Goal: Task Accomplishment & Management: Use online tool/utility

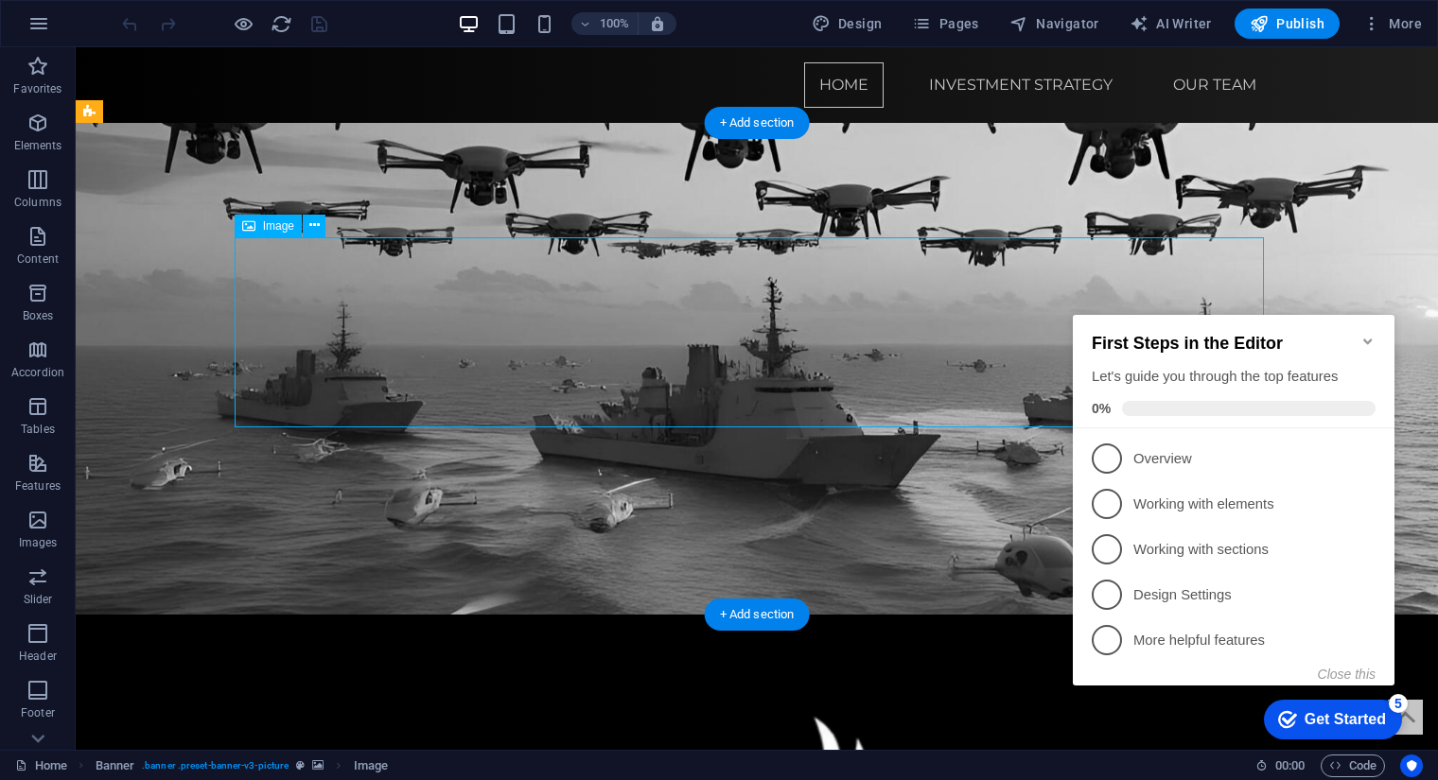
select select "px"
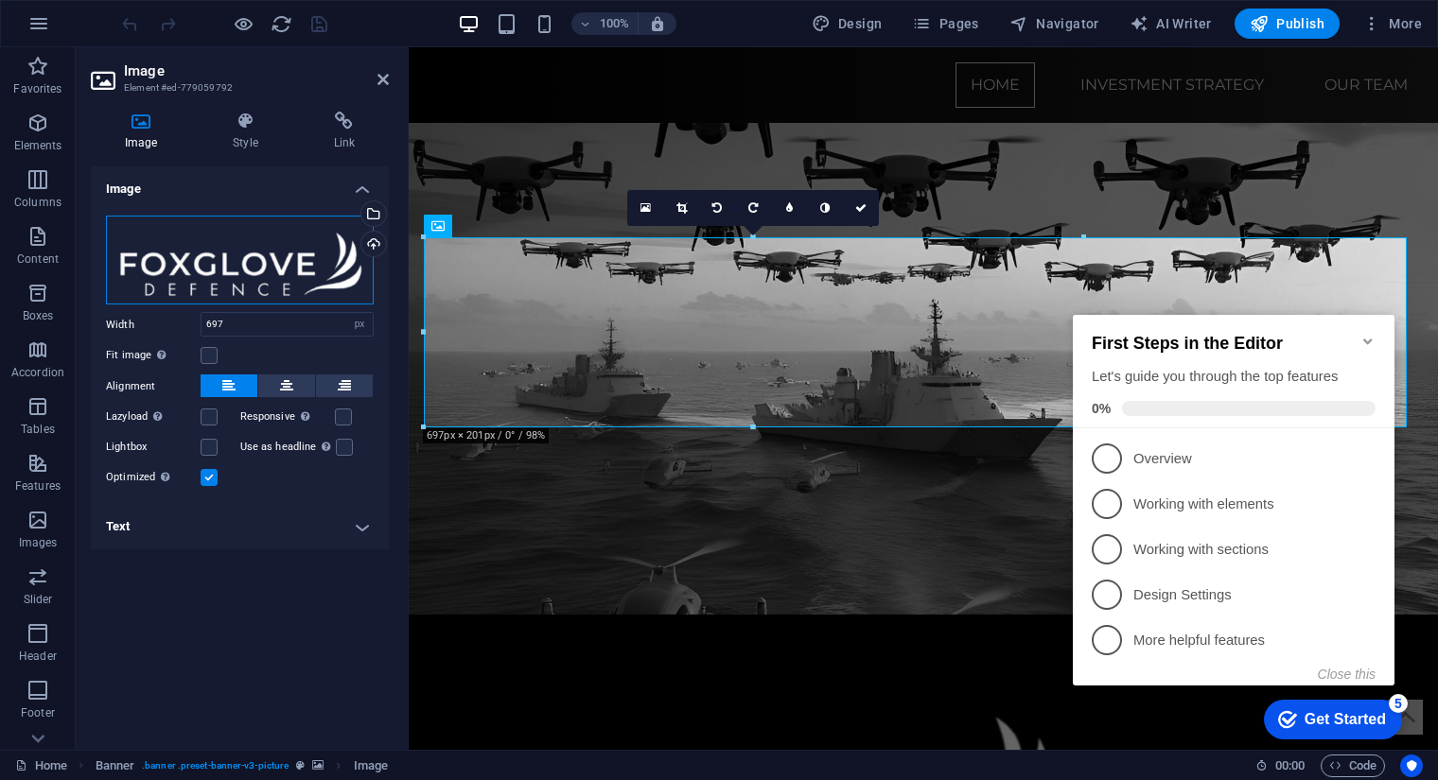
click at [228, 241] on div "Drag files here, click to choose files or select files from Files or our free s…" at bounding box center [240, 261] width 268 height 90
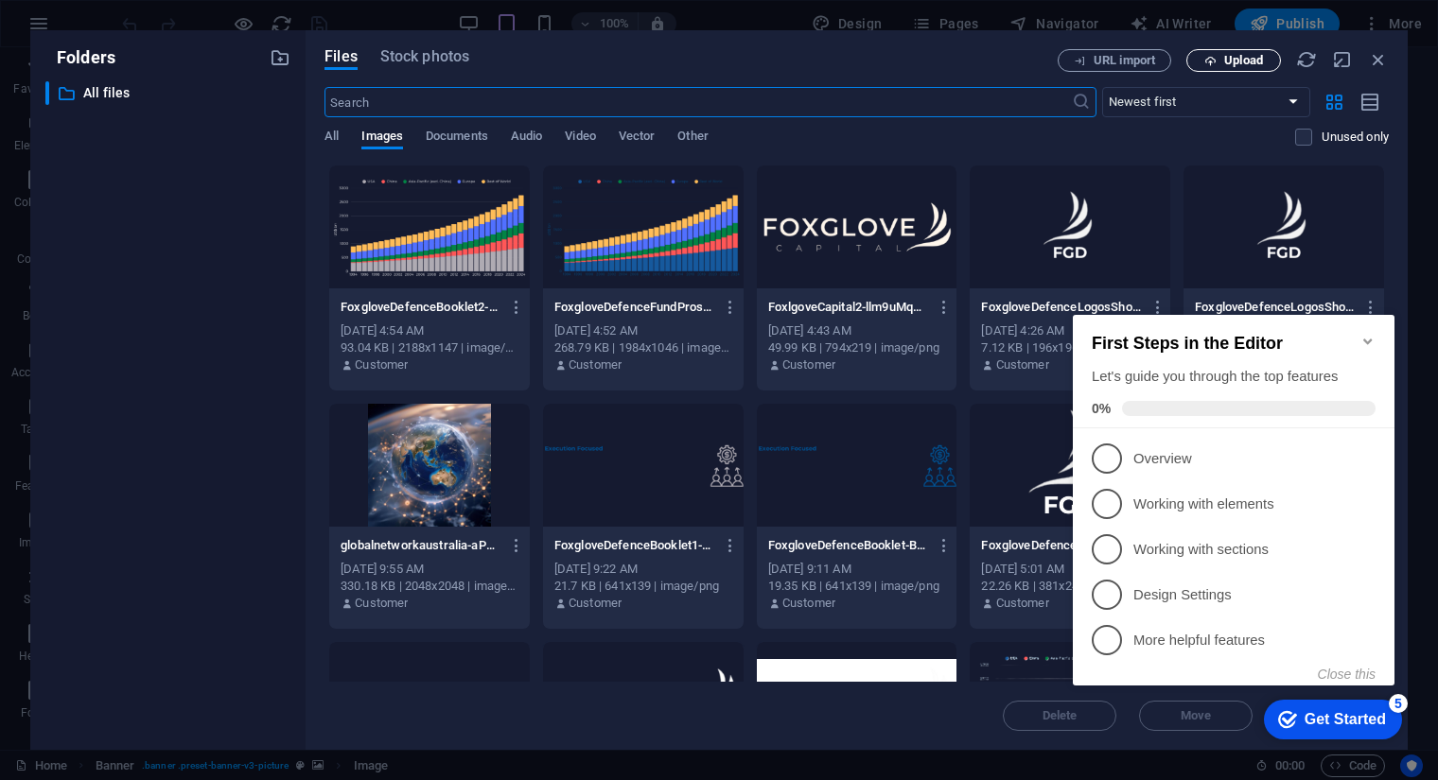
click at [1250, 63] on span "Upload" at bounding box center [1243, 60] width 39 height 11
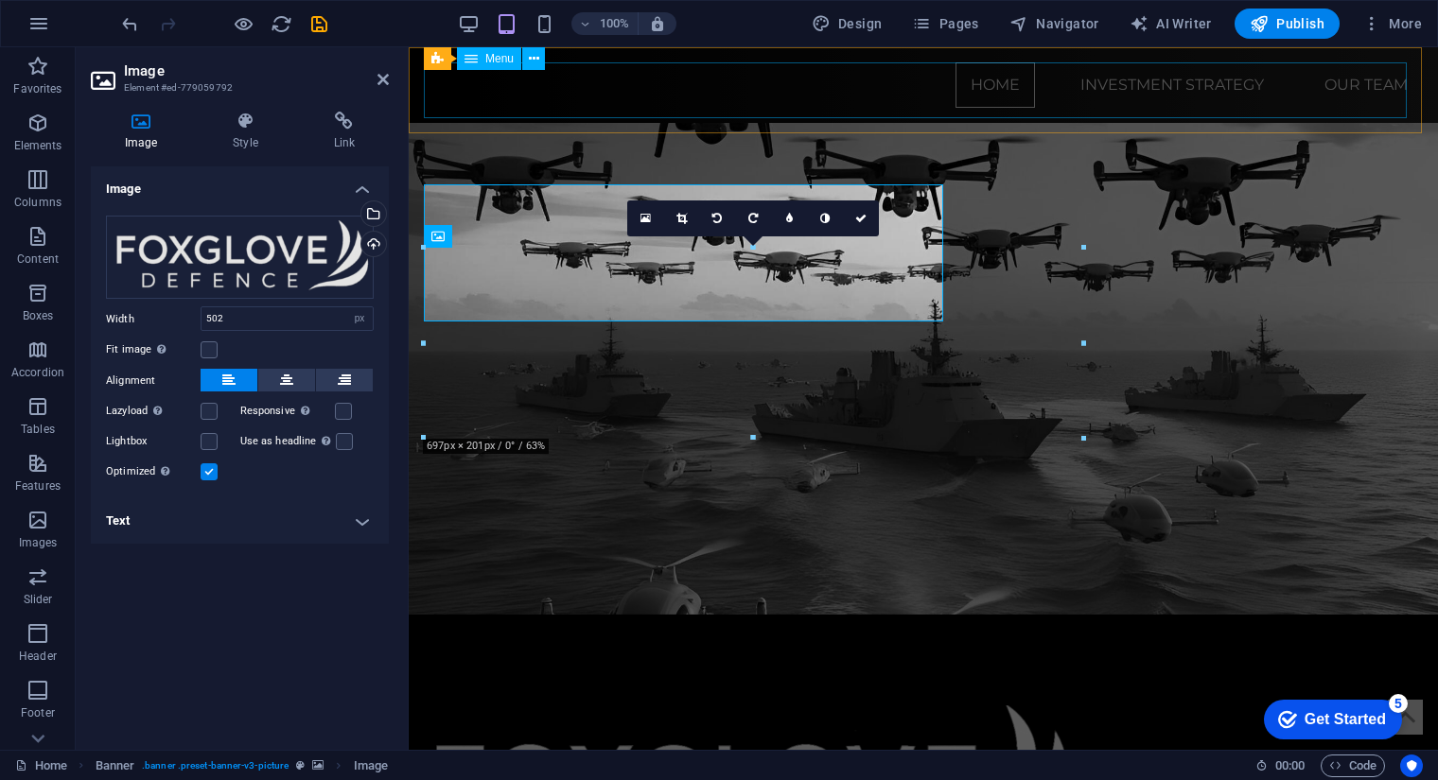
type input "697"
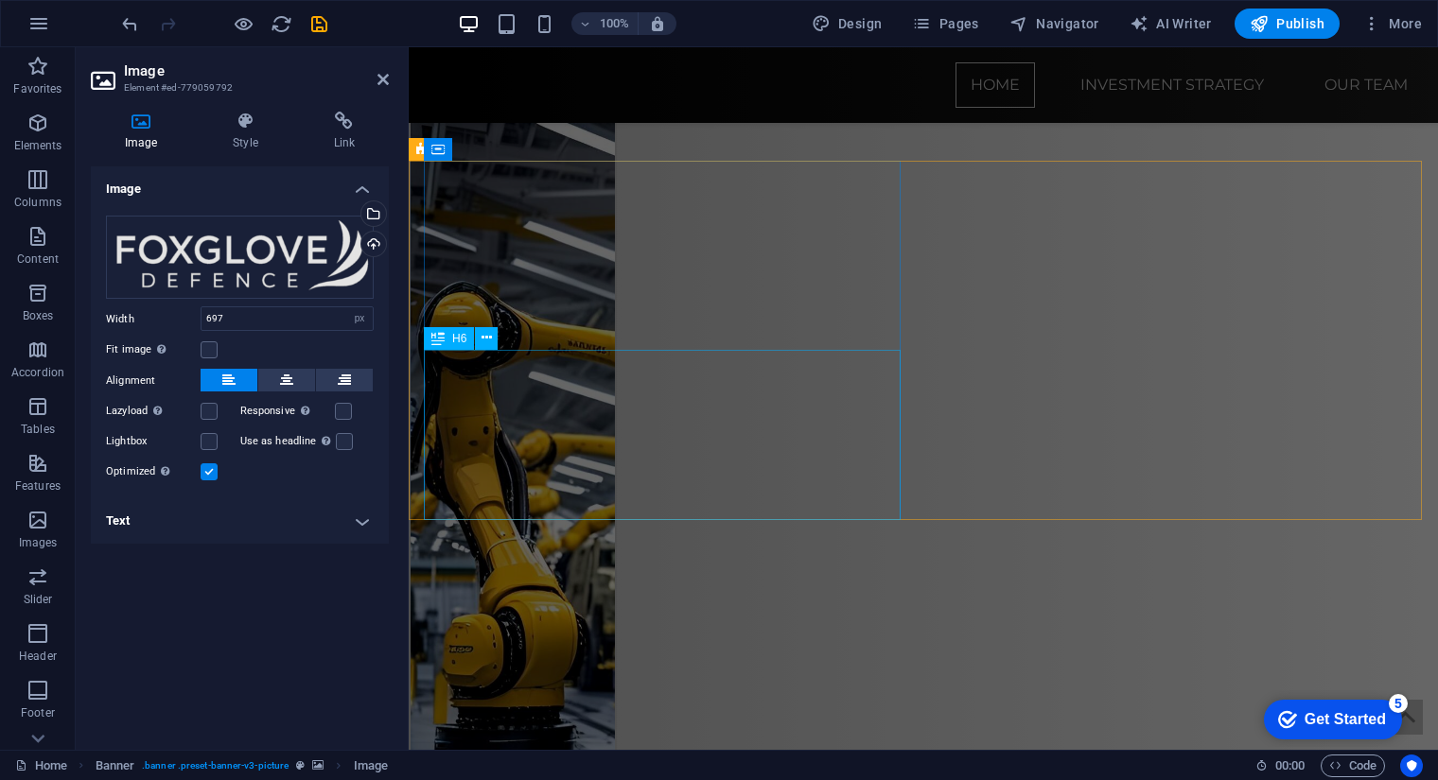
scroll to position [3989, 0]
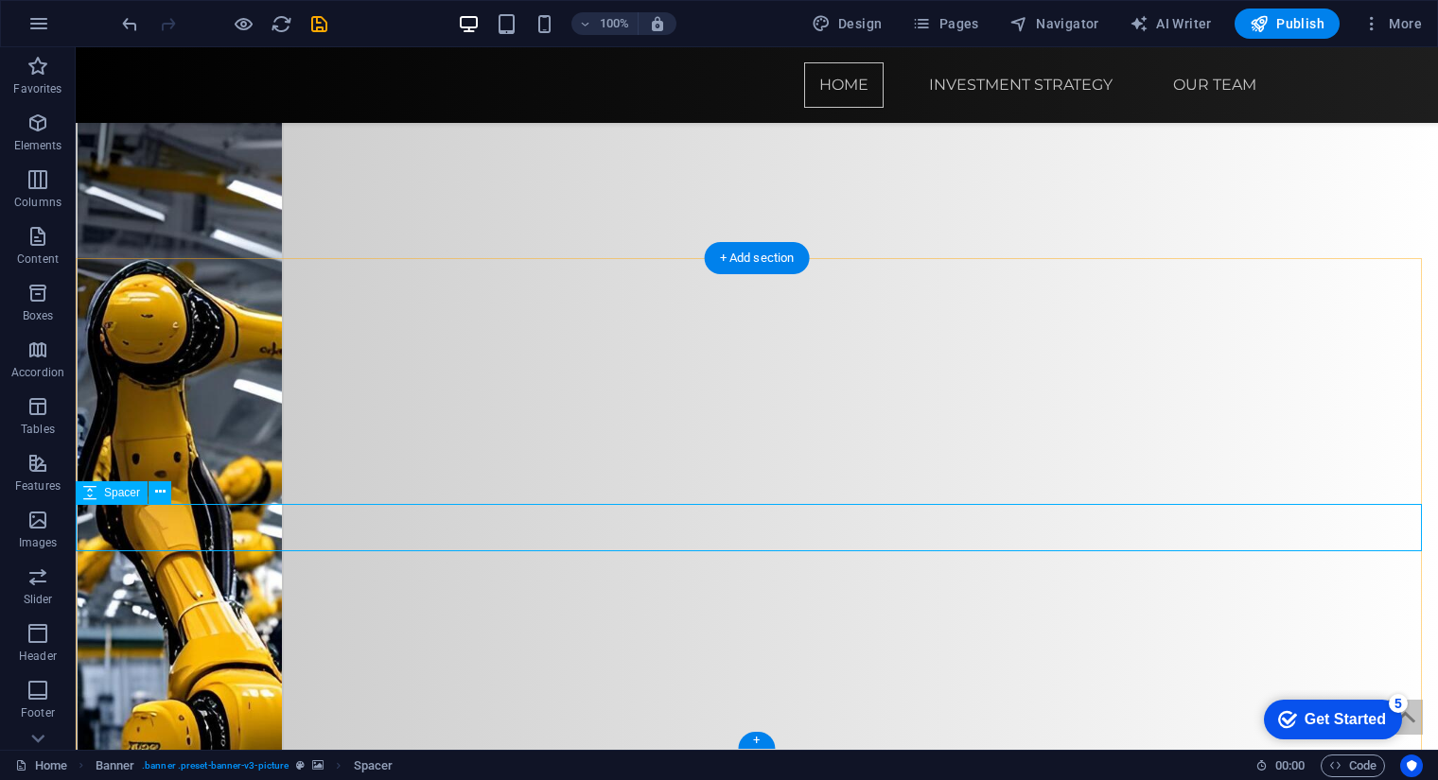
click at [151, 494] on button at bounding box center [159, 492] width 23 height 23
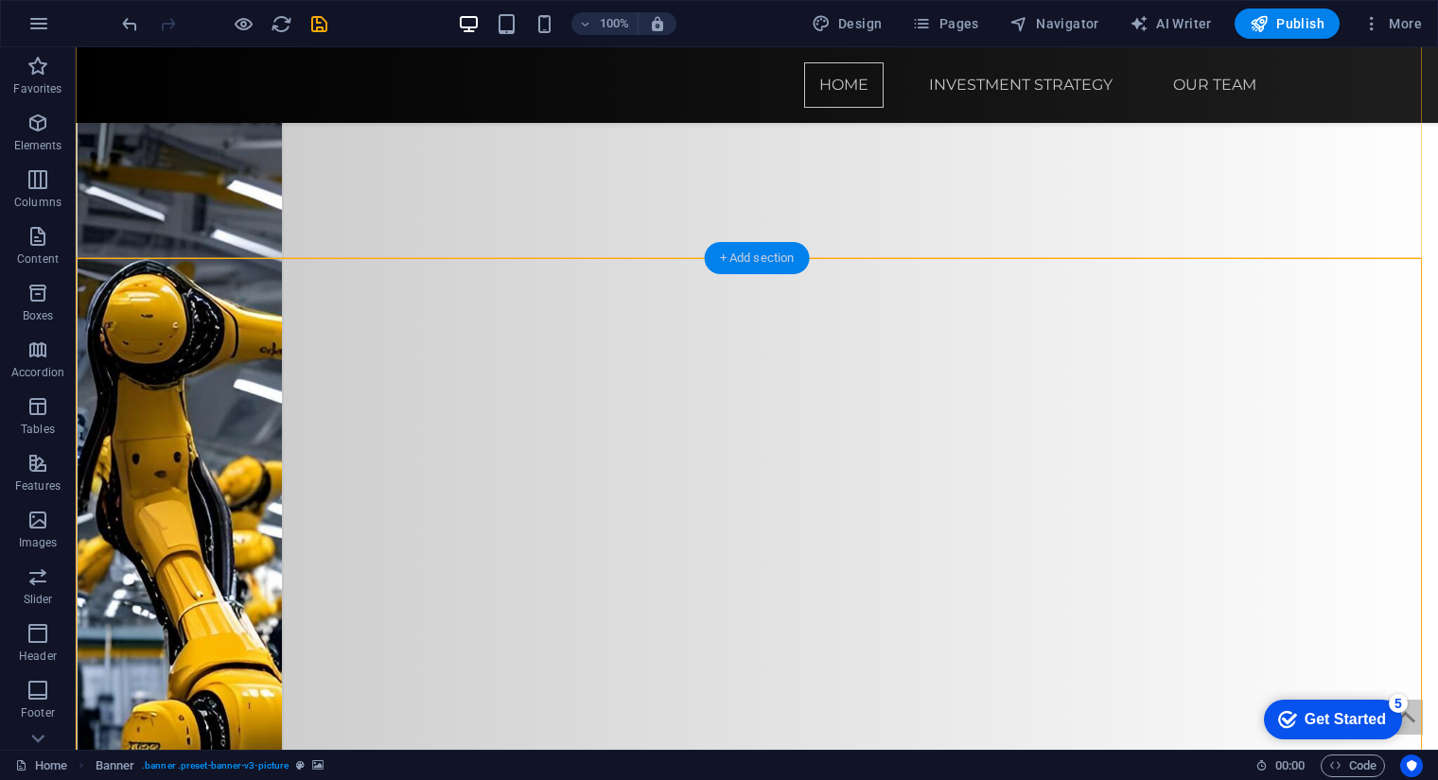
click at [728, 256] on div "+ Add section" at bounding box center [757, 258] width 105 height 32
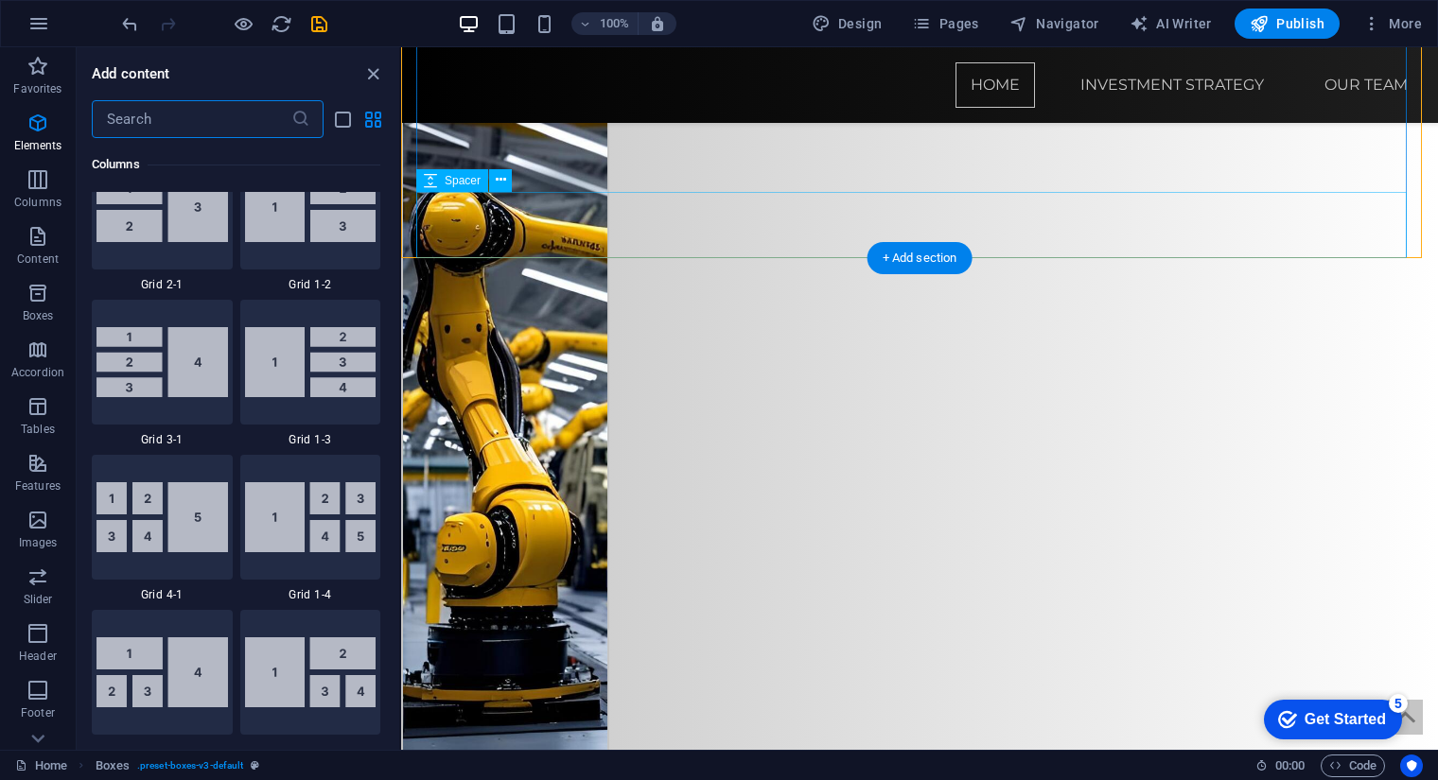
scroll to position [3308, 0]
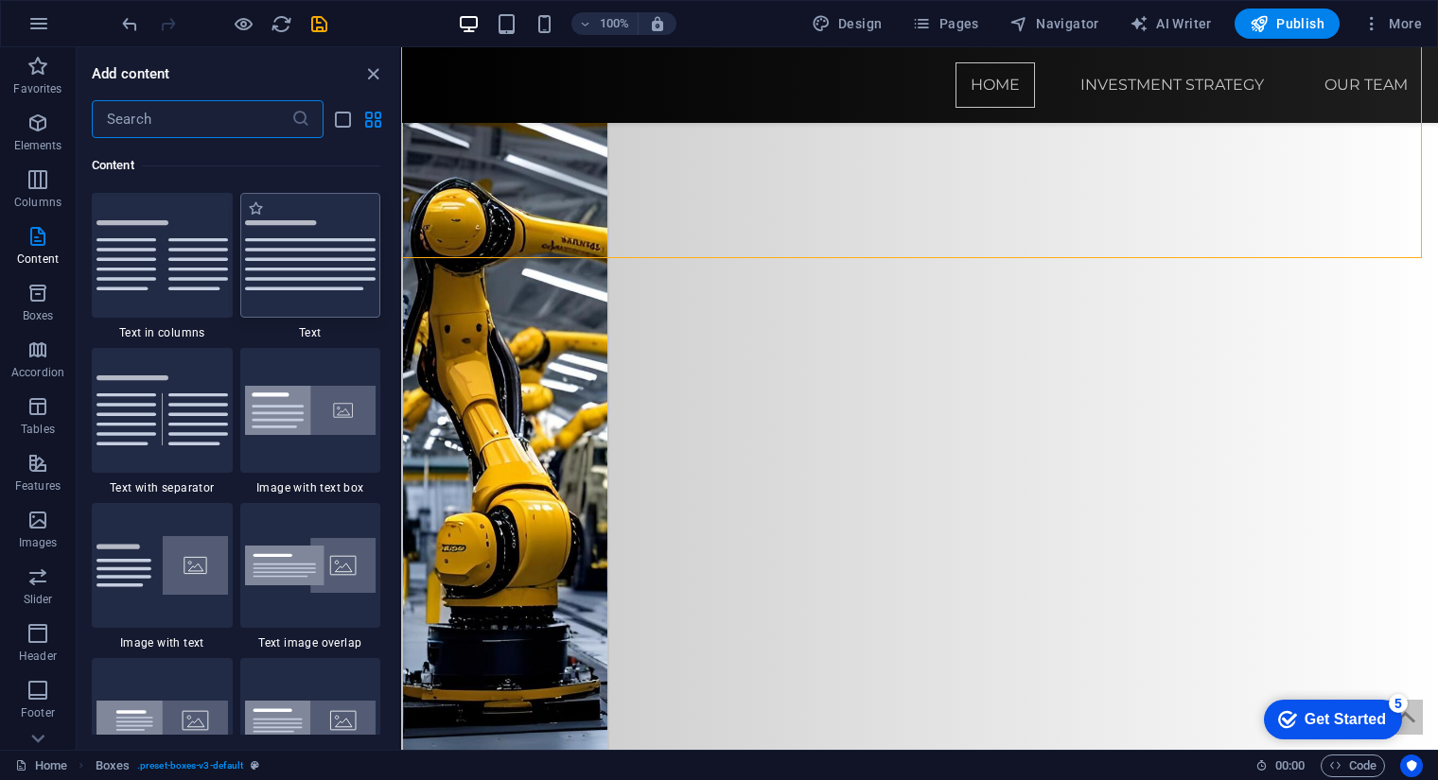
click at [311, 269] on img at bounding box center [310, 255] width 131 height 70
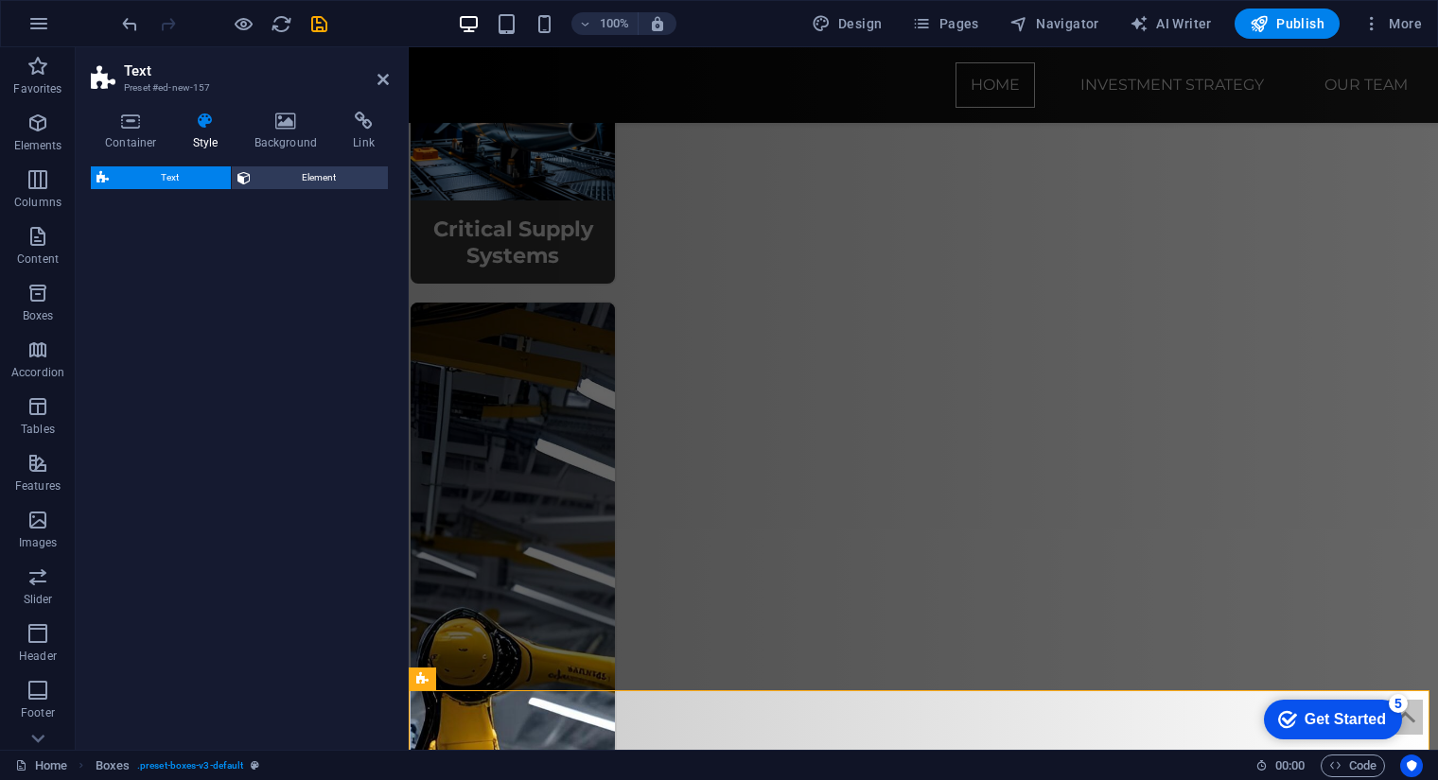
select select "preset-text-v2-default"
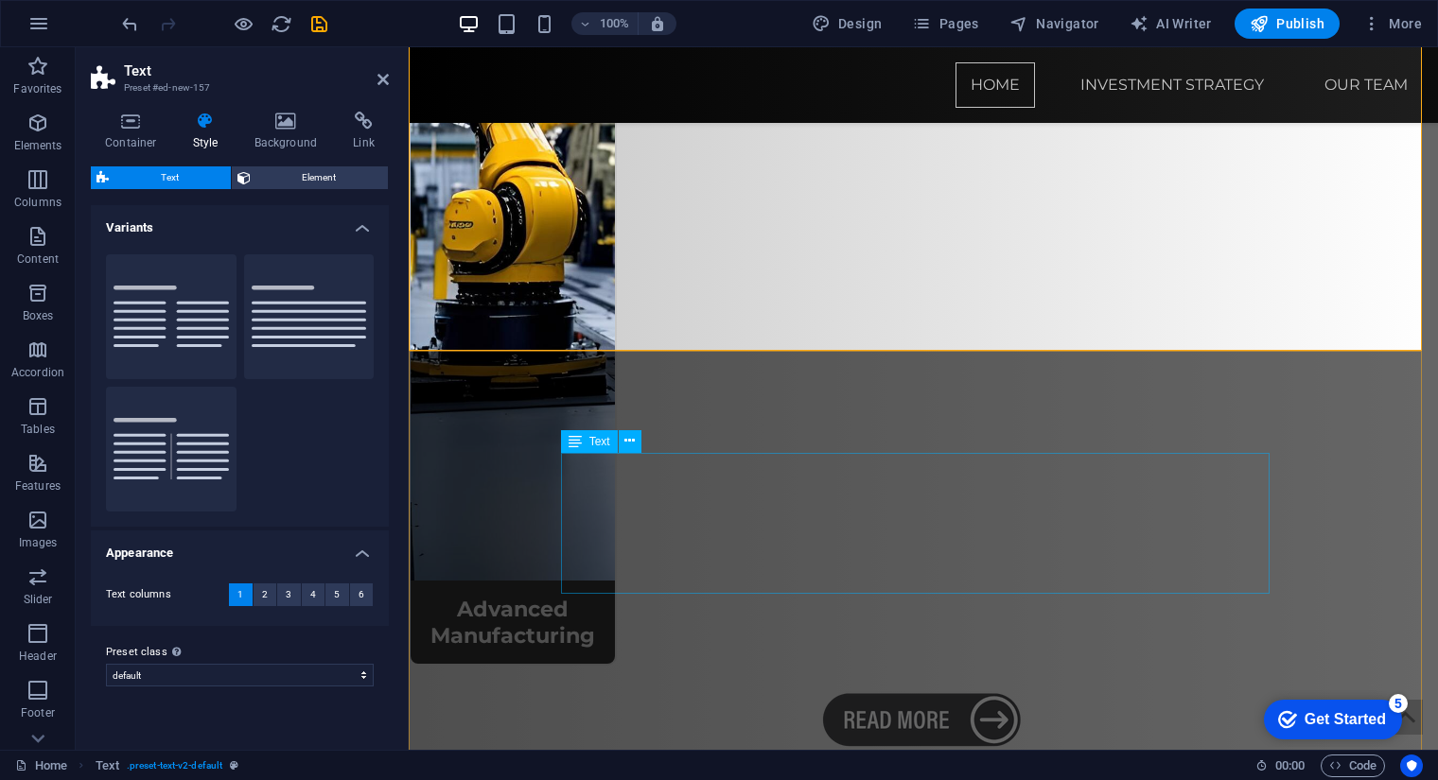
scroll to position [3884, 0]
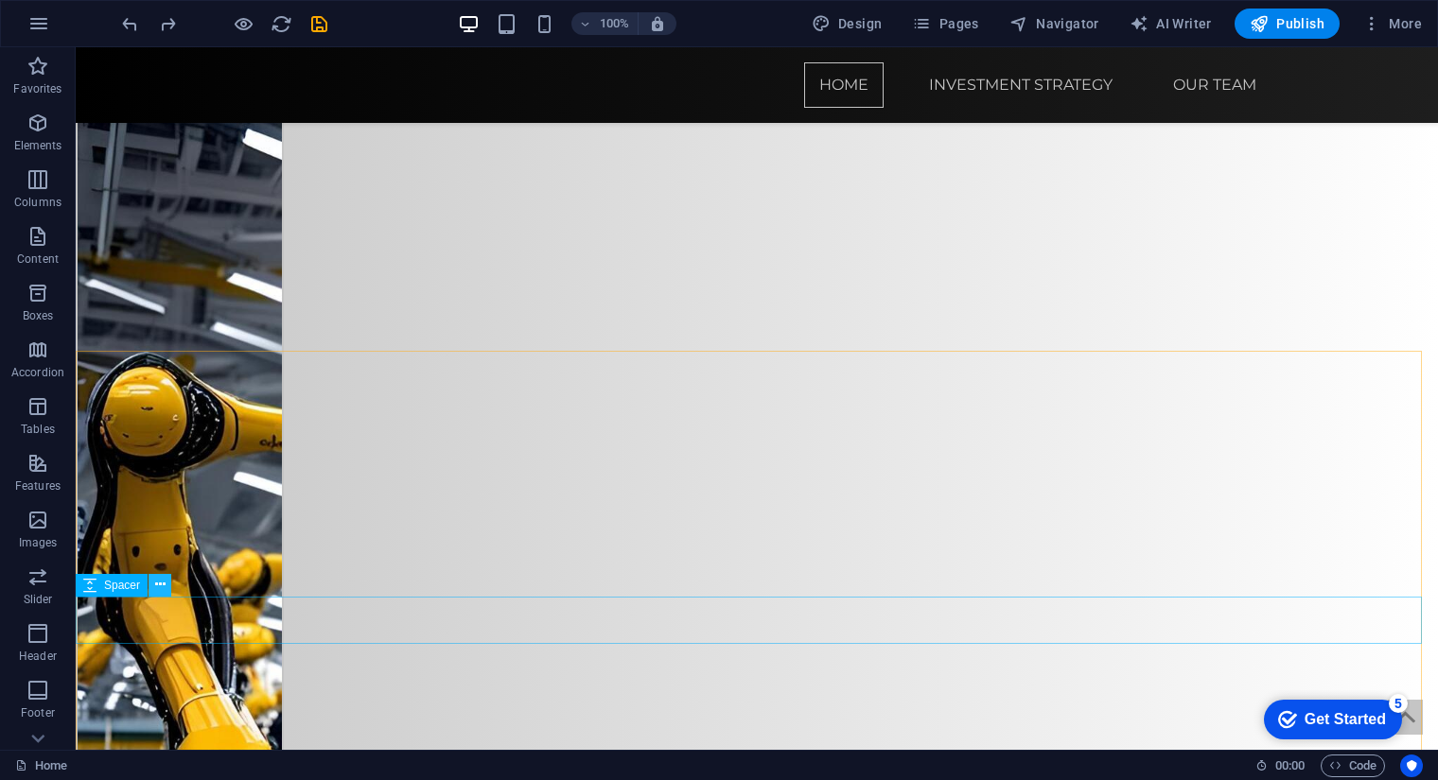
click at [155, 592] on icon at bounding box center [160, 585] width 10 height 20
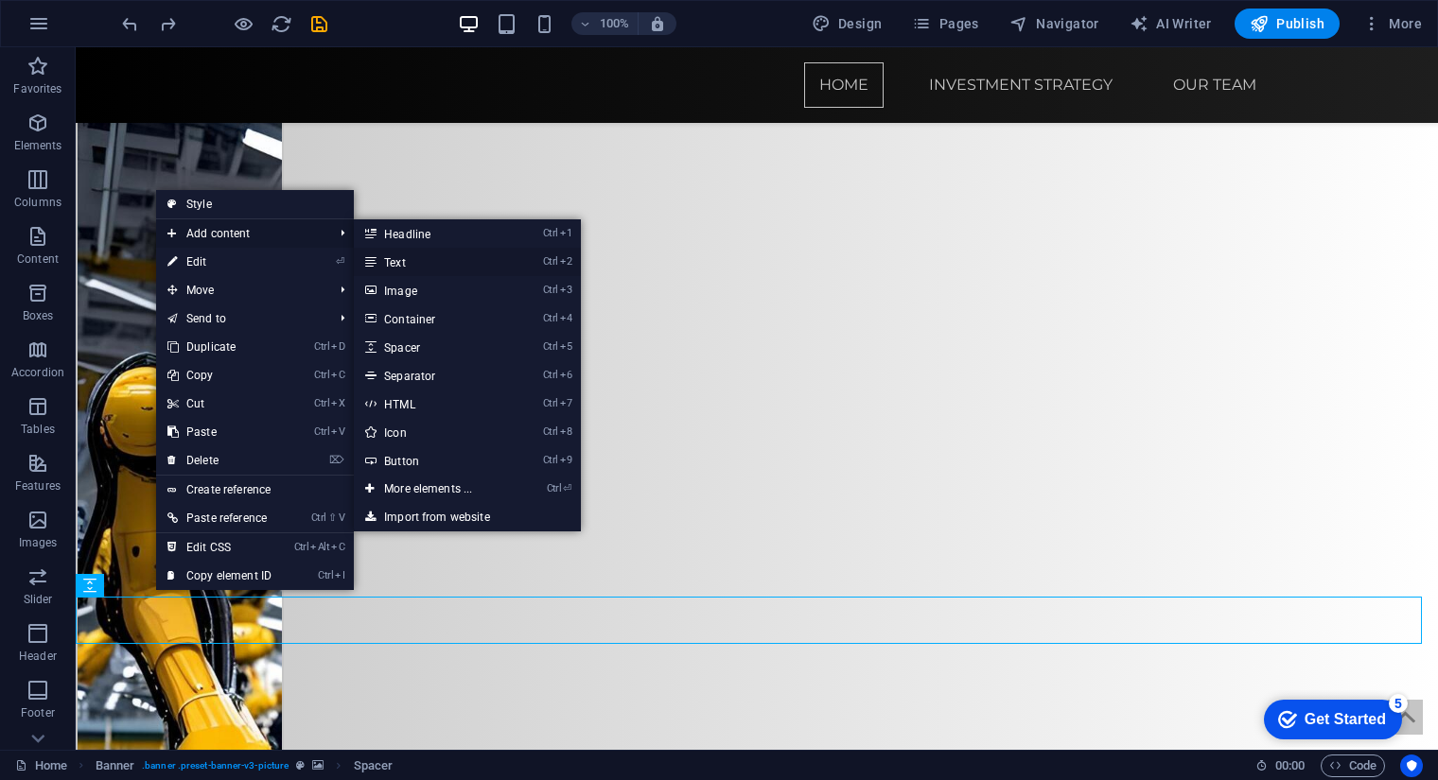
click at [427, 263] on link "Ctrl 2 Text" at bounding box center [432, 262] width 156 height 28
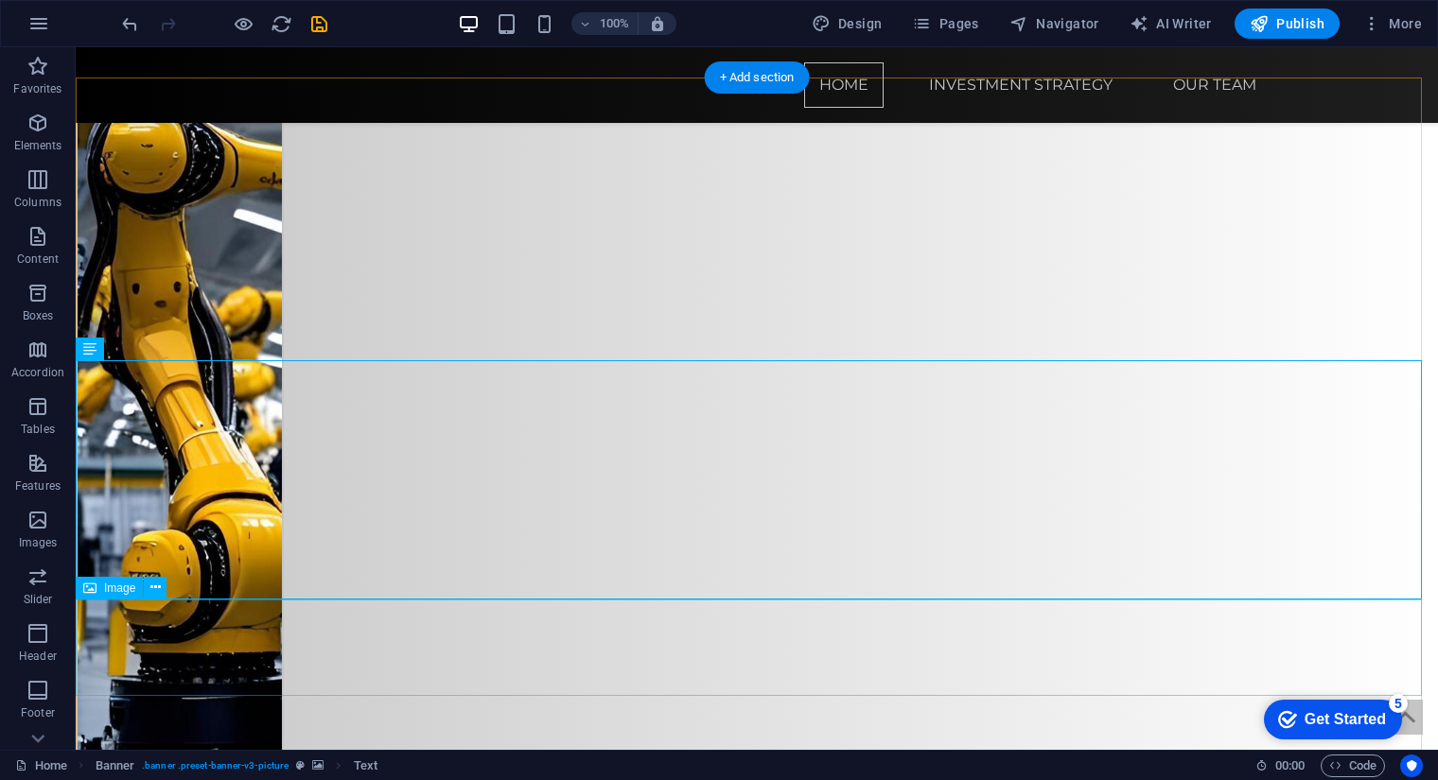
scroll to position [4171, 0]
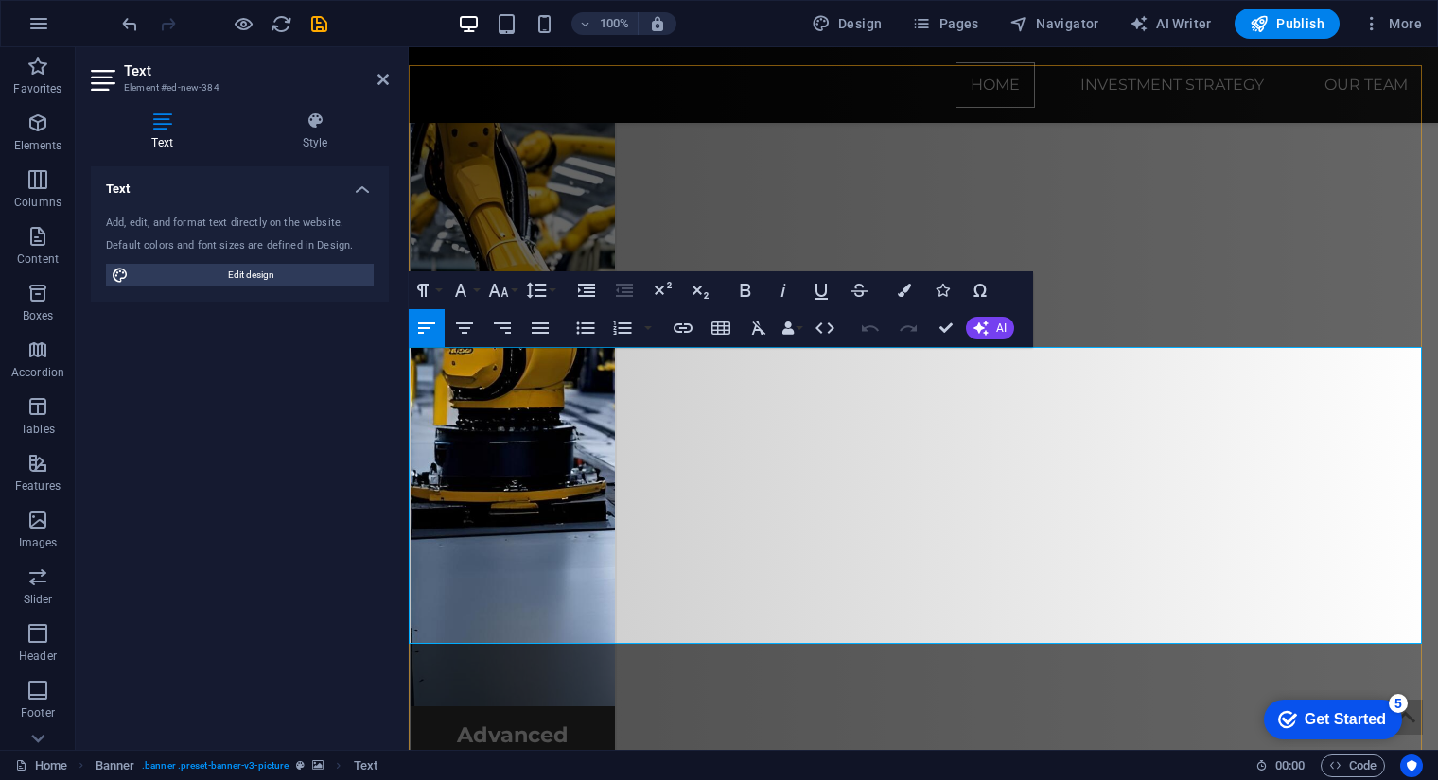
drag, startPoint x: 527, startPoint y: 625, endPoint x: 411, endPoint y: 362, distance: 287.1
click at [473, 293] on button "Font Family" at bounding box center [464, 290] width 36 height 38
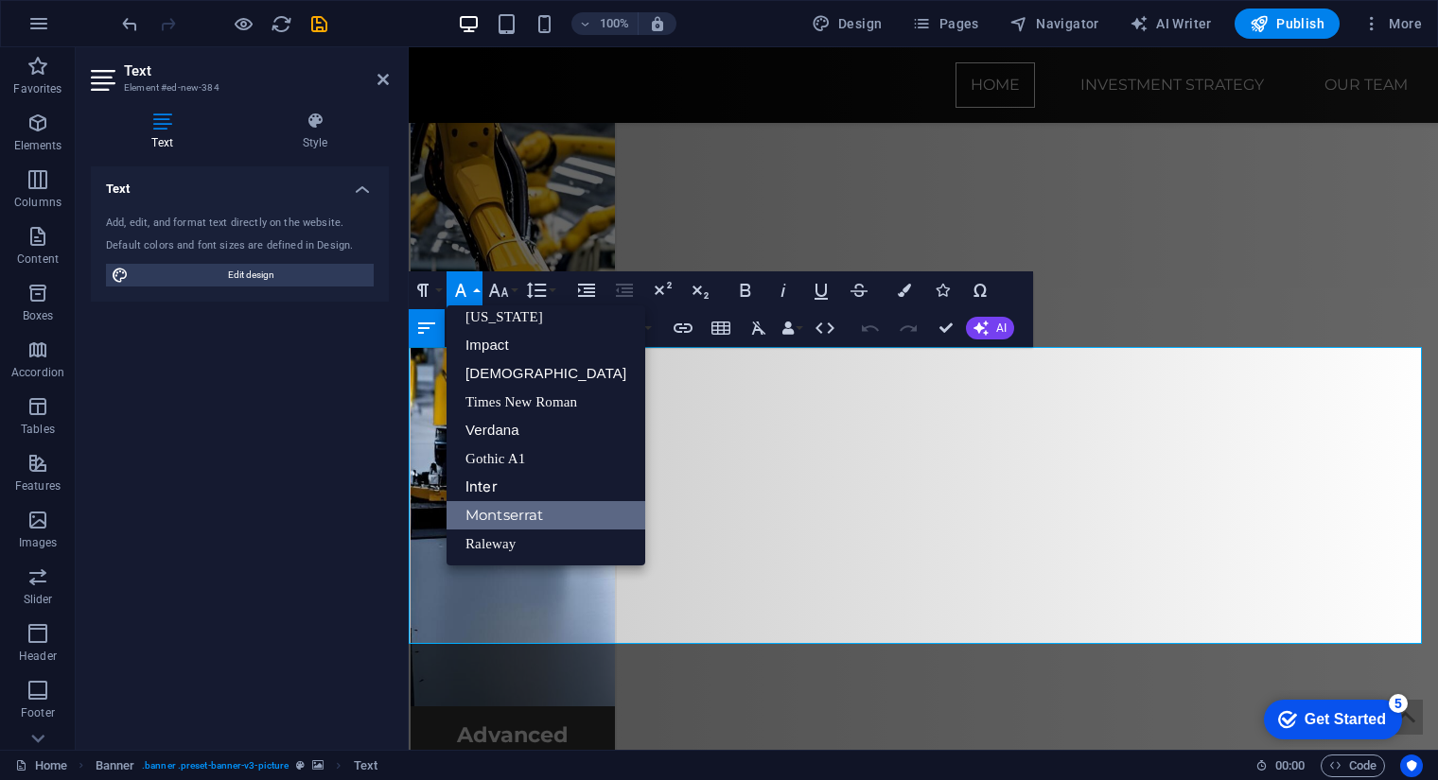
scroll to position [39, 0]
click at [501, 295] on icon "button" at bounding box center [499, 290] width 20 height 13
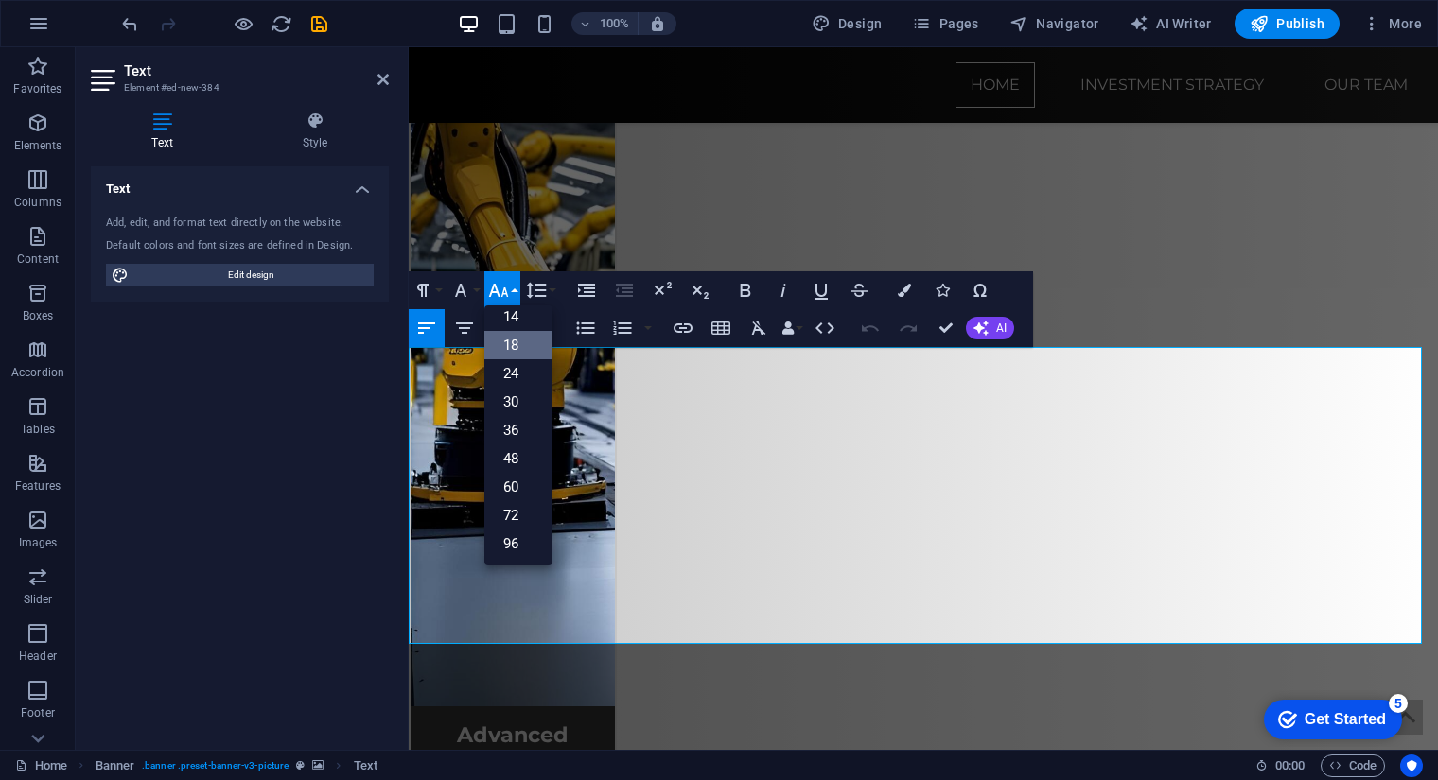
scroll to position [152, 0]
click at [514, 320] on link "14" at bounding box center [518, 317] width 68 height 28
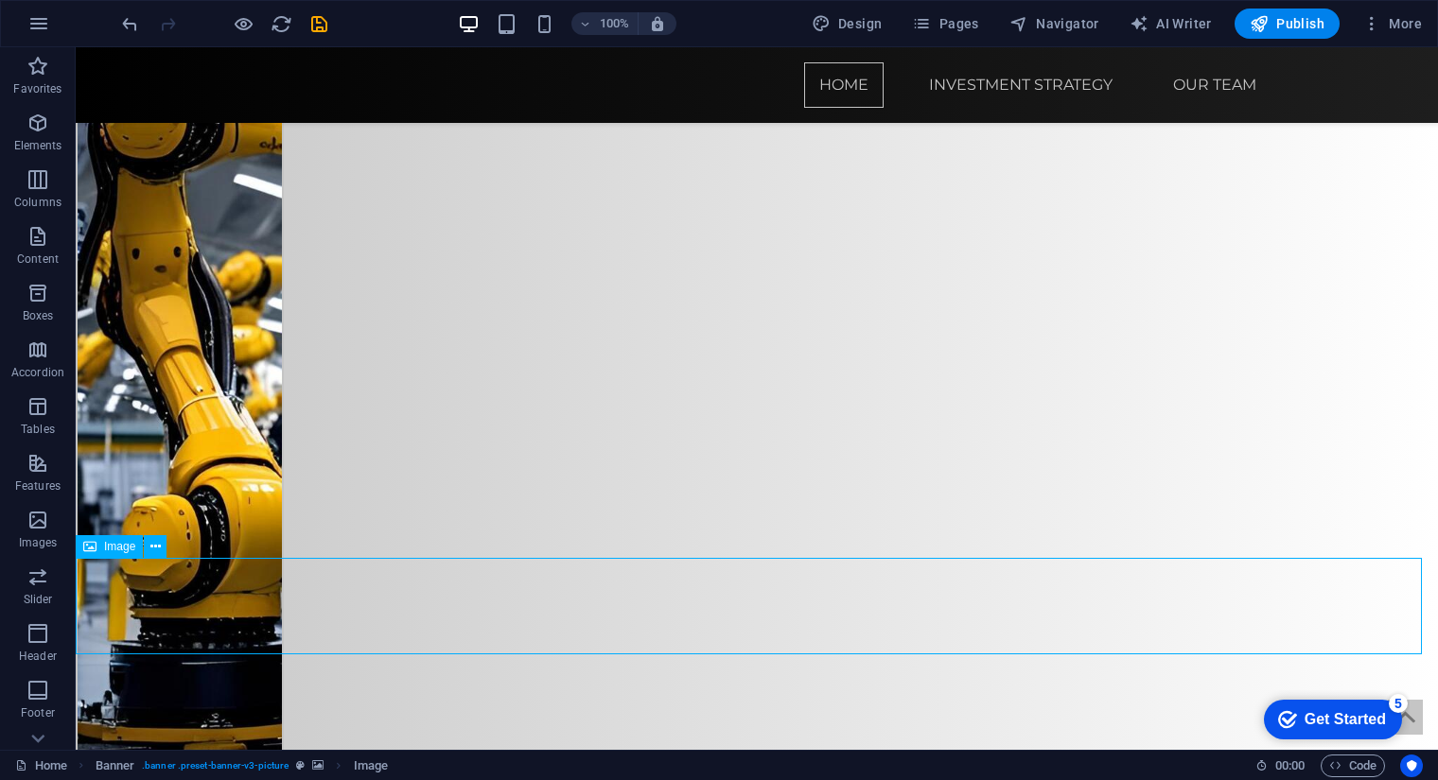
scroll to position [4141, 0]
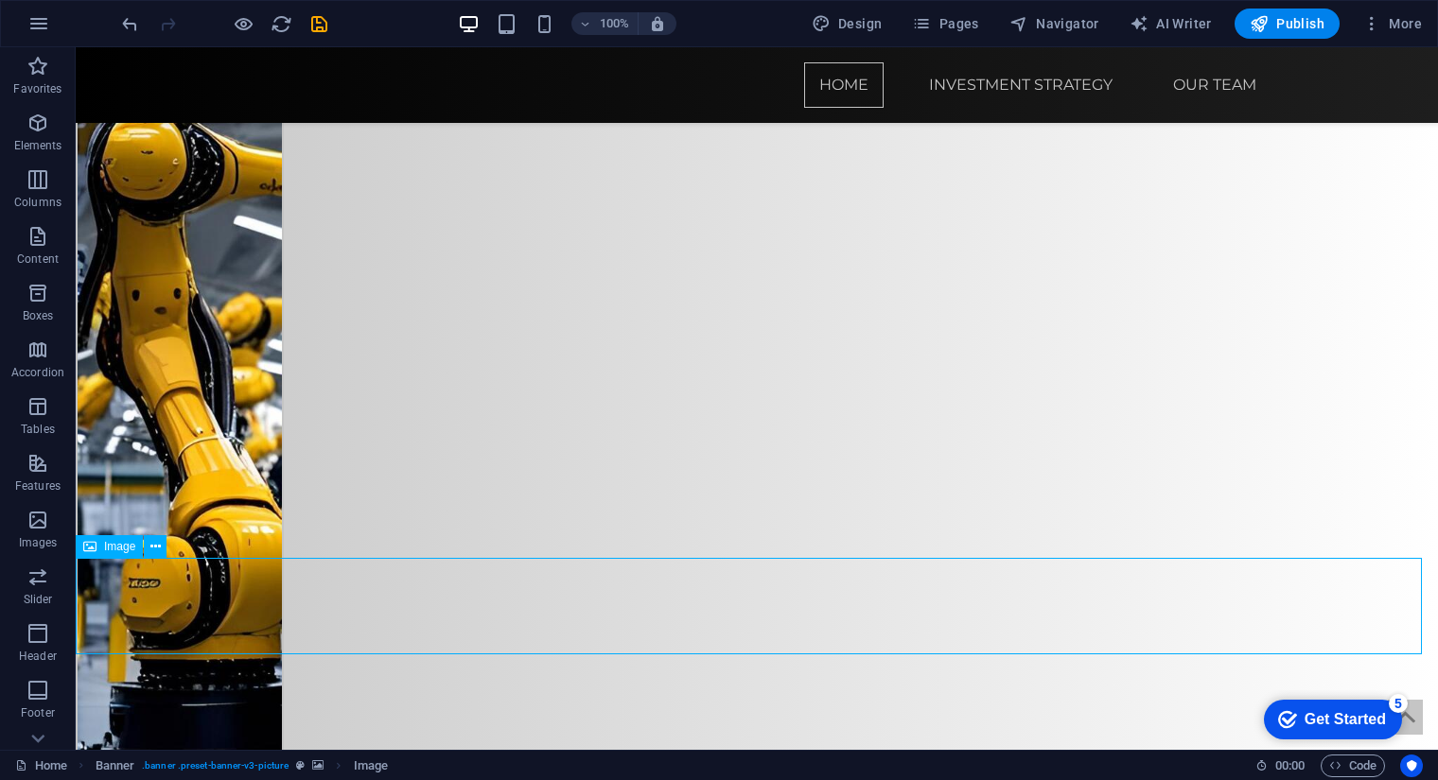
select select "px"
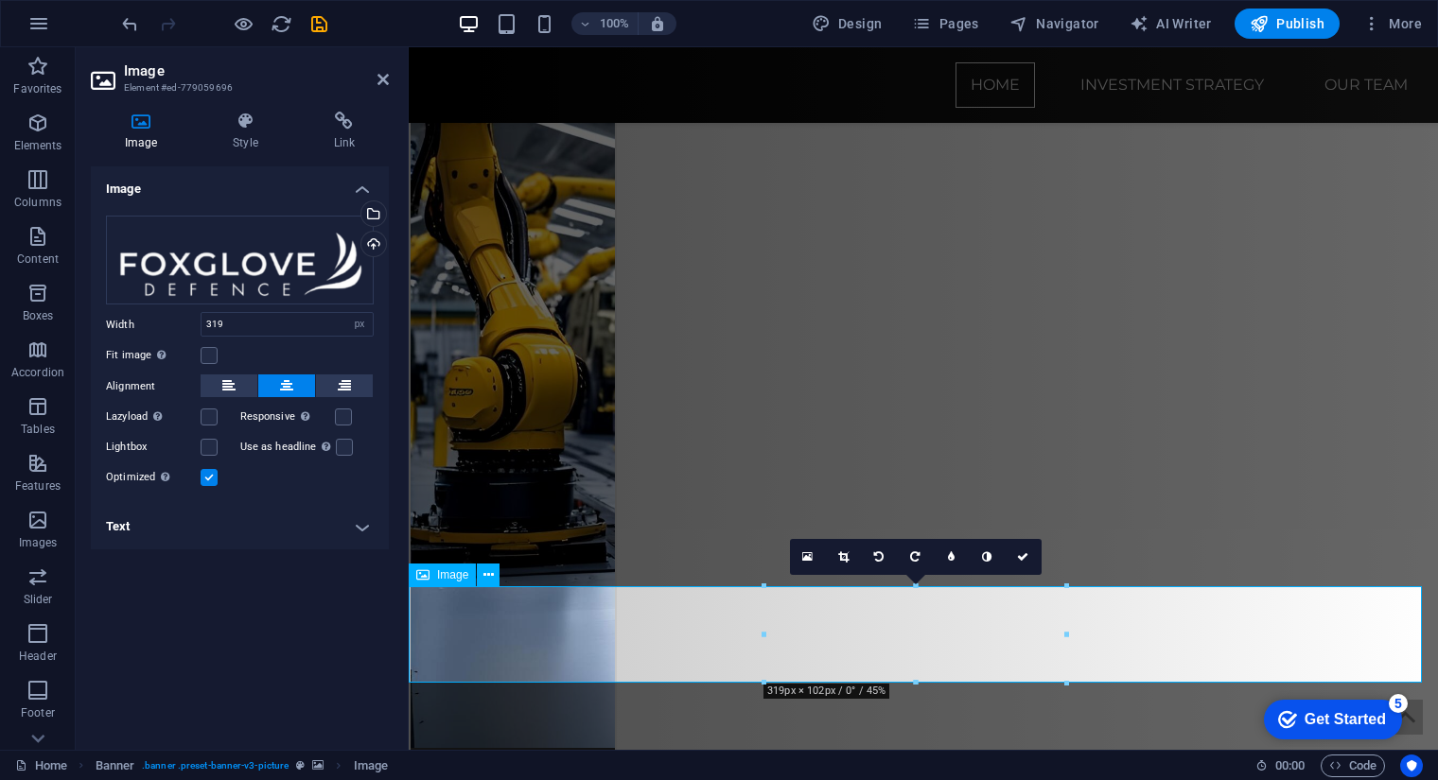
scroll to position [4182, 0]
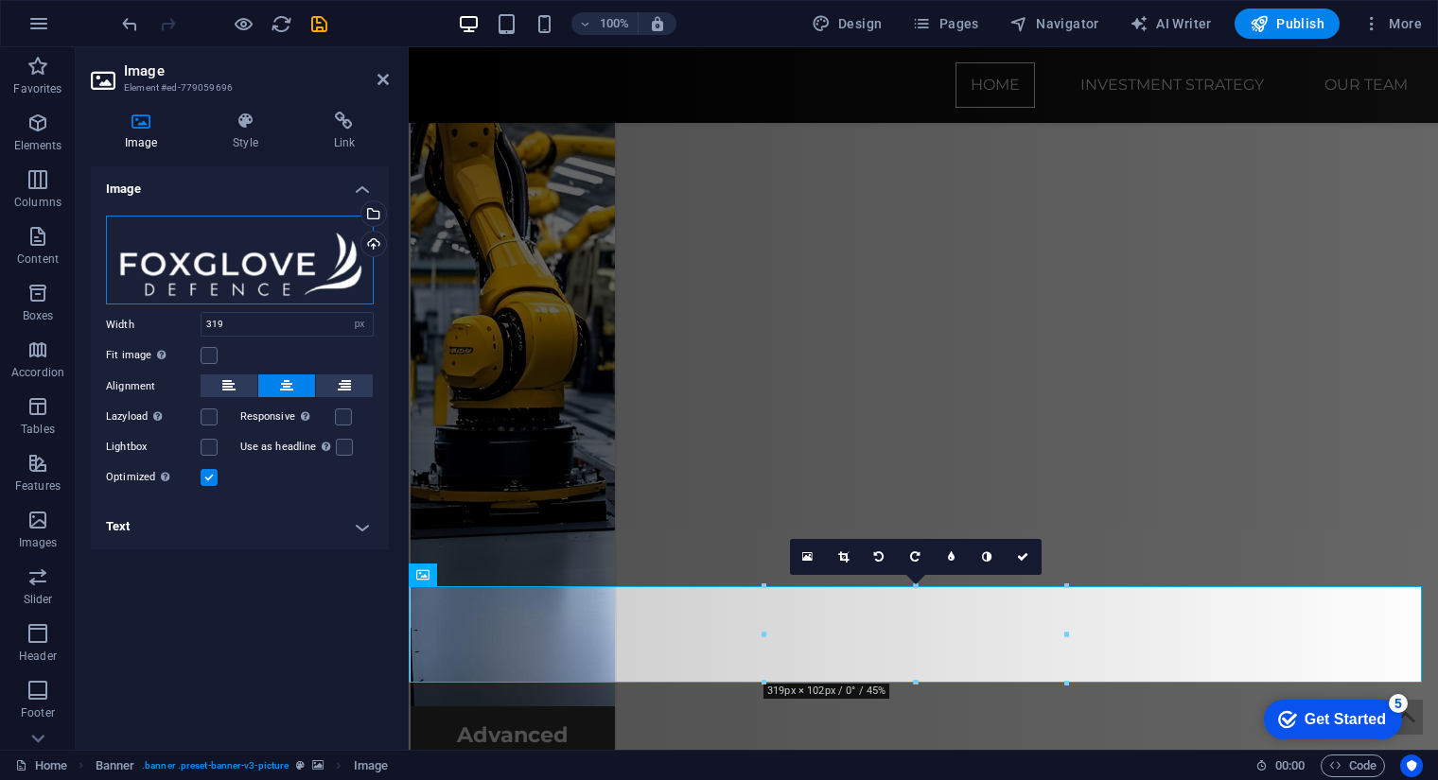
click at [205, 293] on div "Drag files here, click to choose files or select files from Files or our free s…" at bounding box center [240, 261] width 268 height 90
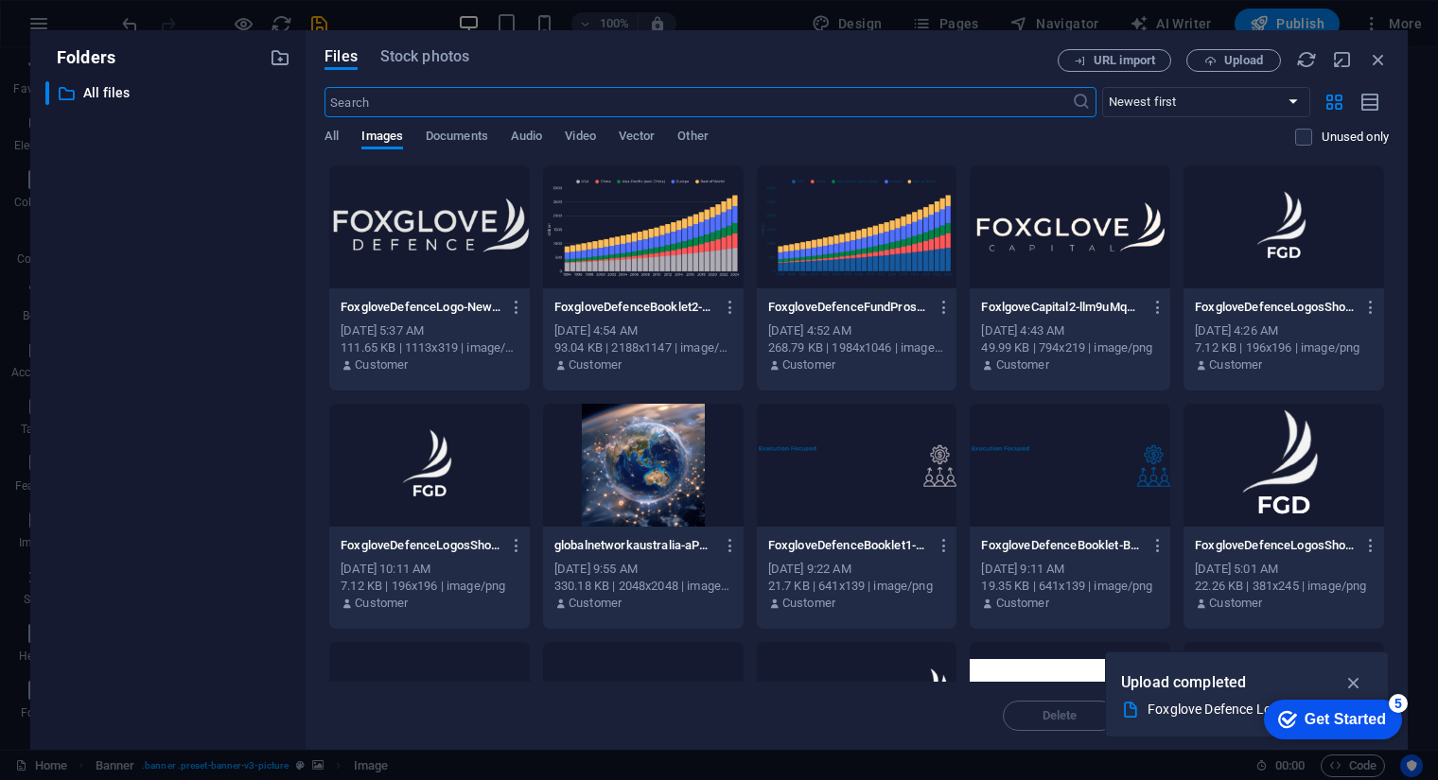
scroll to position [7140, 0]
click at [403, 240] on div at bounding box center [429, 227] width 201 height 123
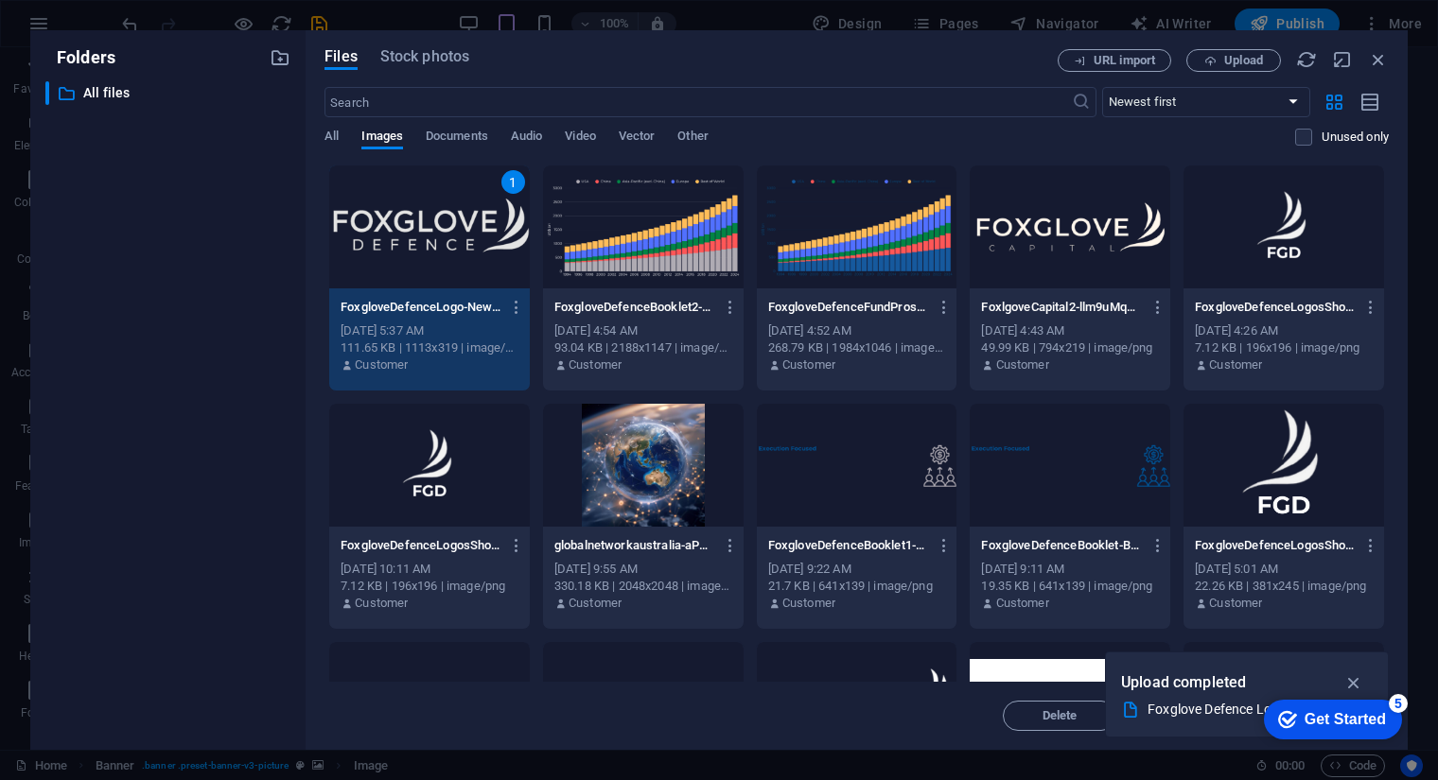
click at [436, 250] on div "1" at bounding box center [429, 227] width 201 height 123
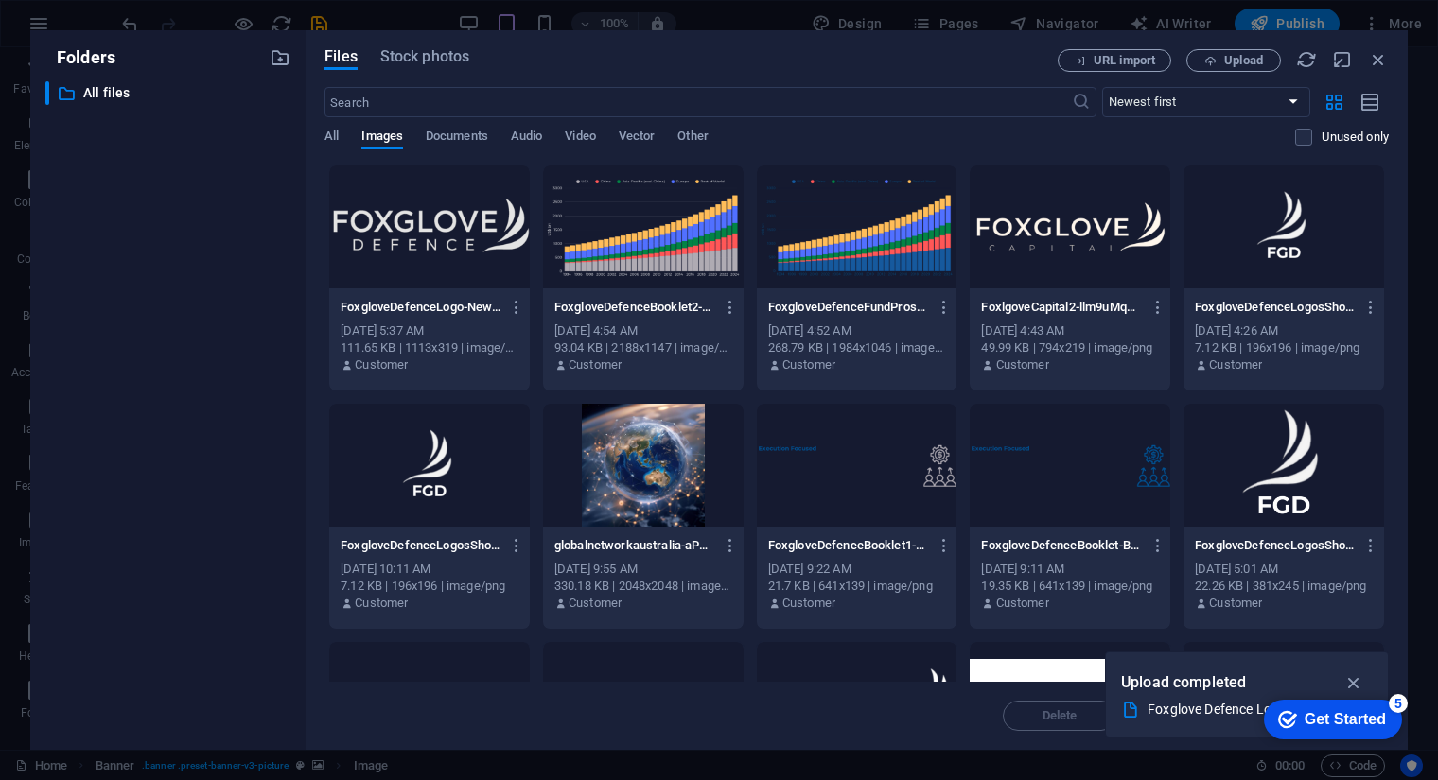
click at [436, 250] on div at bounding box center [429, 227] width 201 height 123
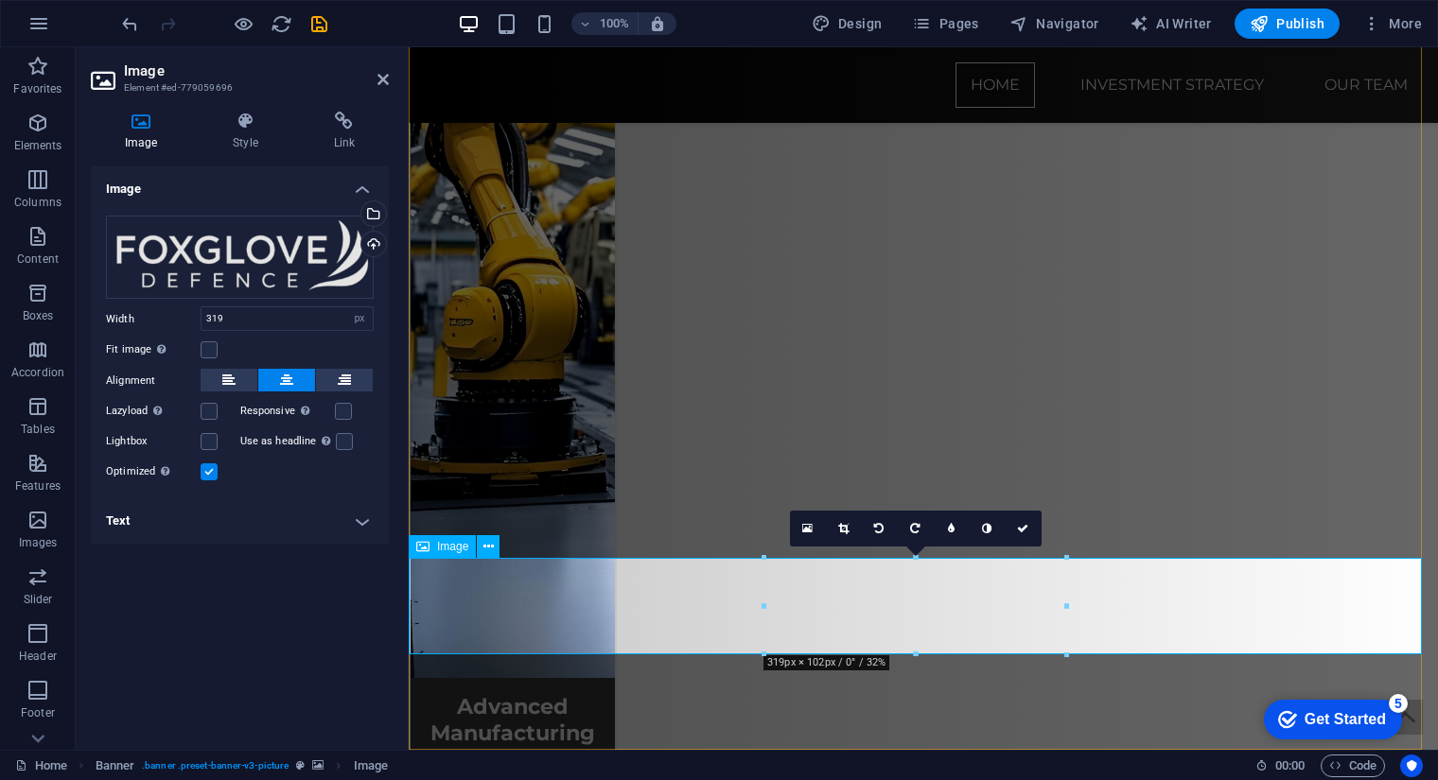
drag, startPoint x: 1175, startPoint y: 654, endPoint x: 719, endPoint y: 606, distance: 458.3
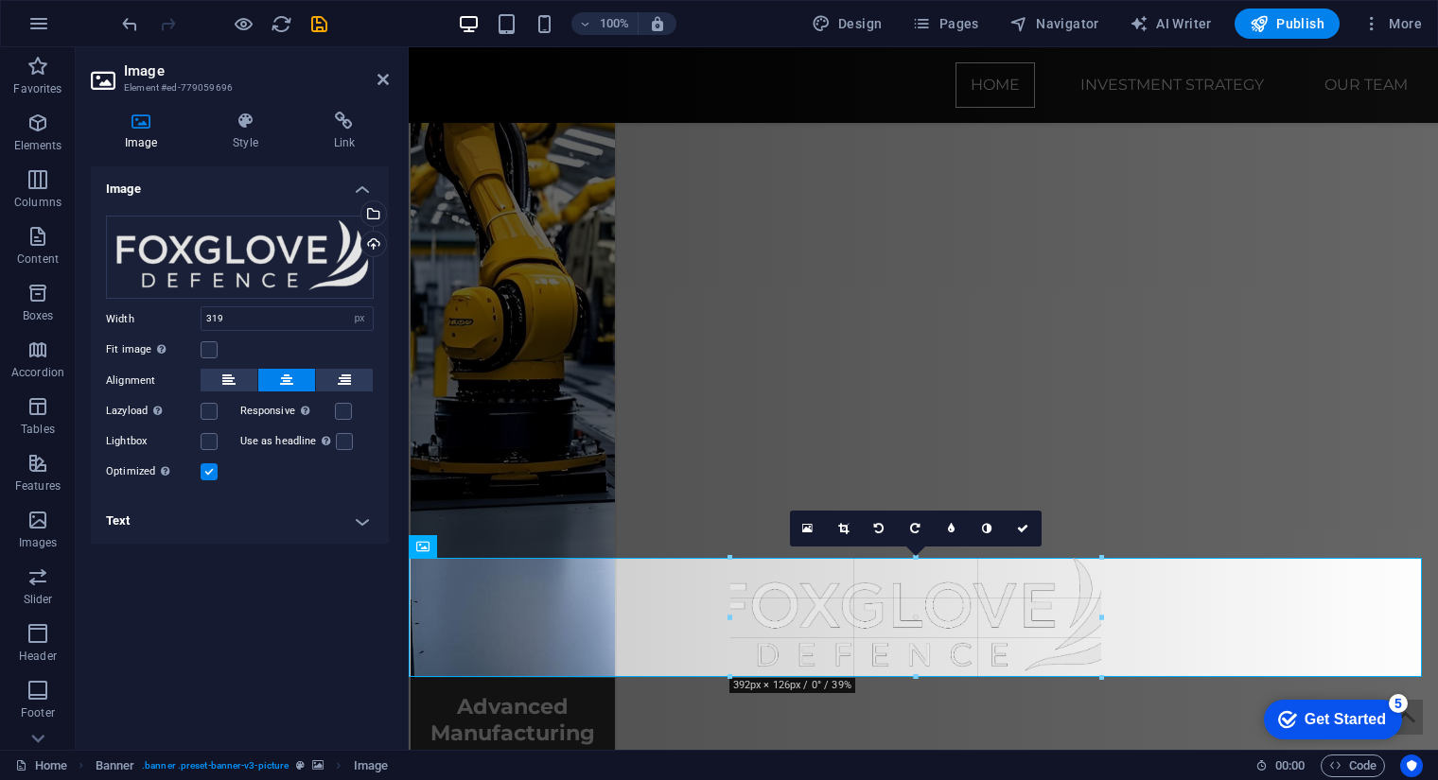
drag, startPoint x: 766, startPoint y: 561, endPoint x: 288, endPoint y: 501, distance: 481.3
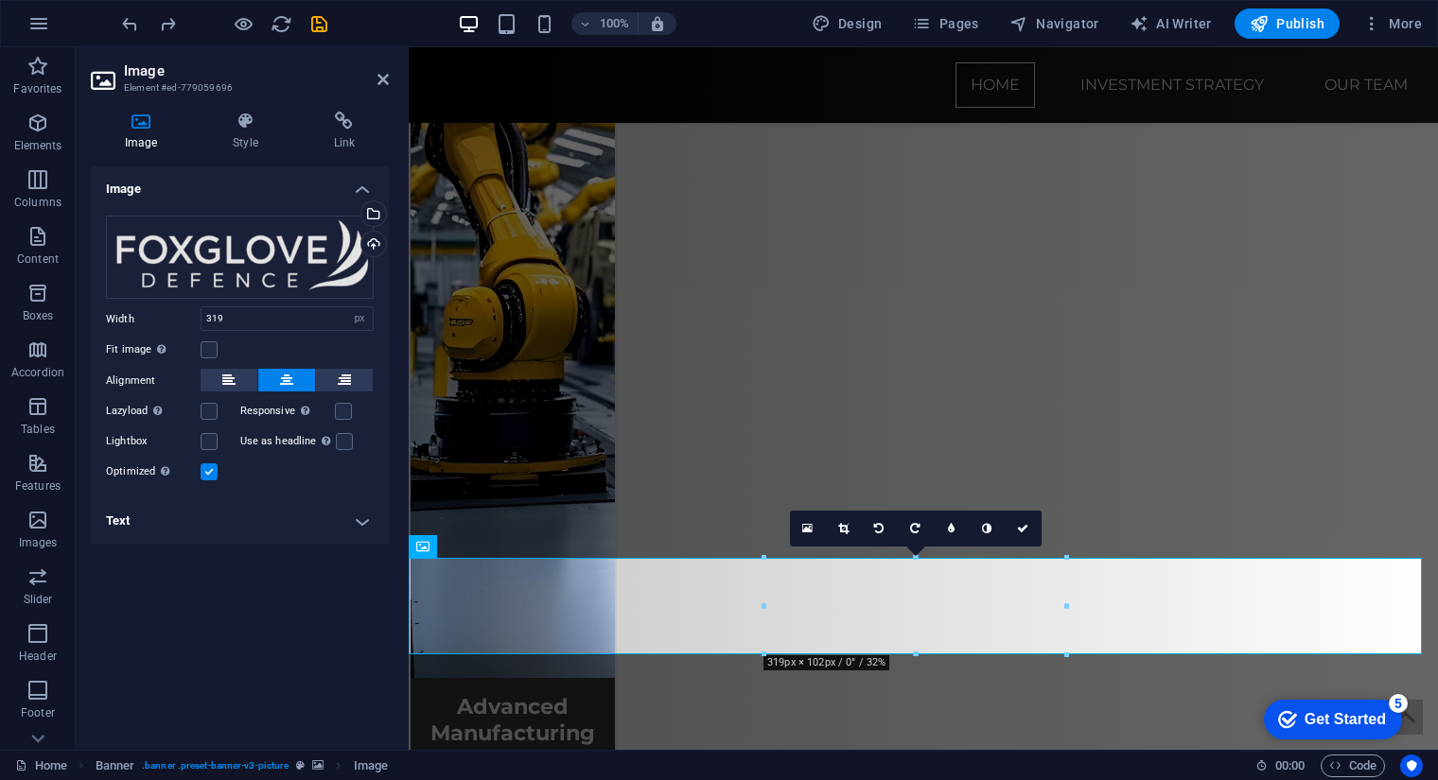
click at [848, 532] on link at bounding box center [844, 529] width 36 height 36
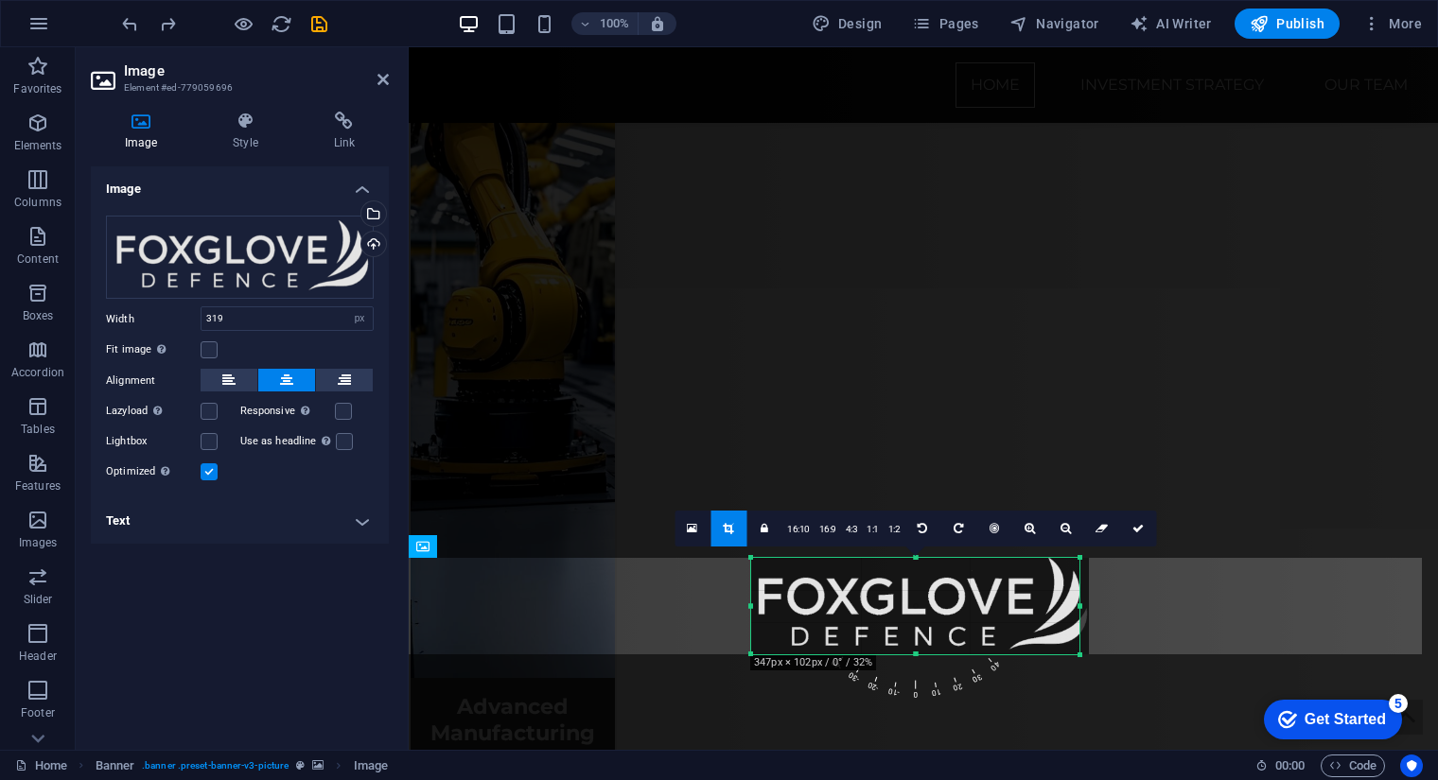
drag, startPoint x: 767, startPoint y: 606, endPoint x: 741, endPoint y: 606, distance: 26.5
click at [751, 606] on div "180 170 160 150 140 130 120 110 100 90 80 70 60 50 40 30 20 10 0 -10 -20 -30 -4…" at bounding box center [915, 606] width 328 height 96
drag, startPoint x: 1078, startPoint y: 603, endPoint x: 1090, endPoint y: 606, distance: 11.7
click at [1084, 606] on div "180 170 160 150 140 130 120 110 100 90 80 70 60 50 40 30 20 10 0 -10 -20 -30 -4…" at bounding box center [915, 606] width 338 height 96
click at [1128, 538] on link at bounding box center [1138, 529] width 36 height 36
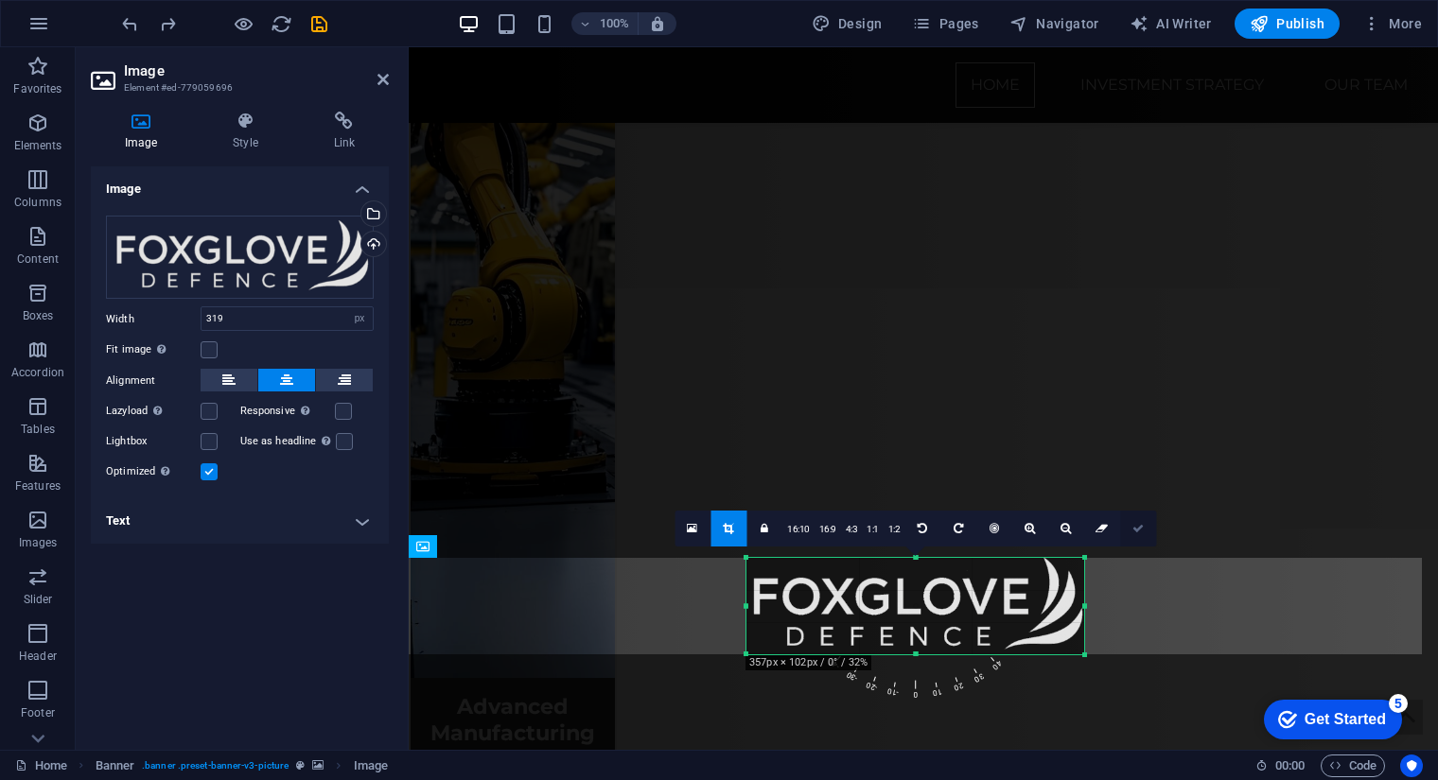
type input "357"
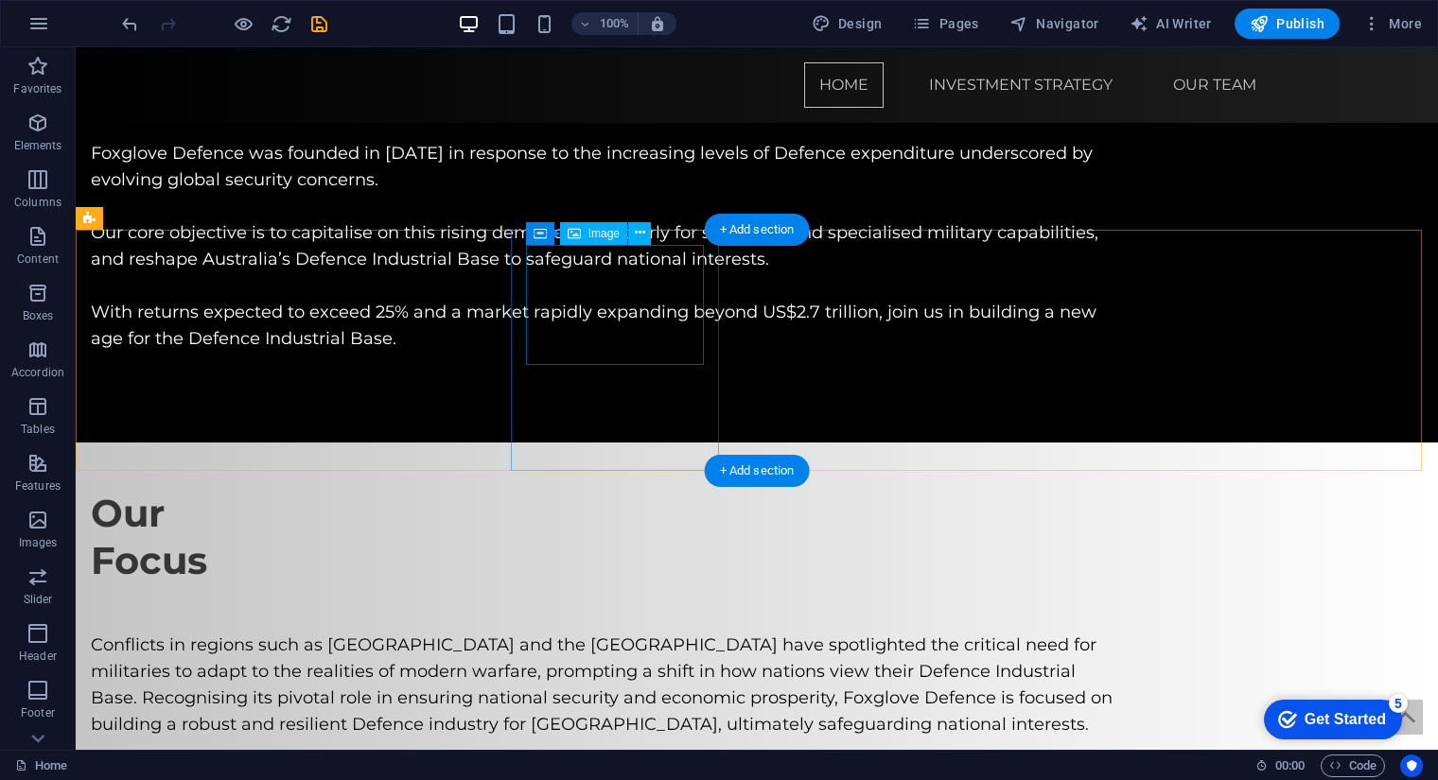
scroll to position [2105, 0]
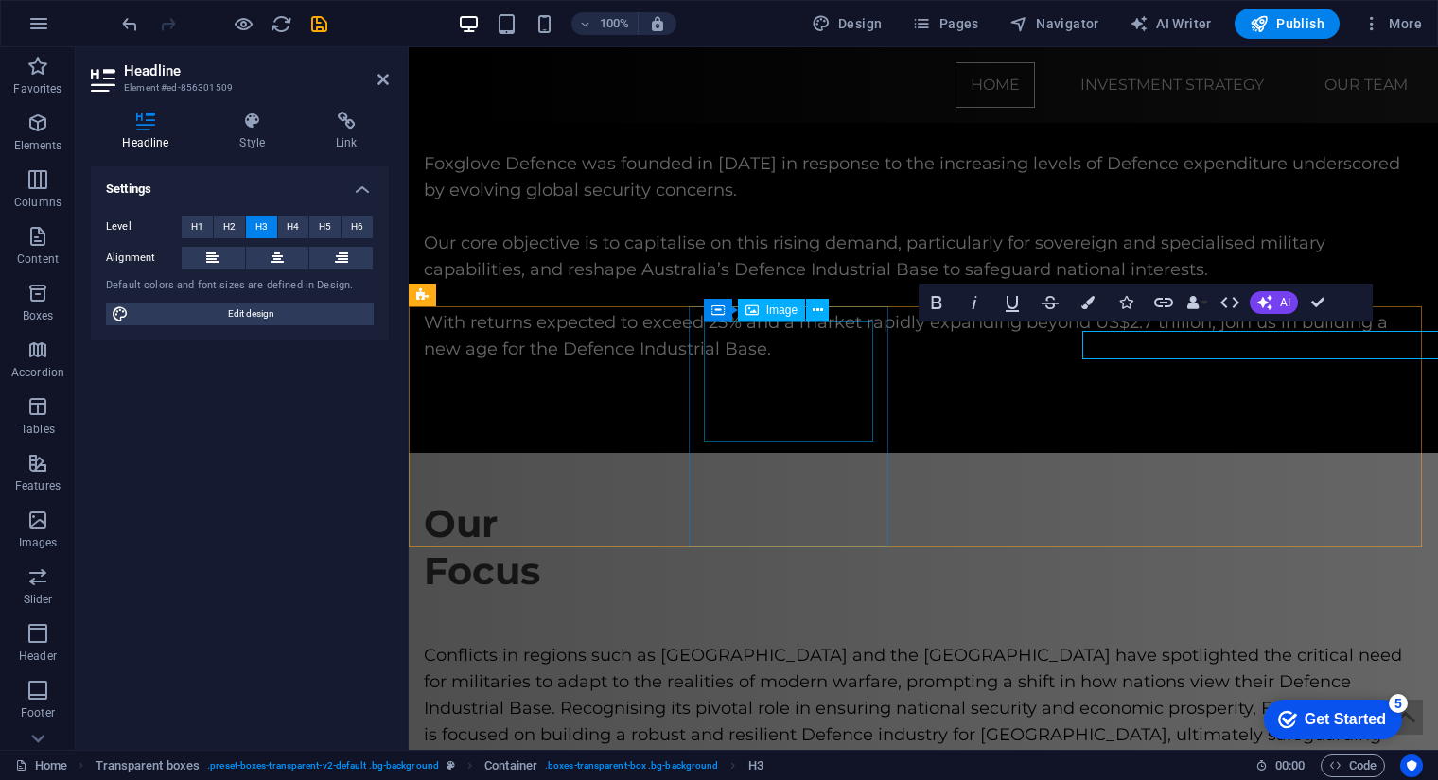
scroll to position [2096, 0]
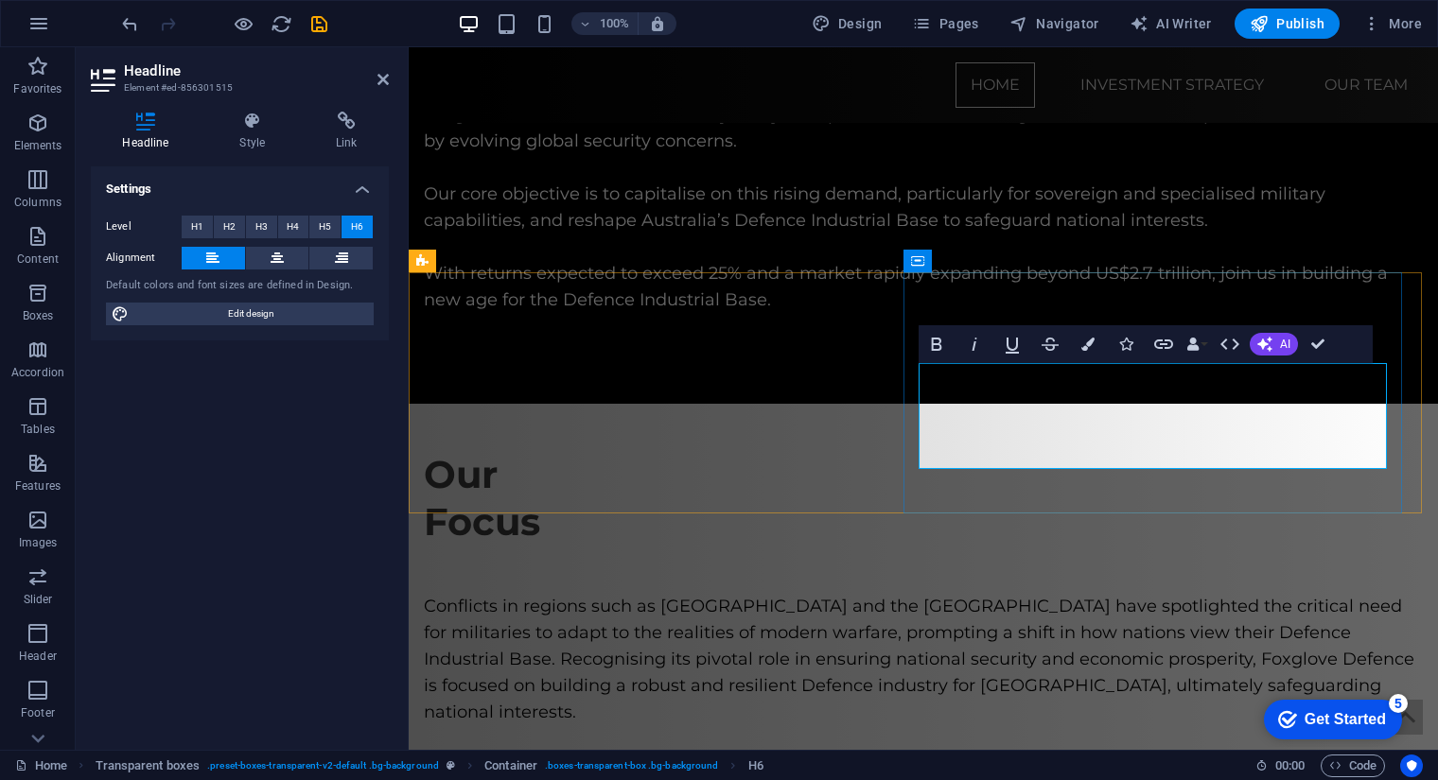
scroll to position [2168, 0]
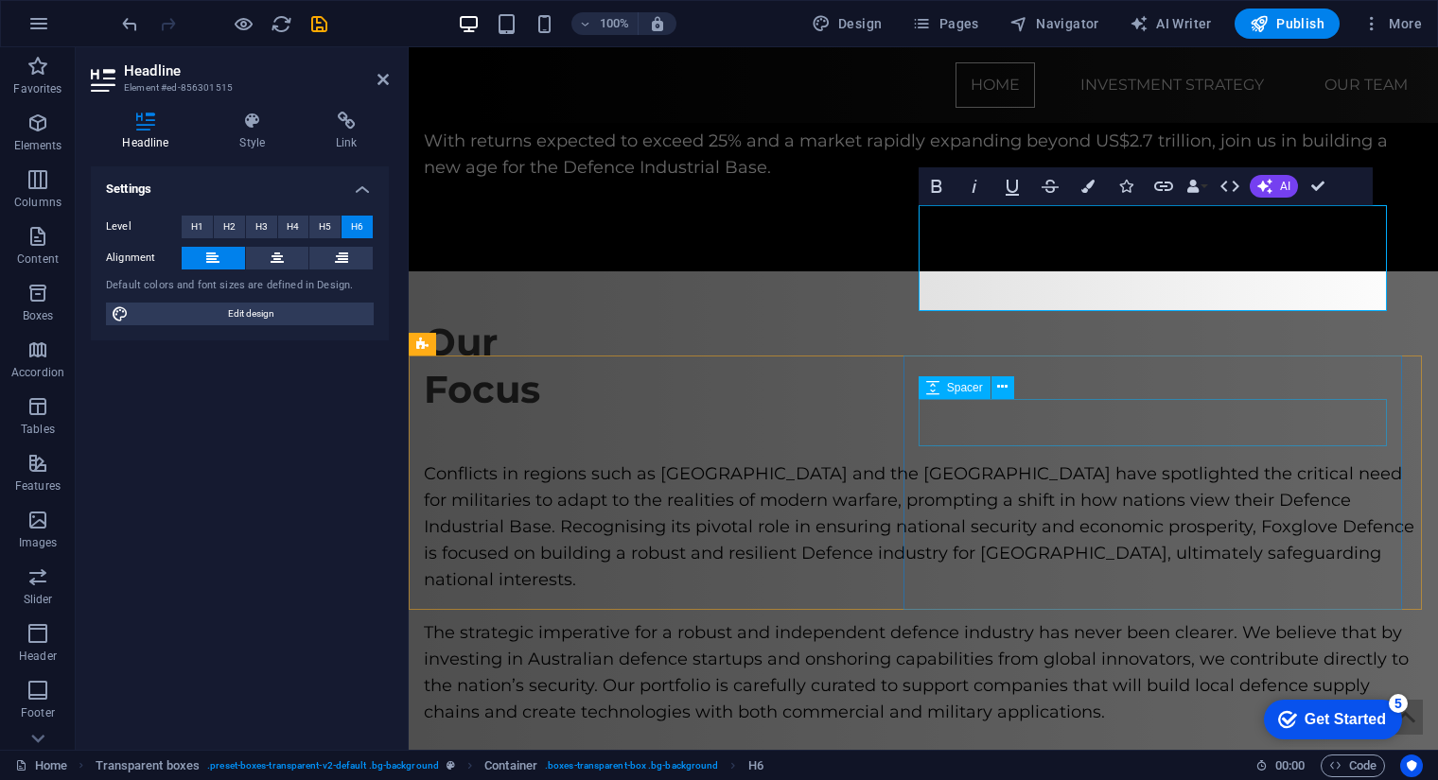
scroll to position [2288, 0]
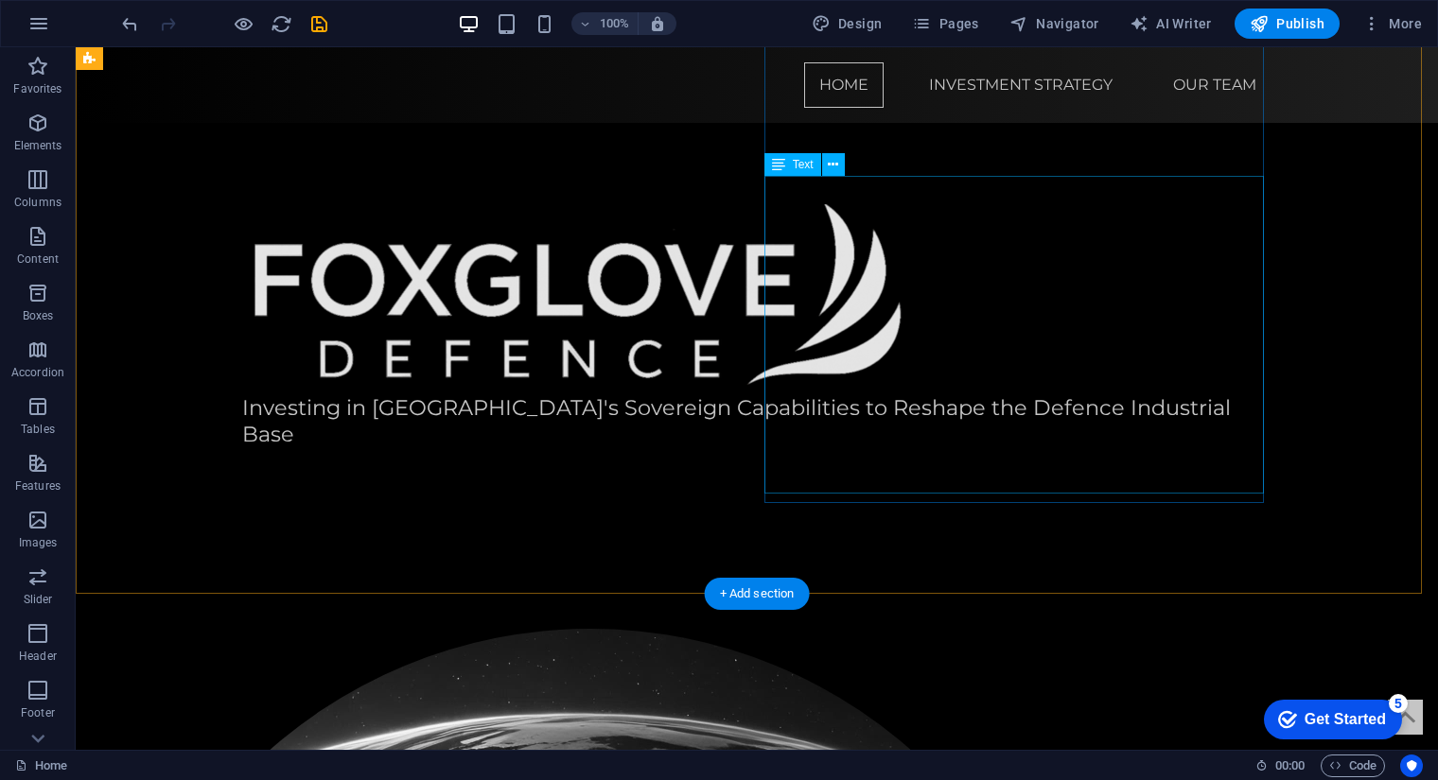
scroll to position [403, 0]
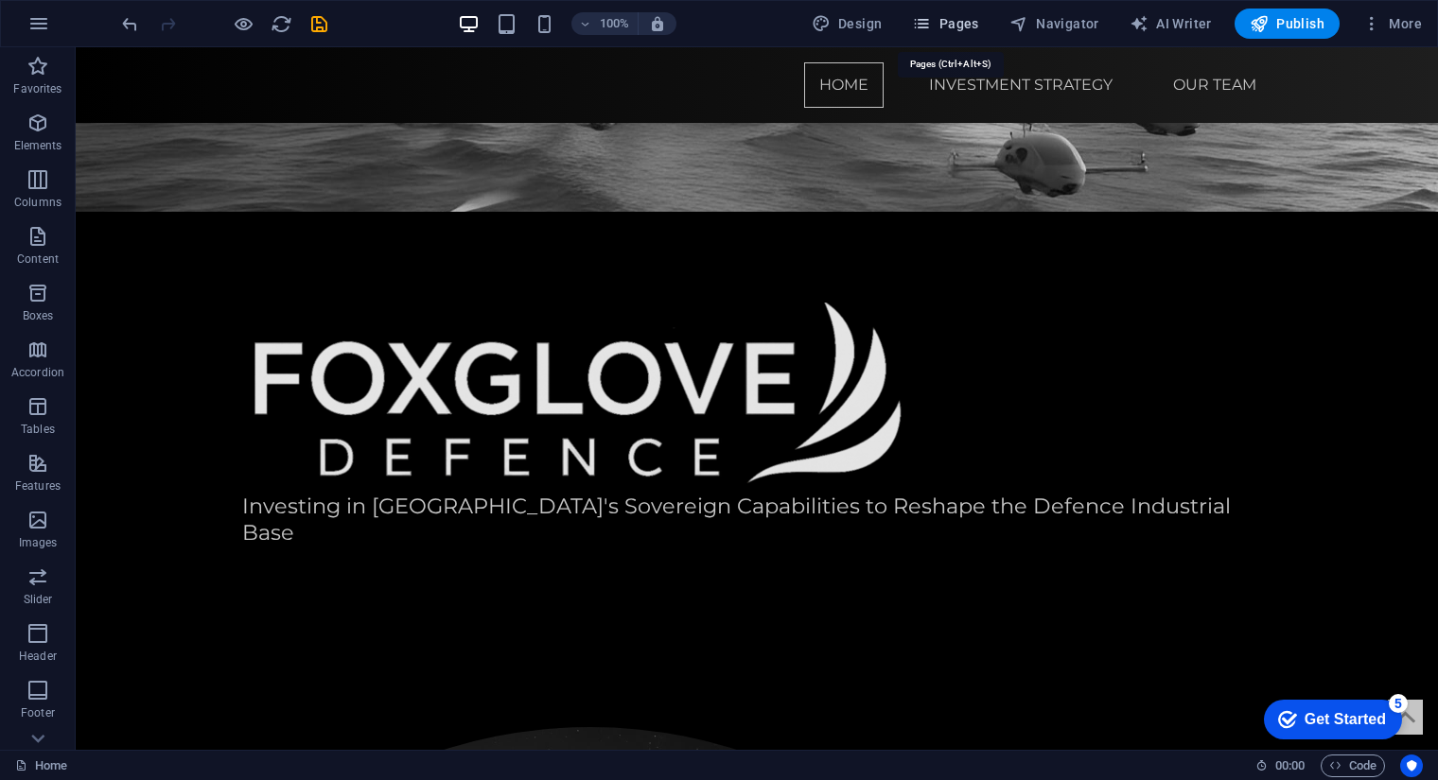
click at [968, 26] on span "Pages" at bounding box center [945, 23] width 66 height 19
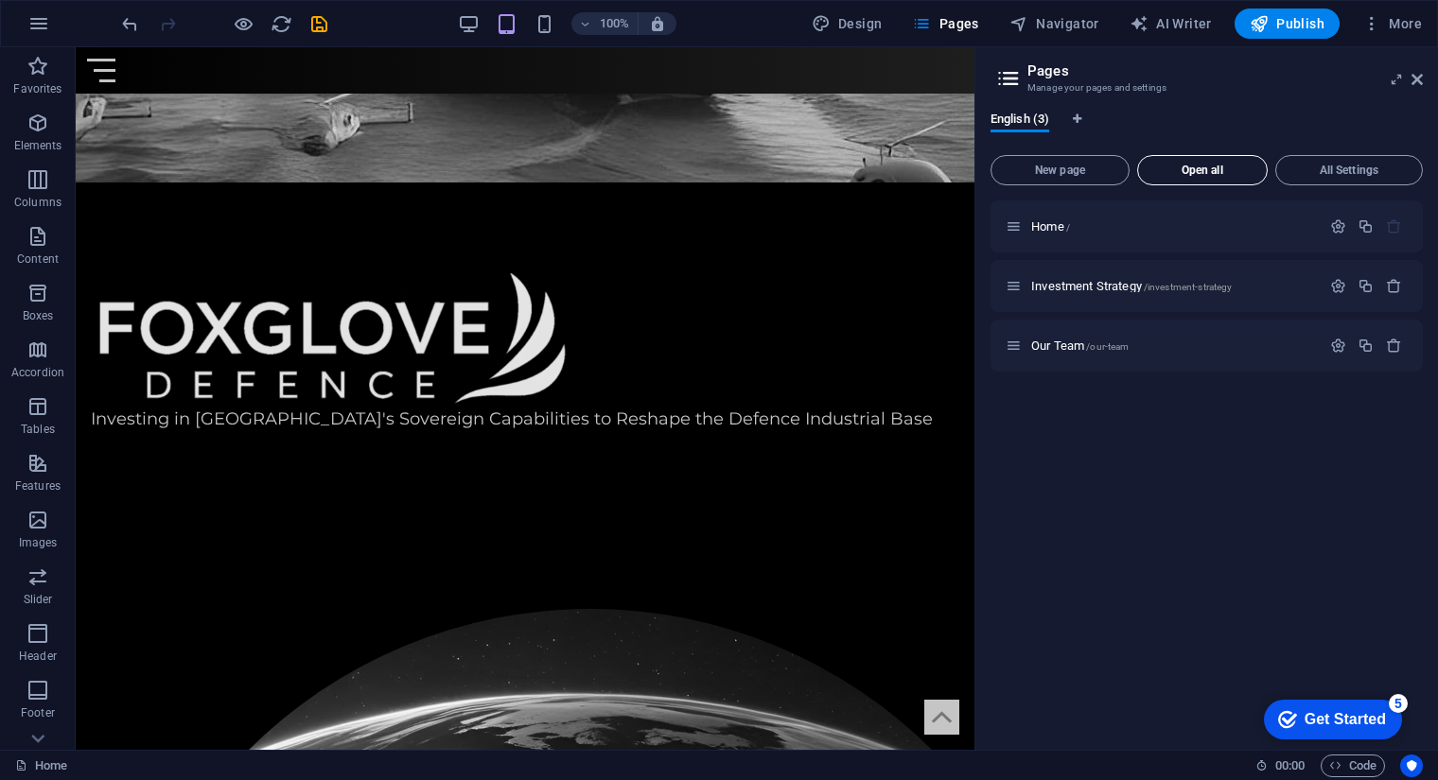
click at [1189, 171] on span "Open all" at bounding box center [1201, 170] width 113 height 11
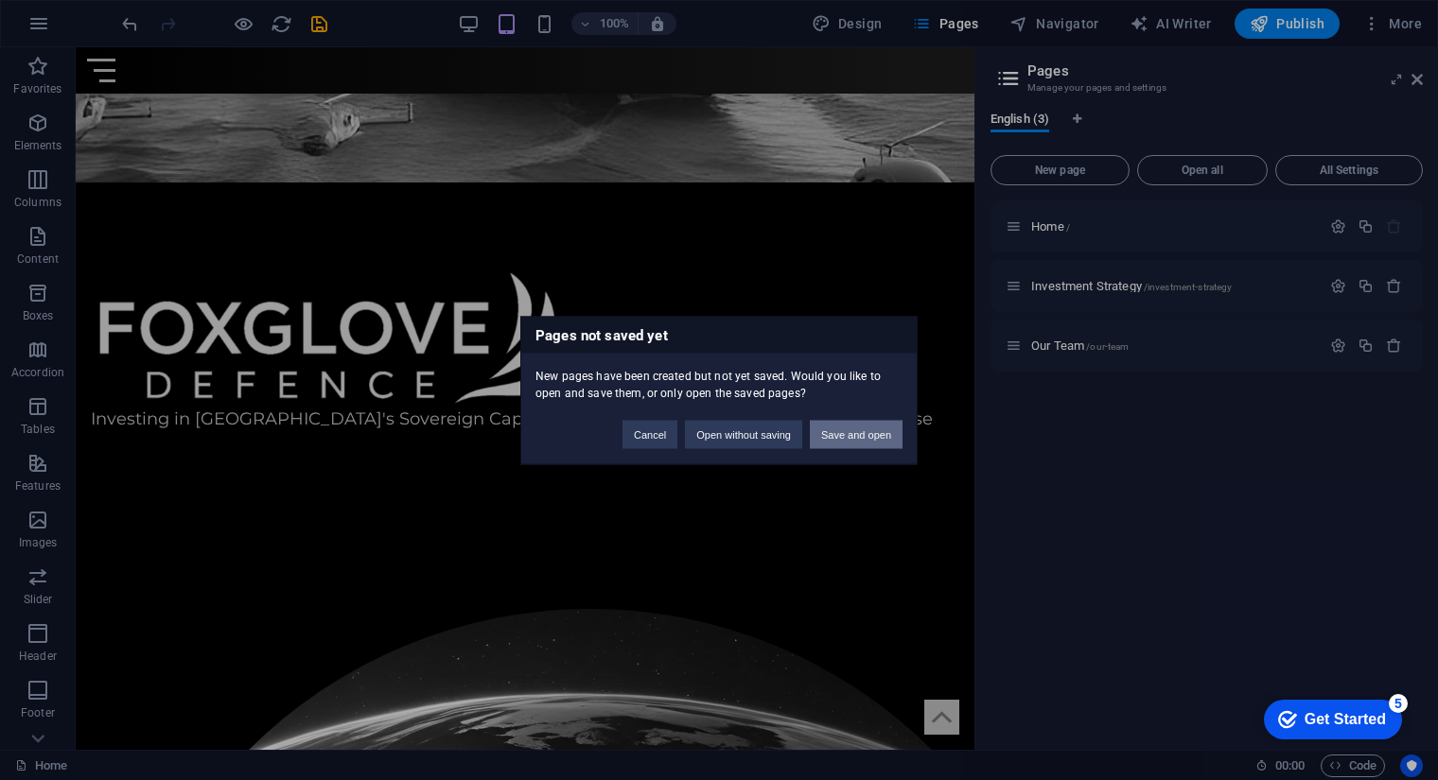
click at [854, 428] on button "Save and open" at bounding box center [856, 434] width 93 height 28
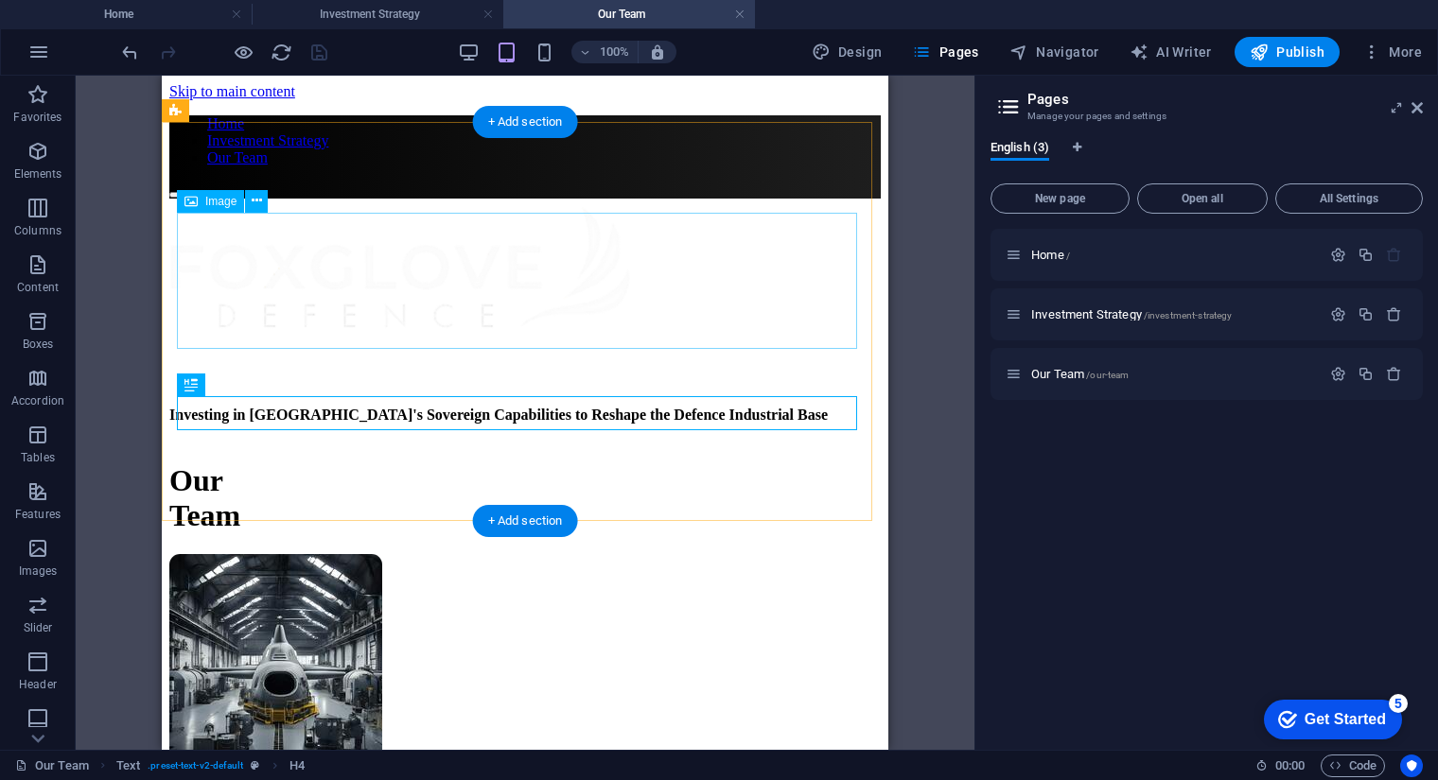
scroll to position [0, 0]
click at [403, 311] on figure at bounding box center [524, 269] width 711 height 140
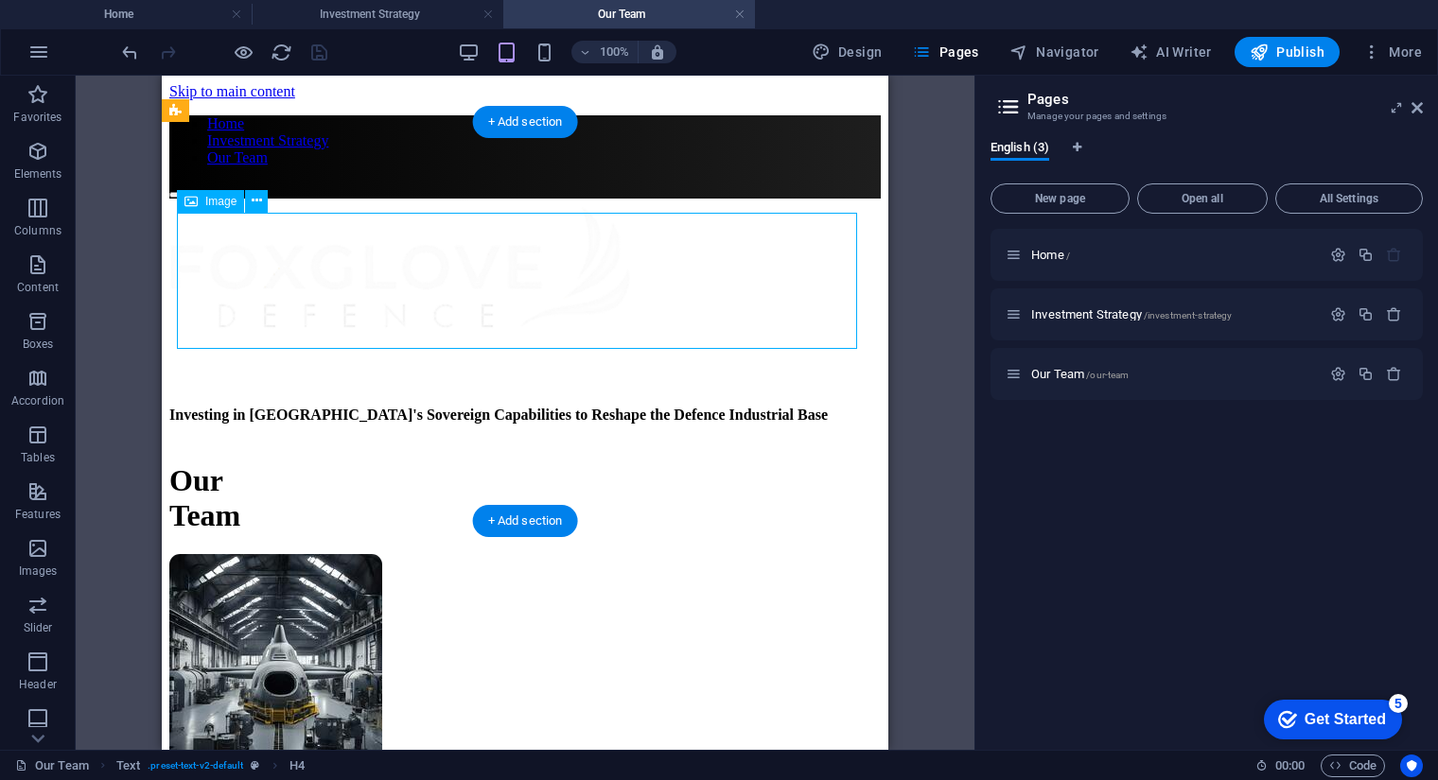
click at [403, 311] on figure at bounding box center [524, 269] width 711 height 140
select select "px"
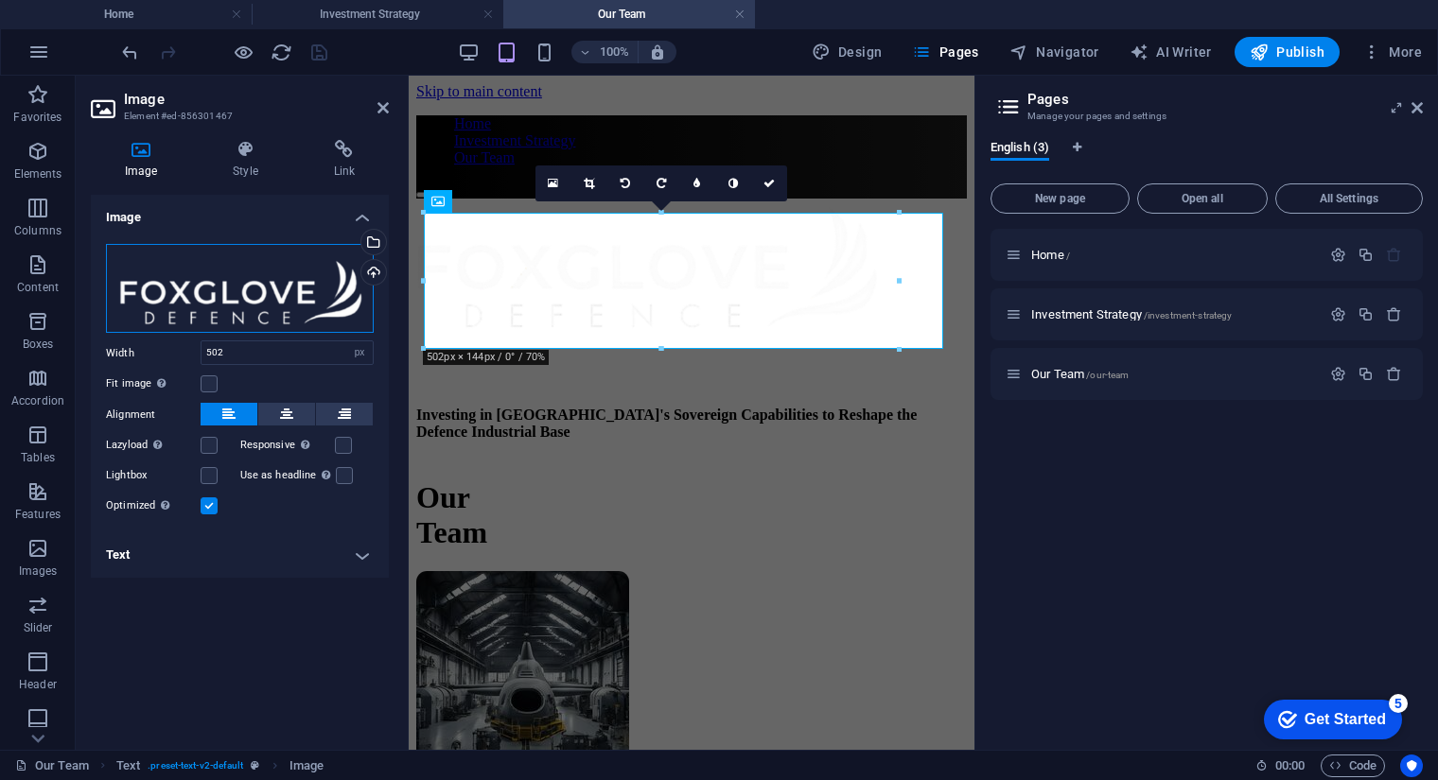
click at [293, 295] on div "Drag files here, click to choose files or select files from Files or our free s…" at bounding box center [240, 289] width 268 height 90
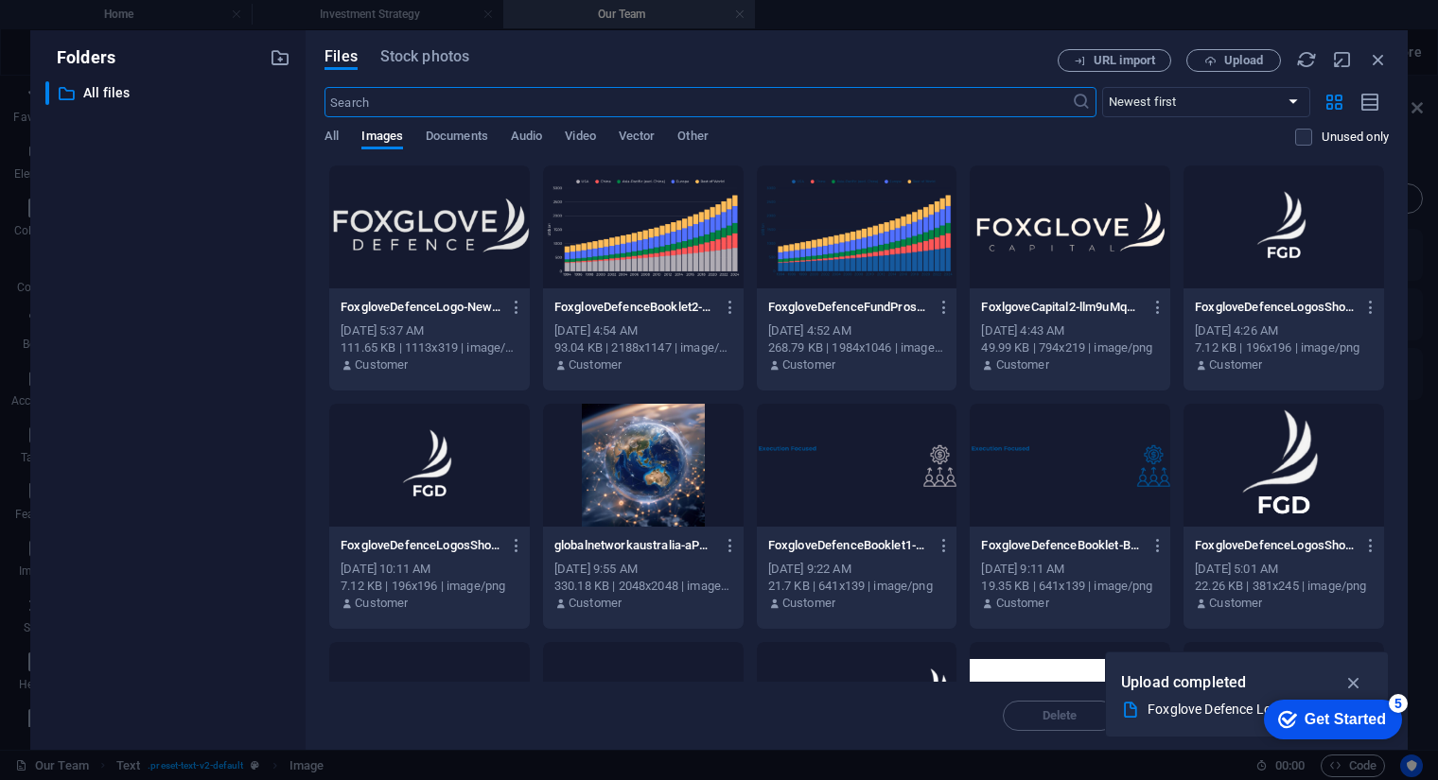
type input "100"
select select "%"
click at [485, 243] on div at bounding box center [429, 227] width 201 height 123
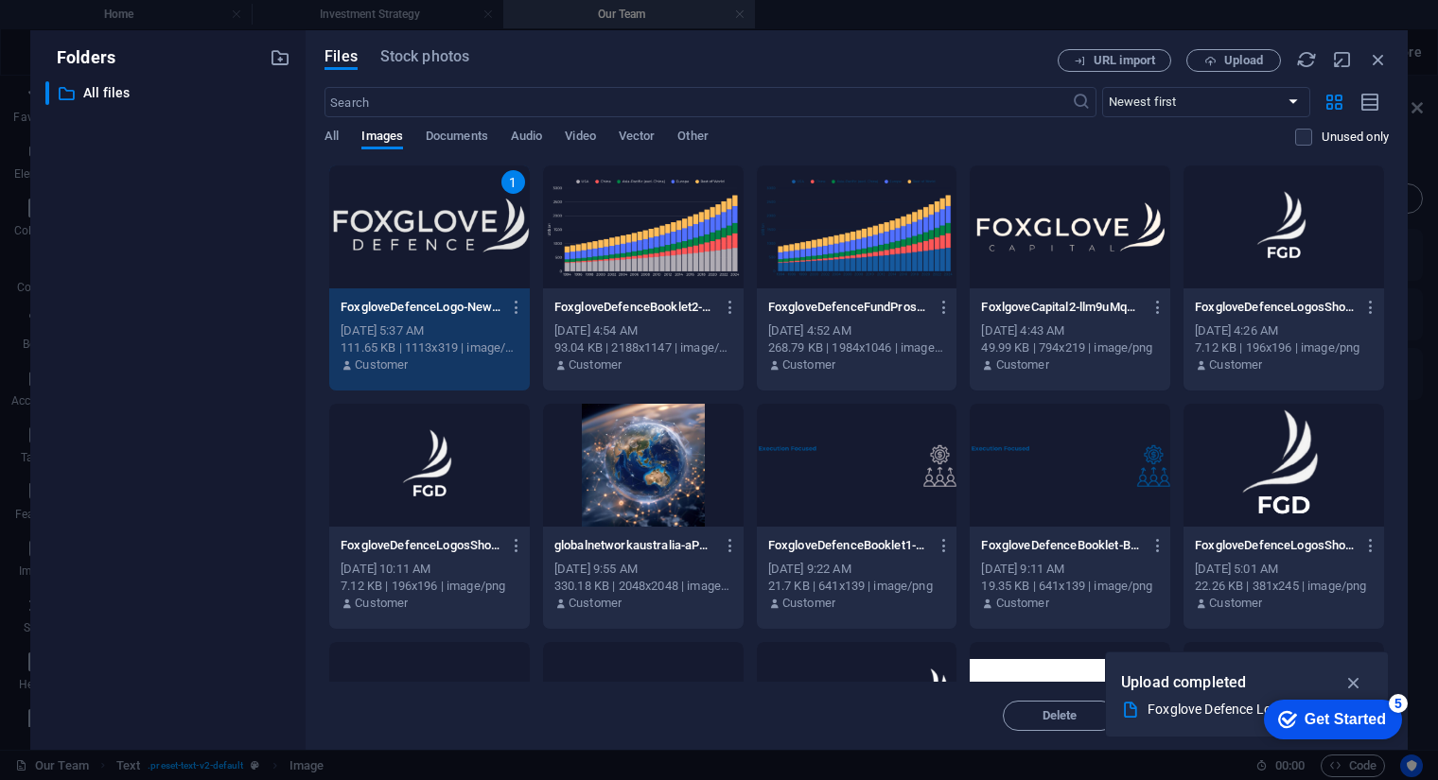
click at [485, 243] on div "1" at bounding box center [429, 227] width 201 height 123
type input "502"
select select "px"
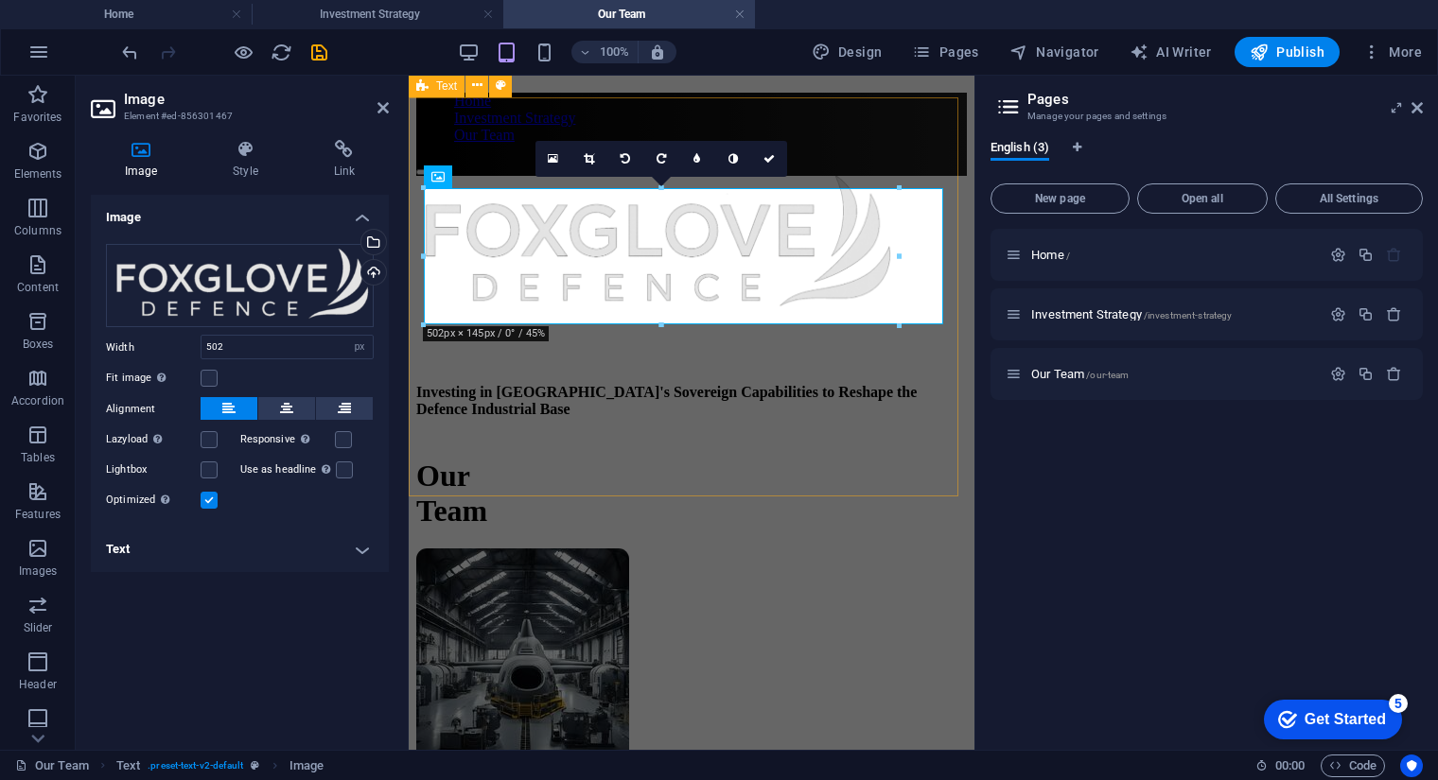
scroll to position [25, 0]
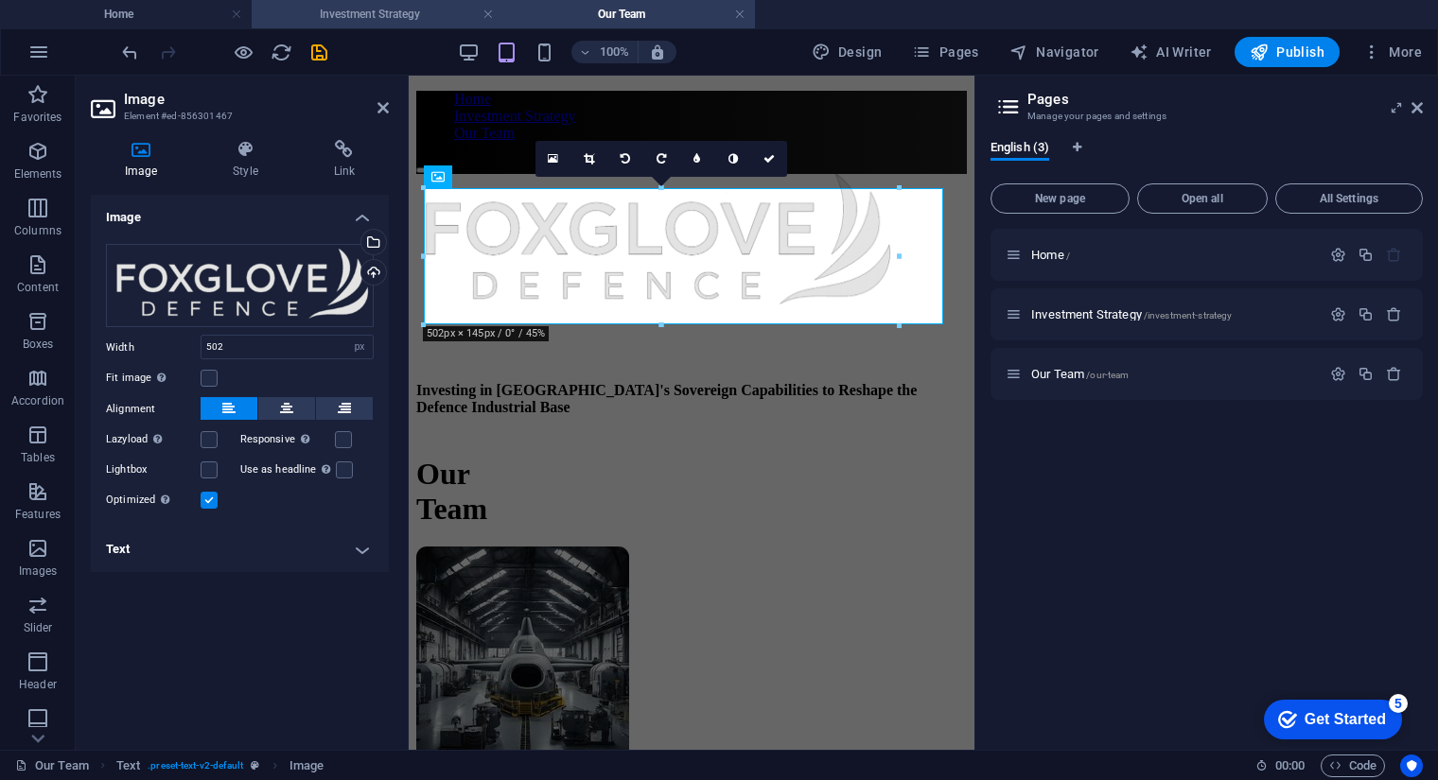
click at [345, 10] on h4 "Investment Strategy" at bounding box center [378, 14] width 252 height 21
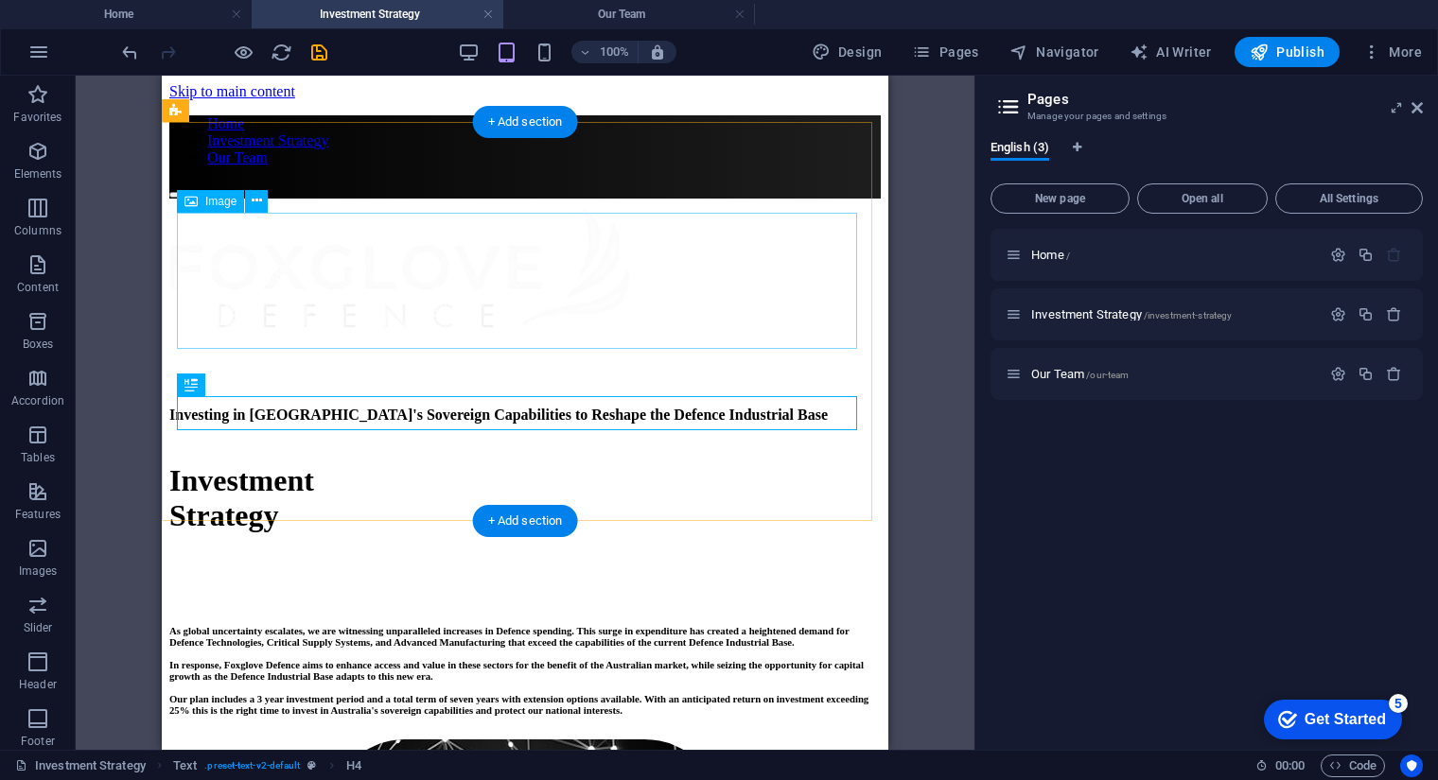
click at [430, 286] on figure at bounding box center [524, 269] width 711 height 140
select select "px"
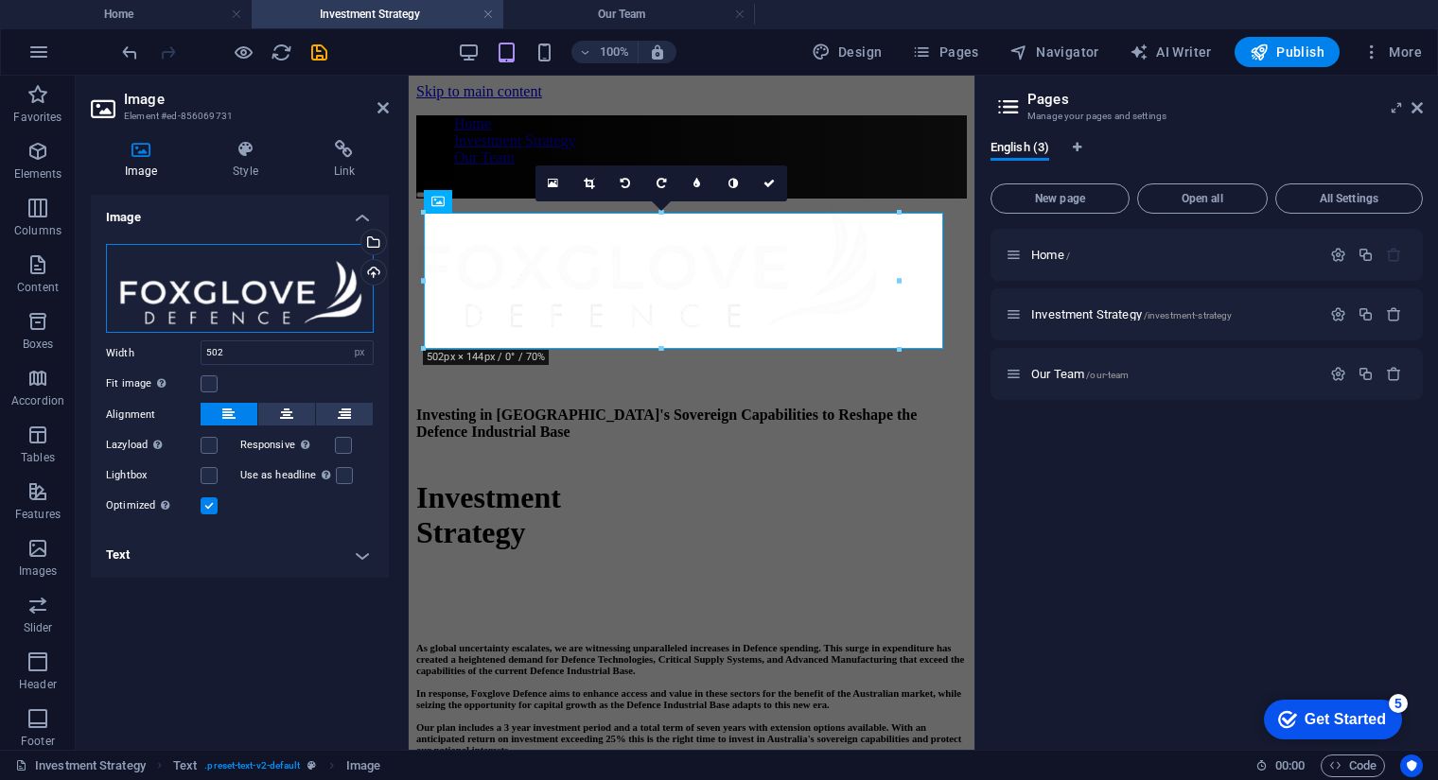
click at [248, 306] on div "Drag files here, click to choose files or select files from Files or our free s…" at bounding box center [240, 289] width 268 height 90
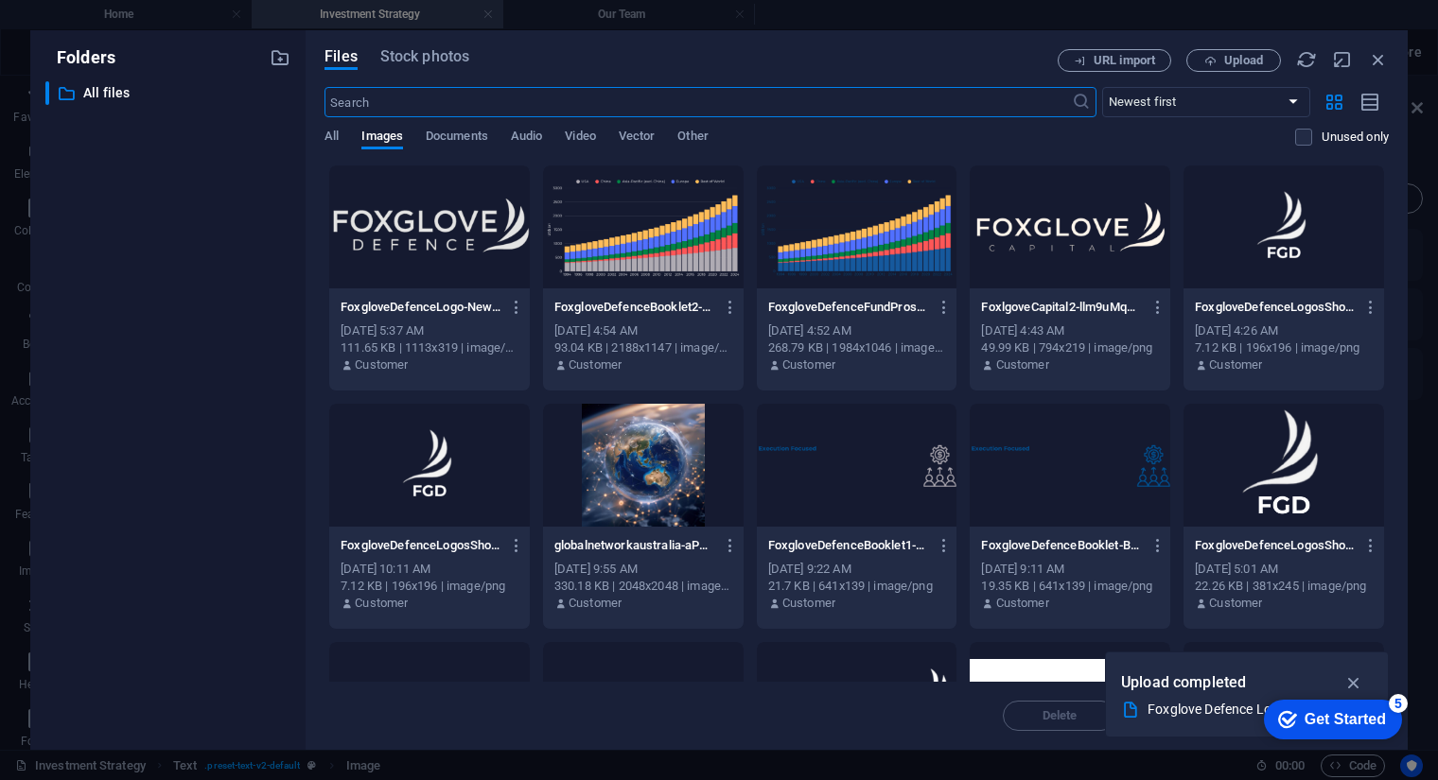
type input "100"
select select "%"
click at [432, 230] on div at bounding box center [429, 227] width 201 height 123
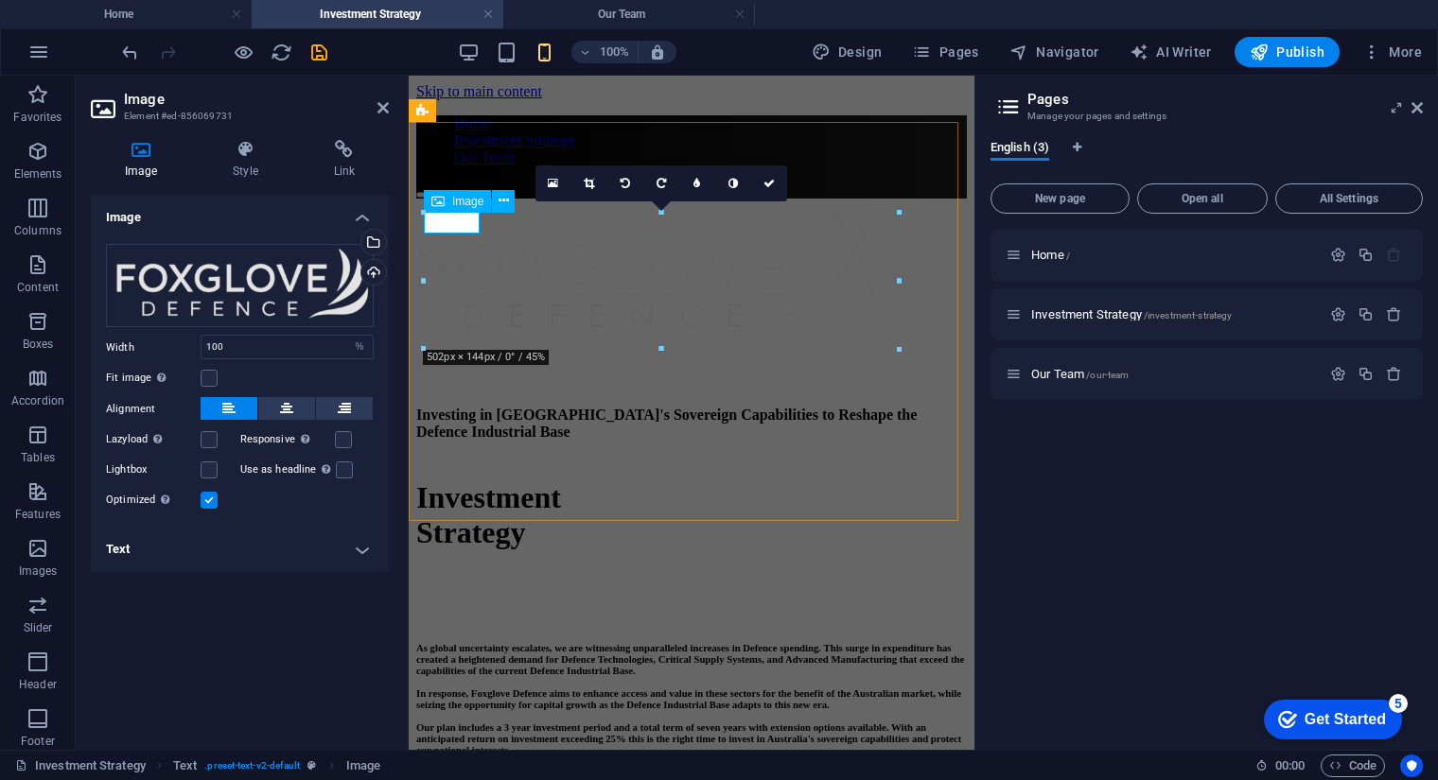
type input "502"
select select "px"
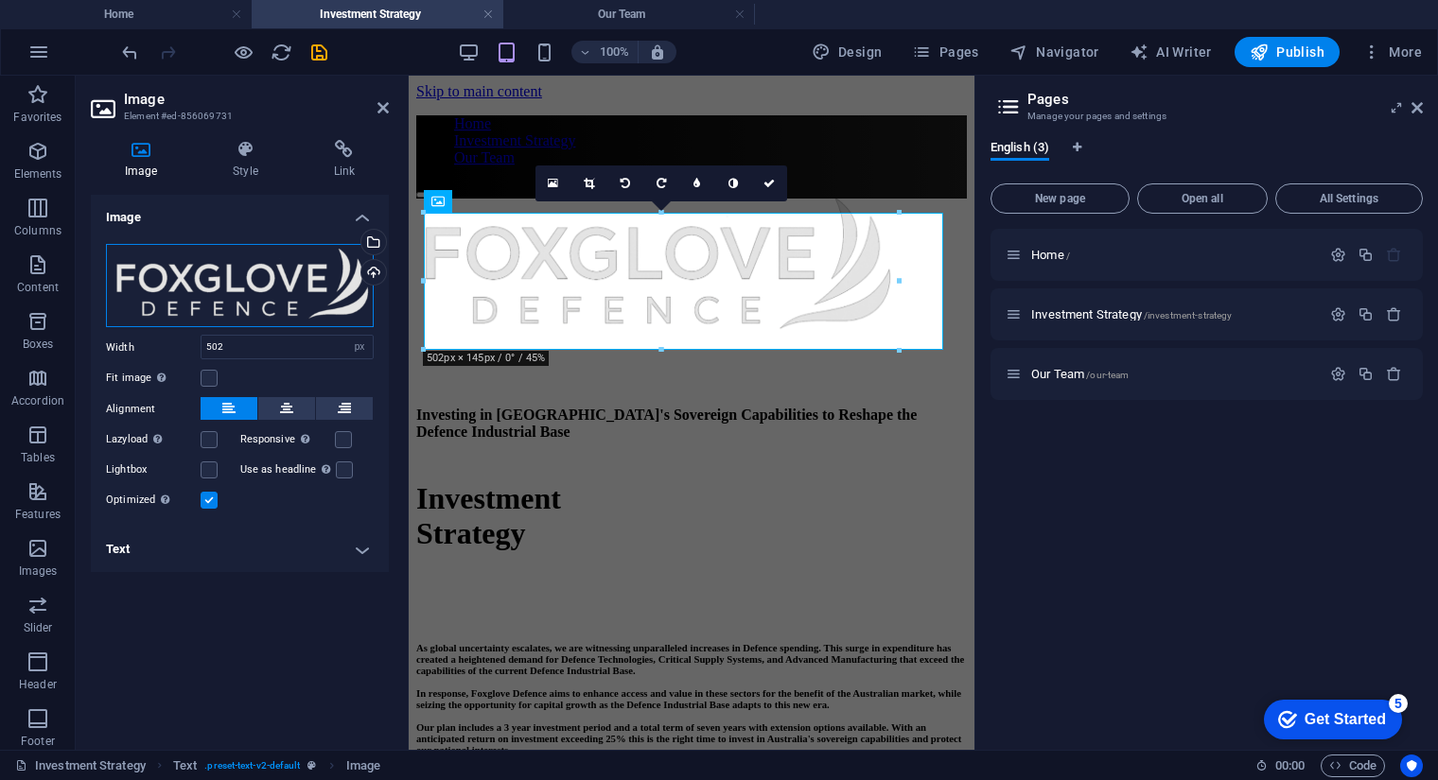
click at [260, 284] on div "Drag files here, click to choose files or select files from Files or our free s…" at bounding box center [240, 285] width 268 height 83
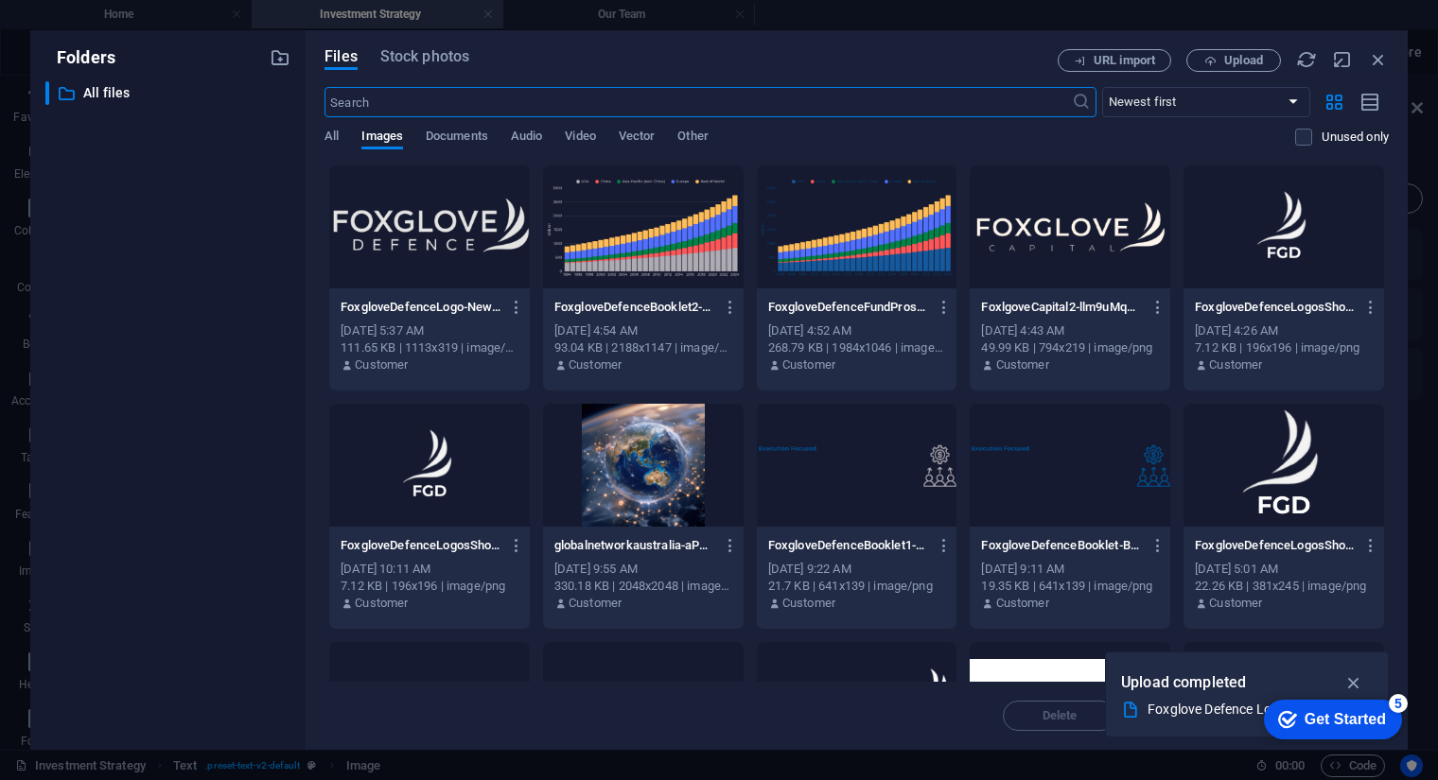
type input "100"
select select "%"
click at [421, 229] on div at bounding box center [429, 227] width 201 height 123
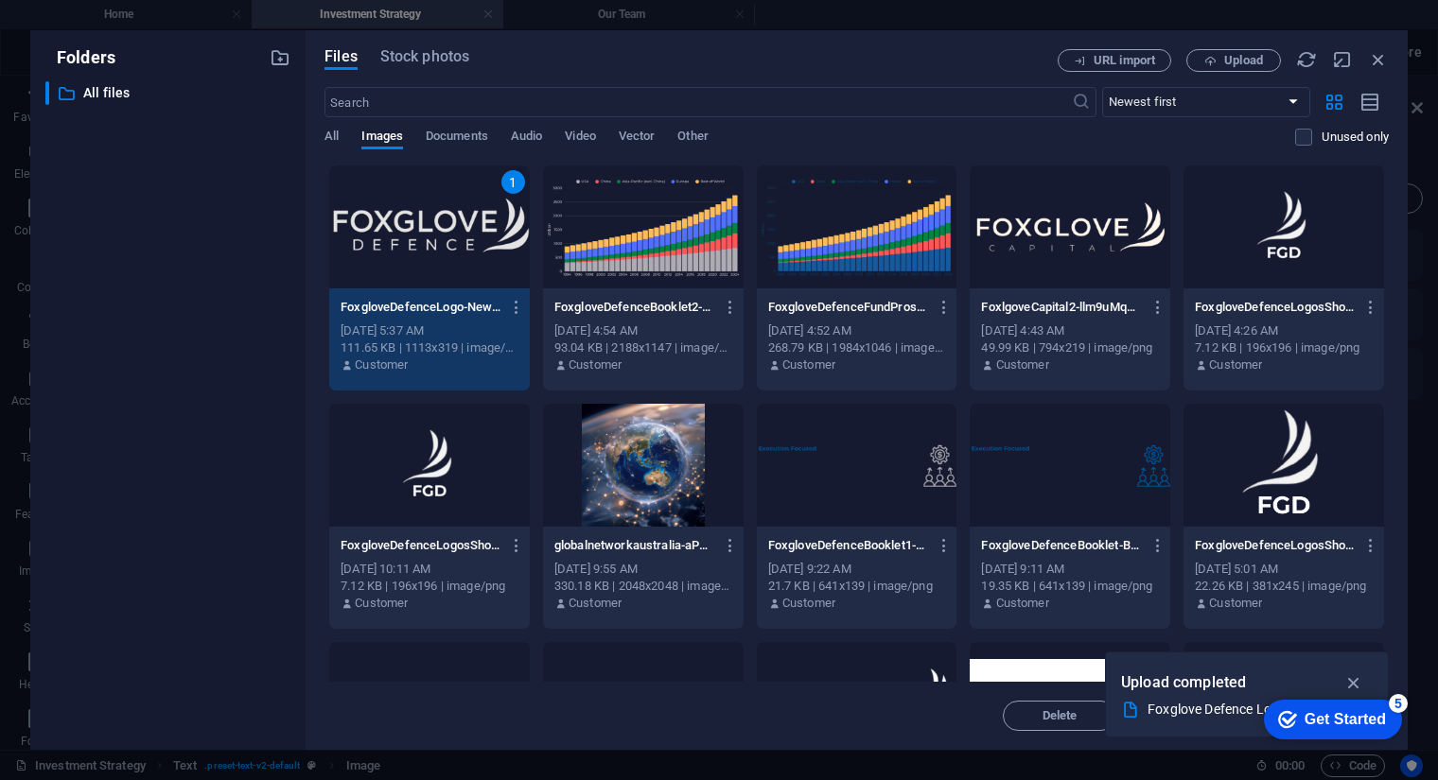
click at [421, 229] on div "1" at bounding box center [429, 227] width 201 height 123
type input "502"
select select "px"
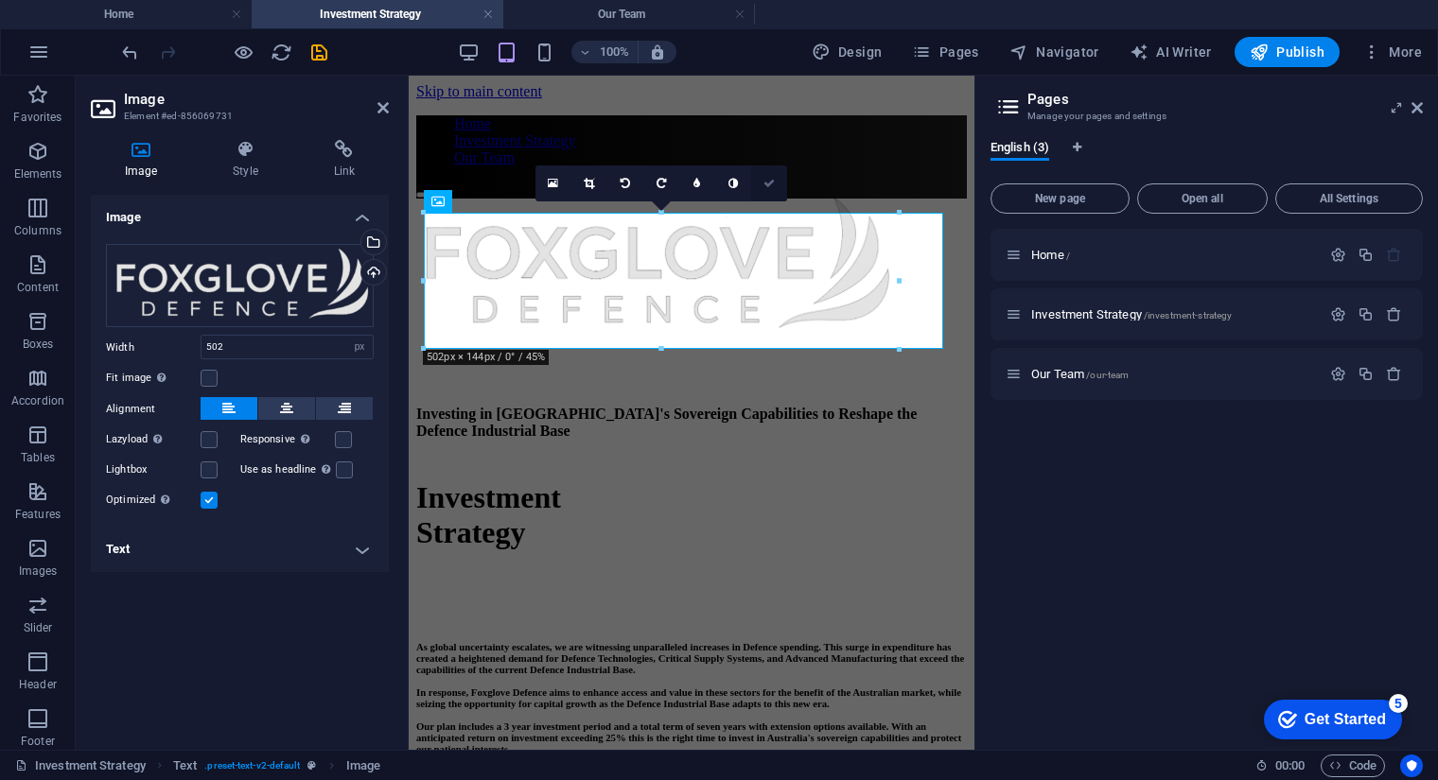
click at [769, 181] on icon at bounding box center [768, 183] width 11 height 11
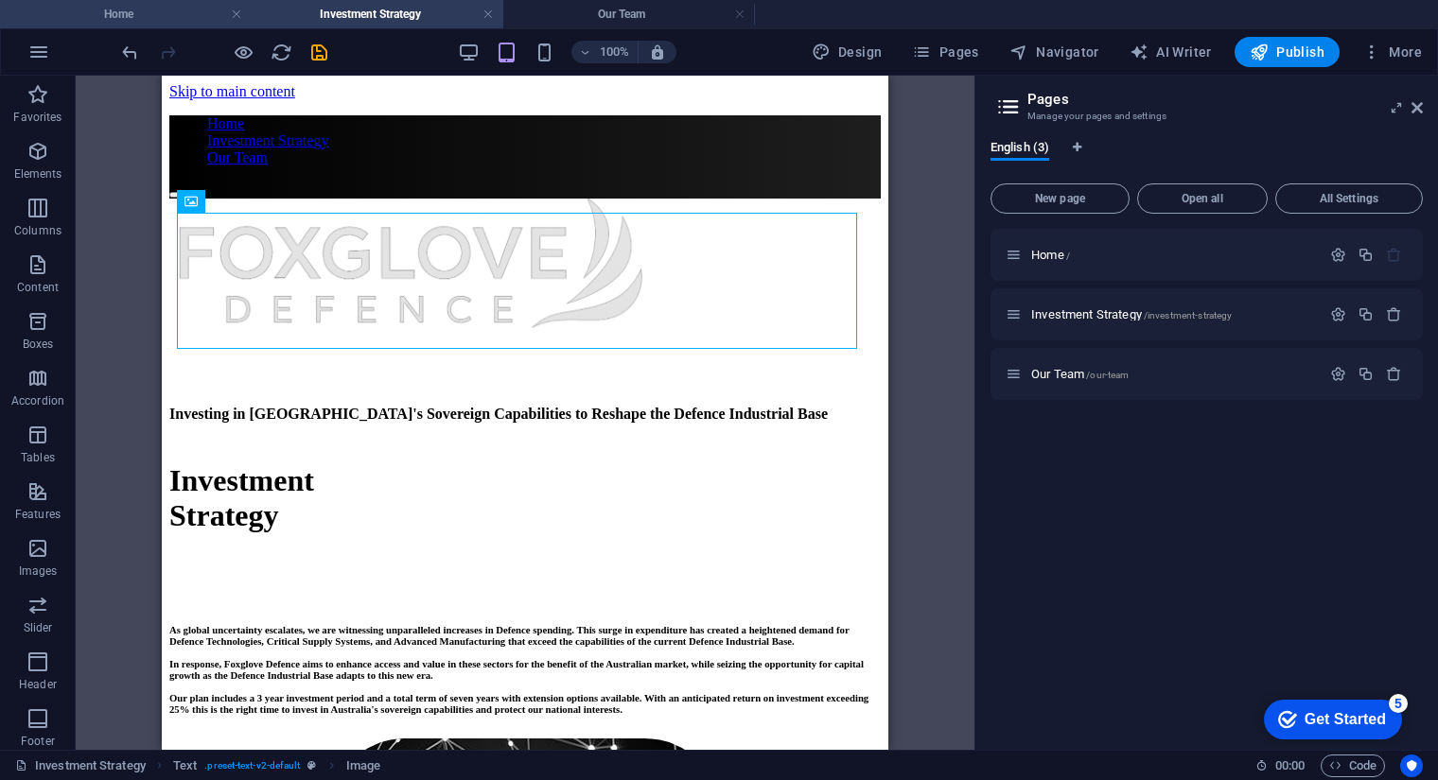
click at [170, 19] on h4 "Home" at bounding box center [126, 14] width 252 height 21
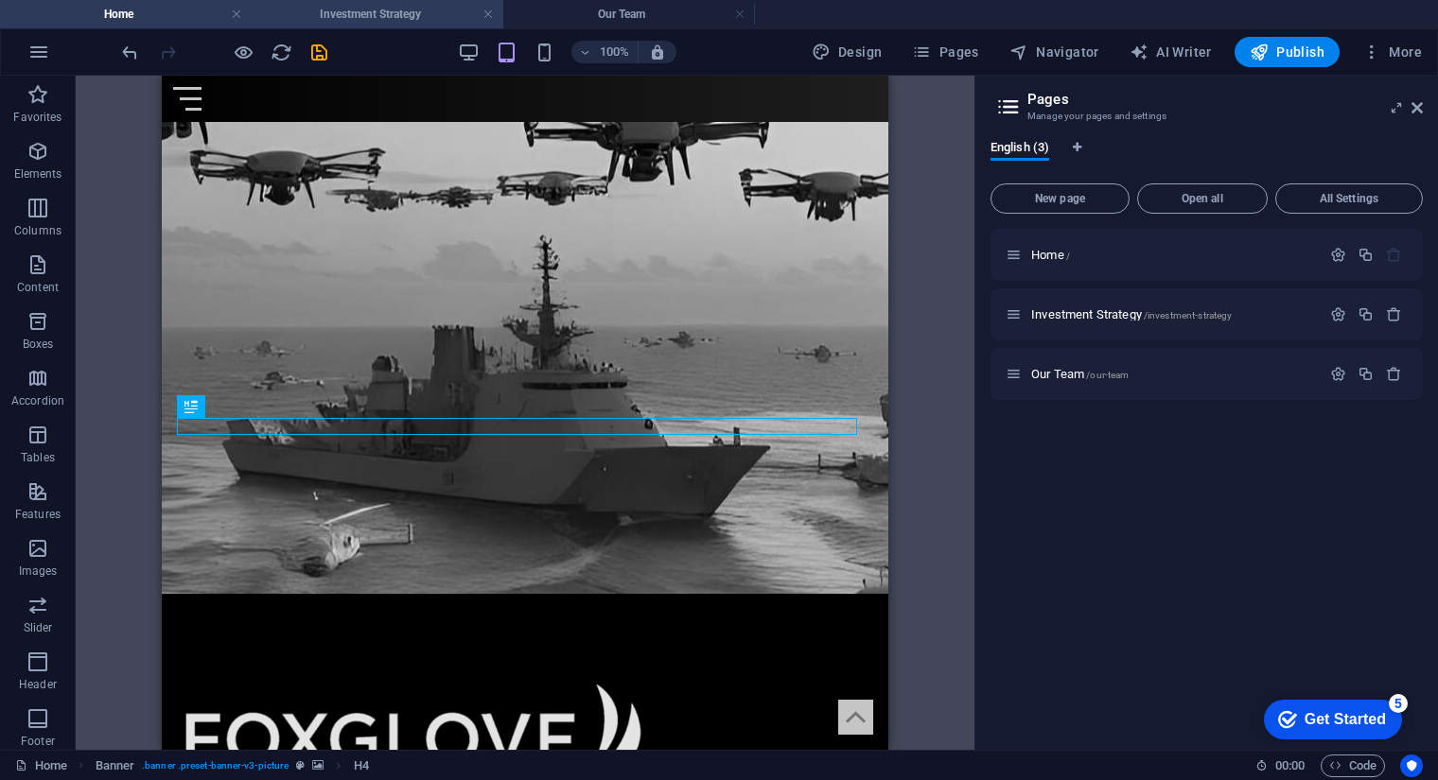
click at [378, 7] on h4 "Investment Strategy" at bounding box center [378, 14] width 252 height 21
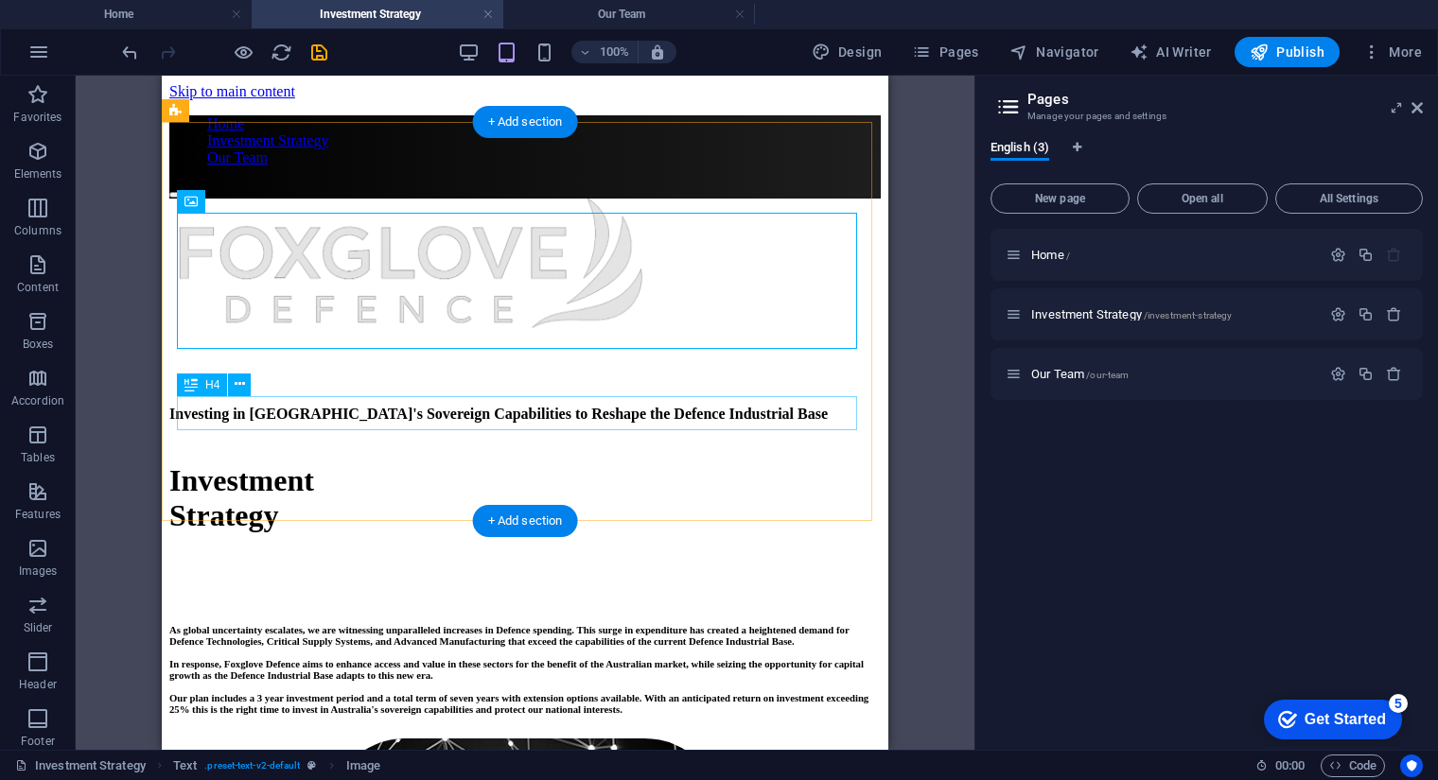
click at [262, 408] on div "Investing in [GEOGRAPHIC_DATA]'s Sovereign Capabilities to Reshape the Defence …" at bounding box center [524, 414] width 711 height 17
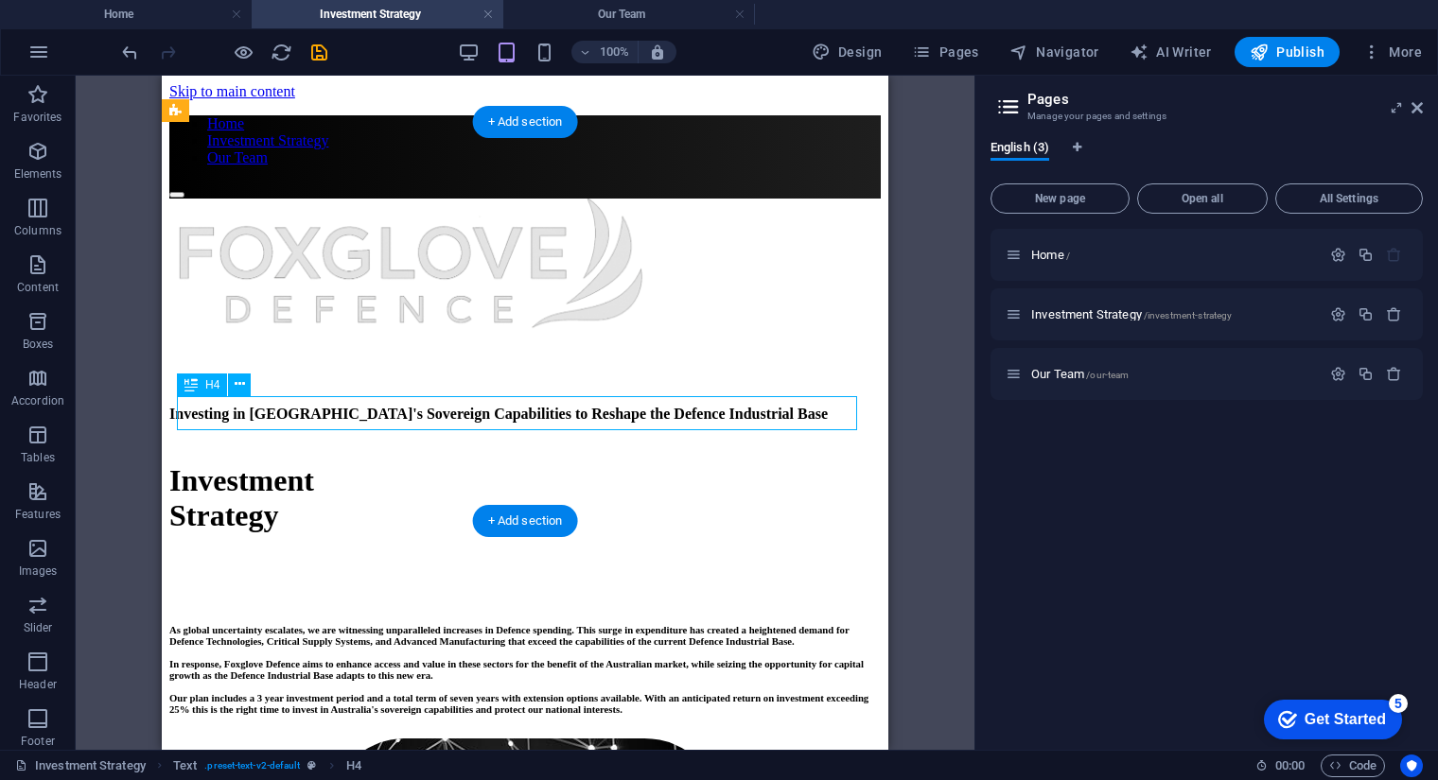
click at [286, 408] on div "Investing in [GEOGRAPHIC_DATA]'s Sovereign Capabilities to Reshape the Defence …" at bounding box center [524, 414] width 711 height 17
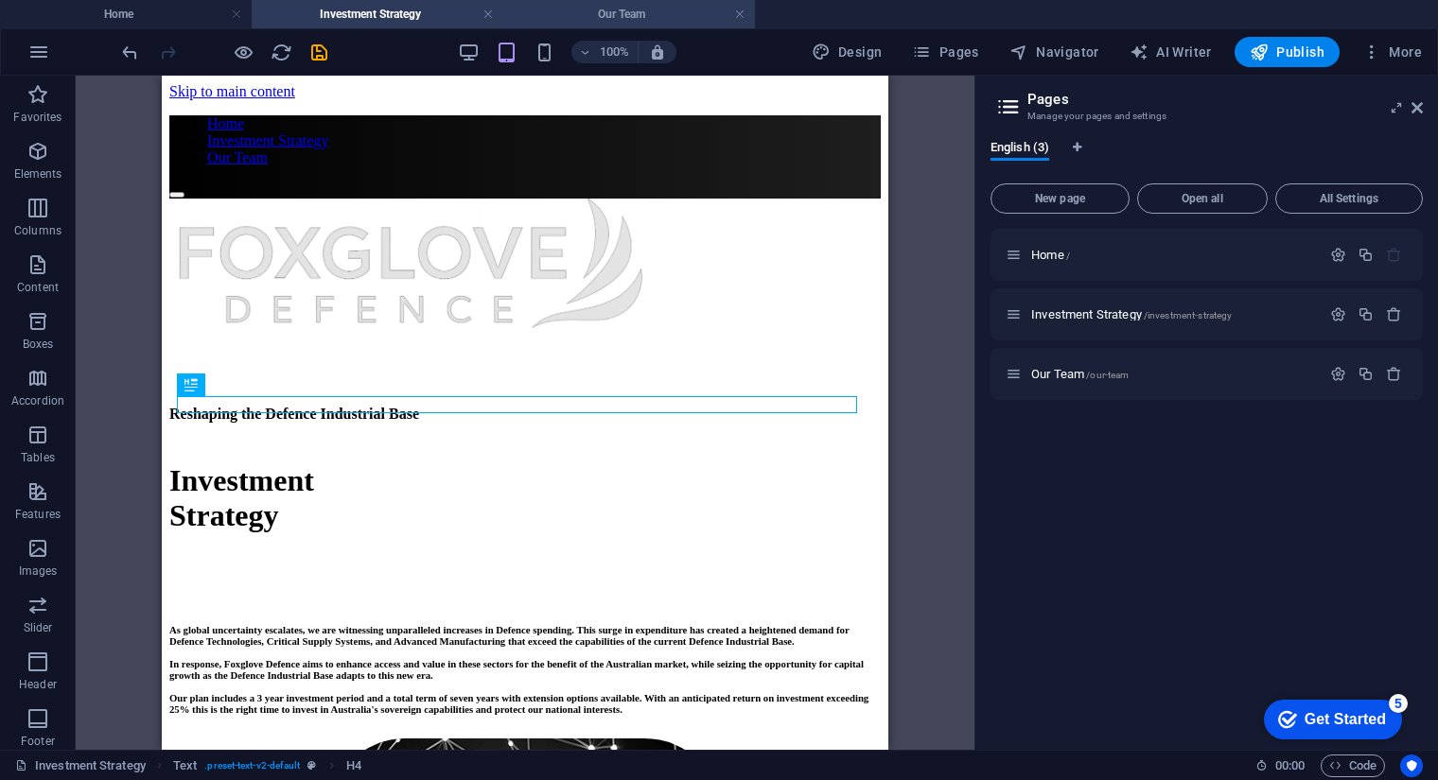
click at [631, 16] on h4 "Our Team" at bounding box center [629, 14] width 252 height 21
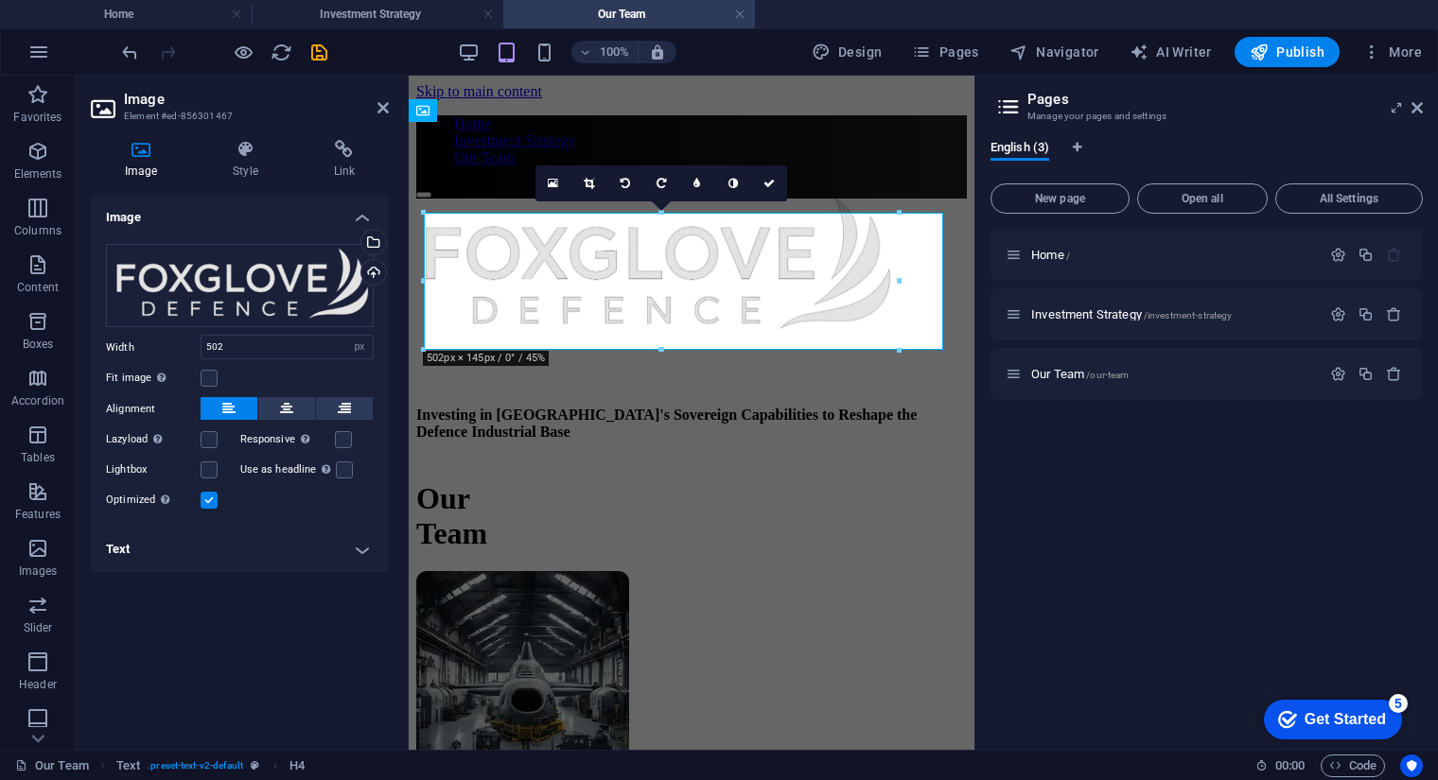
scroll to position [25, 0]
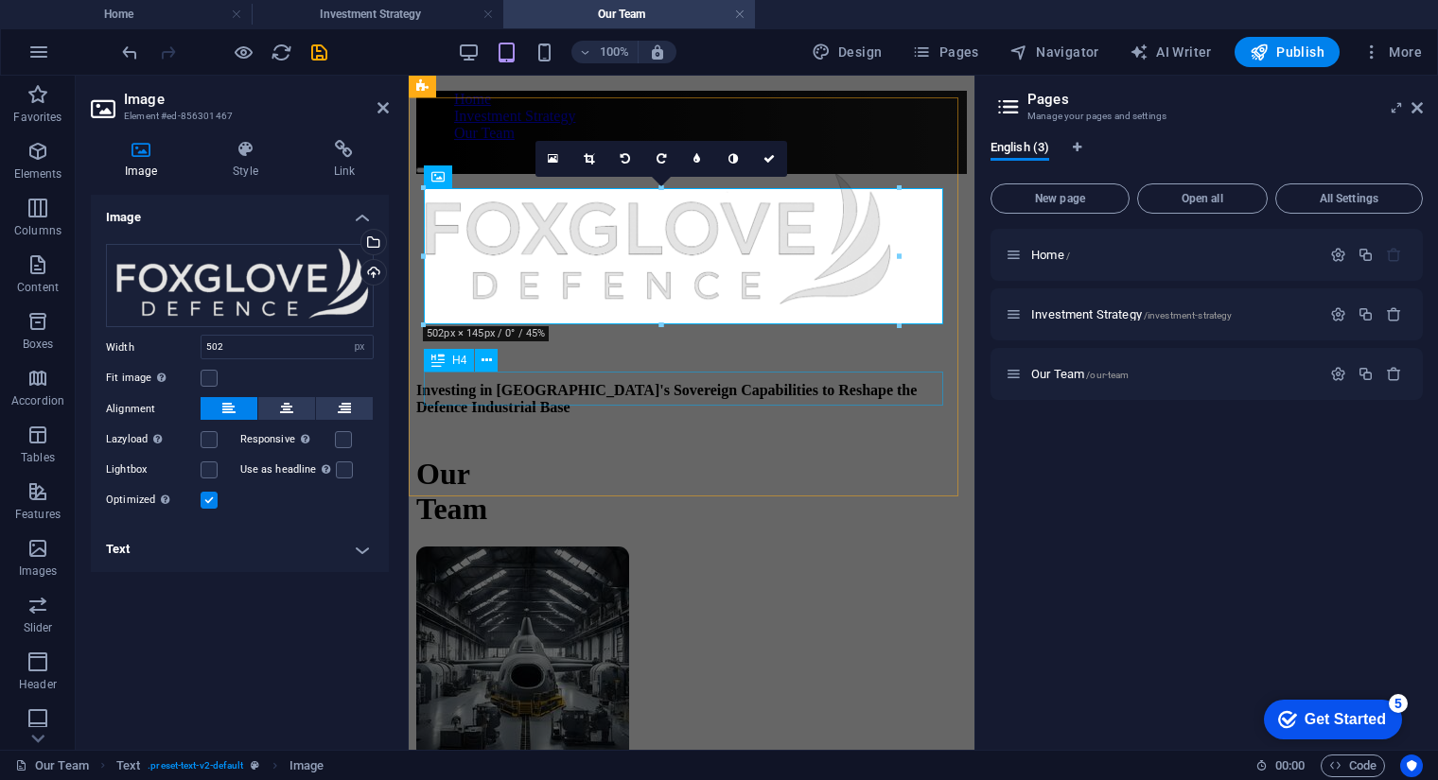
click at [506, 390] on div "Investing in [GEOGRAPHIC_DATA]'s Sovereign Capabilities to Reshape the Defence …" at bounding box center [691, 399] width 550 height 34
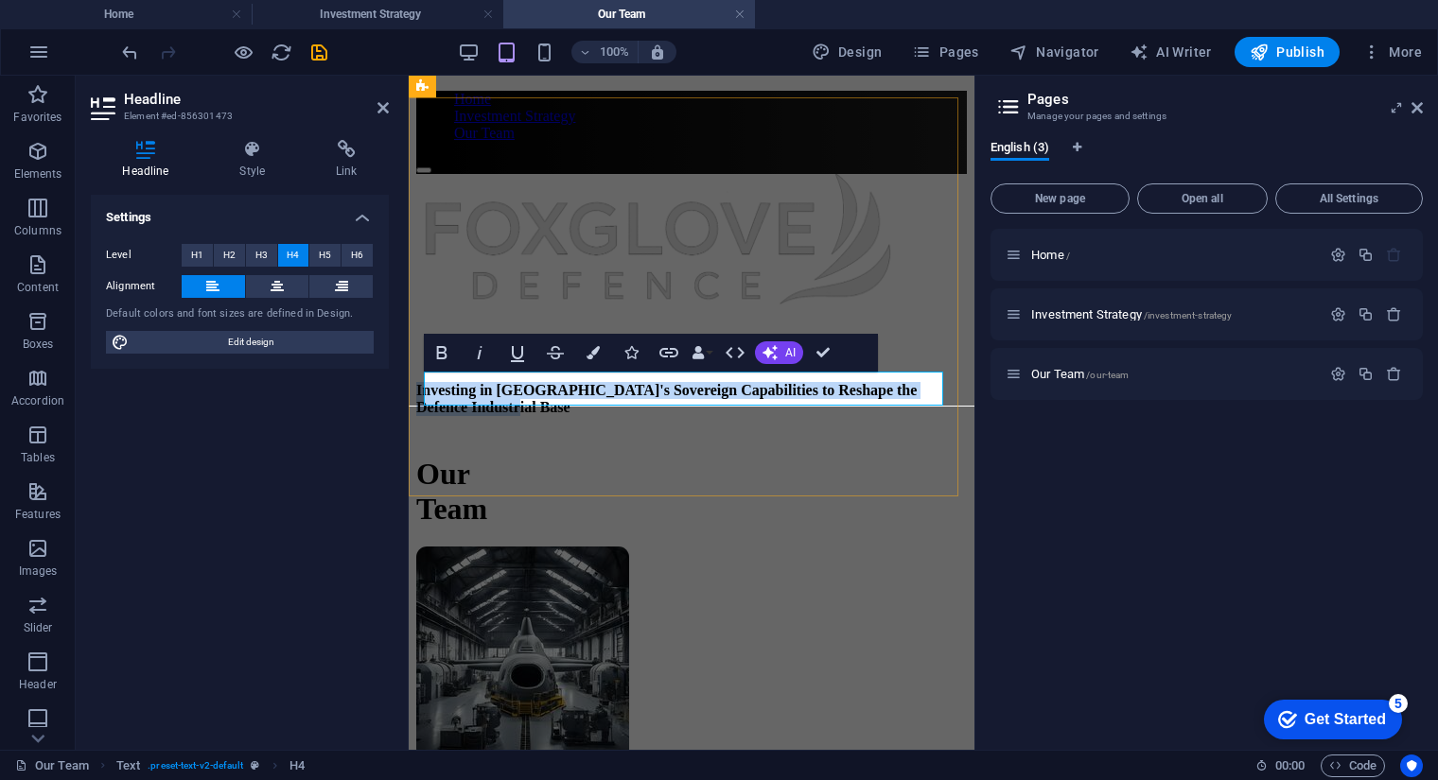
click at [834, 382] on h4 "Investing in [GEOGRAPHIC_DATA]'s Sovereign Capabilities to Reshape the Defence …" at bounding box center [691, 399] width 550 height 34
drag, startPoint x: 1246, startPoint y: 445, endPoint x: 417, endPoint y: 375, distance: 831.4
click at [417, 375] on div "Investing in [GEOGRAPHIC_DATA]'s Sovereign Capabilities to Reshape the Defence …" at bounding box center [691, 305] width 550 height 262
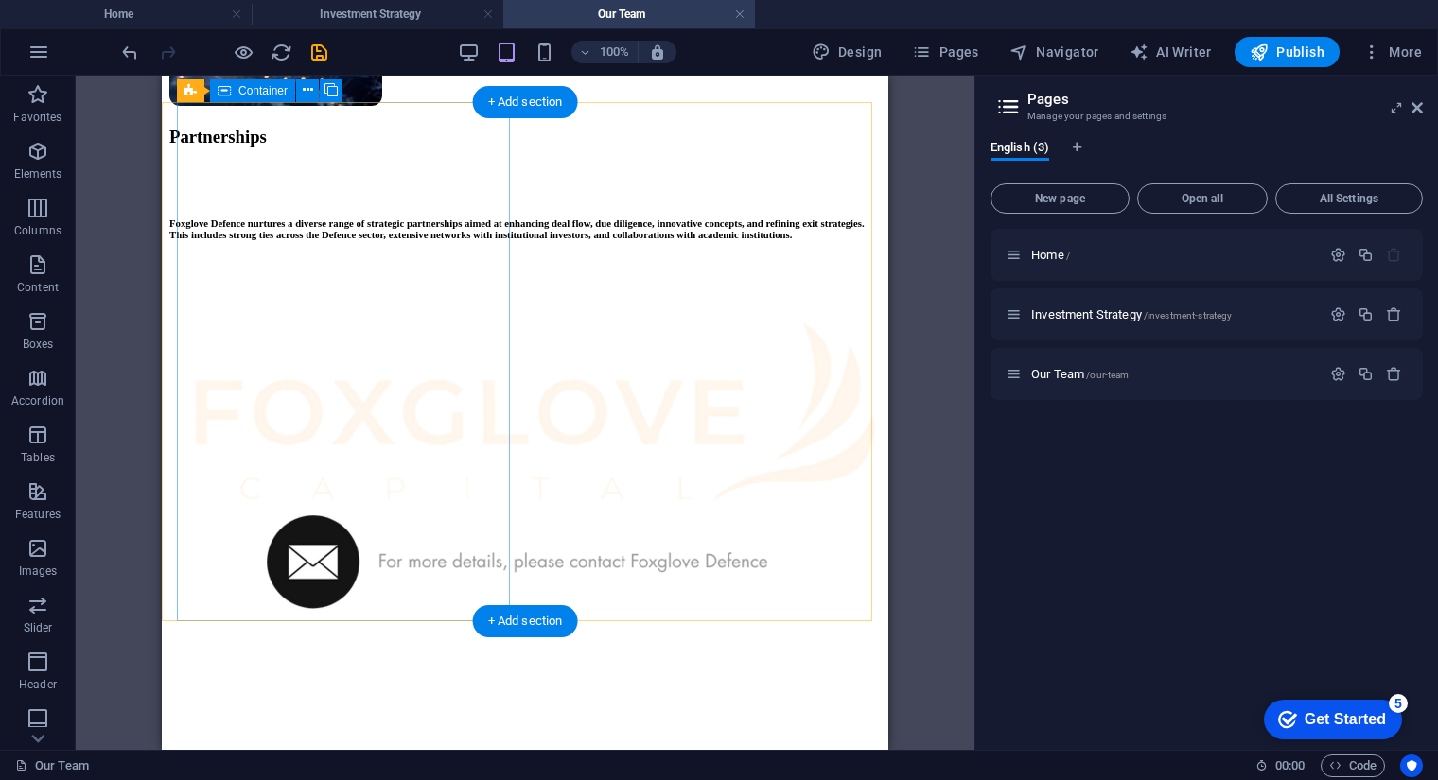
scroll to position [2161, 0]
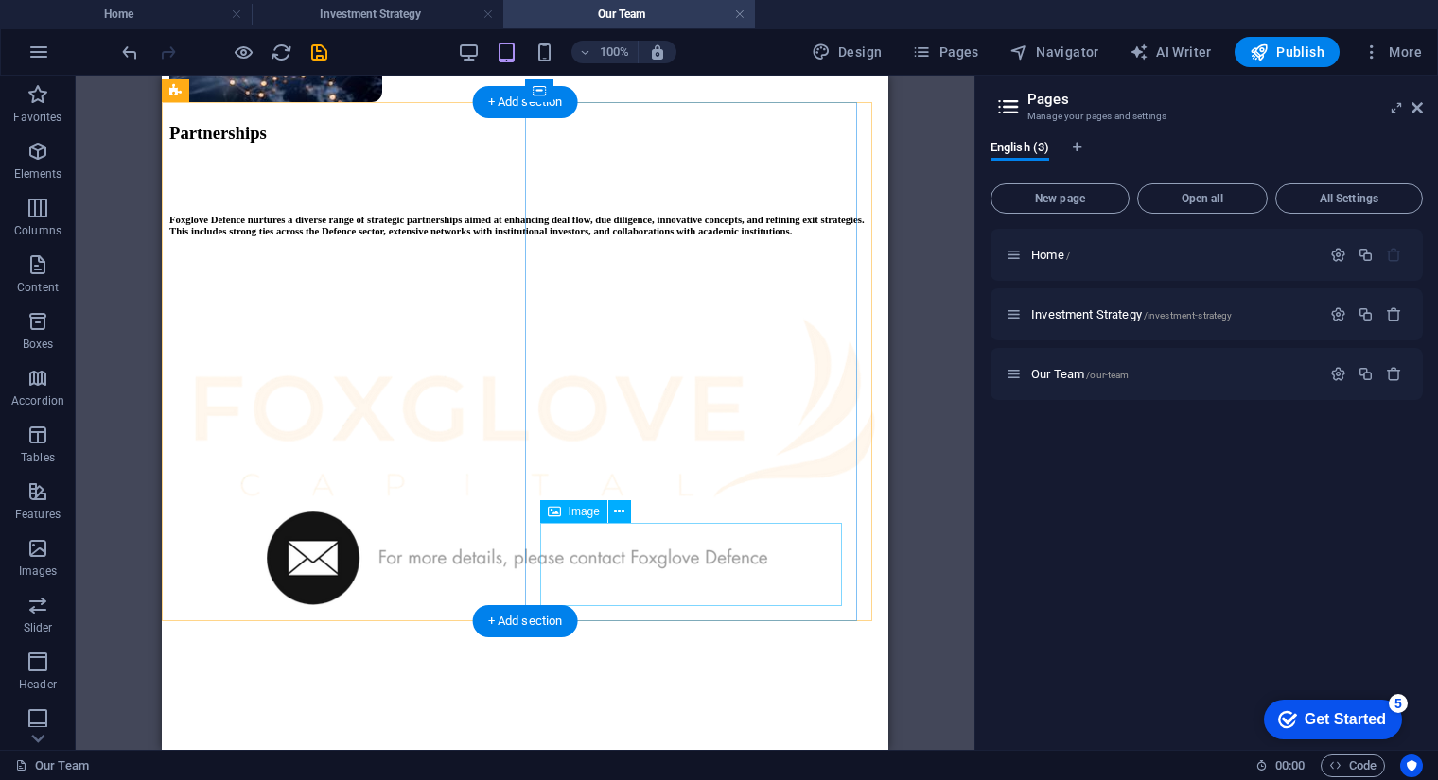
click at [650, 512] on figure at bounding box center [524, 409] width 711 height 204
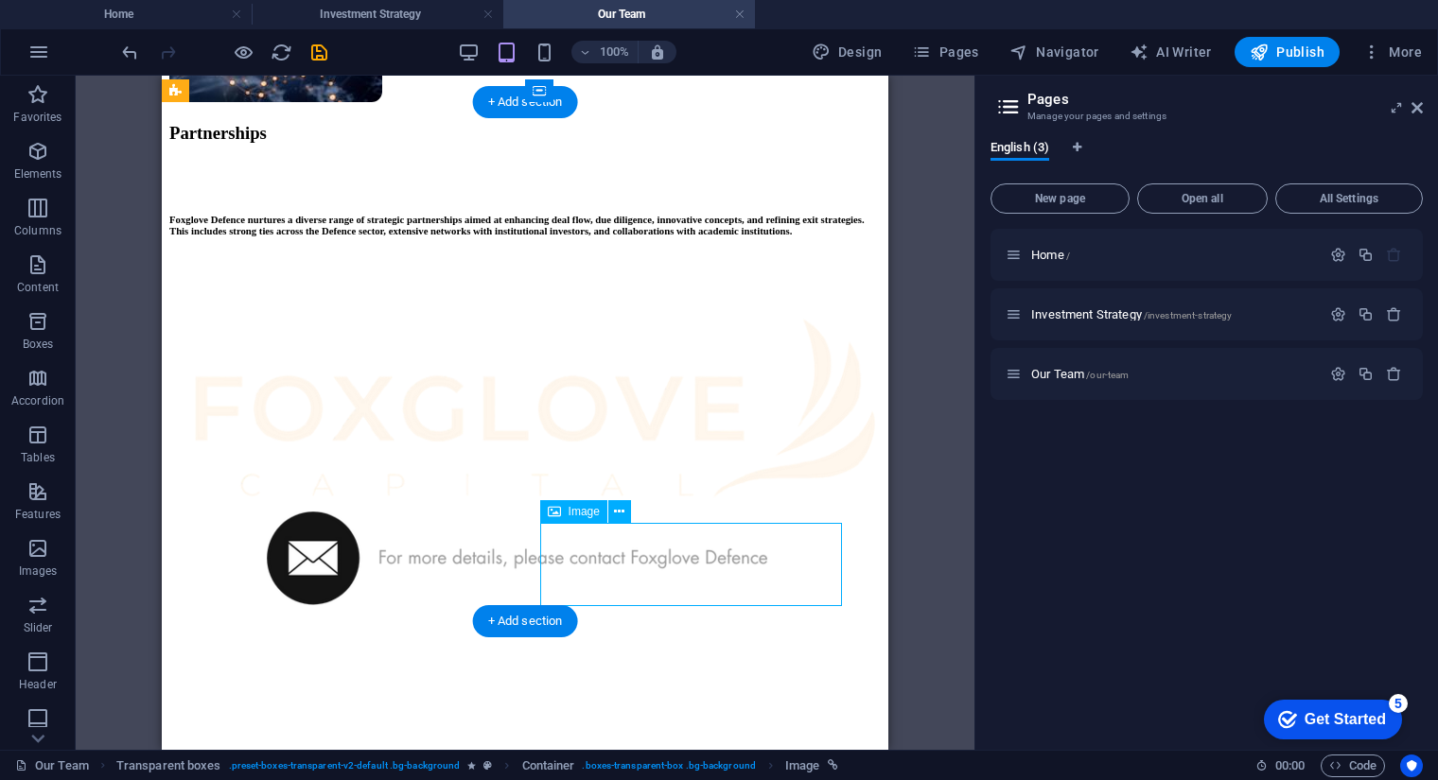
click at [650, 512] on figure at bounding box center [524, 409] width 711 height 204
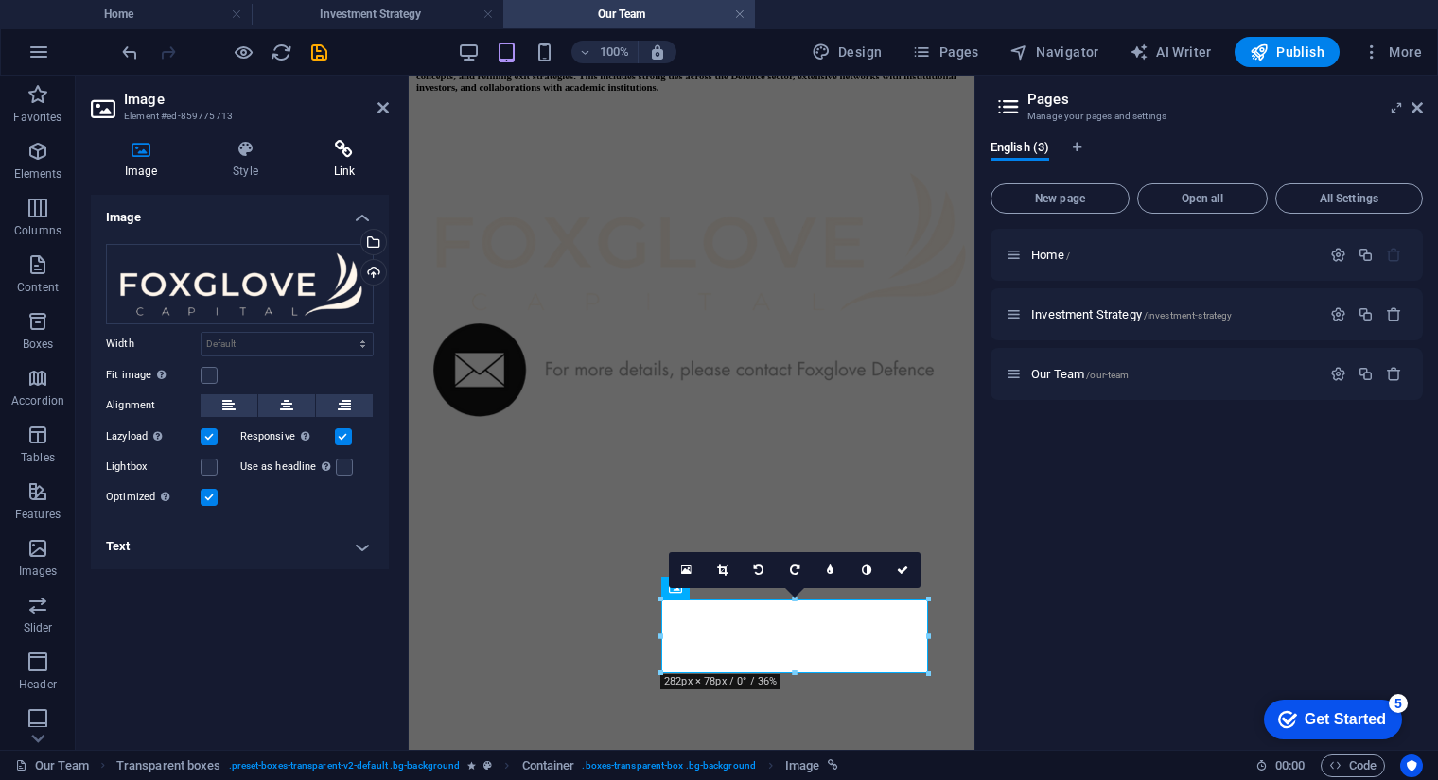
click at [351, 148] on icon at bounding box center [344, 149] width 89 height 19
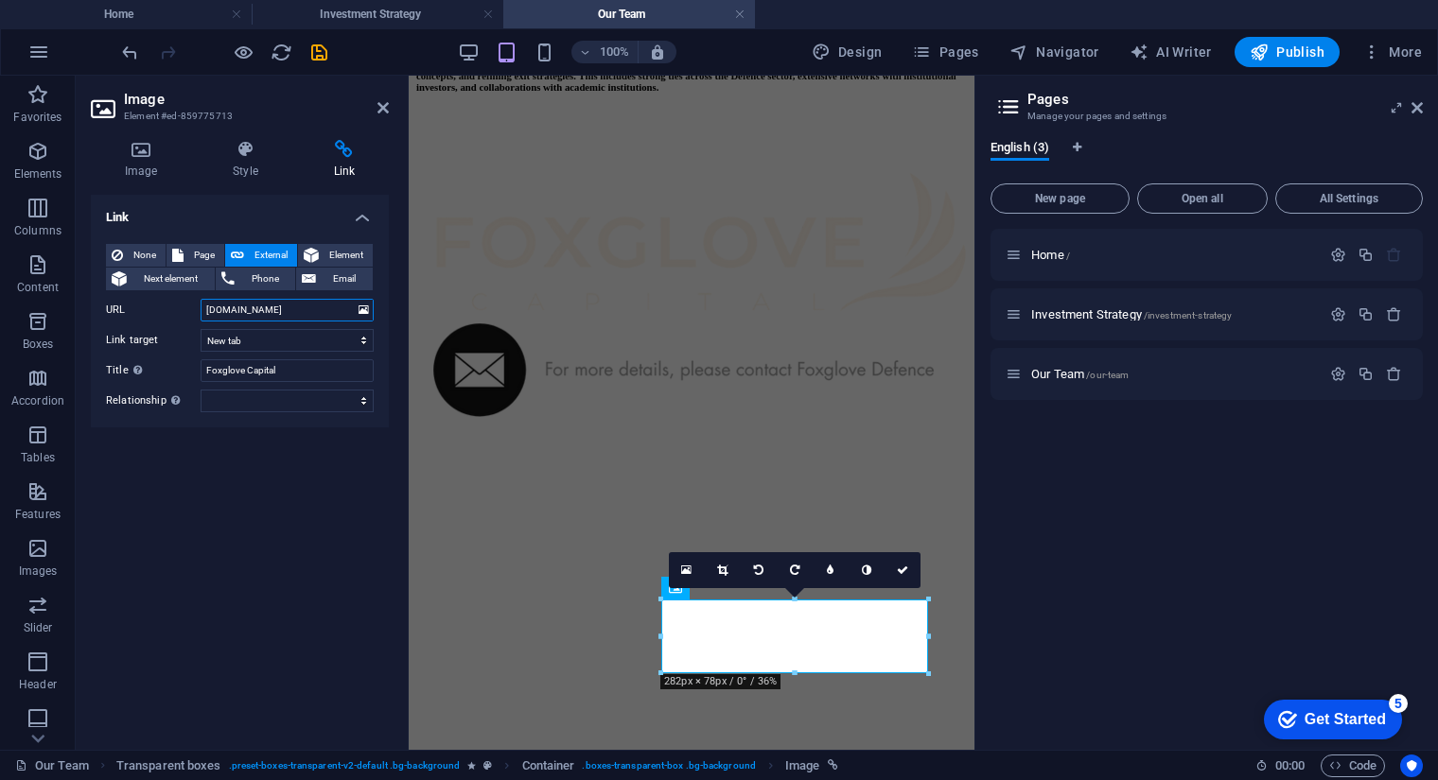
click at [343, 311] on input "[DOMAIN_NAME]" at bounding box center [287, 310] width 173 height 23
drag, startPoint x: 343, startPoint y: 311, endPoint x: 145, endPoint y: 309, distance: 198.6
click at [145, 309] on div "URL [DOMAIN_NAME]" at bounding box center [240, 310] width 268 height 23
paste input "[URL][DOMAIN_NAME]"
type input "[URL][DOMAIN_NAME]"
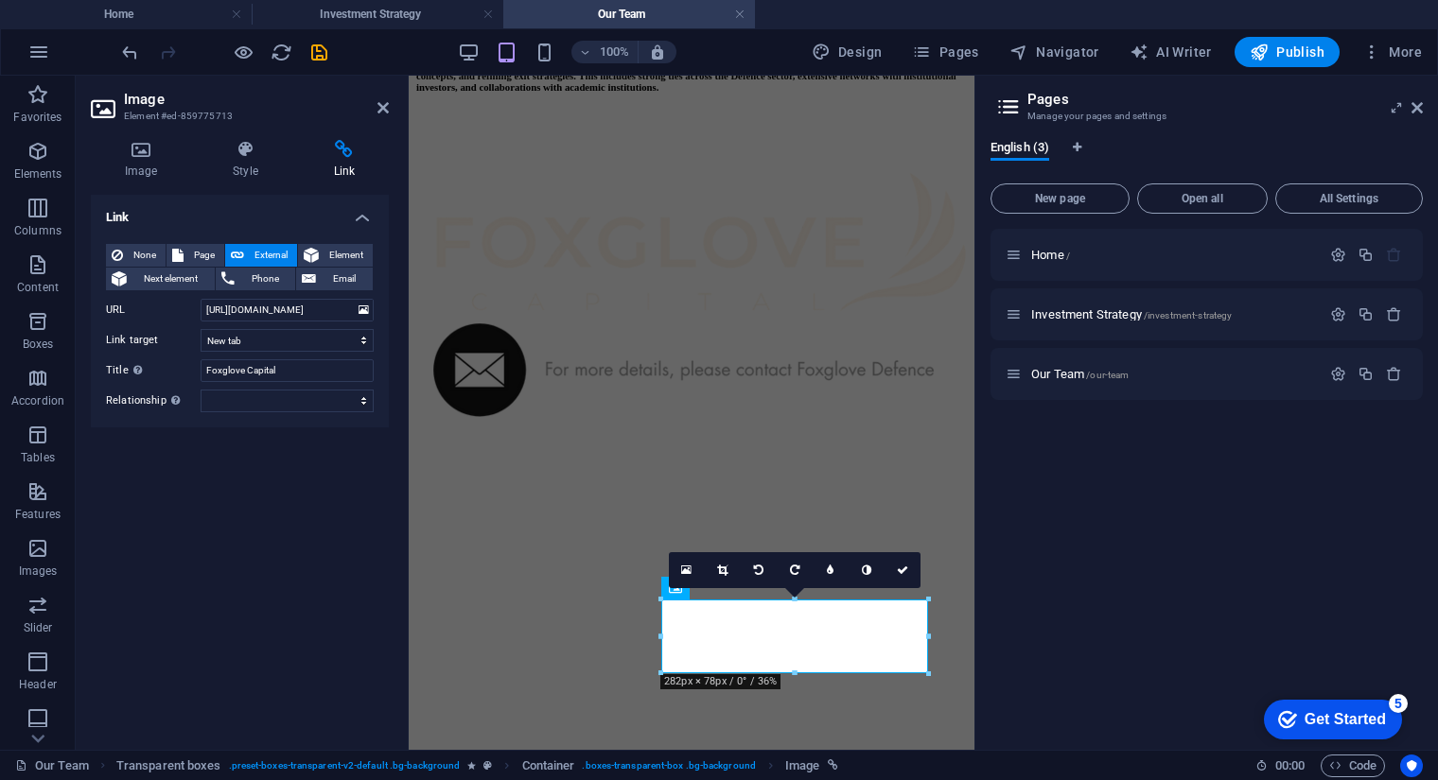
click at [309, 459] on div "Link None Page External Element Next element Phone Email Page Home Investment S…" at bounding box center [240, 465] width 298 height 540
click at [907, 573] on icon at bounding box center [902, 570] width 11 height 11
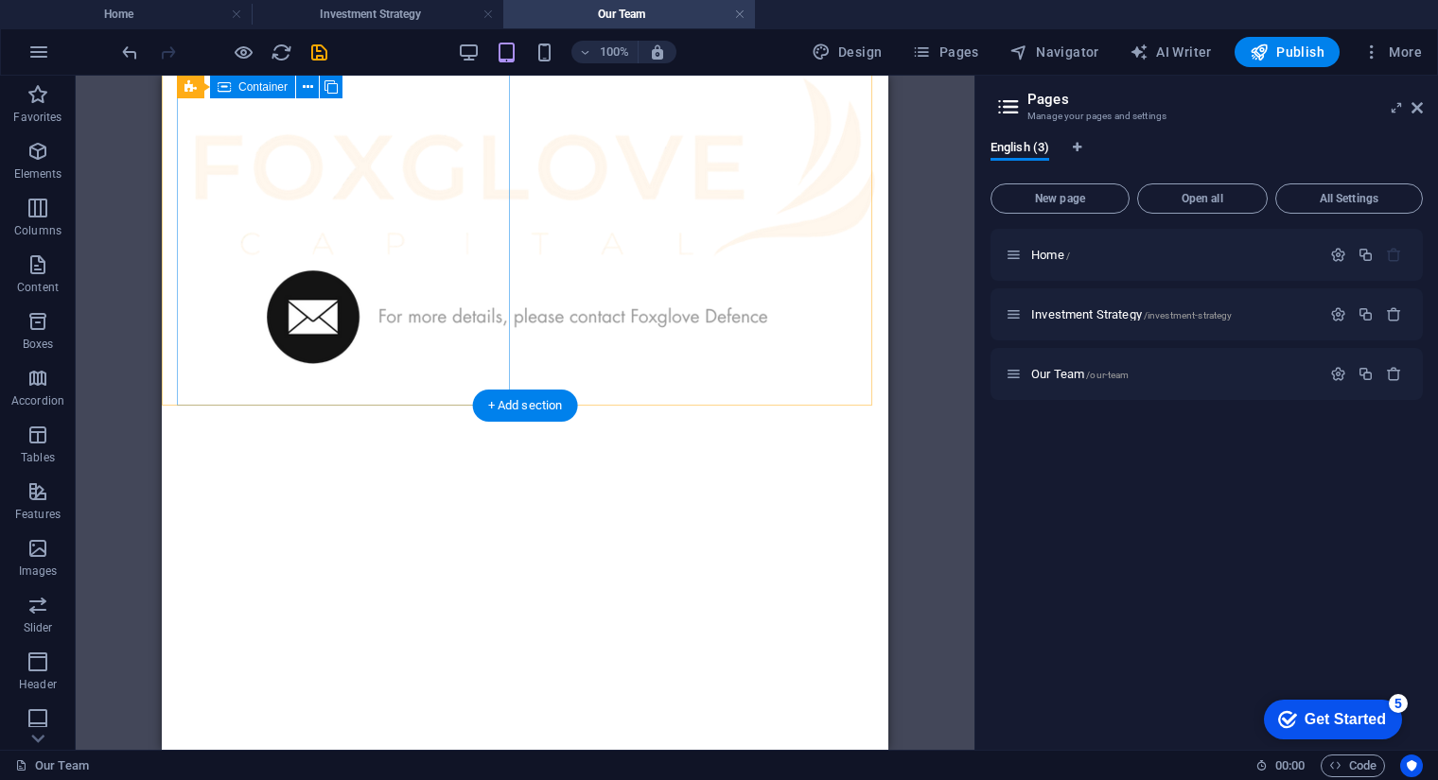
scroll to position [2504, 0]
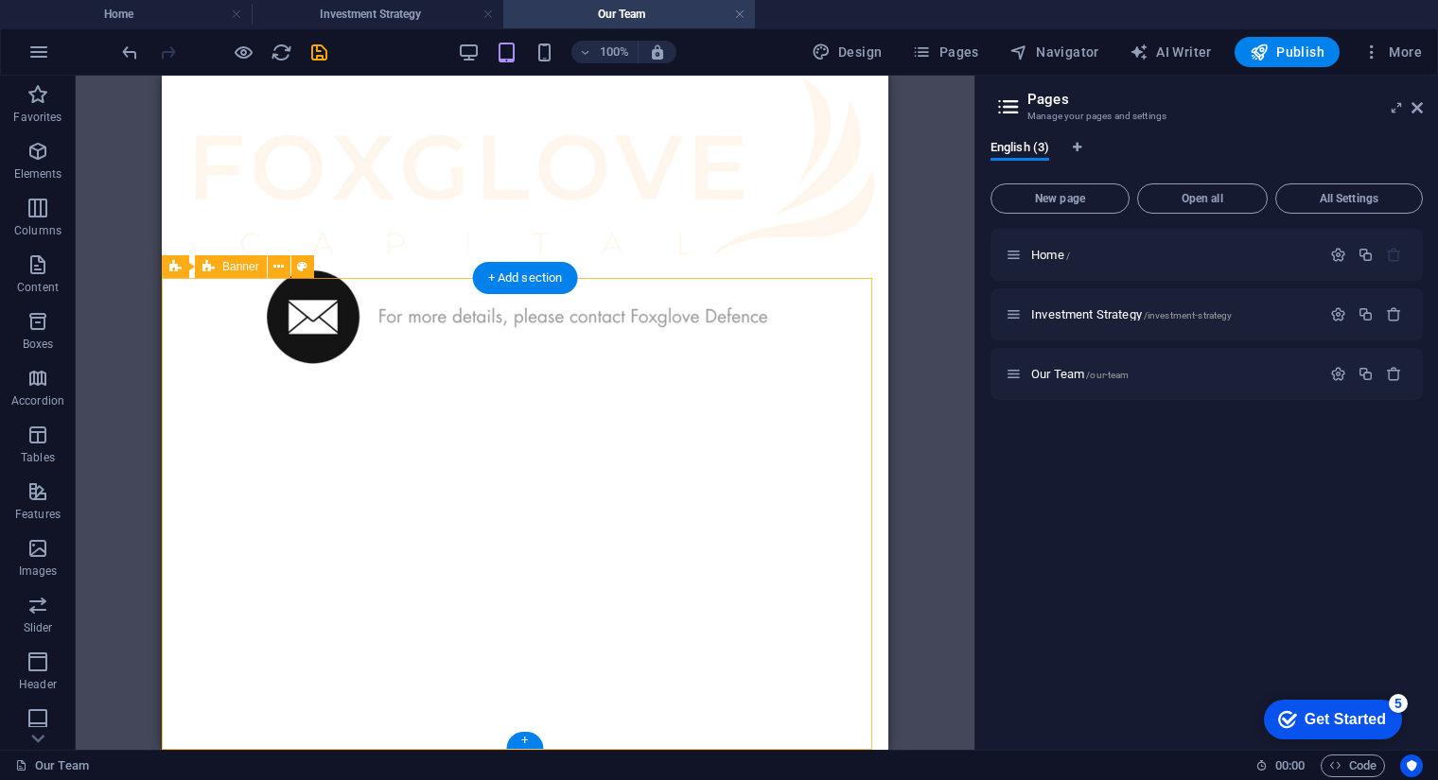
click at [420, 362] on div at bounding box center [524, 506] width 711 height 472
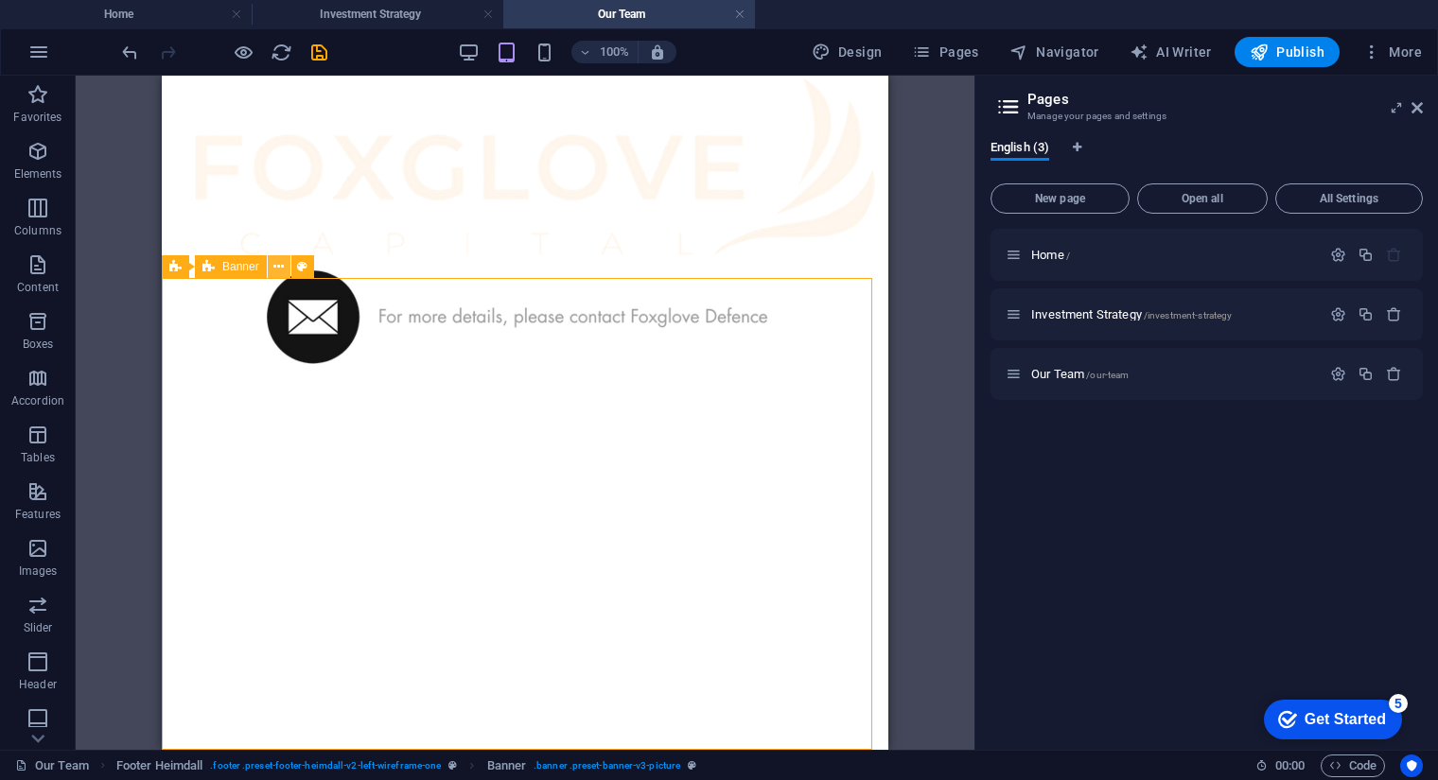
click at [277, 271] on icon at bounding box center [278, 267] width 10 height 20
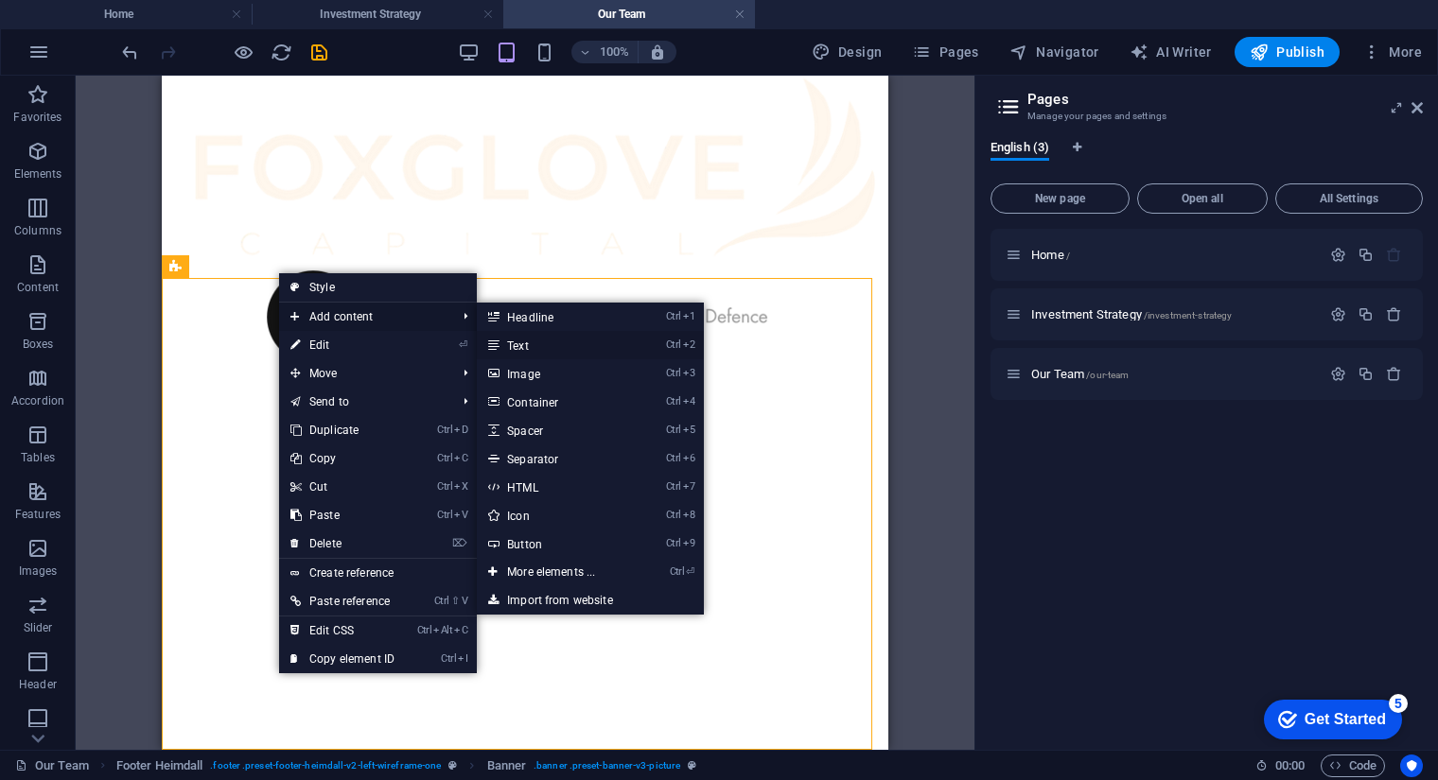
click at [545, 343] on link "Ctrl 2 Text" at bounding box center [555, 345] width 156 height 28
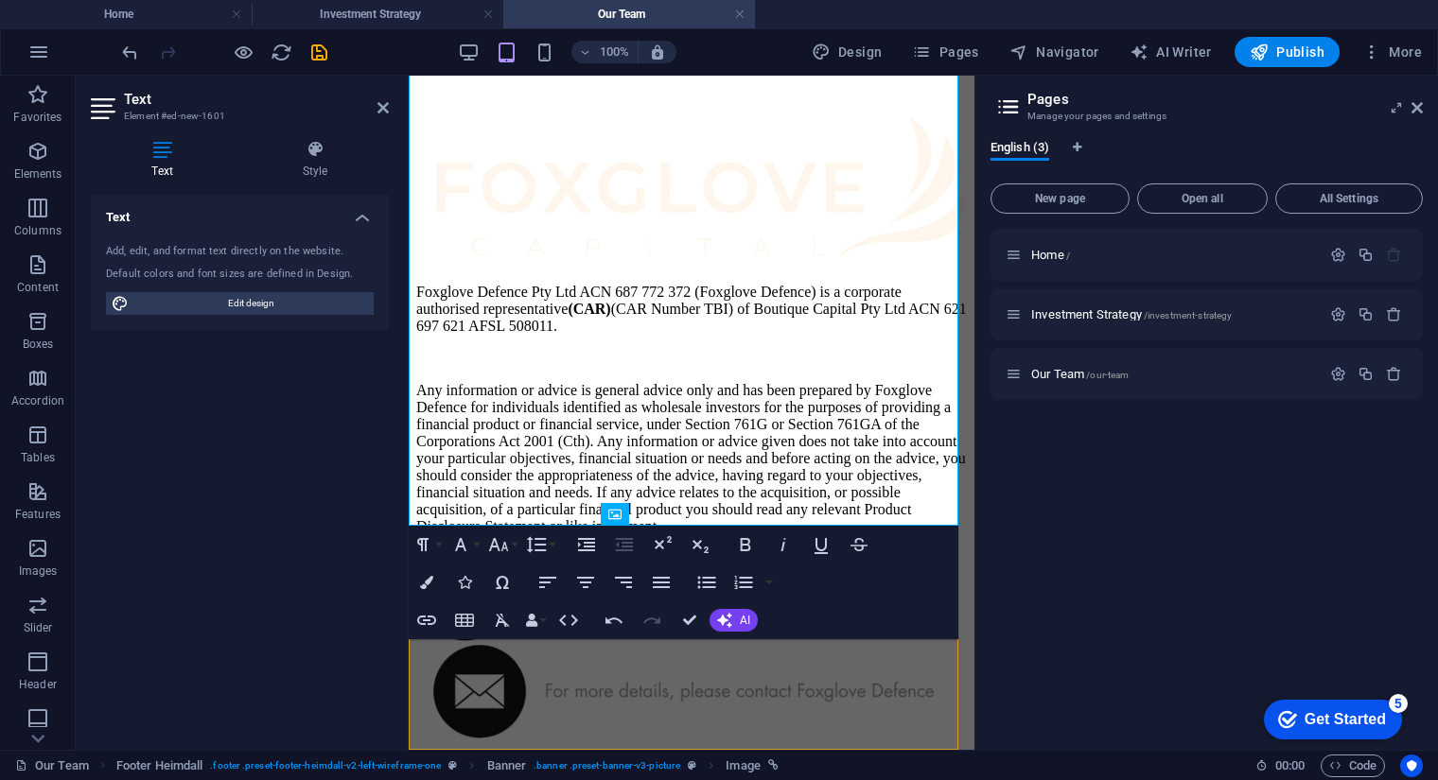
scroll to position [3510, 0]
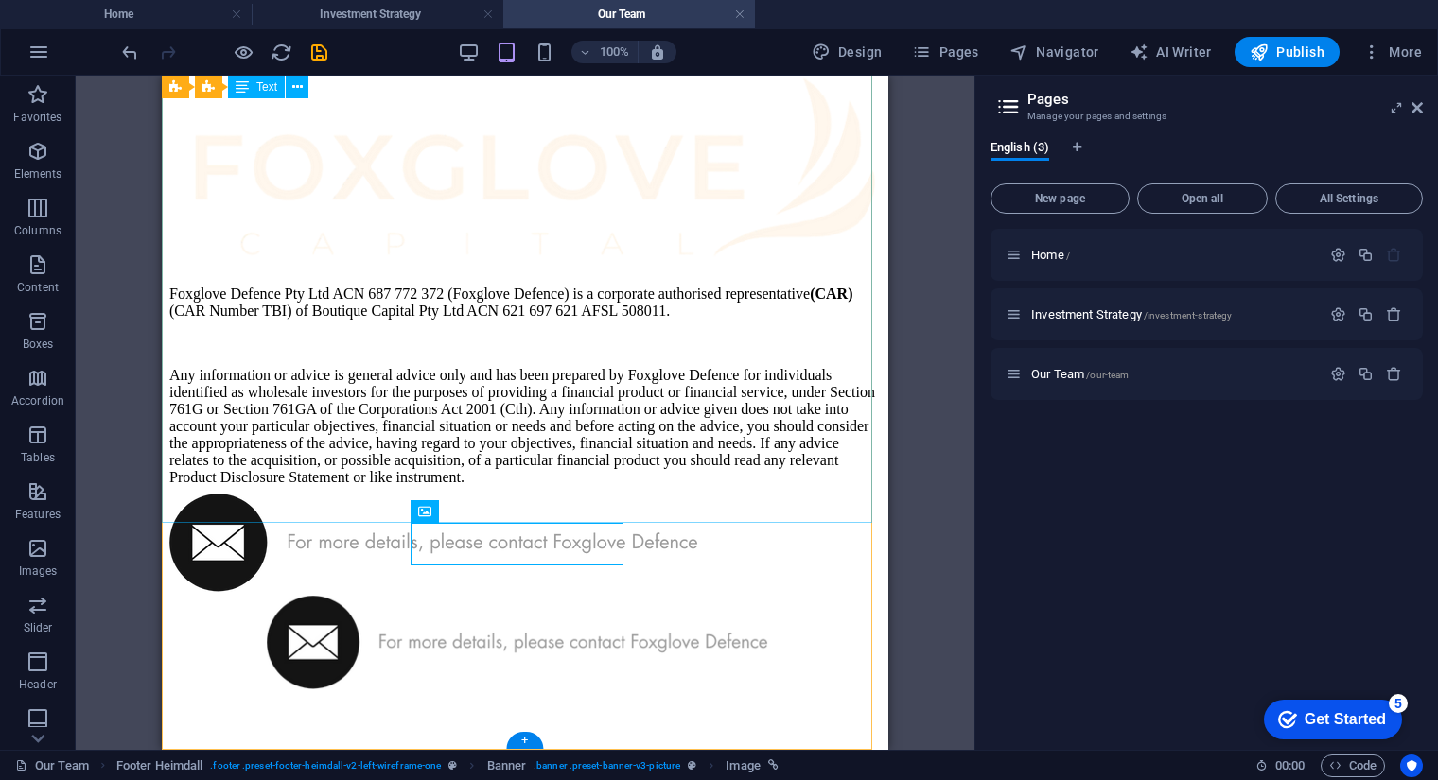
click at [752, 486] on div "Foxglove Defence Pty Ltd ACN 687 772 372 (Foxglove Defence) is a corporate auth…" at bounding box center [524, 386] width 711 height 201
drag, startPoint x: 758, startPoint y: 506, endPoint x: 358, endPoint y: 435, distance: 405.4
click at [358, 435] on div "Foxglove Defence Pty Ltd ACN 687 772 372 (Foxglove Defence) is a corporate auth…" at bounding box center [524, 386] width 711 height 201
click at [758, 486] on div "Foxglove Defence Pty Ltd ACN 687 772 372 (Foxglove Defence) is a corporate auth…" at bounding box center [524, 386] width 711 height 201
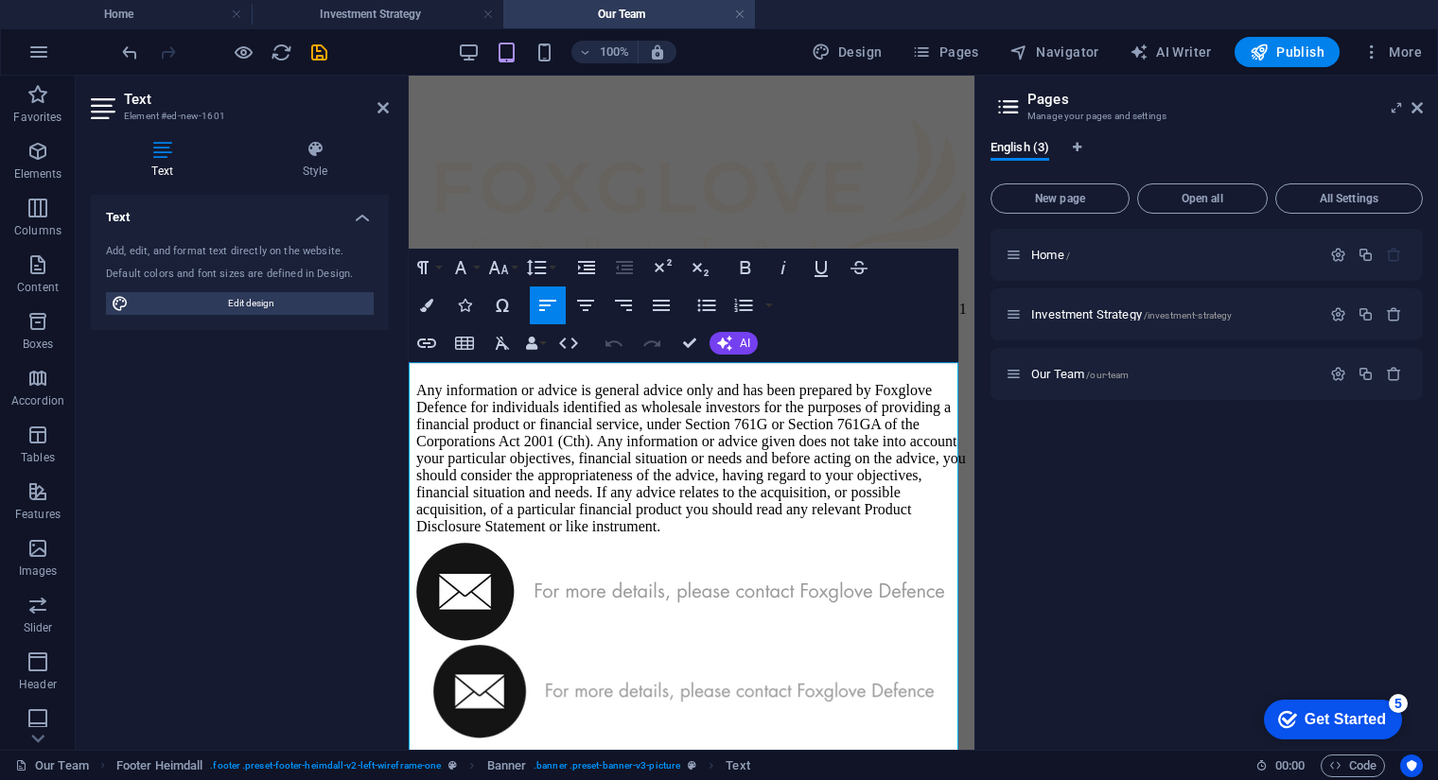
scroll to position [2750, 0]
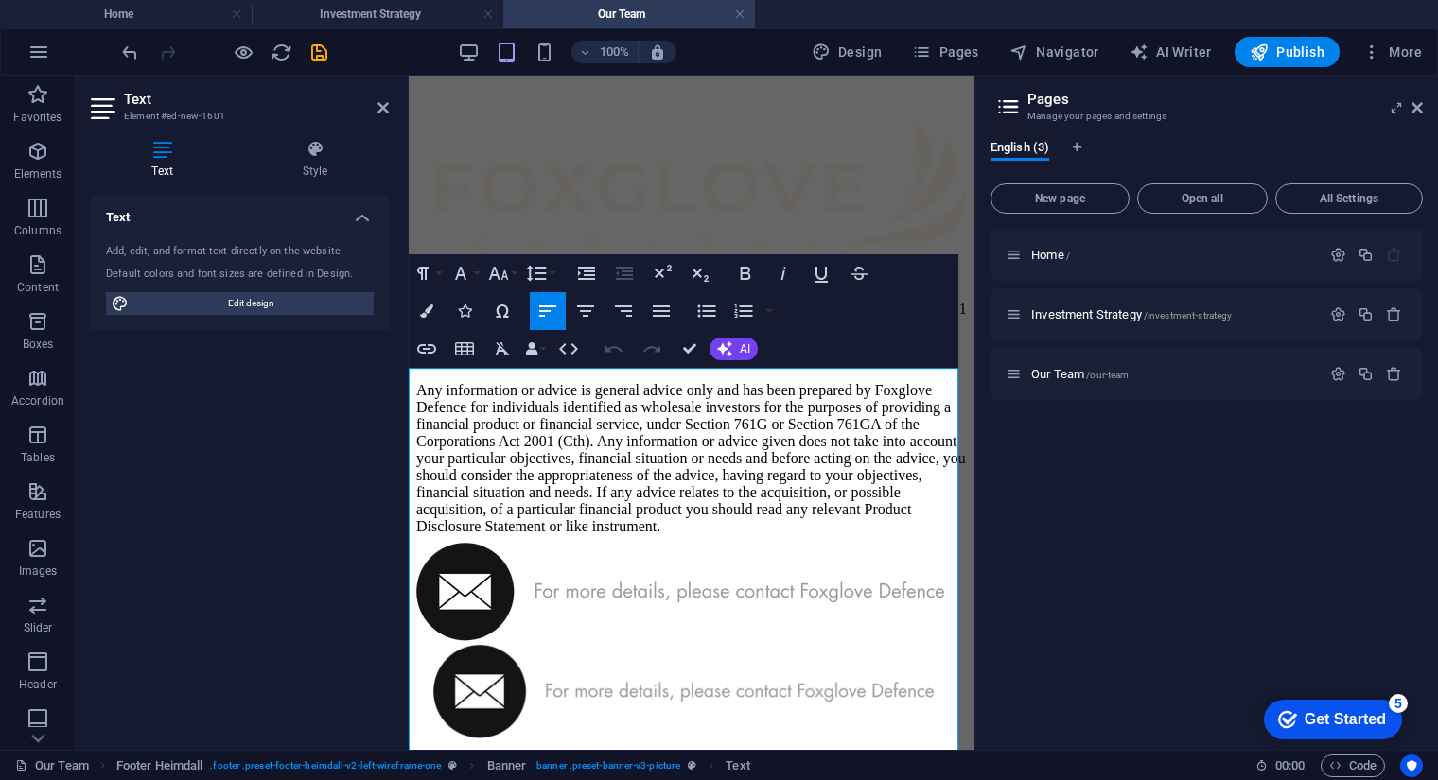
click at [423, 335] on p "Foxglove Defence Pty Ltd ACN 687 772 372 (Foxglove Defence) is a corporate auth…" at bounding box center [691, 309] width 550 height 51
drag, startPoint x: 419, startPoint y: 391, endPoint x: 784, endPoint y: 610, distance: 425.9
click at [784, 335] on p "Foxglove Defence Pty Ltd ACN 687 772 372 (Foxglove Defence) is a corporate auth…" at bounding box center [691, 309] width 550 height 51
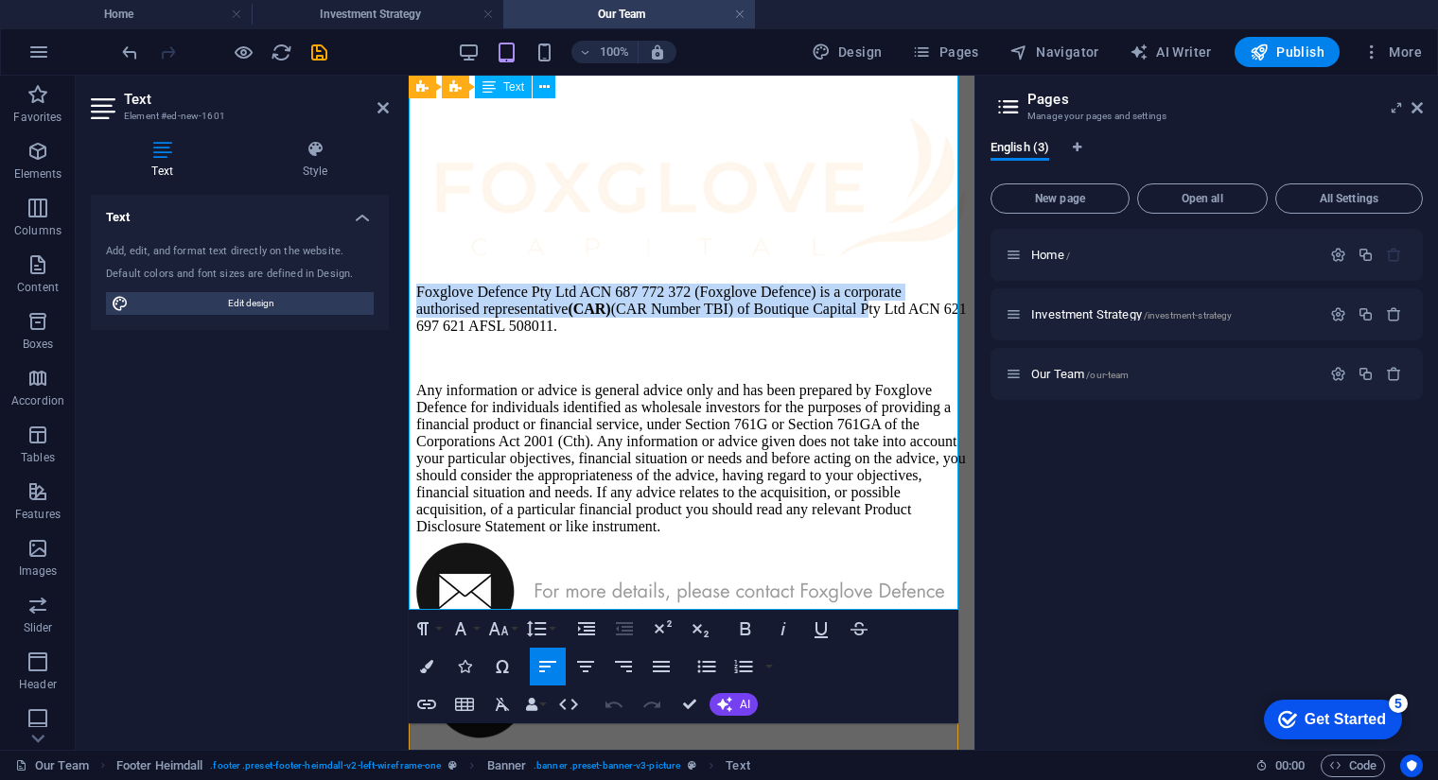
scroll to position [4067, 0]
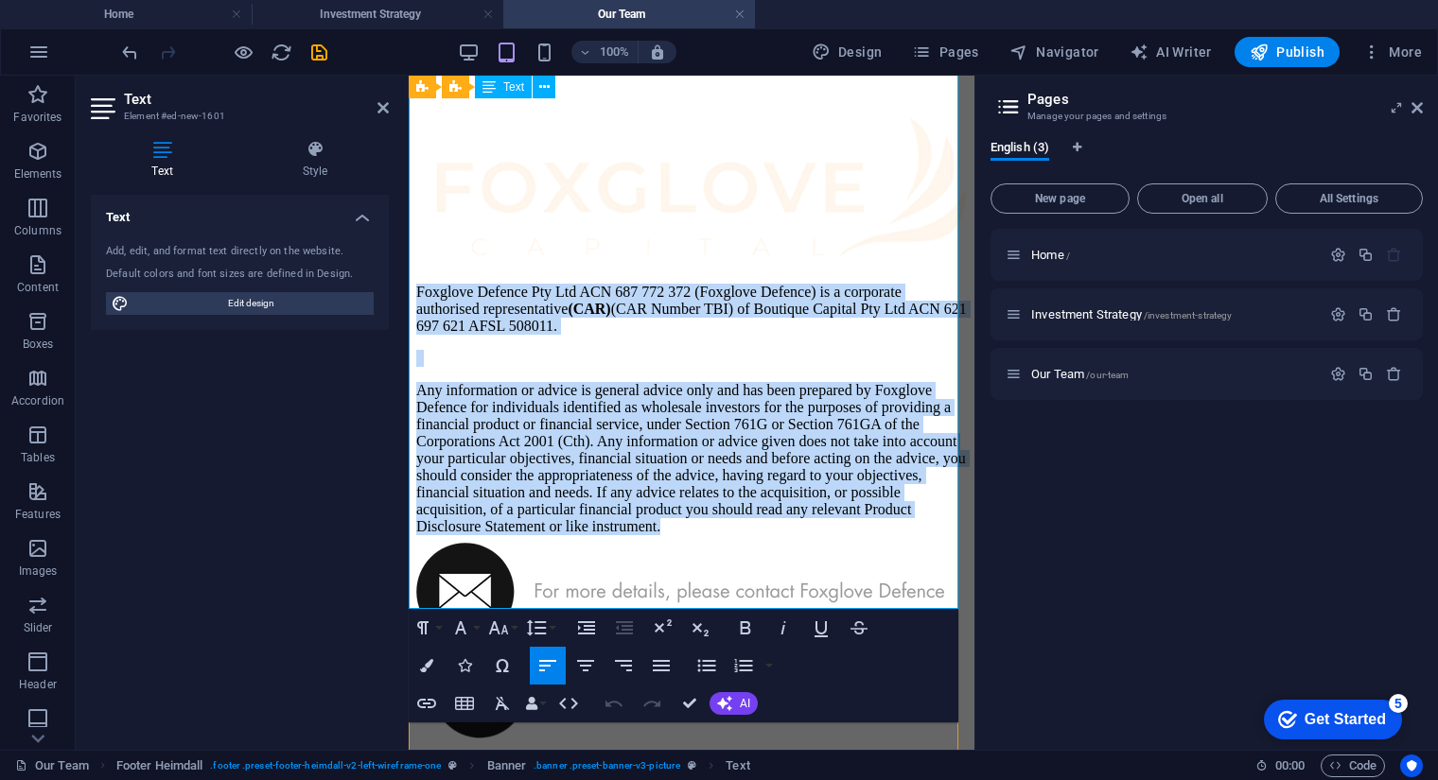
click at [686, 535] on p "Any information or advice is general advice only and has been prepared by Foxgl…" at bounding box center [691, 458] width 550 height 153
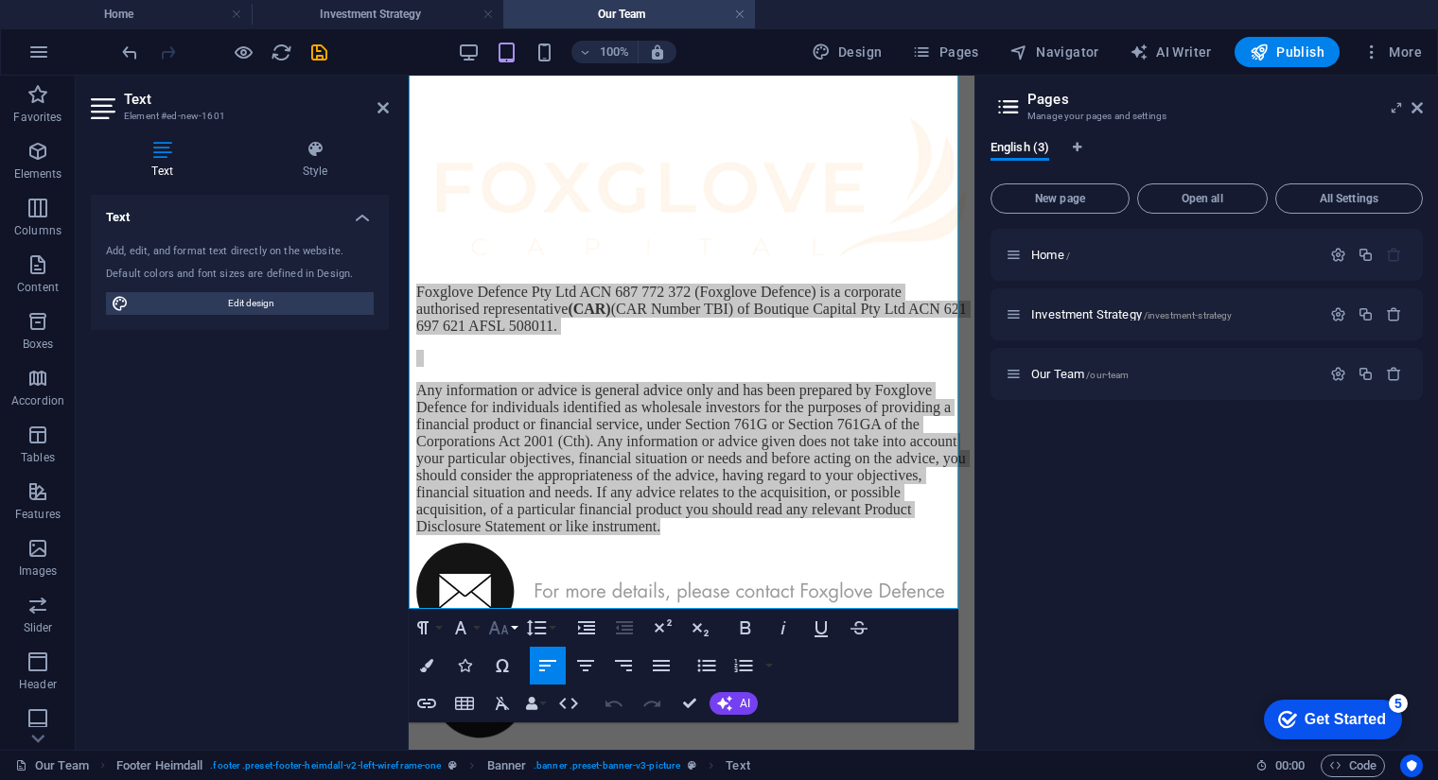
click at [499, 634] on icon "button" at bounding box center [498, 628] width 23 height 23
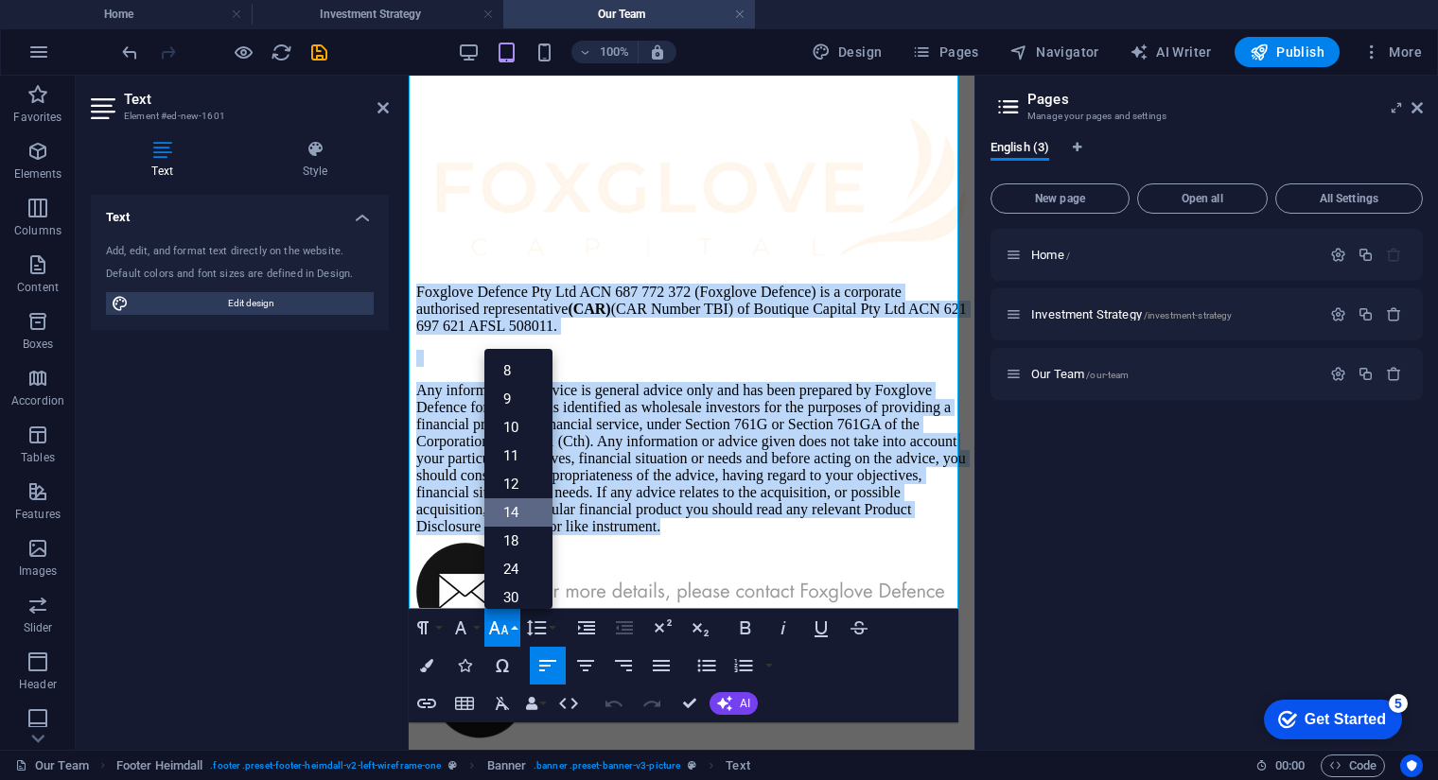
click at [522, 504] on link "14" at bounding box center [518, 512] width 68 height 28
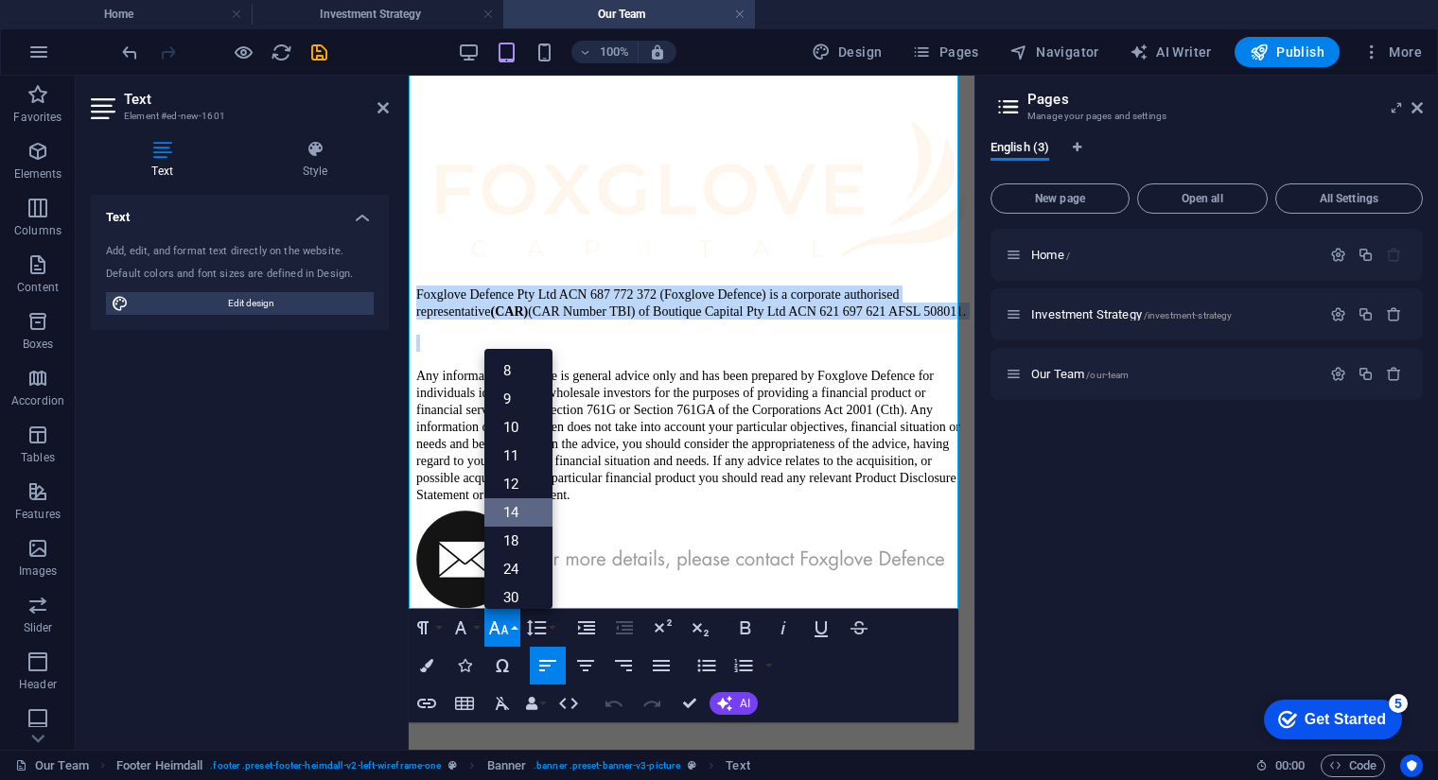
scroll to position [3116, 0]
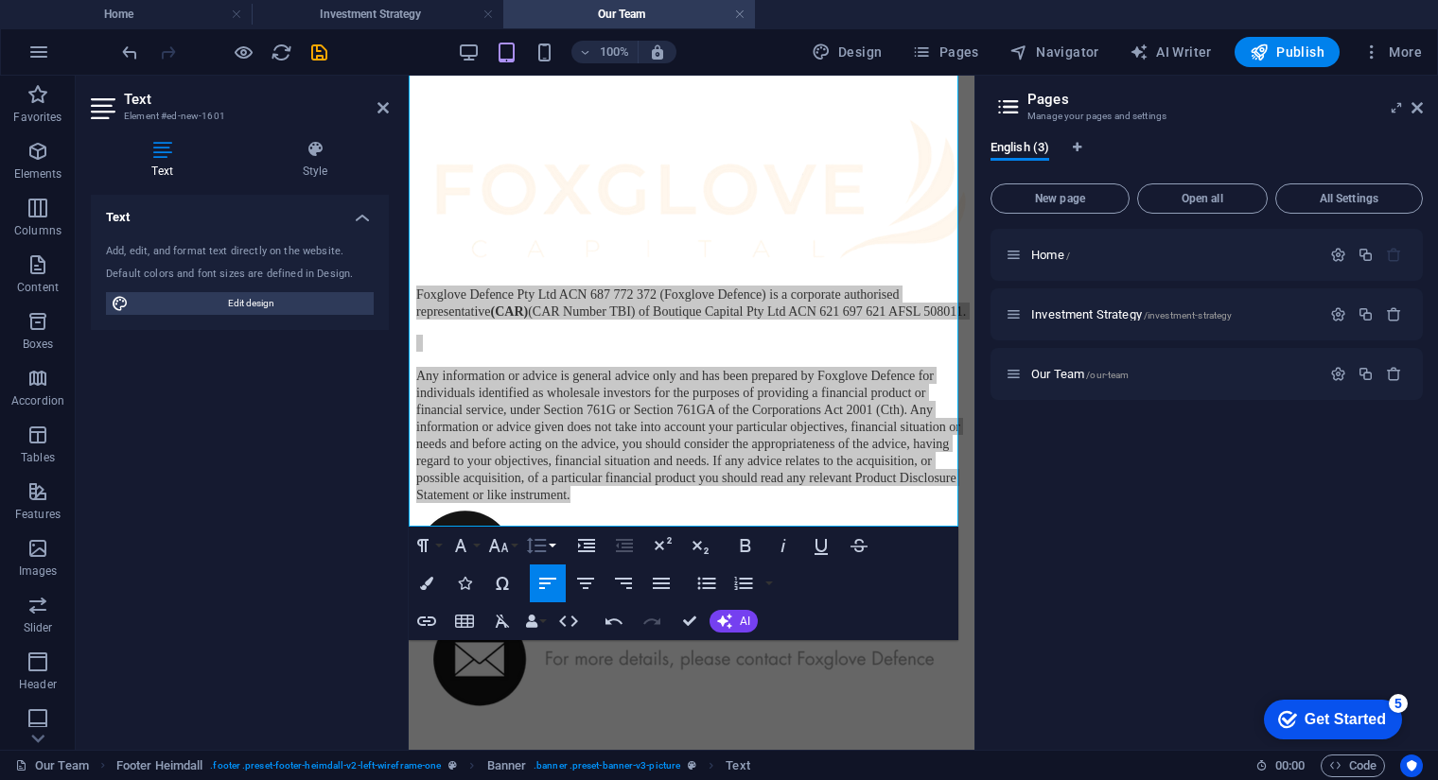
click at [540, 552] on icon "button" at bounding box center [536, 545] width 23 height 23
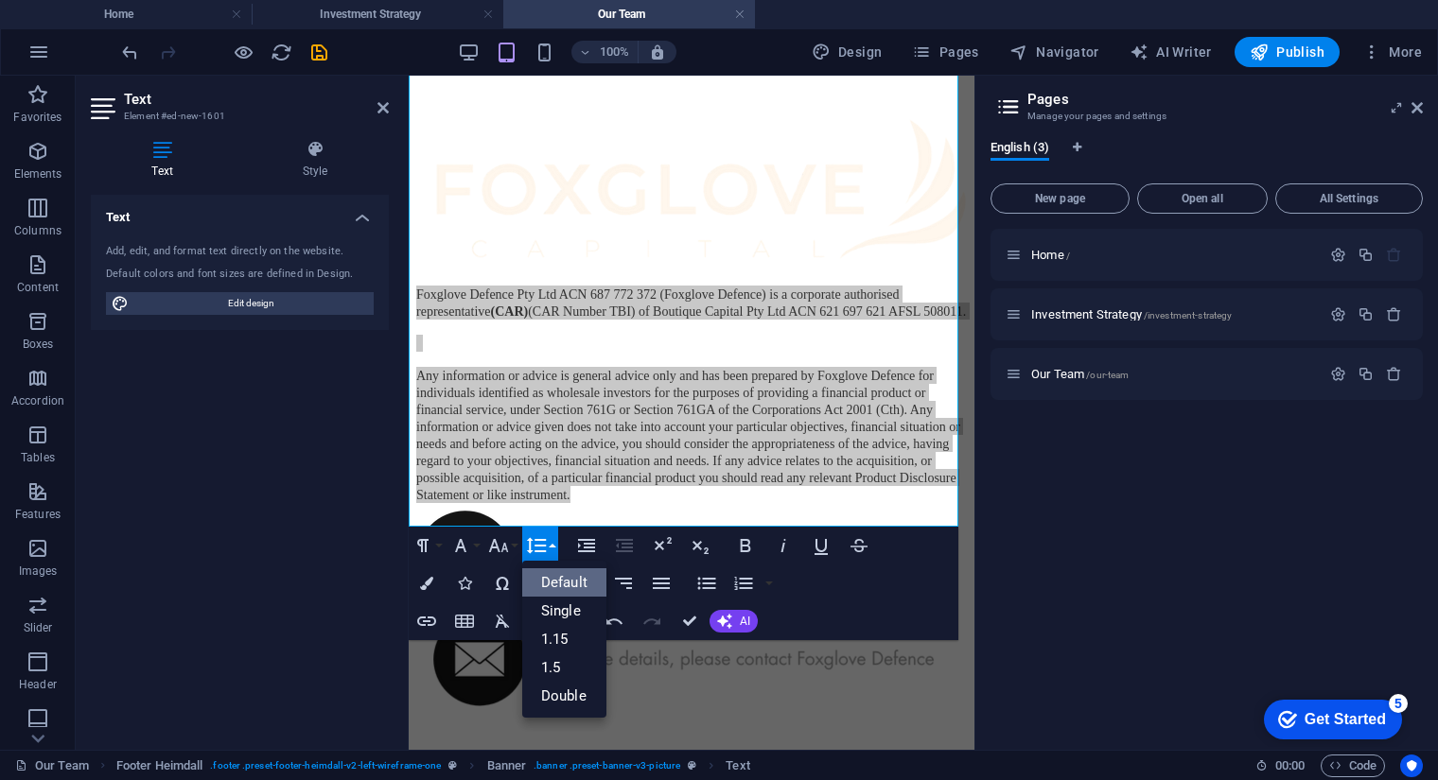
scroll to position [0, 0]
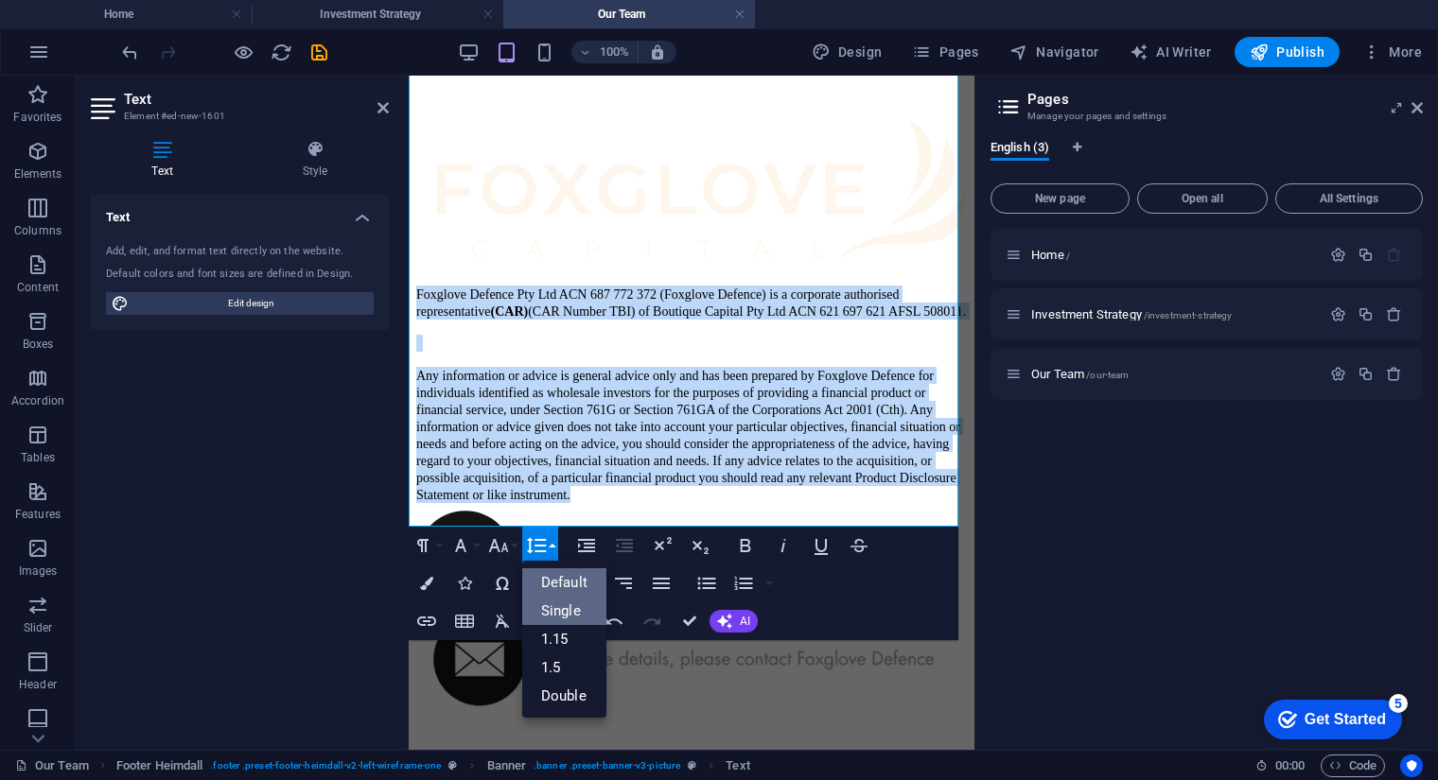
click at [582, 612] on link "Single" at bounding box center [564, 611] width 84 height 28
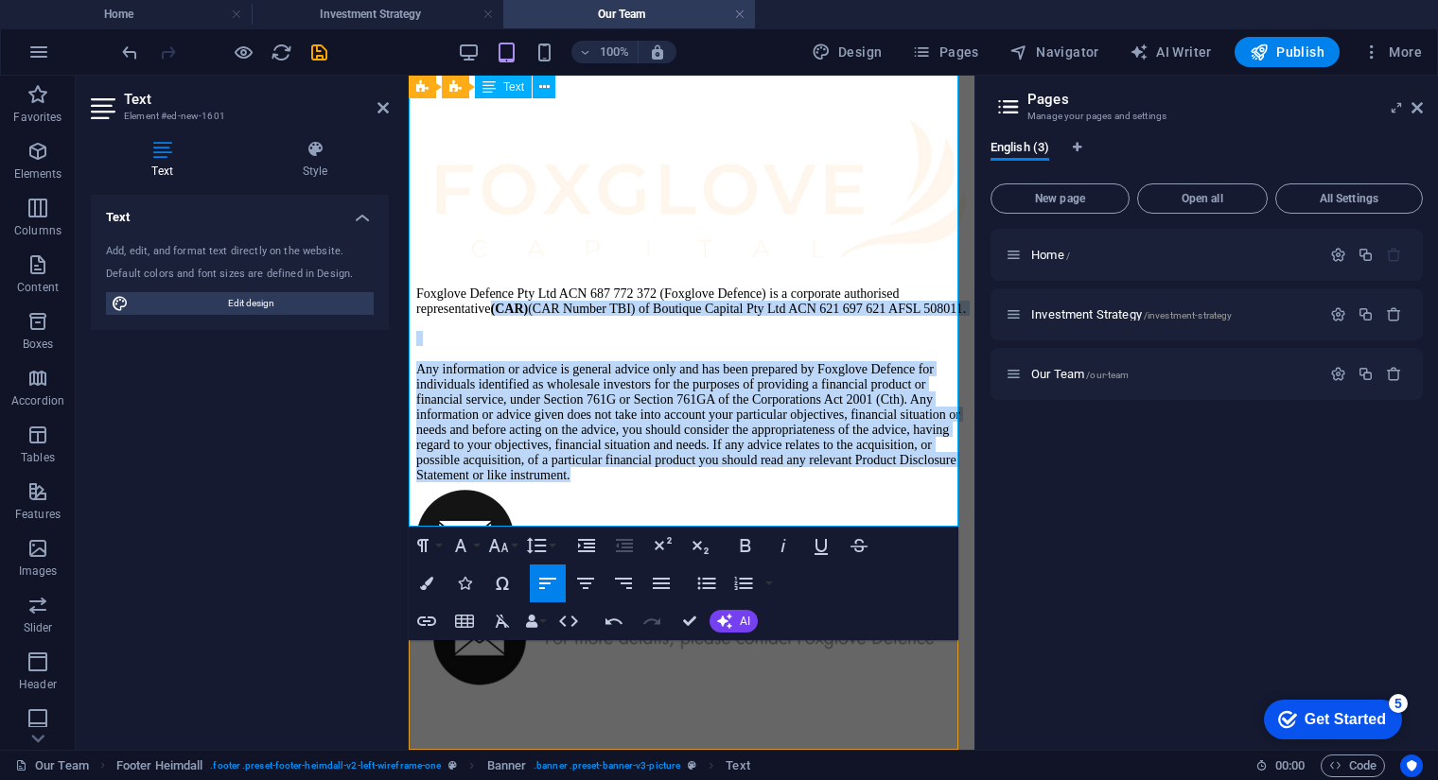
click at [625, 361] on p "Any information or advice is general advice only and has been prepared by Foxgl…" at bounding box center [691, 421] width 550 height 121
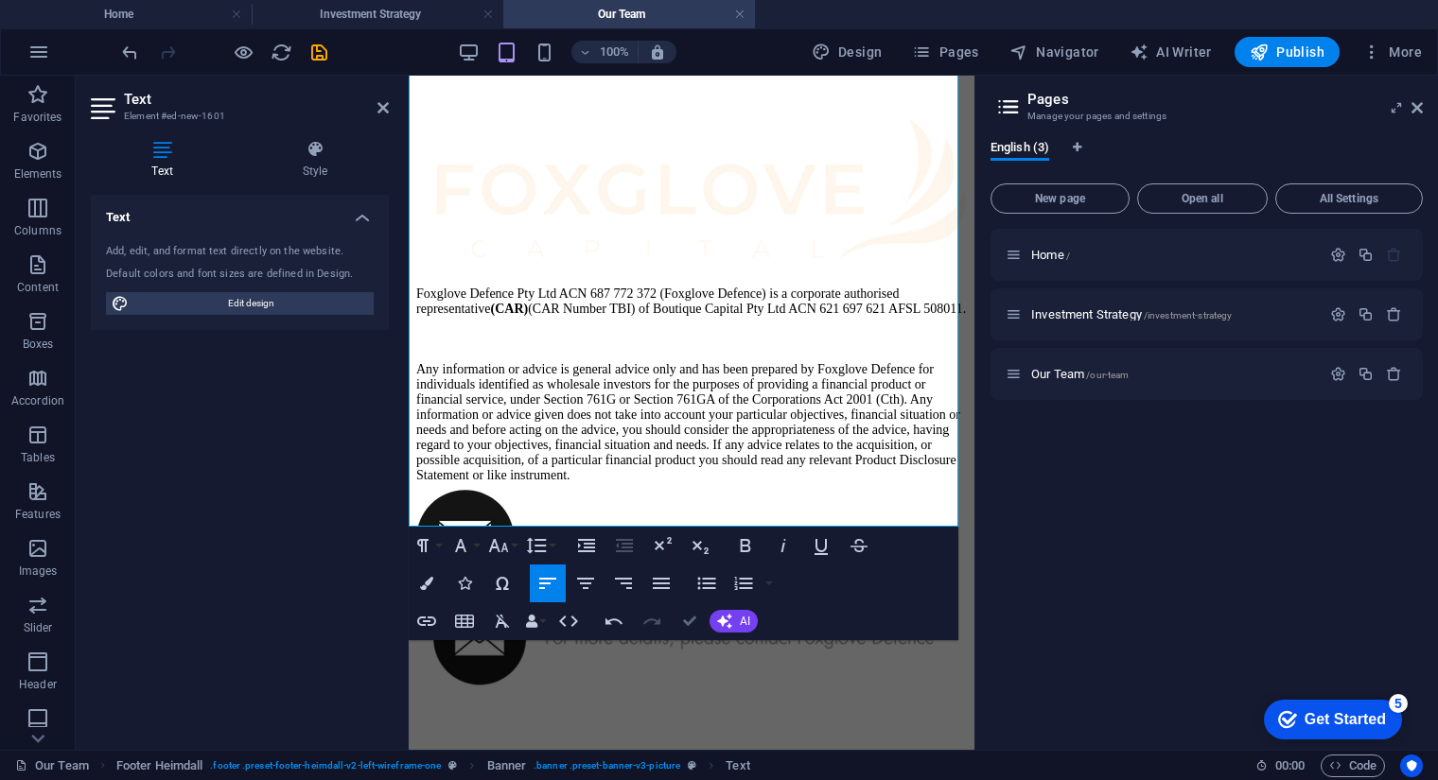
scroll to position [2754, 0]
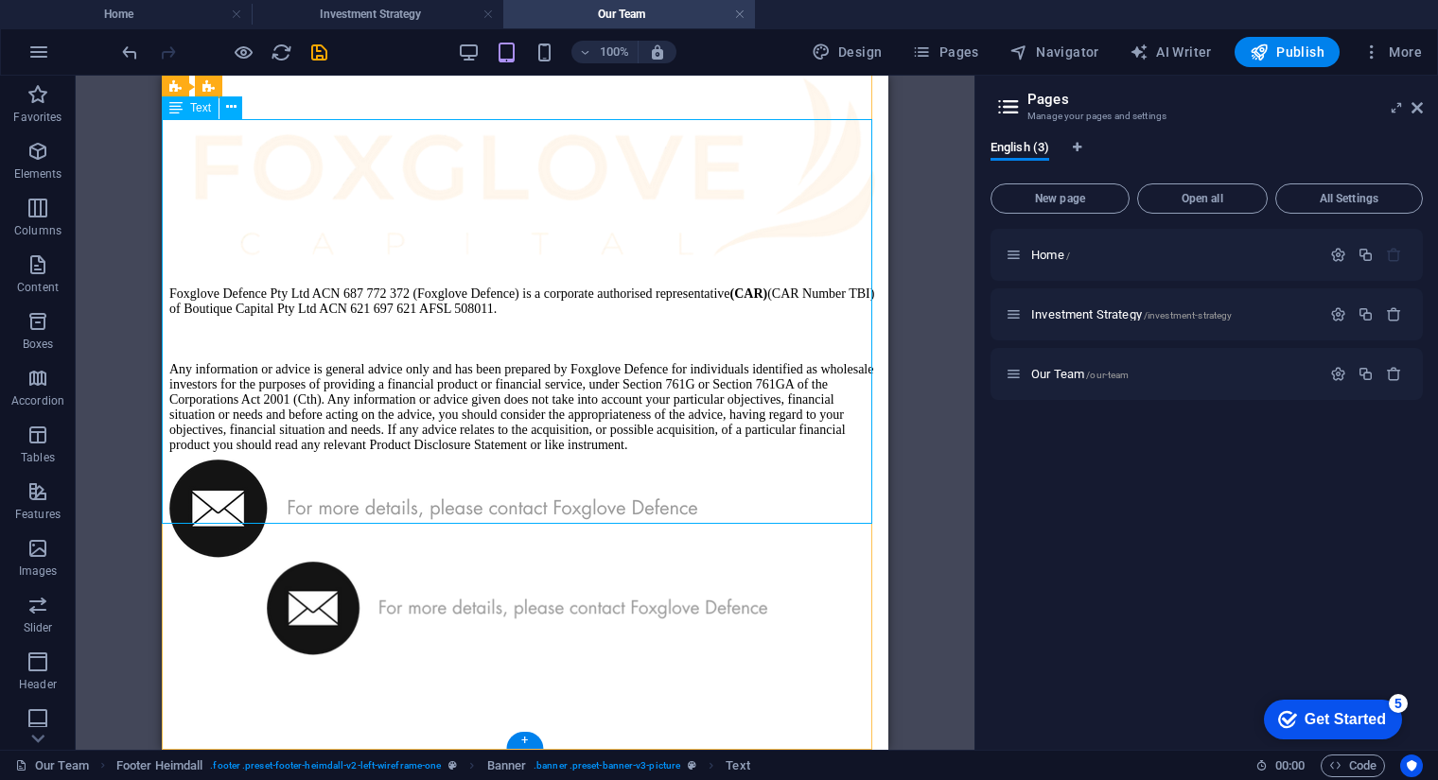
click at [520, 286] on div "Foxglove Defence Pty Ltd ACN 687 772 372 (Foxglove Defence) is a corporate auth…" at bounding box center [524, 369] width 711 height 166
click at [484, 286] on div "Foxglove Defence Pty Ltd ACN 687 772 372 (Foxglove Defence) is a corporate auth…" at bounding box center [524, 369] width 711 height 166
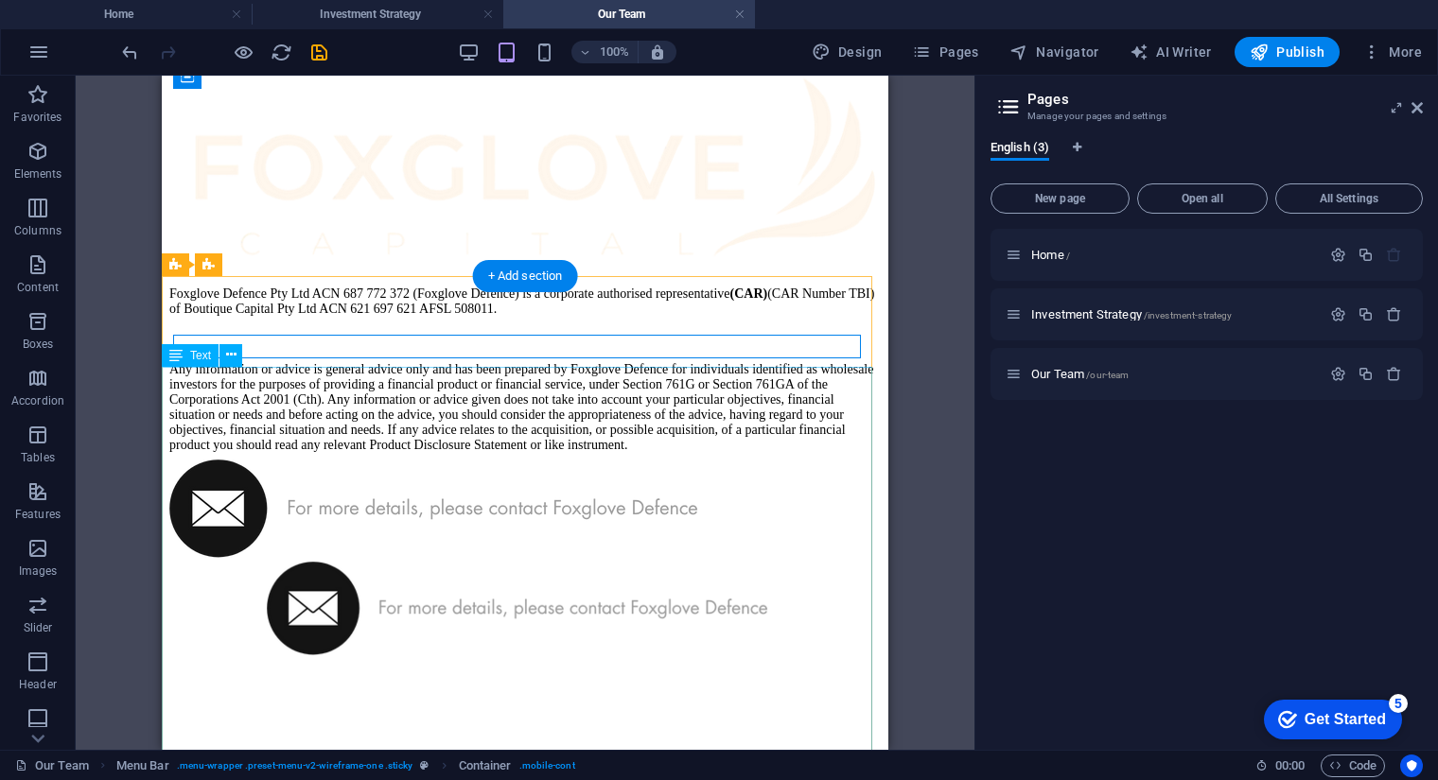
click at [455, 452] on div "Foxglove Defence Pty Ltd ACN 687 772 372 (Foxglove Defence) is a corporate auth…" at bounding box center [524, 369] width 711 height 166
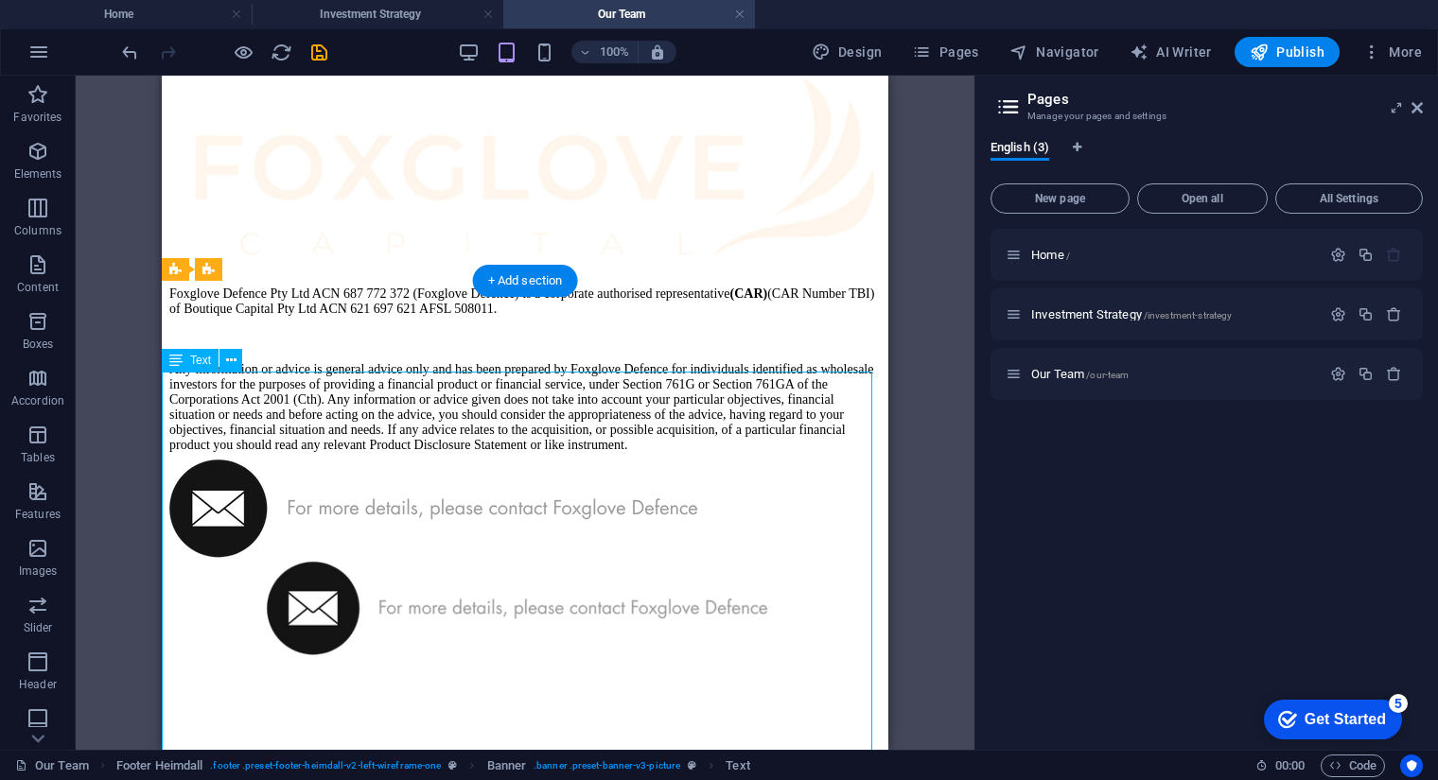
click at [455, 452] on div "Foxglove Defence Pty Ltd ACN 687 772 372 (Foxglove Defence) is a corporate auth…" at bounding box center [524, 369] width 711 height 166
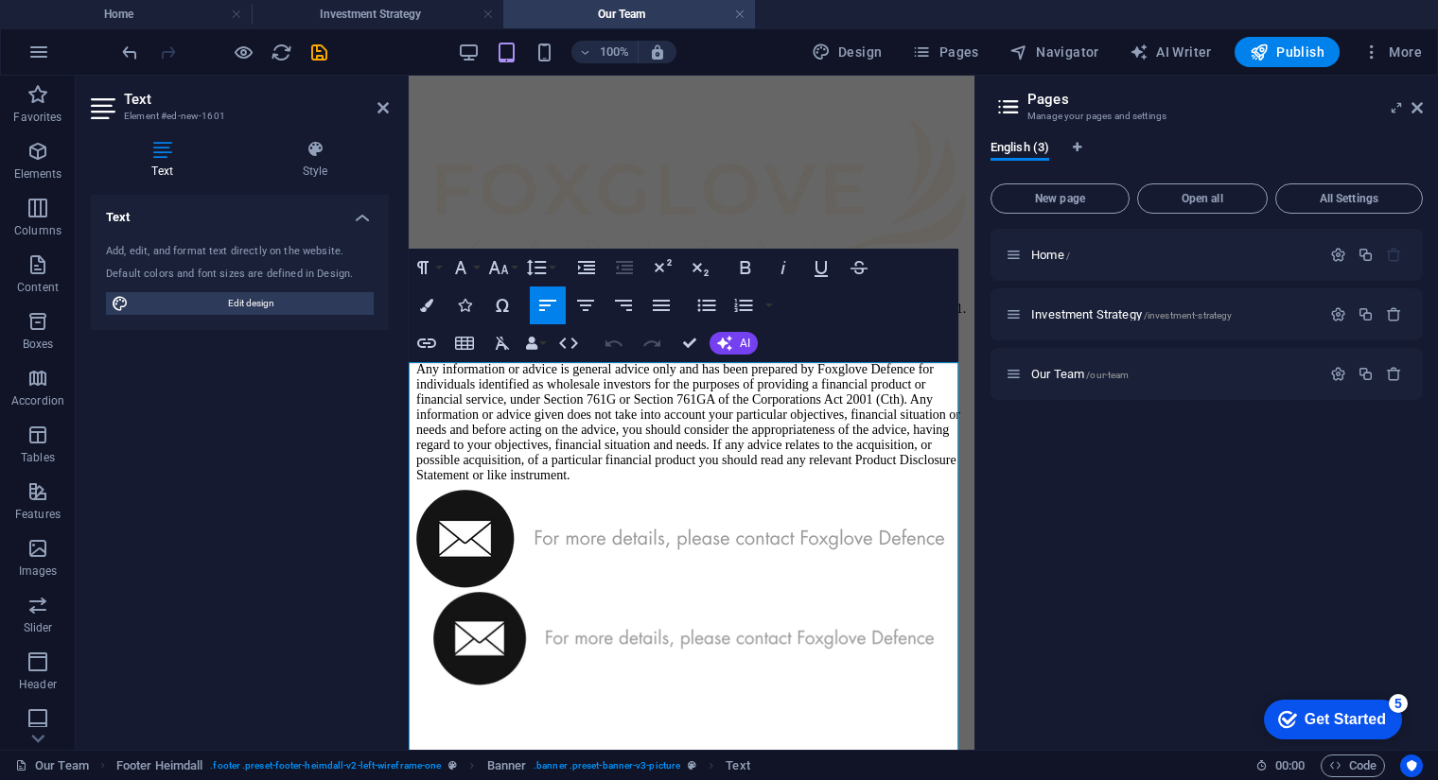
click at [419, 316] on span "Foxglove Defence Pty Ltd ACN 687 772 372 (Foxglove Defence) is a corporate auth…" at bounding box center [690, 301] width 549 height 29
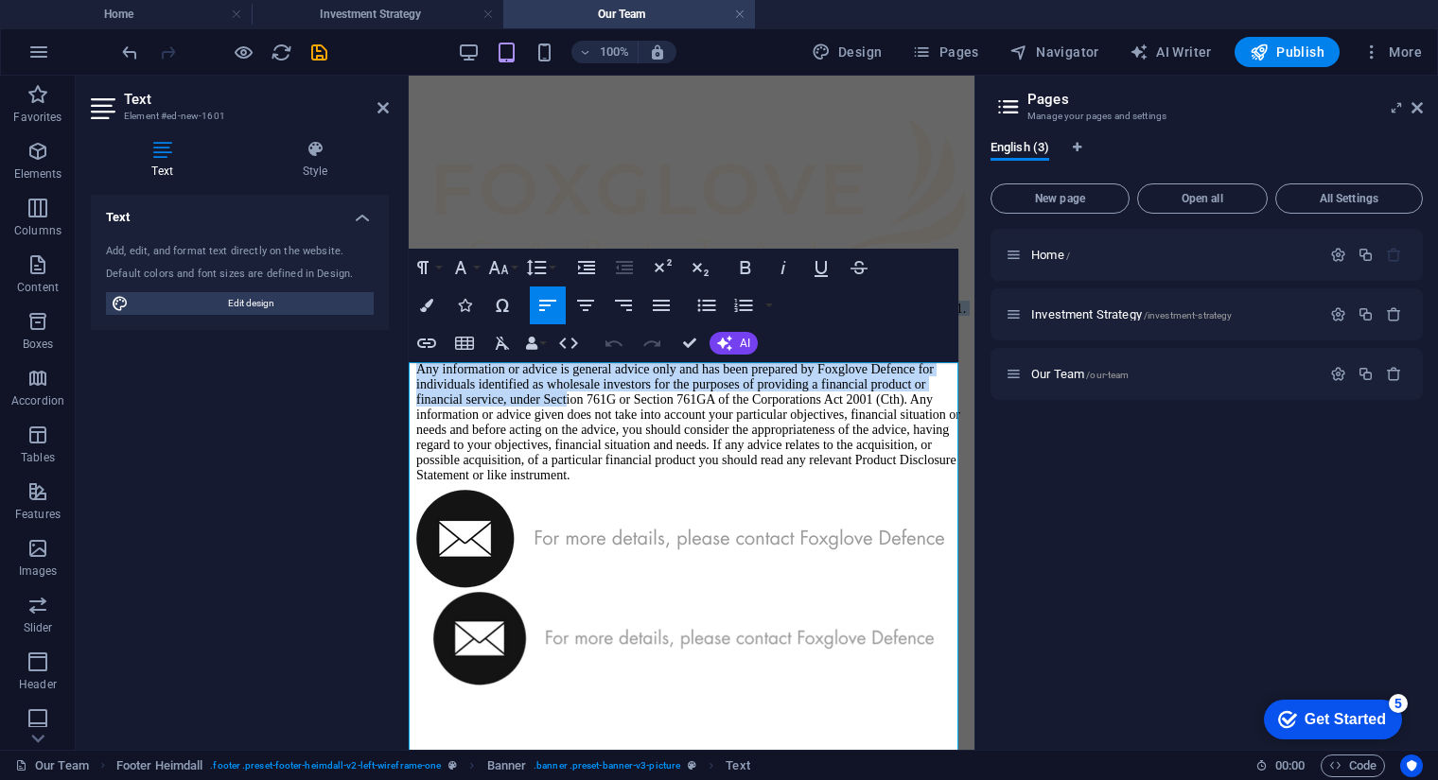
drag, startPoint x: 414, startPoint y: 394, endPoint x: 800, endPoint y: 635, distance: 454.5
click at [800, 482] on div "Foxglove Defence Pty Ltd ACN 687 772 372 (Foxglove Defence) is a corporate auth…" at bounding box center [691, 384] width 550 height 197
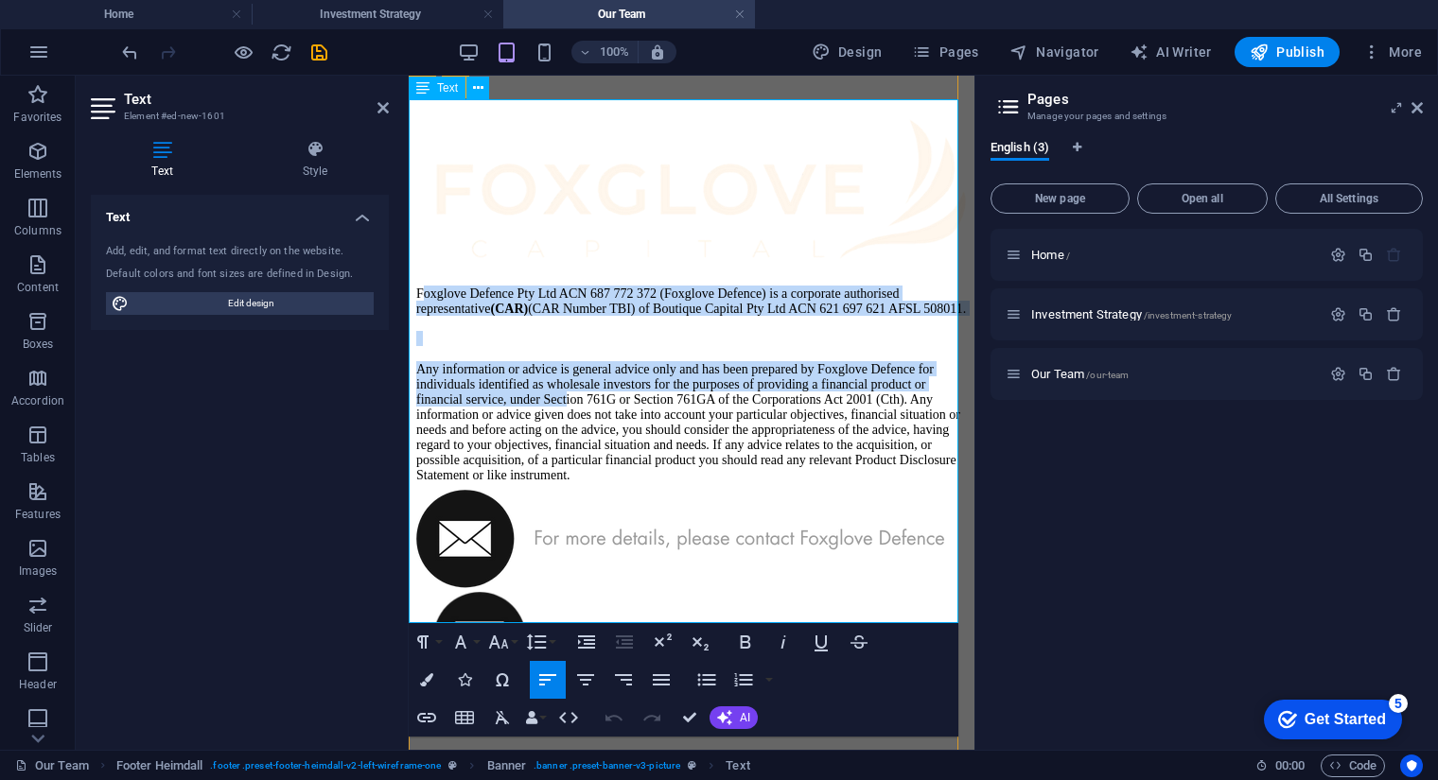
scroll to position [3020, 0]
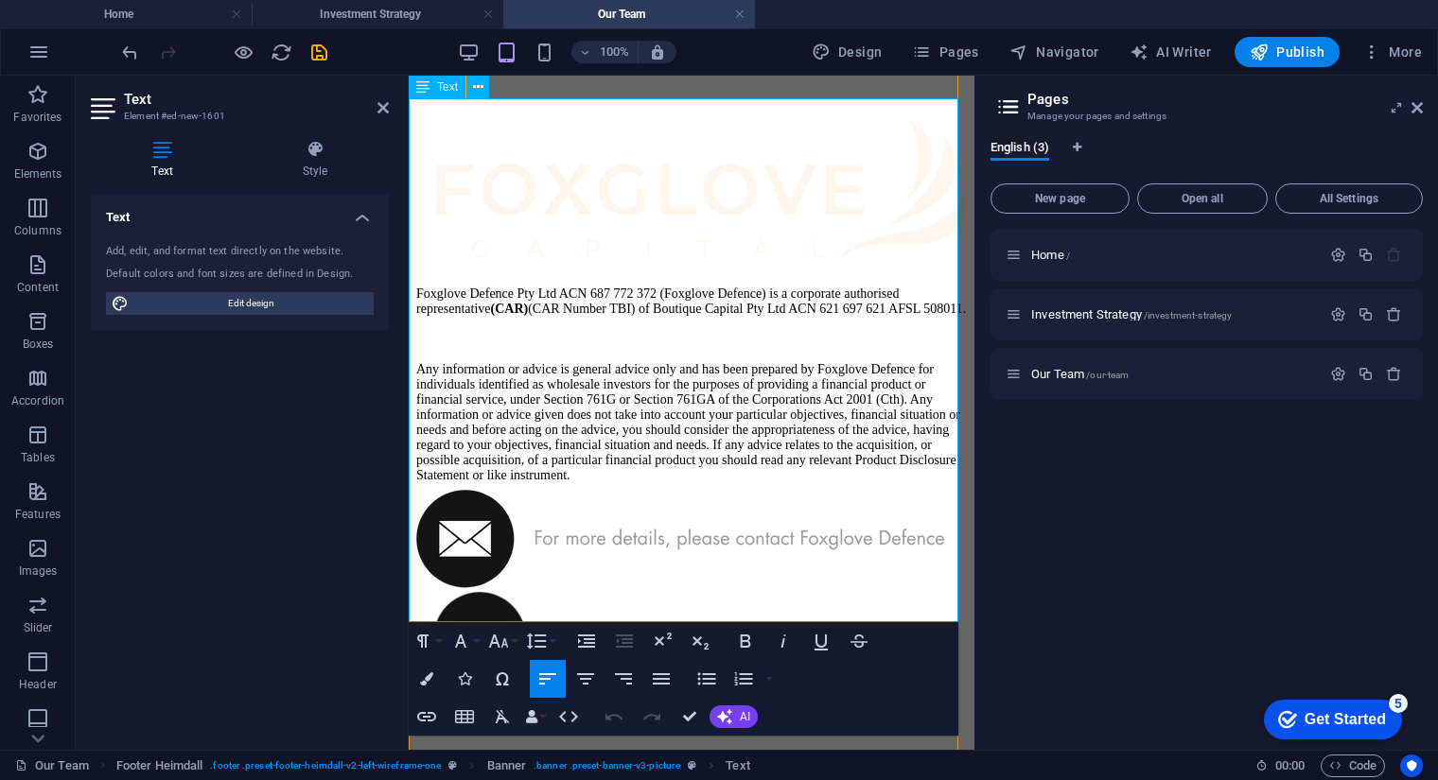
click at [832, 482] on p "Any information or advice is general advice only and has been prepared by Foxgl…" at bounding box center [691, 421] width 550 height 121
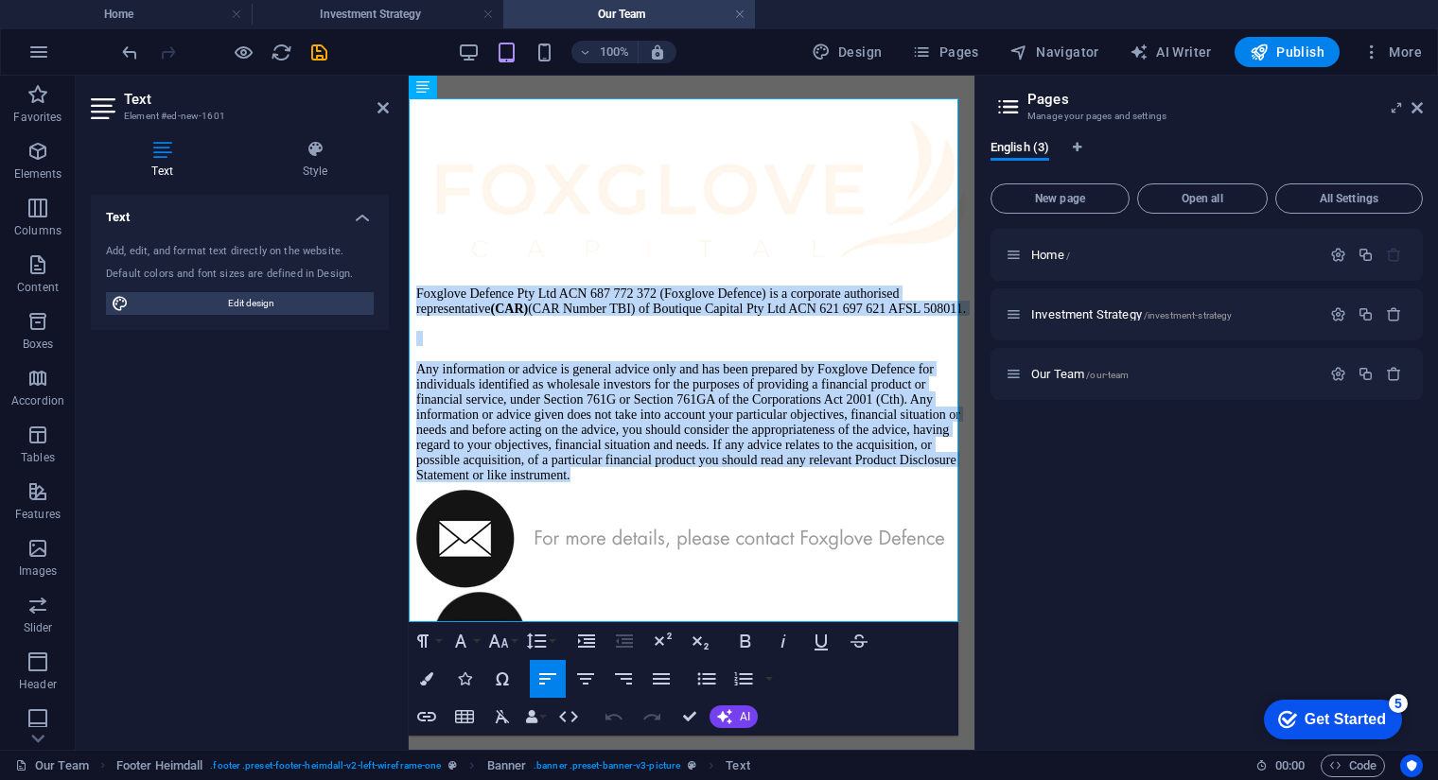
drag, startPoint x: 832, startPoint y: 602, endPoint x: 815, endPoint y: 193, distance: 409.9
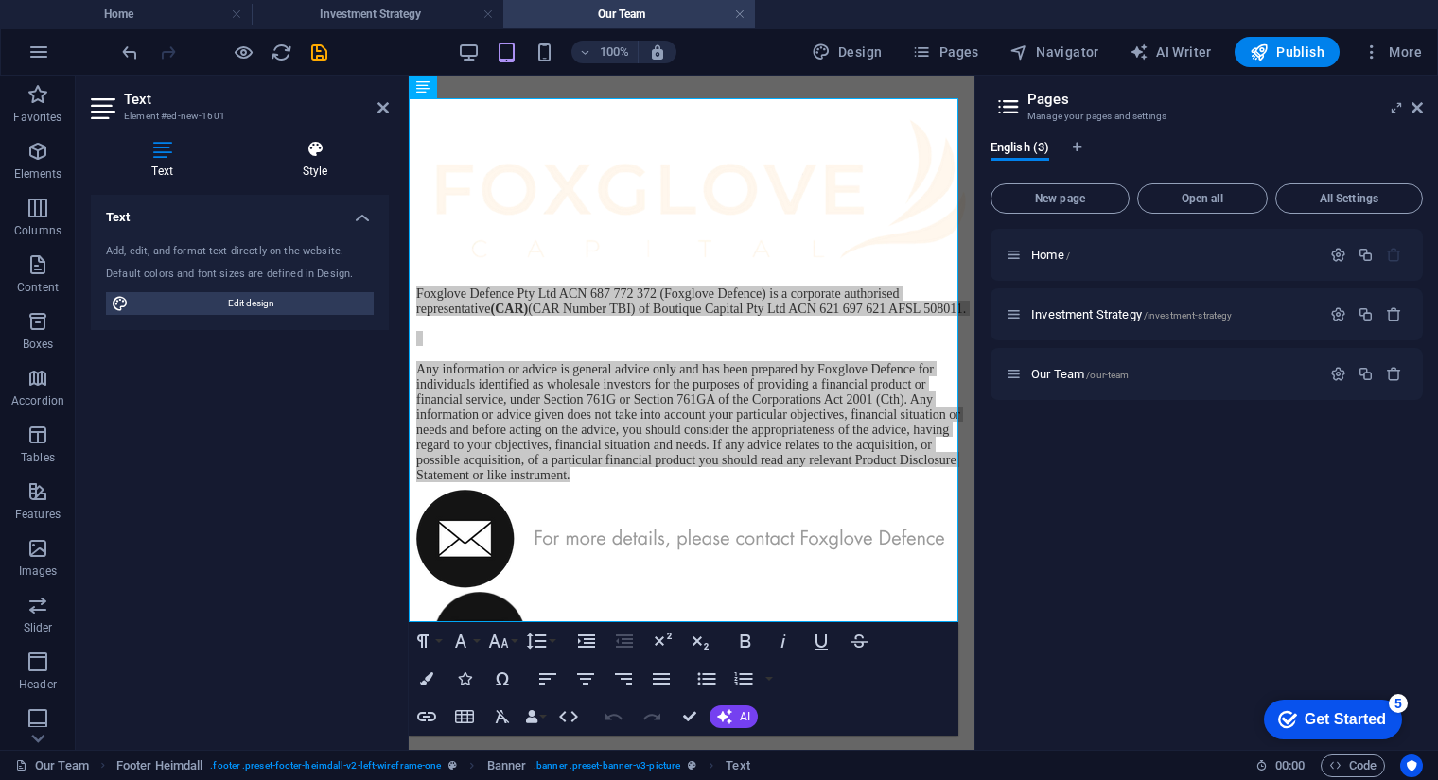
click at [312, 164] on h4 "Style" at bounding box center [315, 160] width 148 height 40
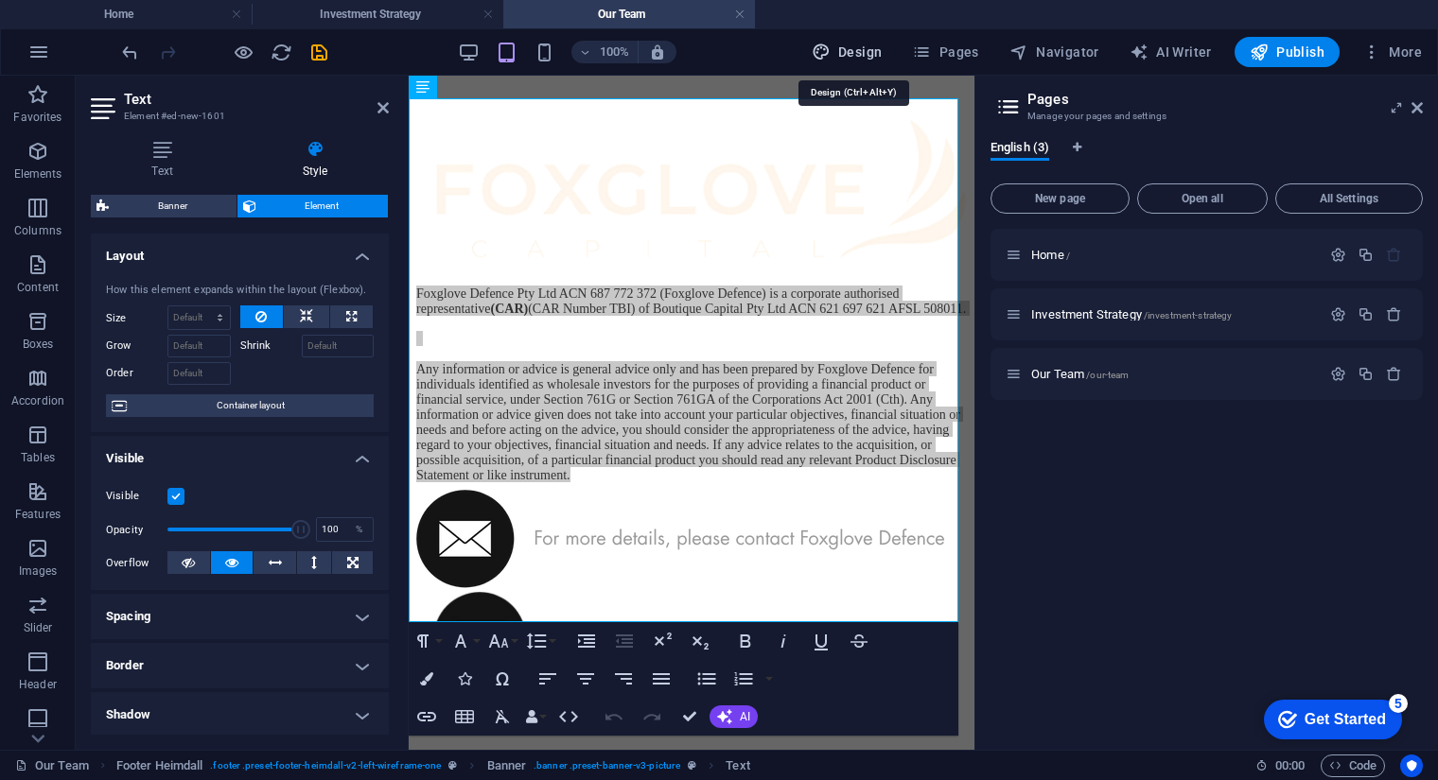
click at [863, 53] on span "Design" at bounding box center [846, 52] width 71 height 19
select select "px"
select select "300"
select select "px"
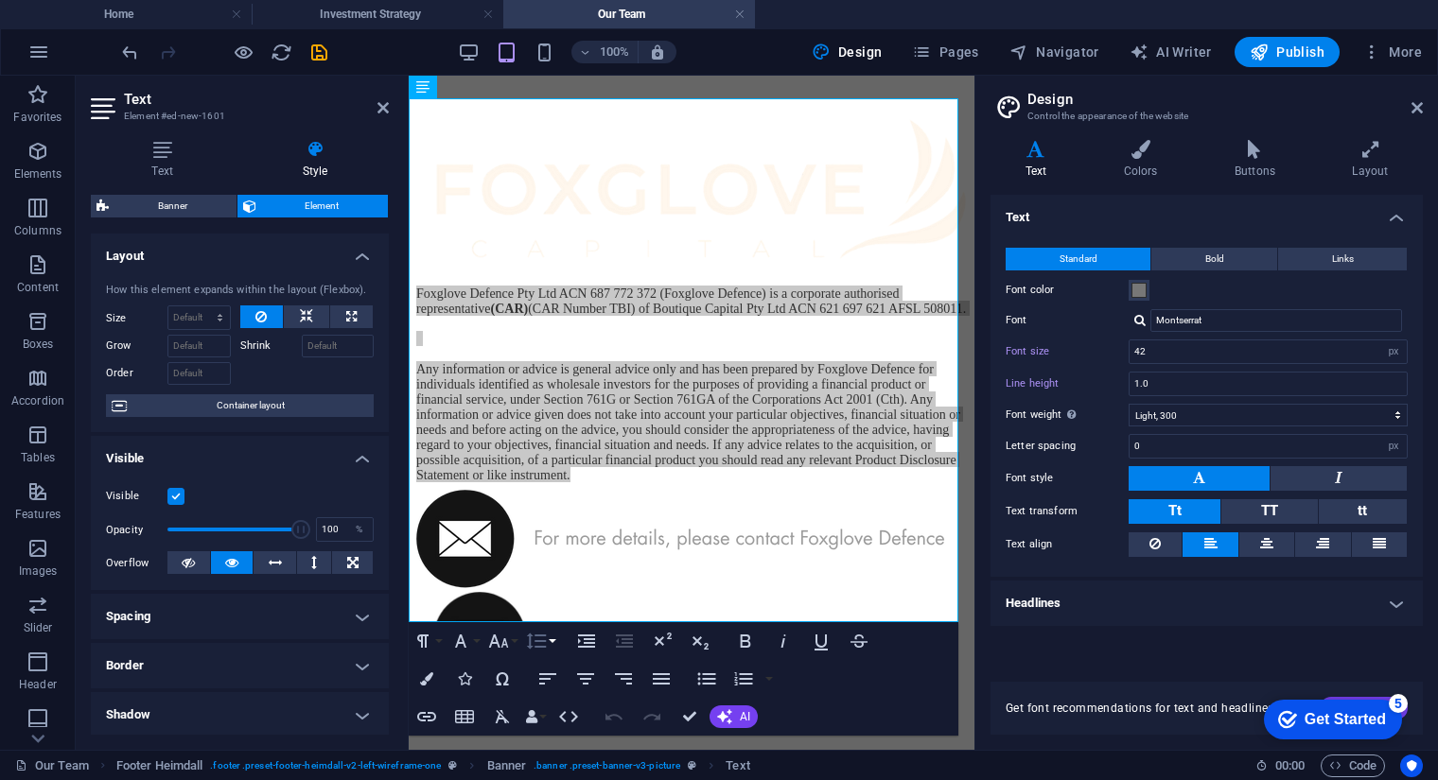
click at [550, 641] on button "Line Height" at bounding box center [540, 641] width 36 height 38
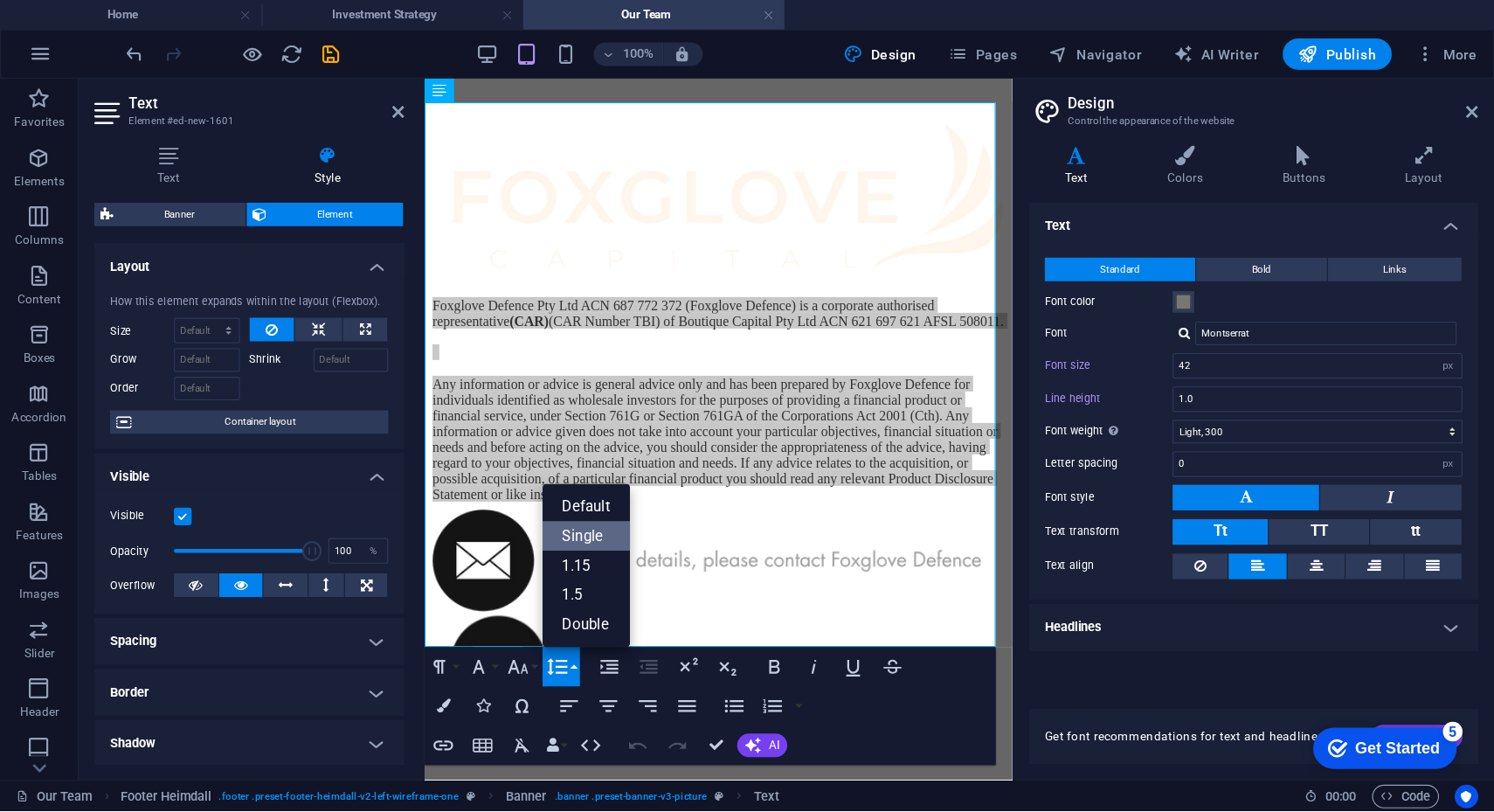
scroll to position [0, 0]
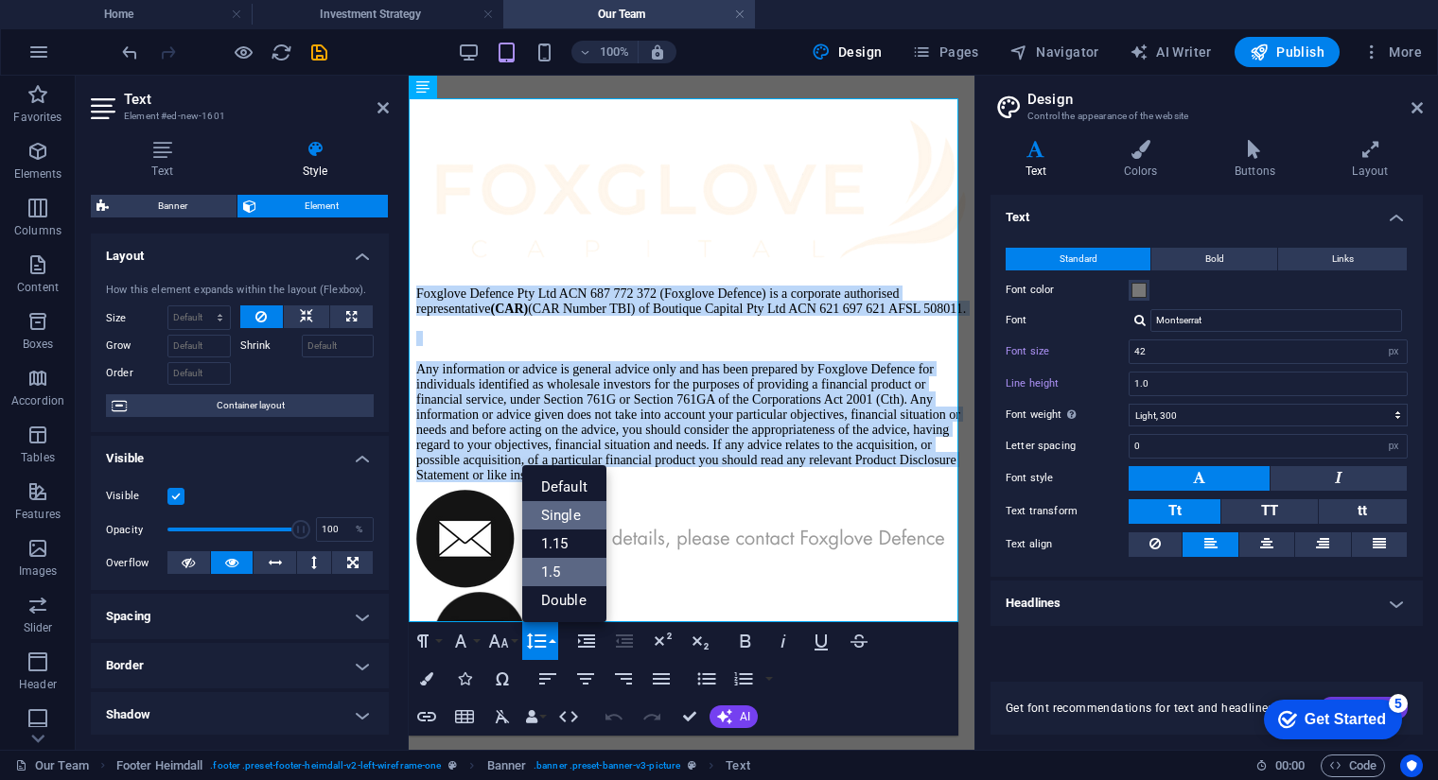
click at [570, 575] on link "1.5" at bounding box center [564, 572] width 84 height 28
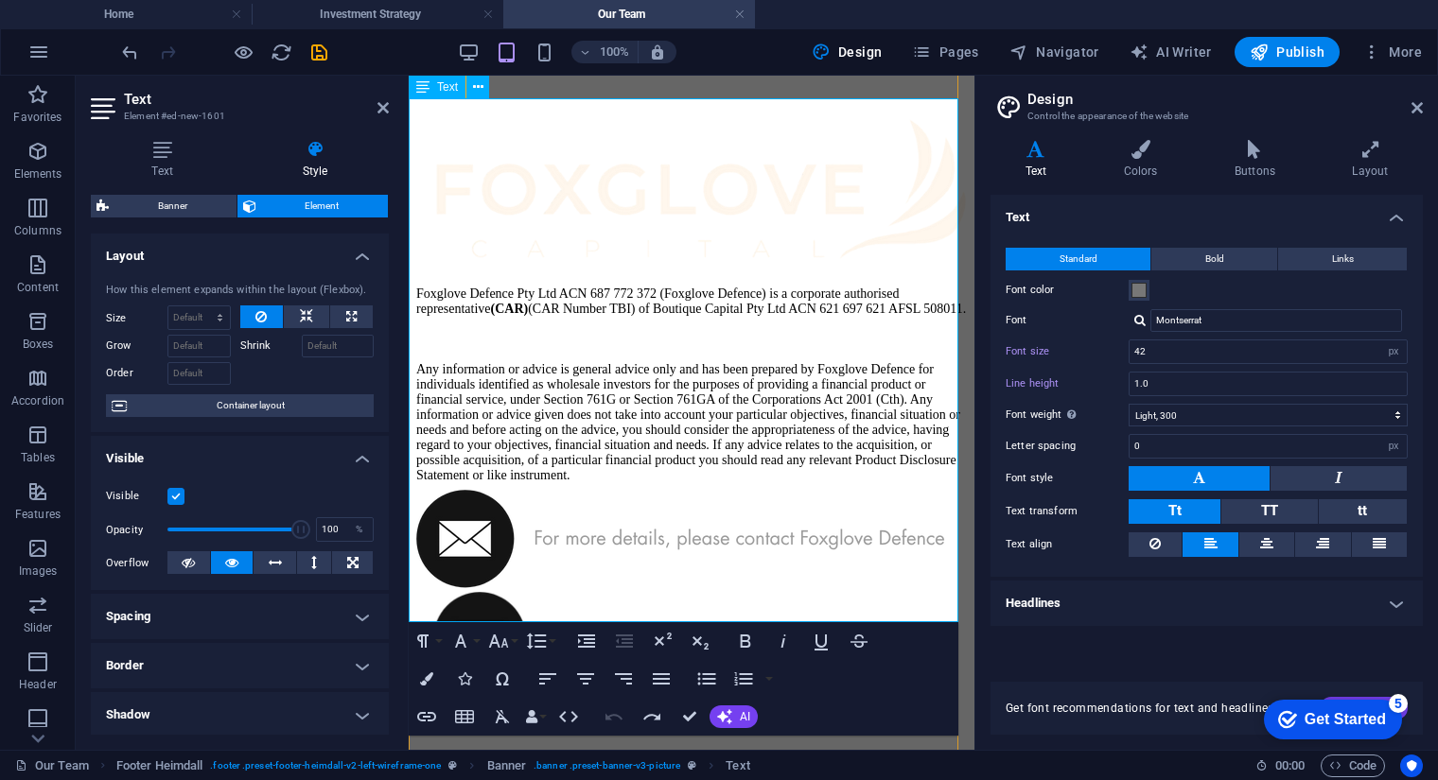
click at [780, 455] on p "Any information or advice is general advice only and has been prepared by Foxgl…" at bounding box center [691, 421] width 550 height 121
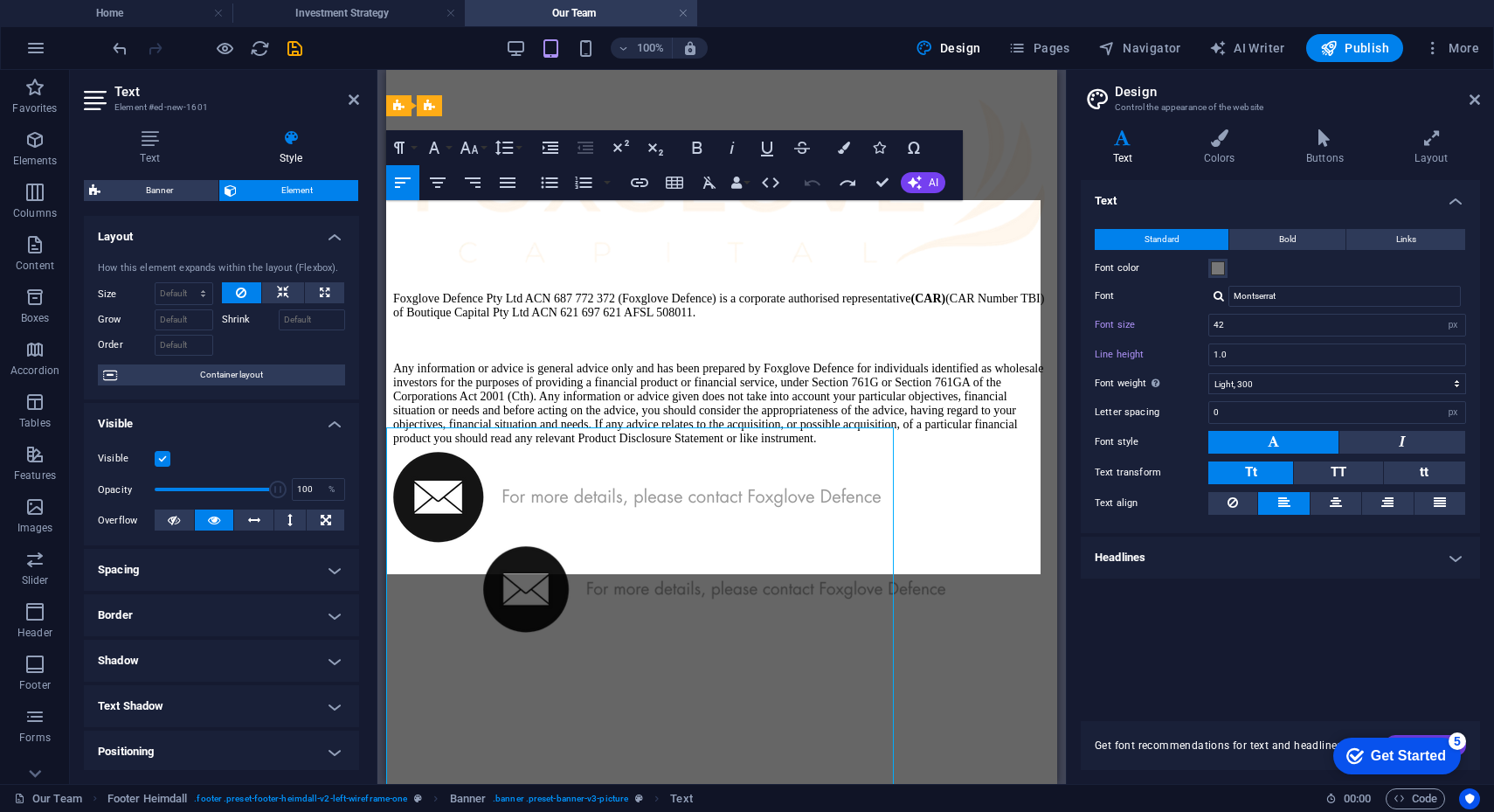
scroll to position [2454, 0]
click at [1014, 291] on p "Foxglove Defence Pty Ltd ACN 687 772 372 (Foxglove Defence) is a corporate auth…" at bounding box center [722, 305] width 657 height 28
click at [934, 291] on p "Foxglove Defence Pty Ltd ACN 687 772 372 (Foxglove Defence) is a corporate auth…" at bounding box center [722, 305] width 657 height 28
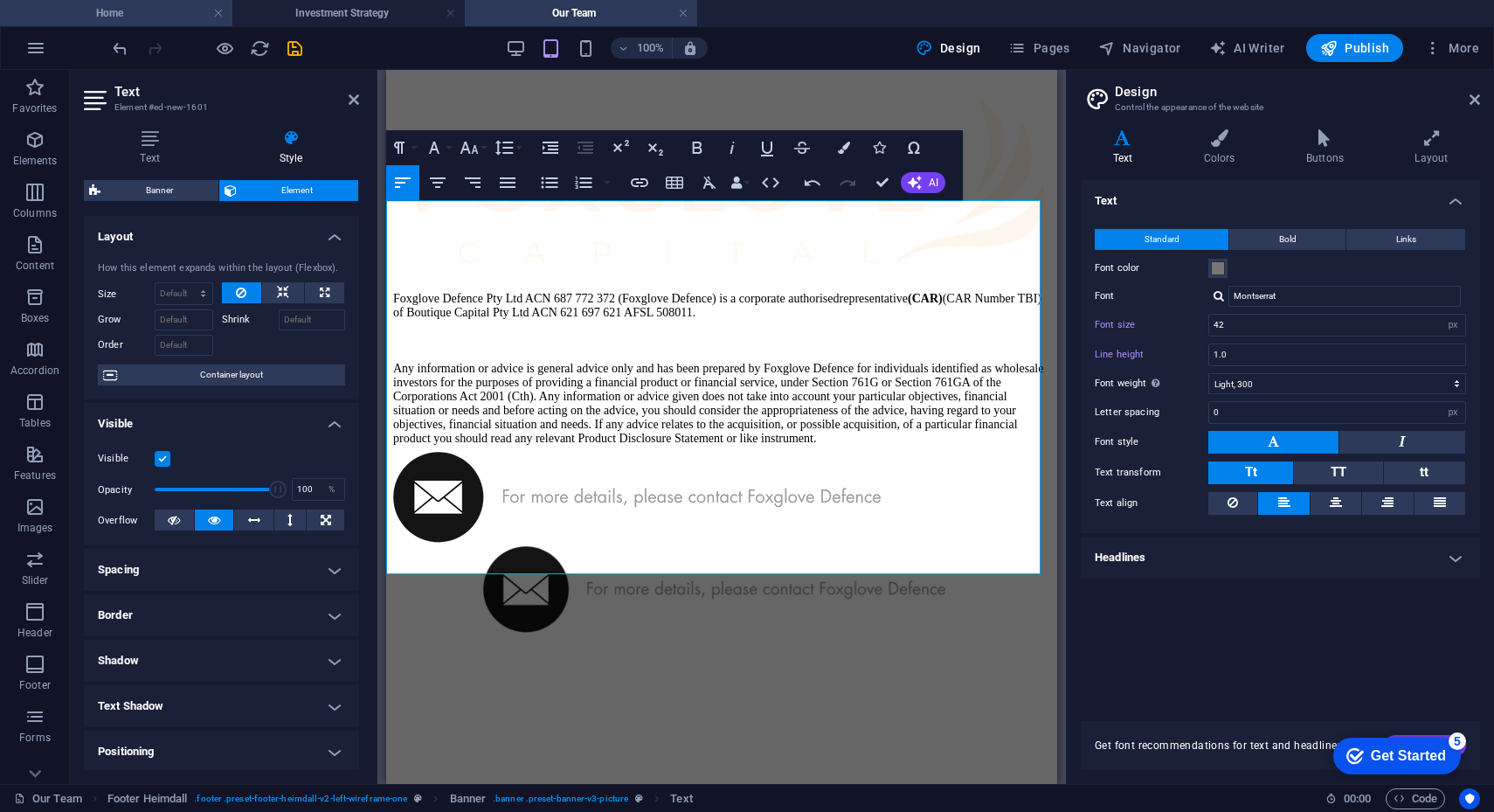
click at [83, 8] on h4 "Home" at bounding box center [116, 13] width 233 height 19
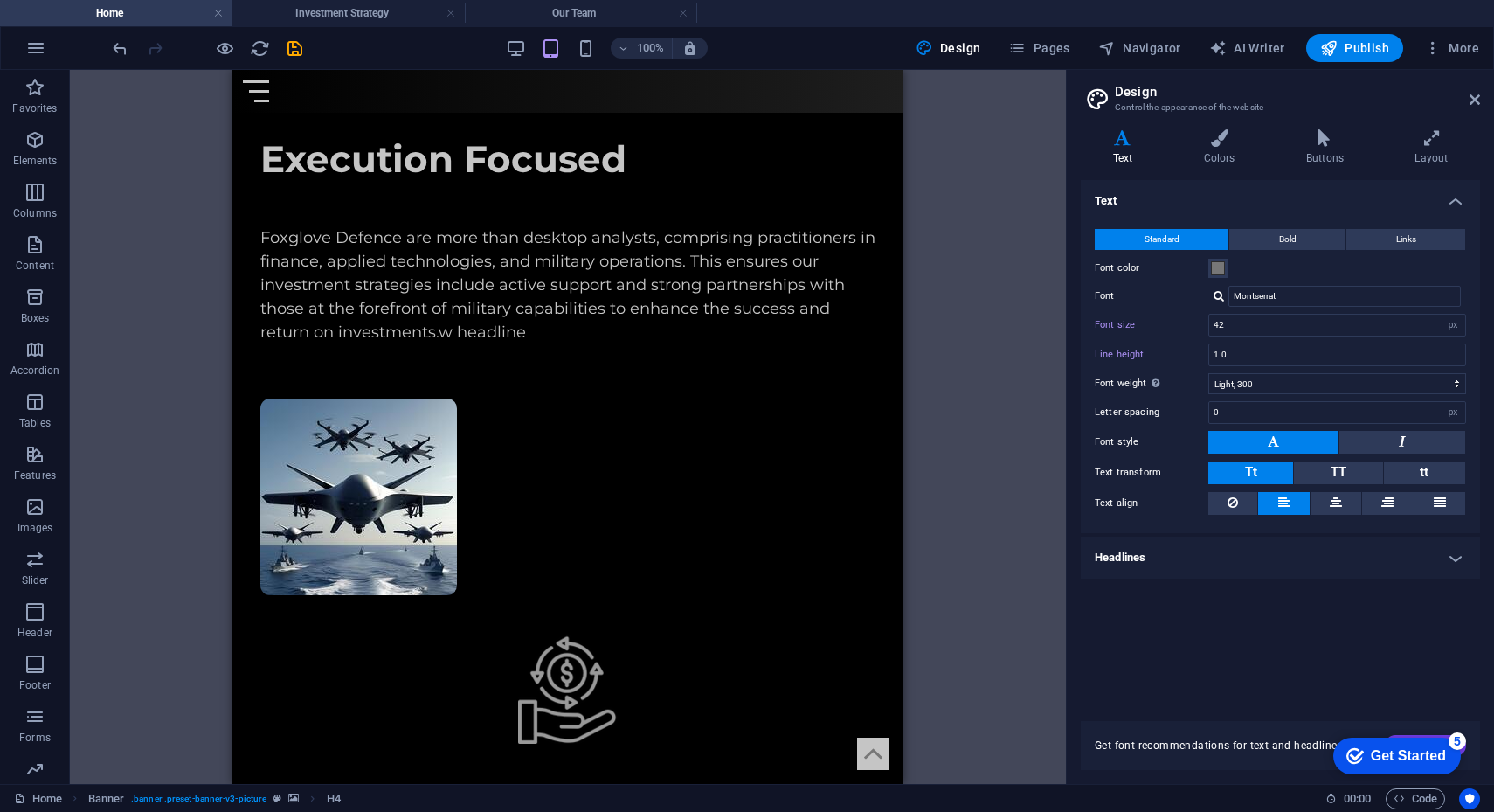
scroll to position [5799, 0]
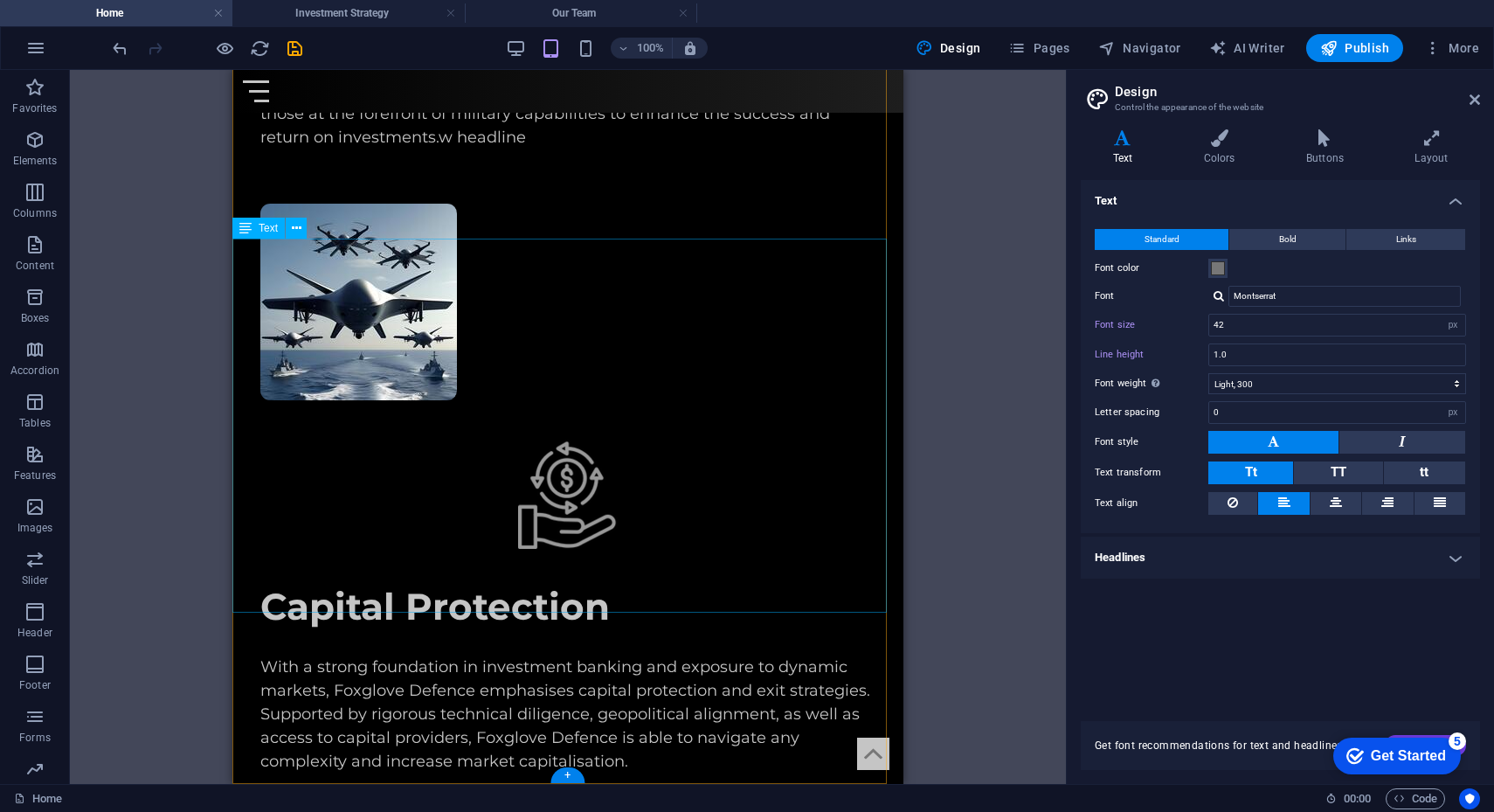
click at [298, 232] on icon at bounding box center [297, 228] width 9 height 18
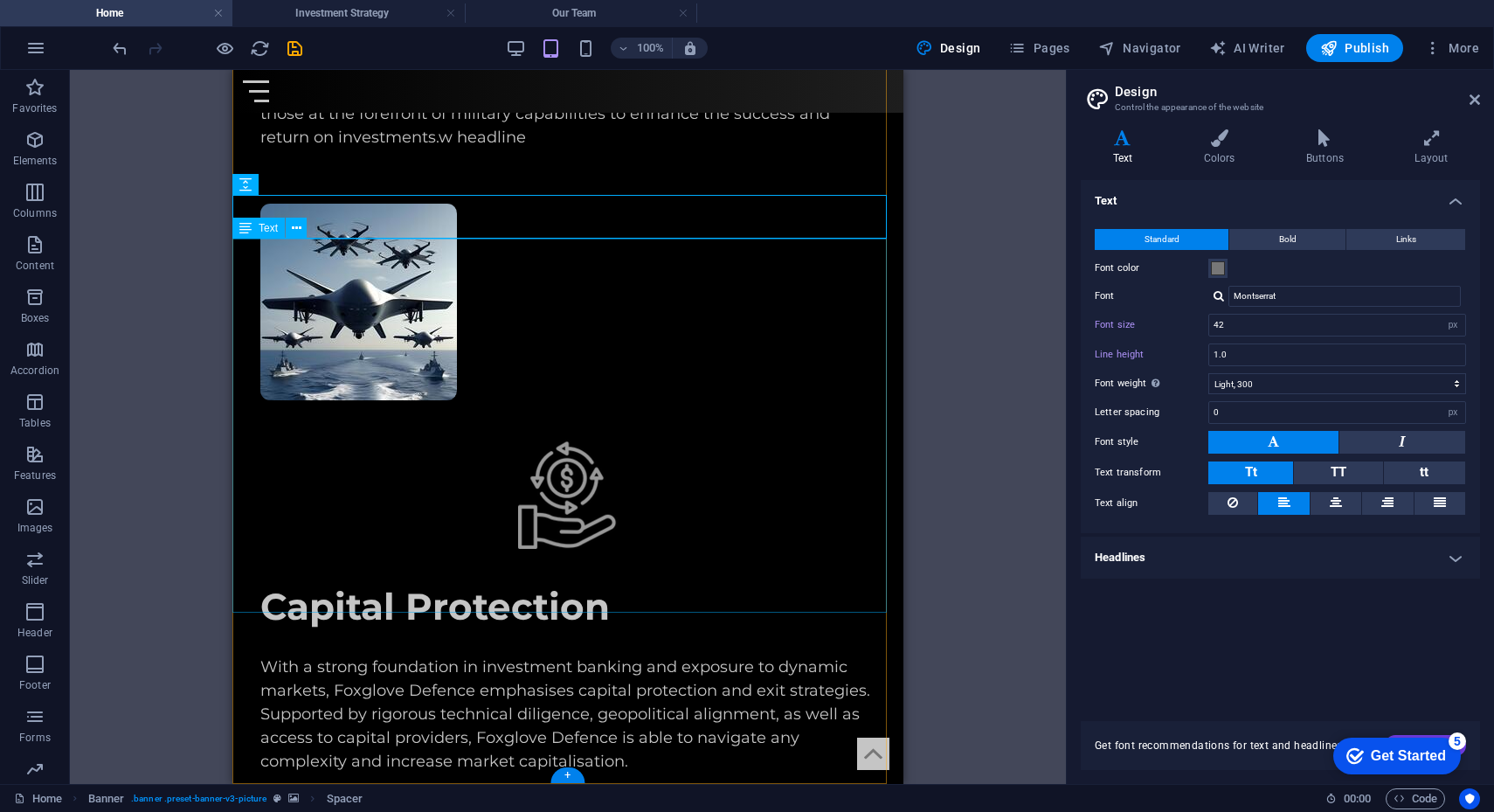
click at [302, 232] on button at bounding box center [296, 227] width 21 height 21
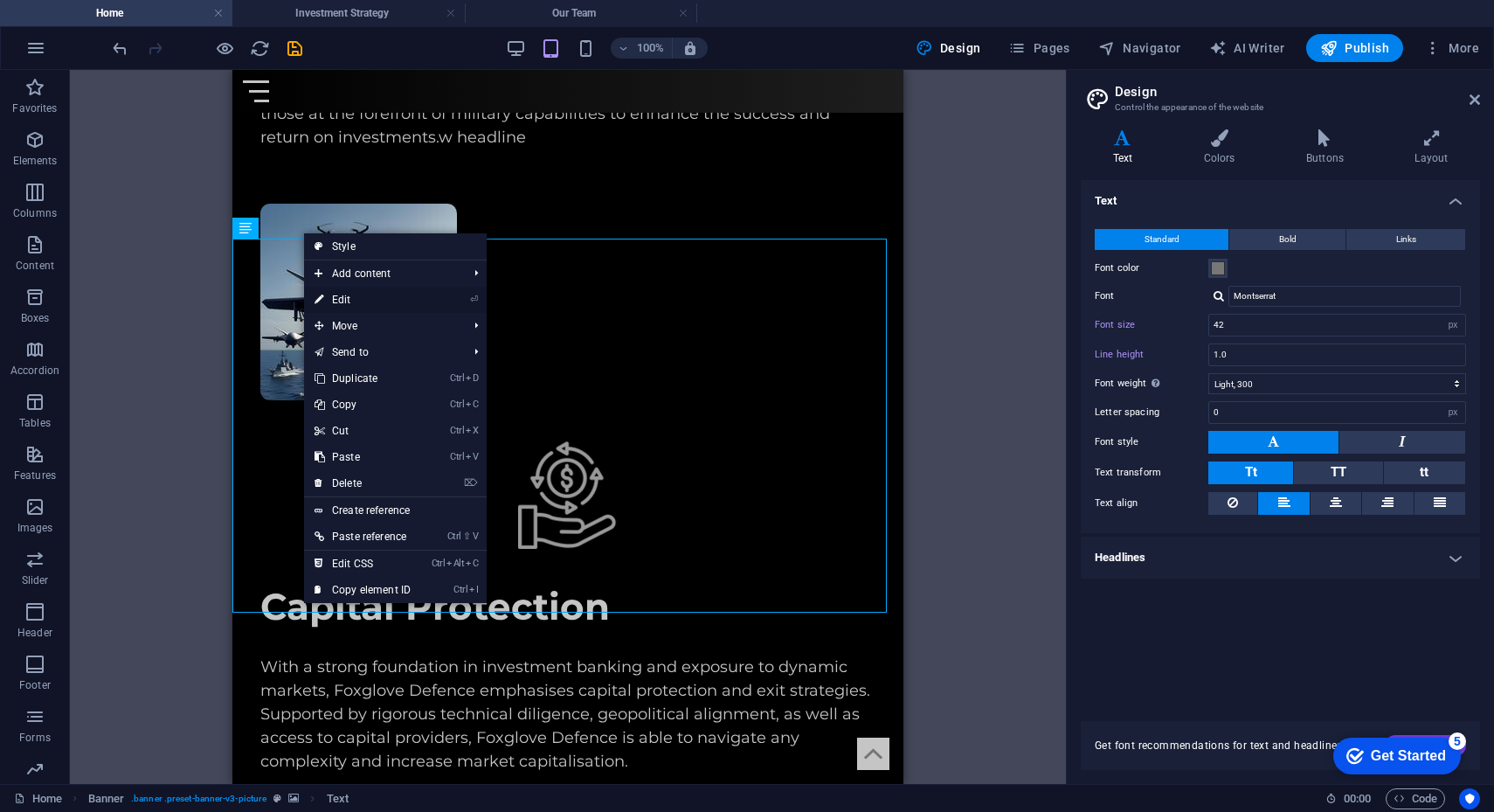
click at [352, 293] on link "⏎ Edit" at bounding box center [362, 299] width 117 height 26
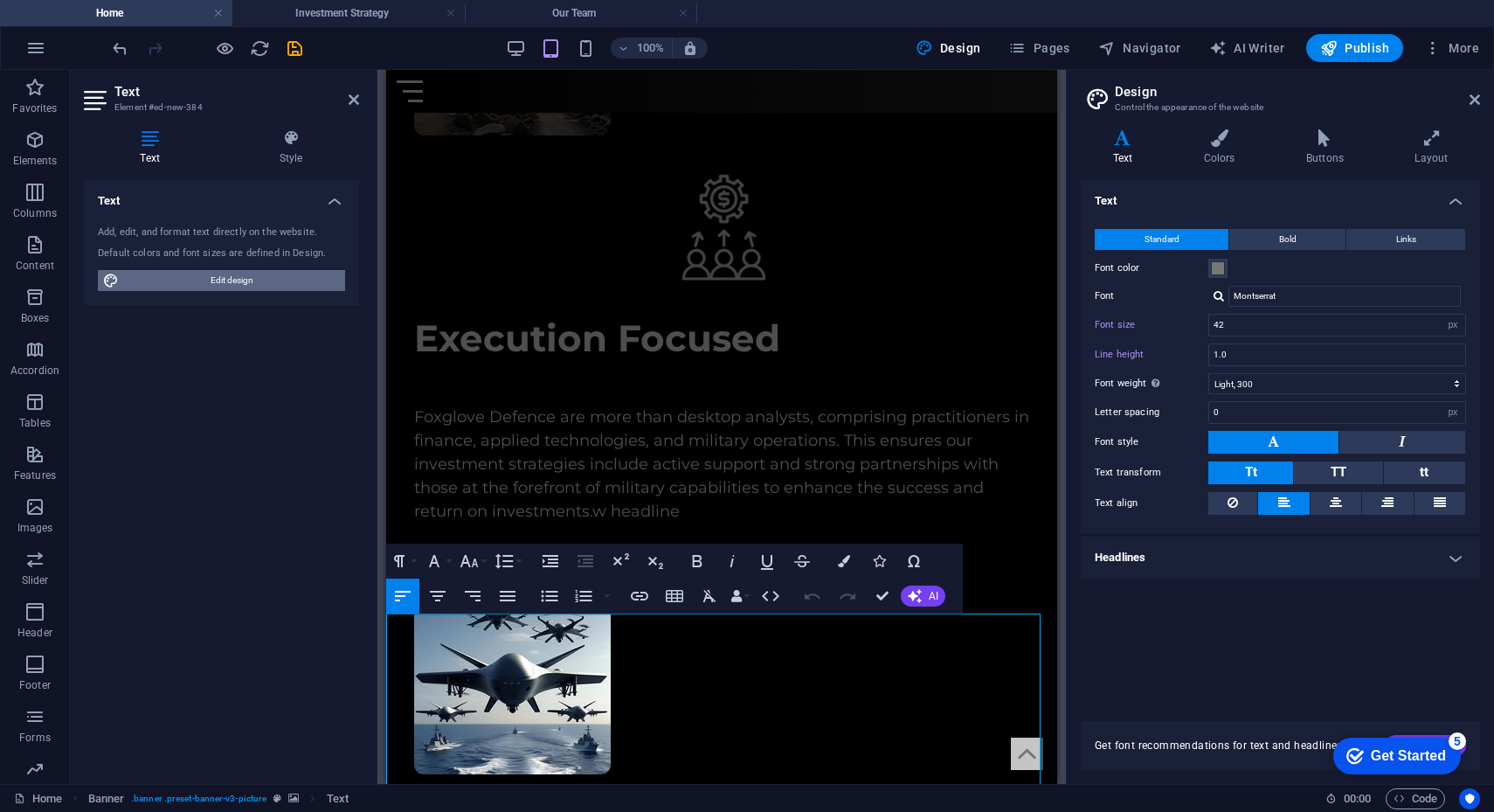
click at [223, 279] on span "Edit design" at bounding box center [232, 280] width 216 height 21
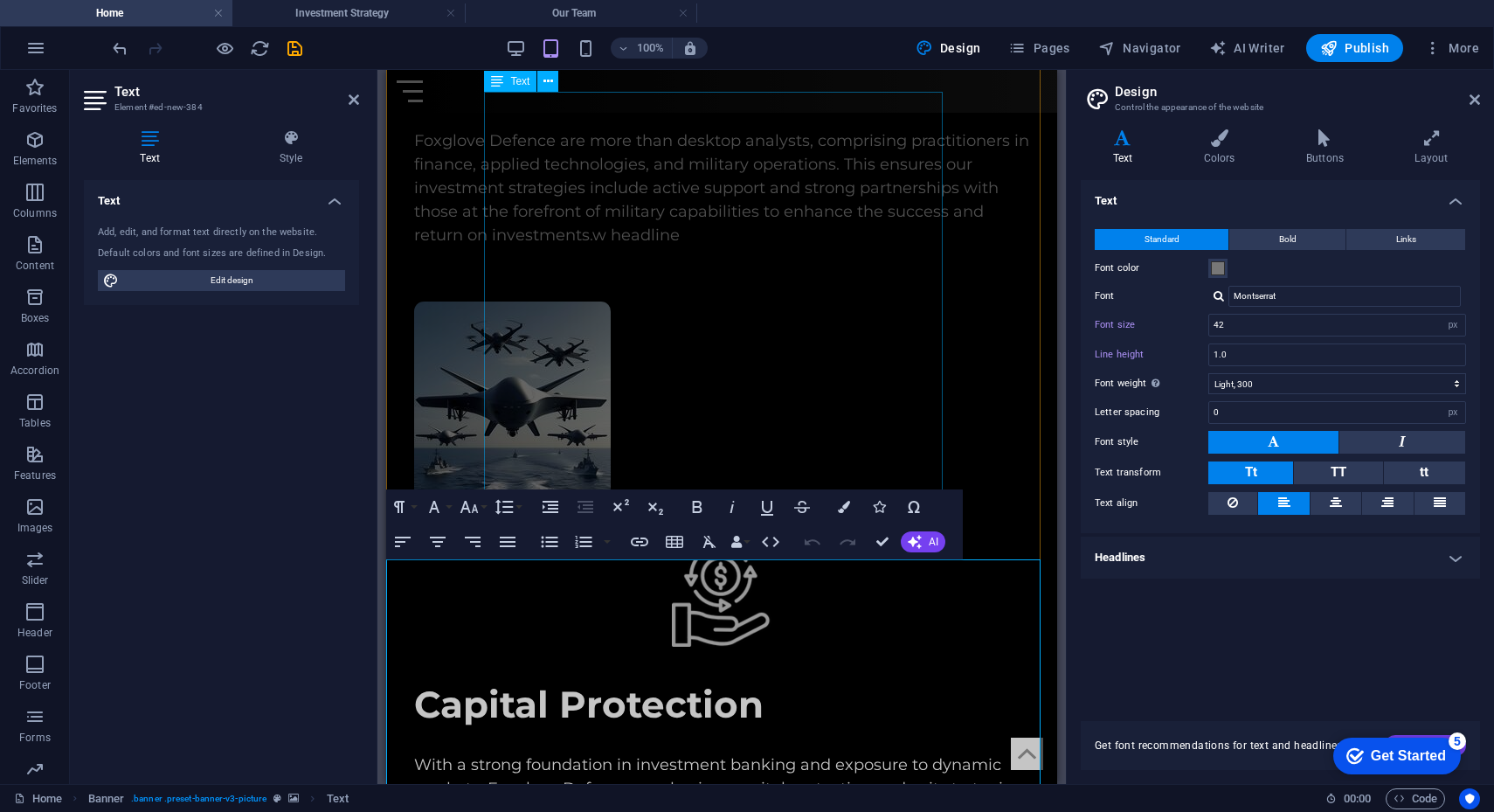
scroll to position [5713, 0]
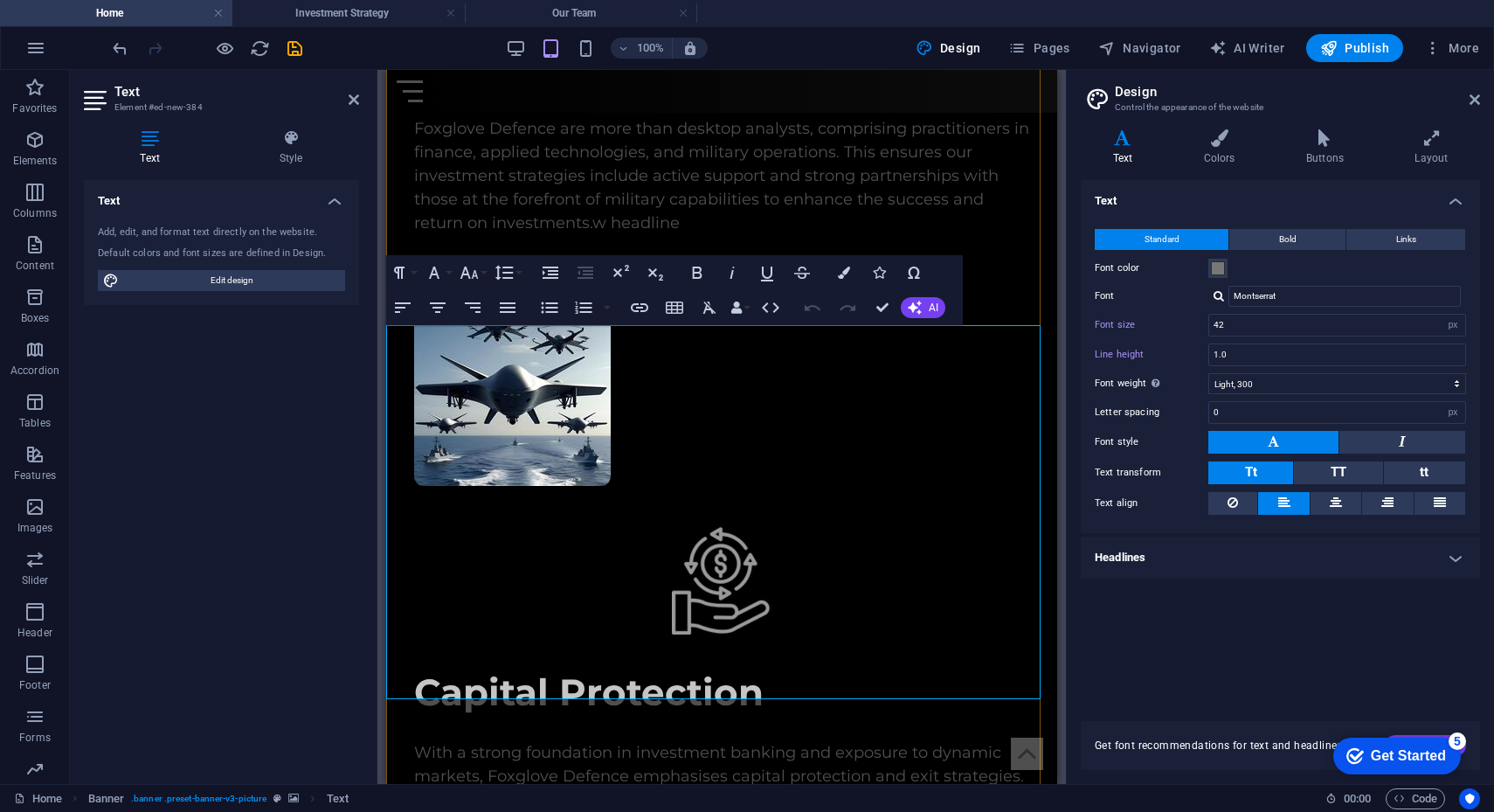
drag, startPoint x: 860, startPoint y: 671, endPoint x: 380, endPoint y: 350, distance: 577.4
click at [511, 272] on icon "button" at bounding box center [504, 273] width 18 height 15
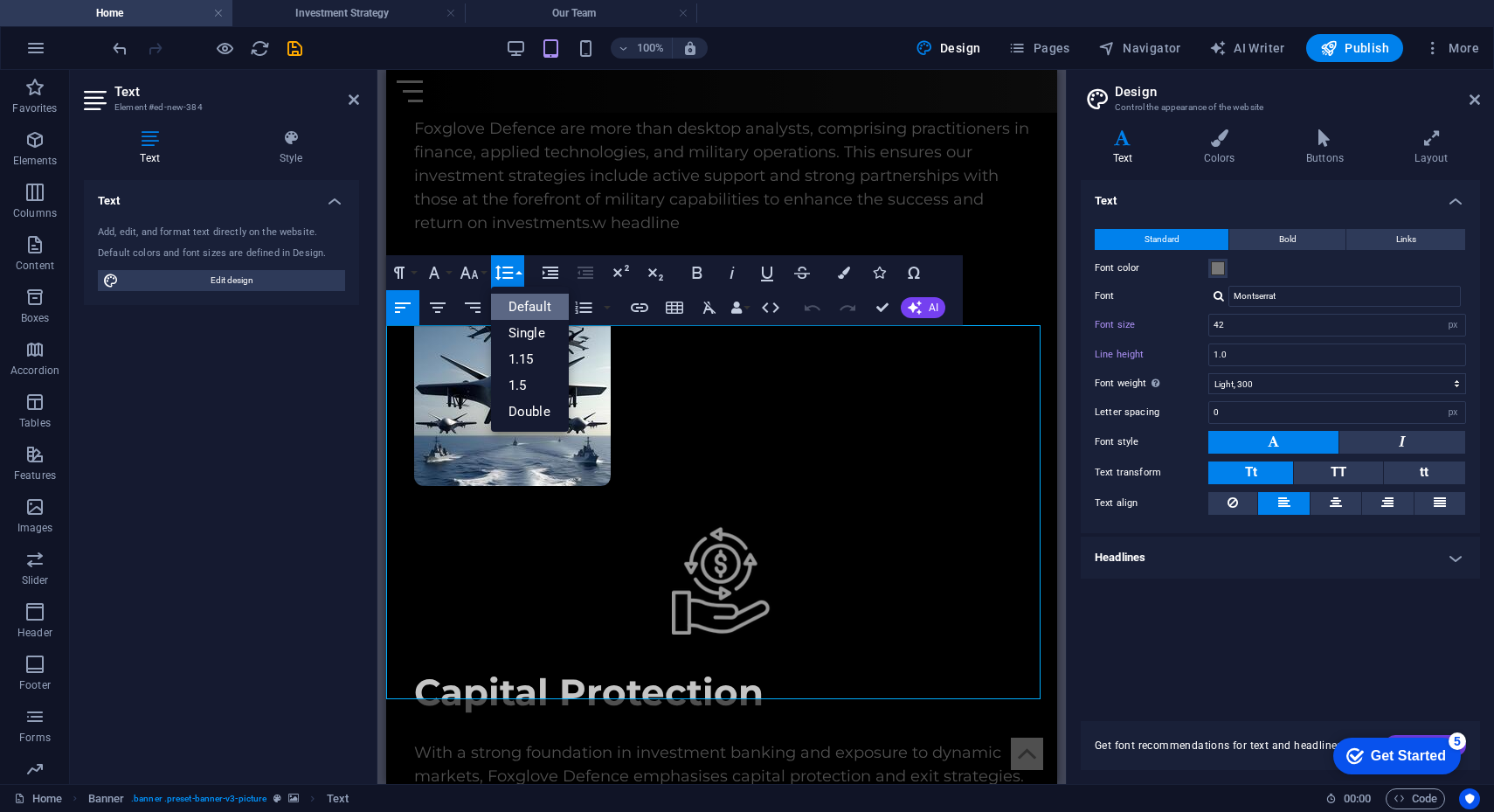
scroll to position [0, 0]
click at [521, 299] on link "Default" at bounding box center [530, 307] width 78 height 26
click at [1328, 353] on input "1.0" at bounding box center [1337, 355] width 256 height 21
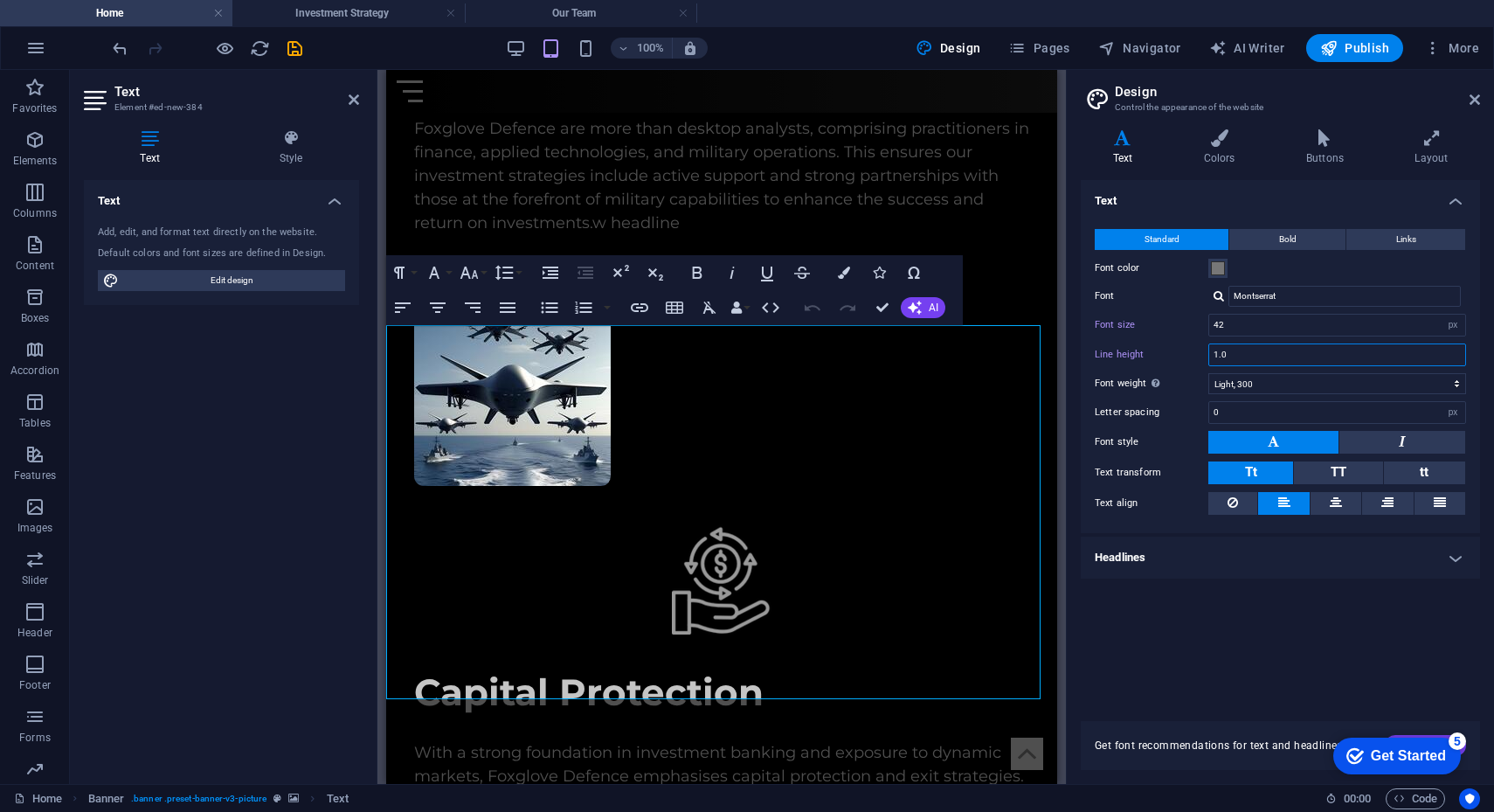
type input "1"
type input "0.5"
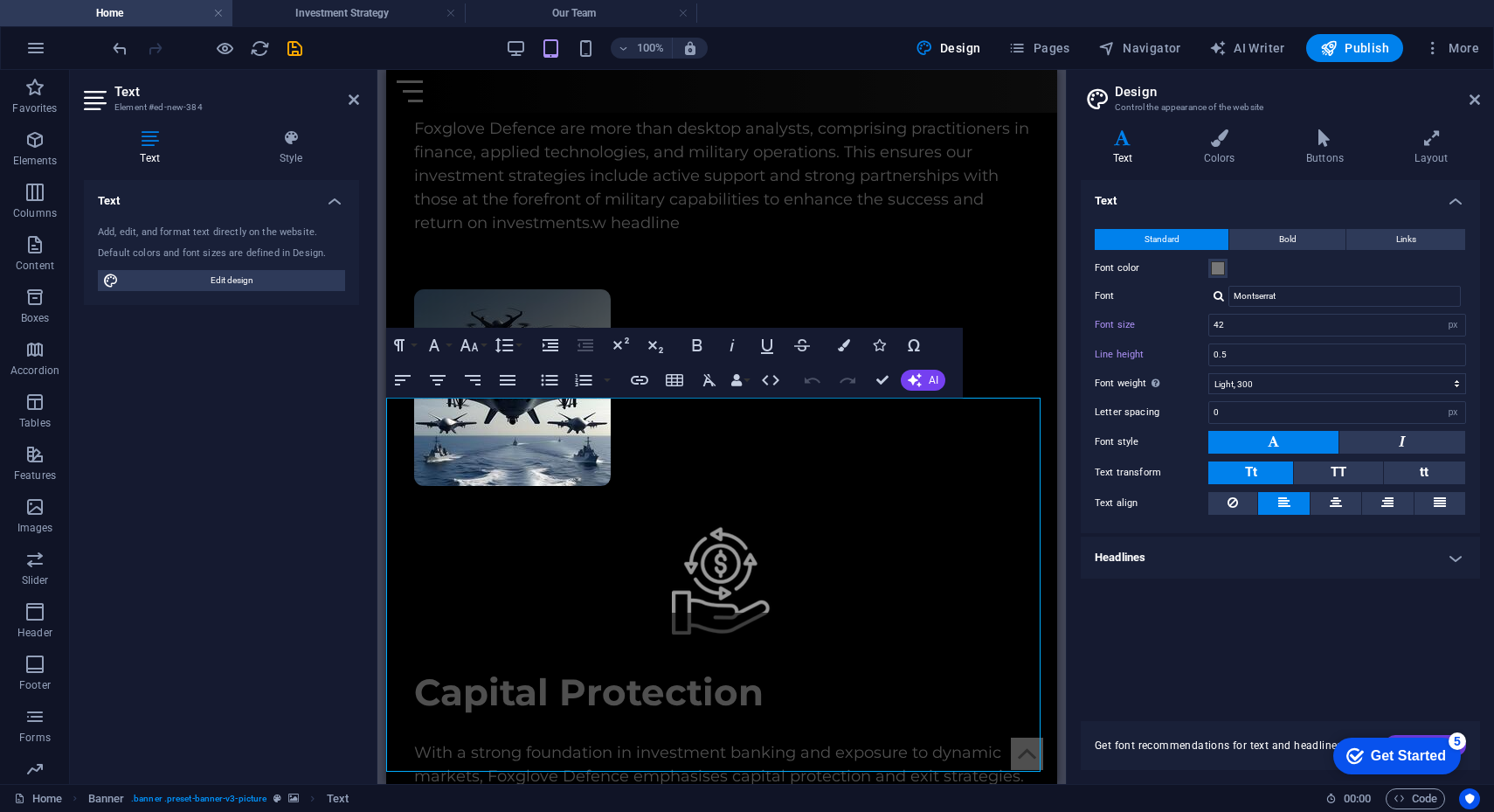
scroll to position [5641, 0]
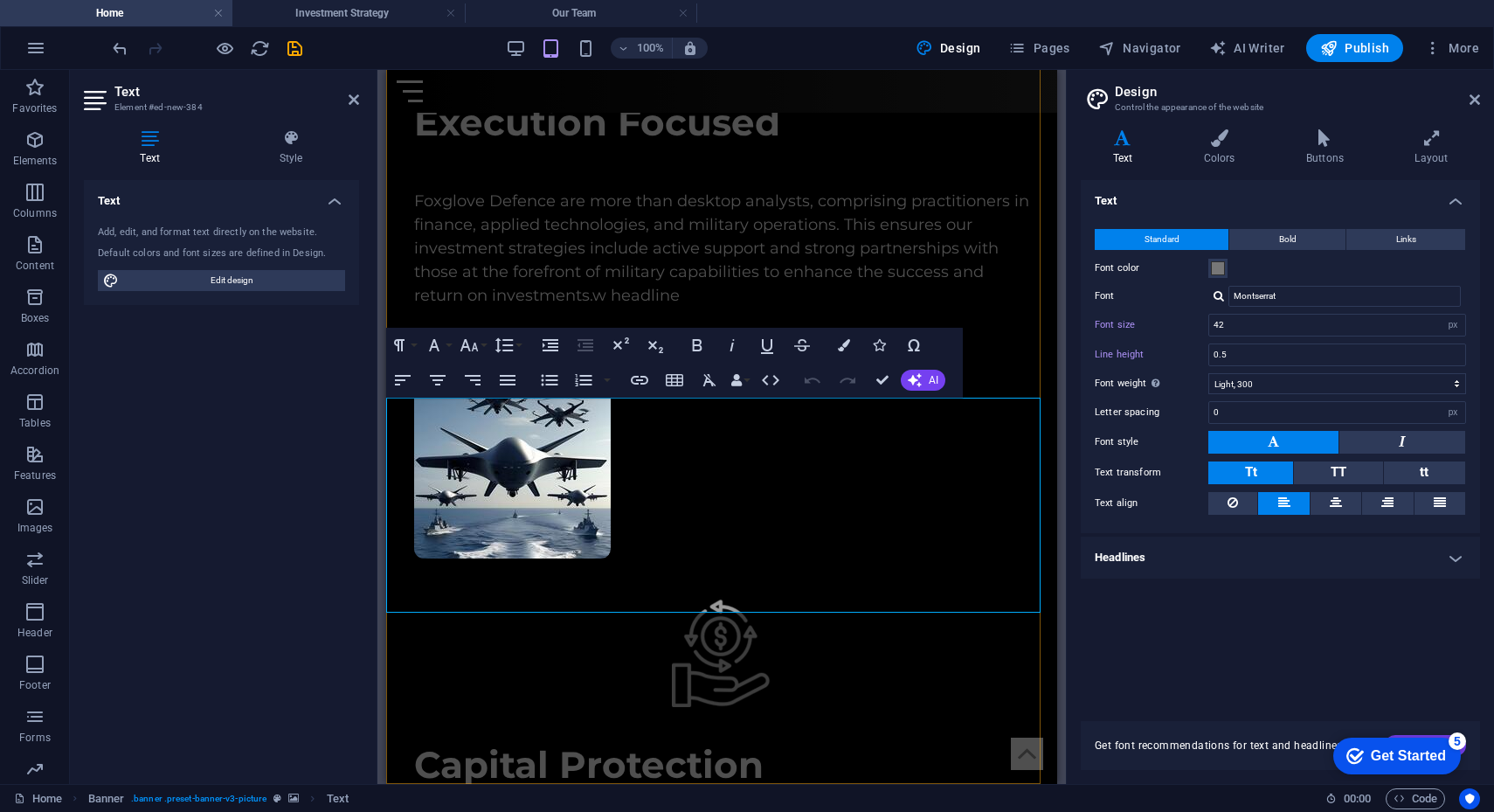
drag, startPoint x: 845, startPoint y: 596, endPoint x: 766, endPoint y: 477, distance: 142.8
copy div "Foxglove Defence Pty Ltd ACN 687 772 372 (Foxglove Defence) is a corporate auth…"
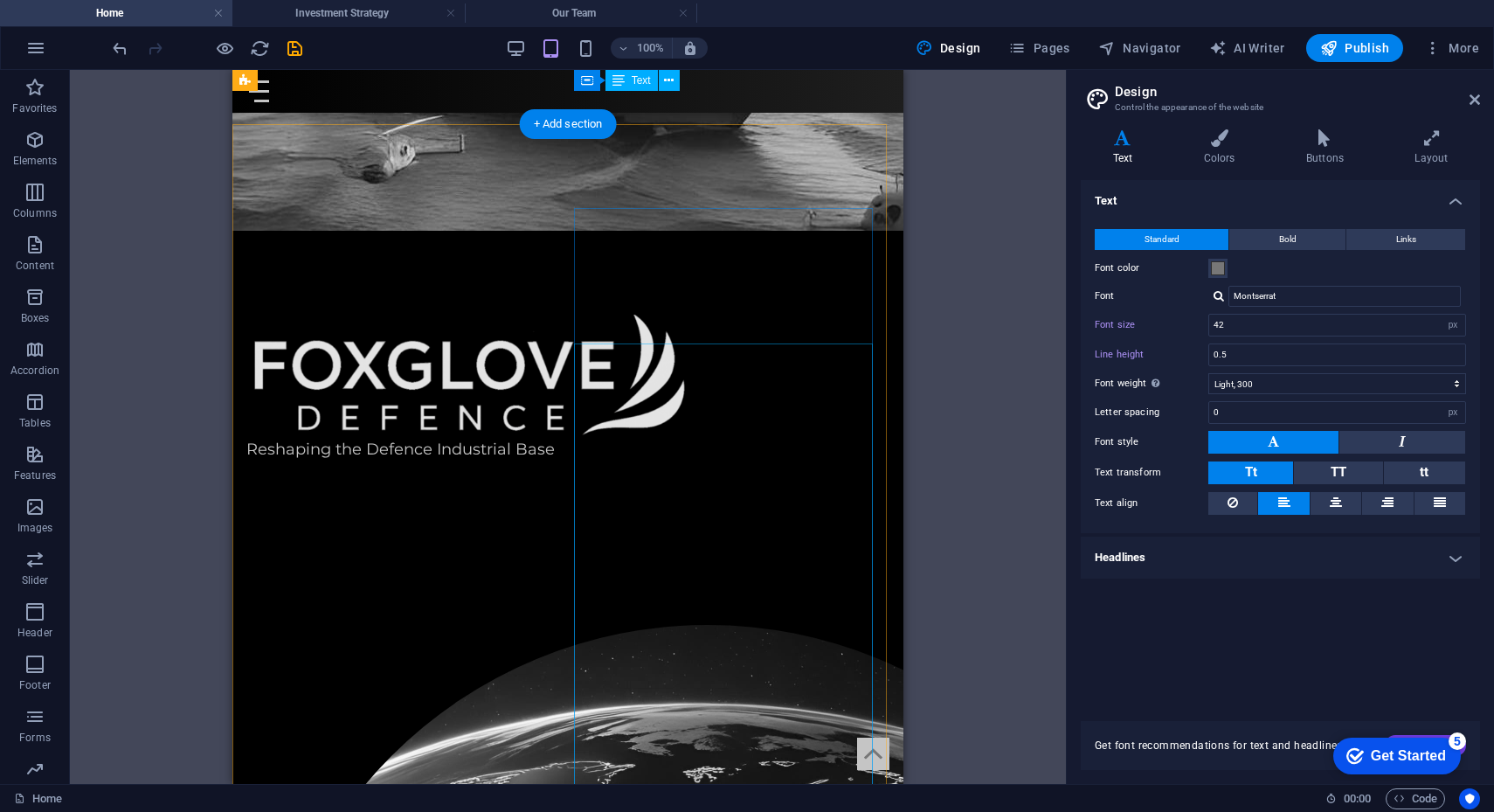
scroll to position [360, 0]
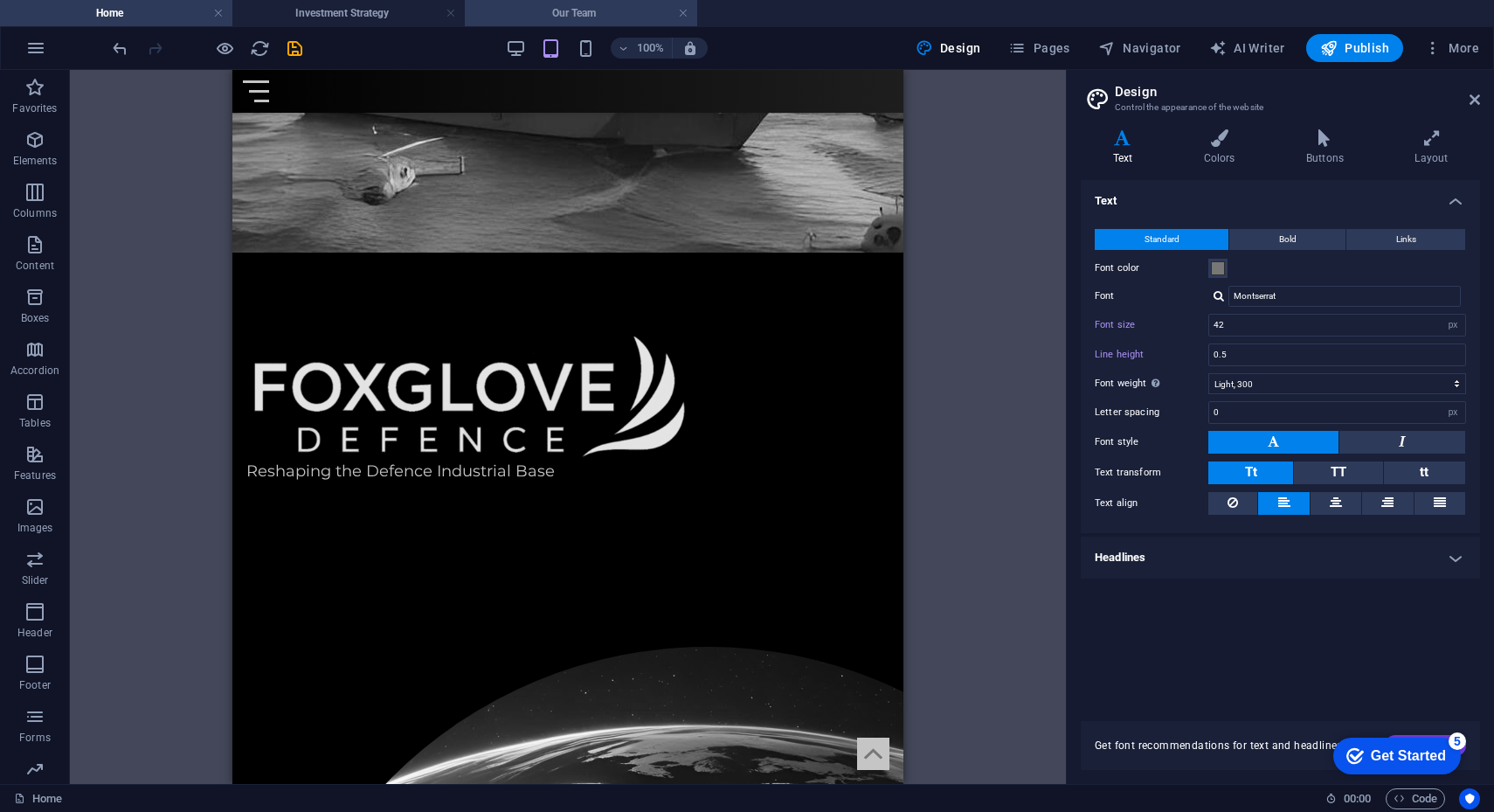
click at [572, 2] on li "Our Team" at bounding box center [581, 13] width 233 height 26
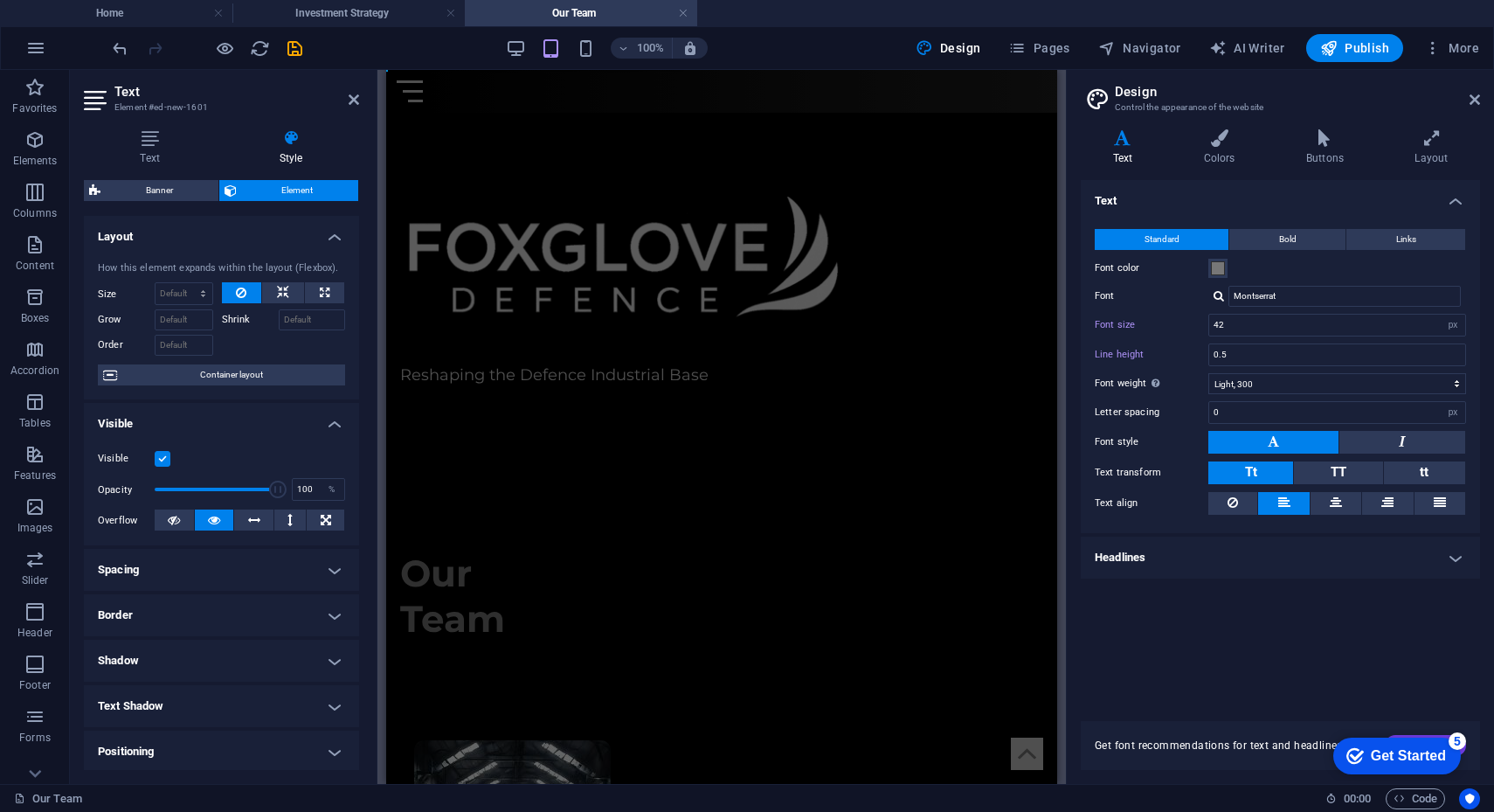
scroll to position [2450, 0]
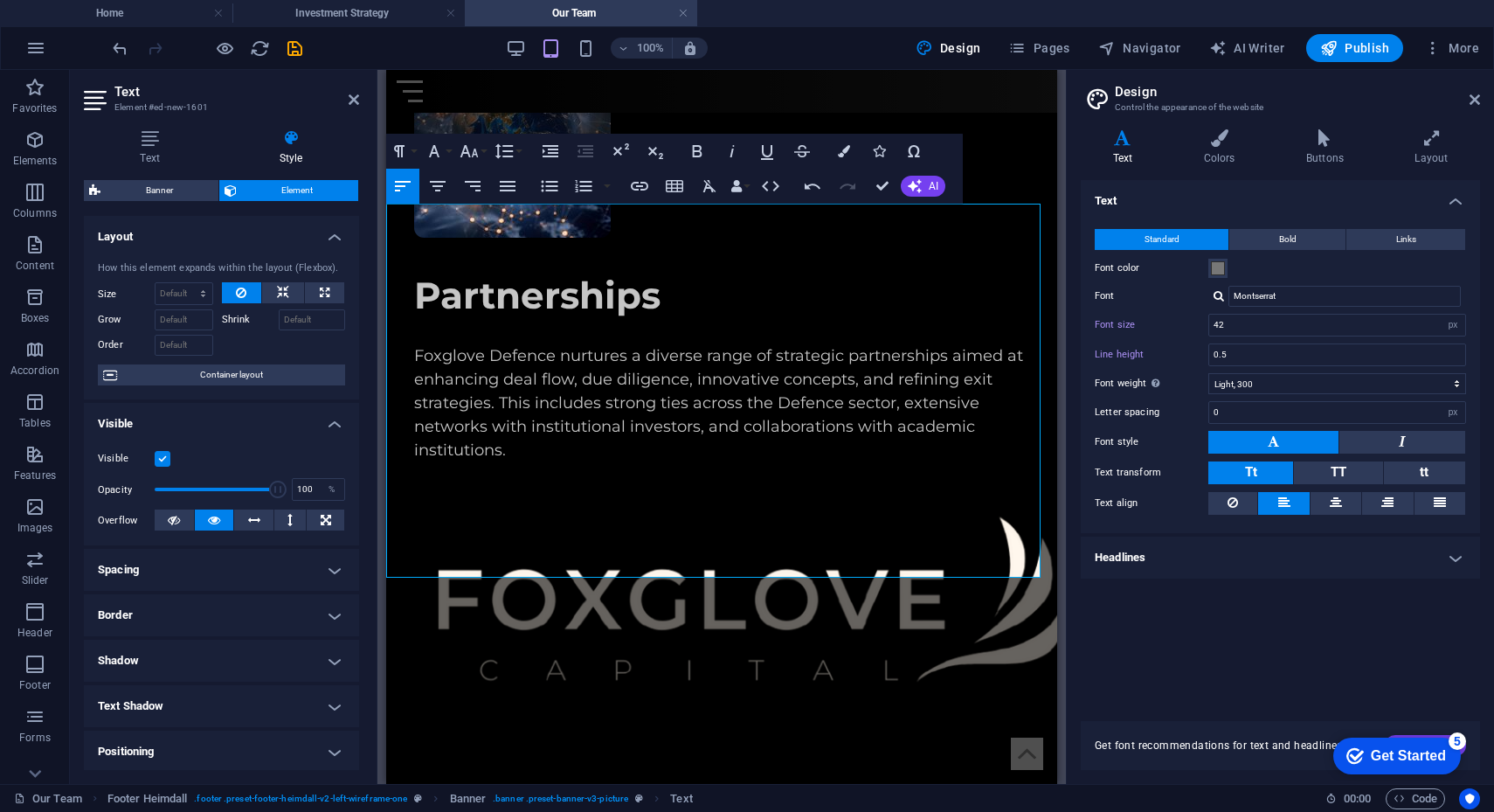
drag, startPoint x: 854, startPoint y: 559, endPoint x: 381, endPoint y: 227, distance: 577.9
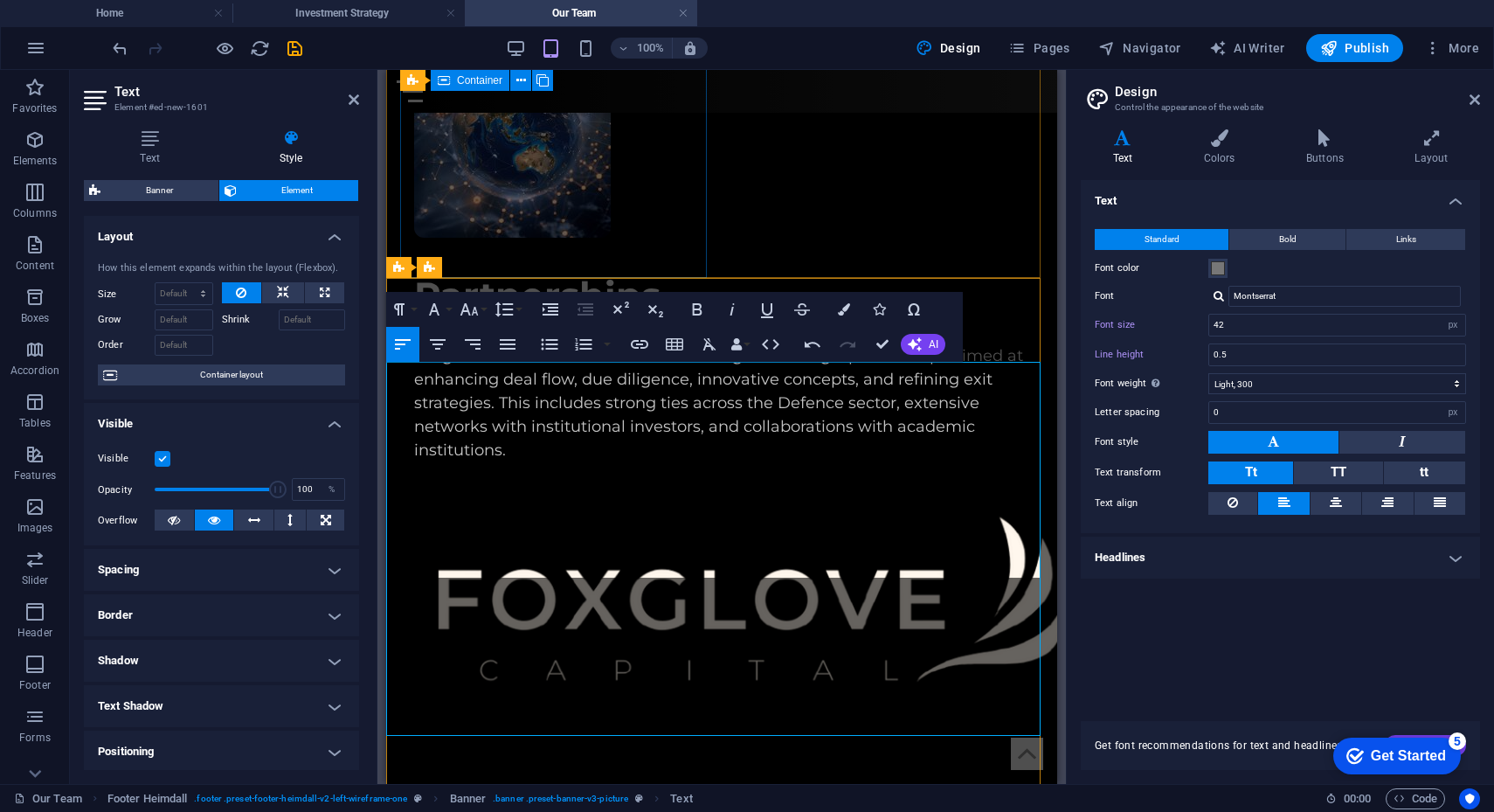
scroll to position [2292, 0]
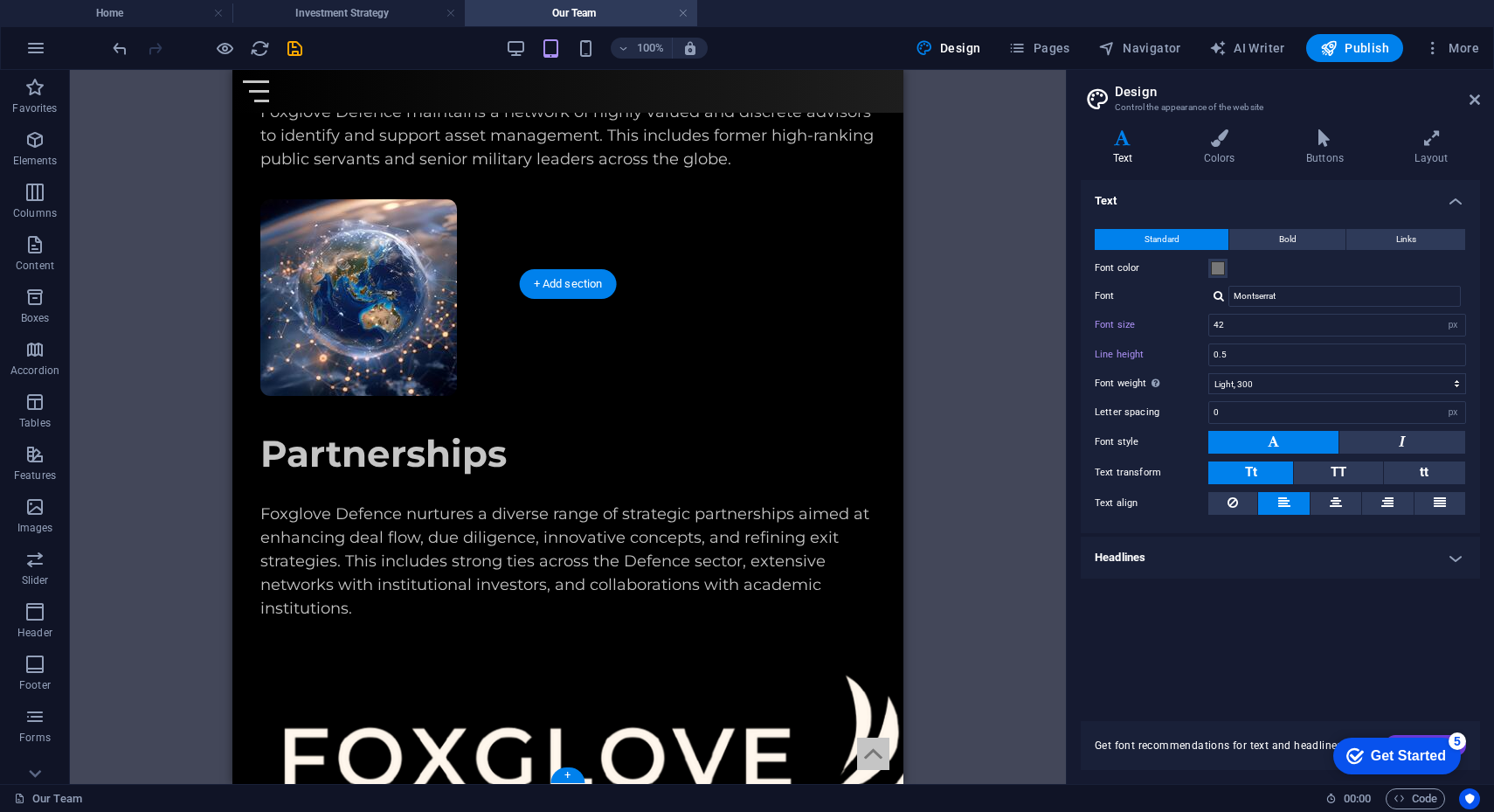
scroll to position [2285, 0]
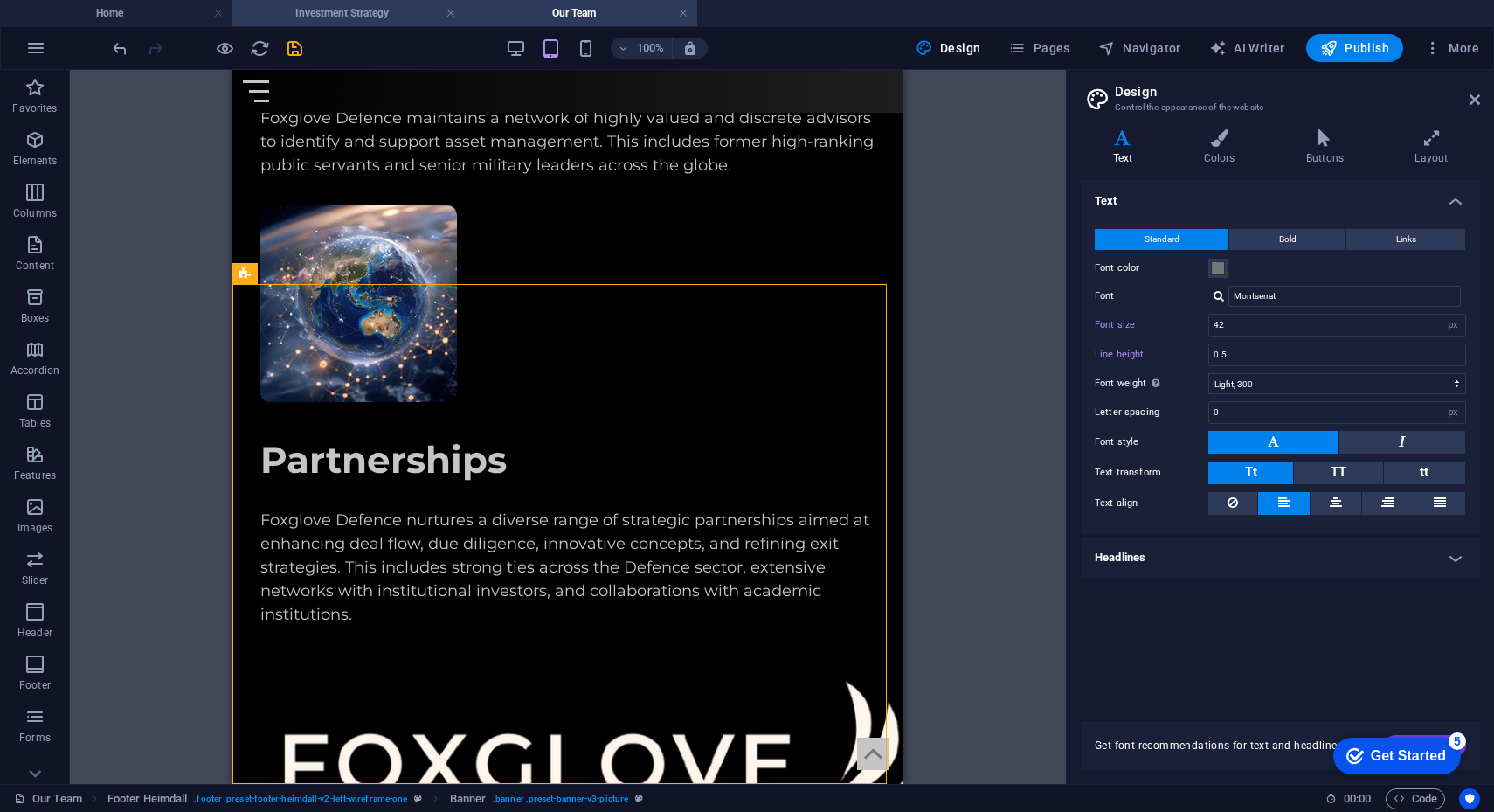
click at [370, 6] on h4 "Investment Strategy" at bounding box center [349, 13] width 233 height 19
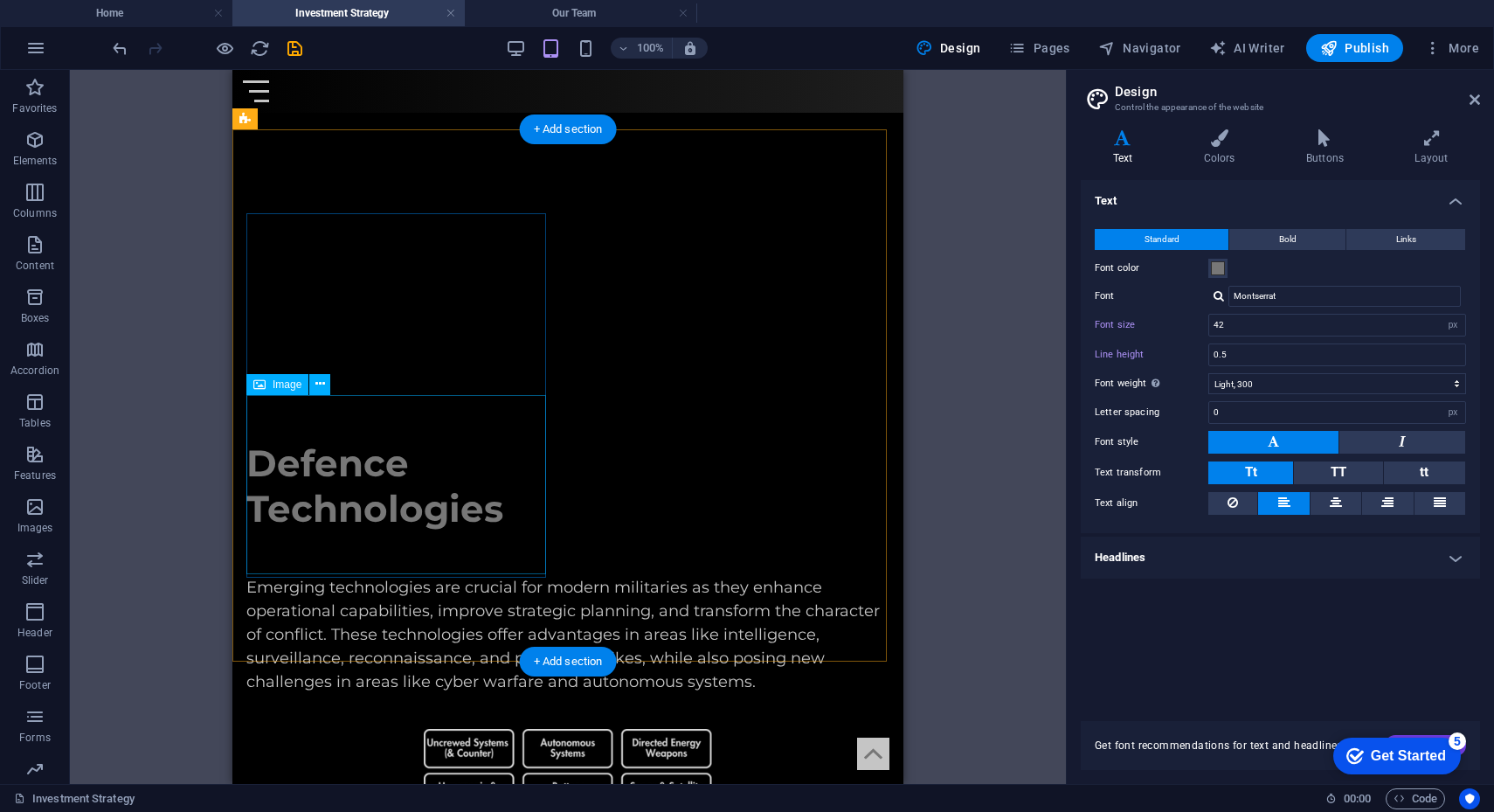
scroll to position [3853, 0]
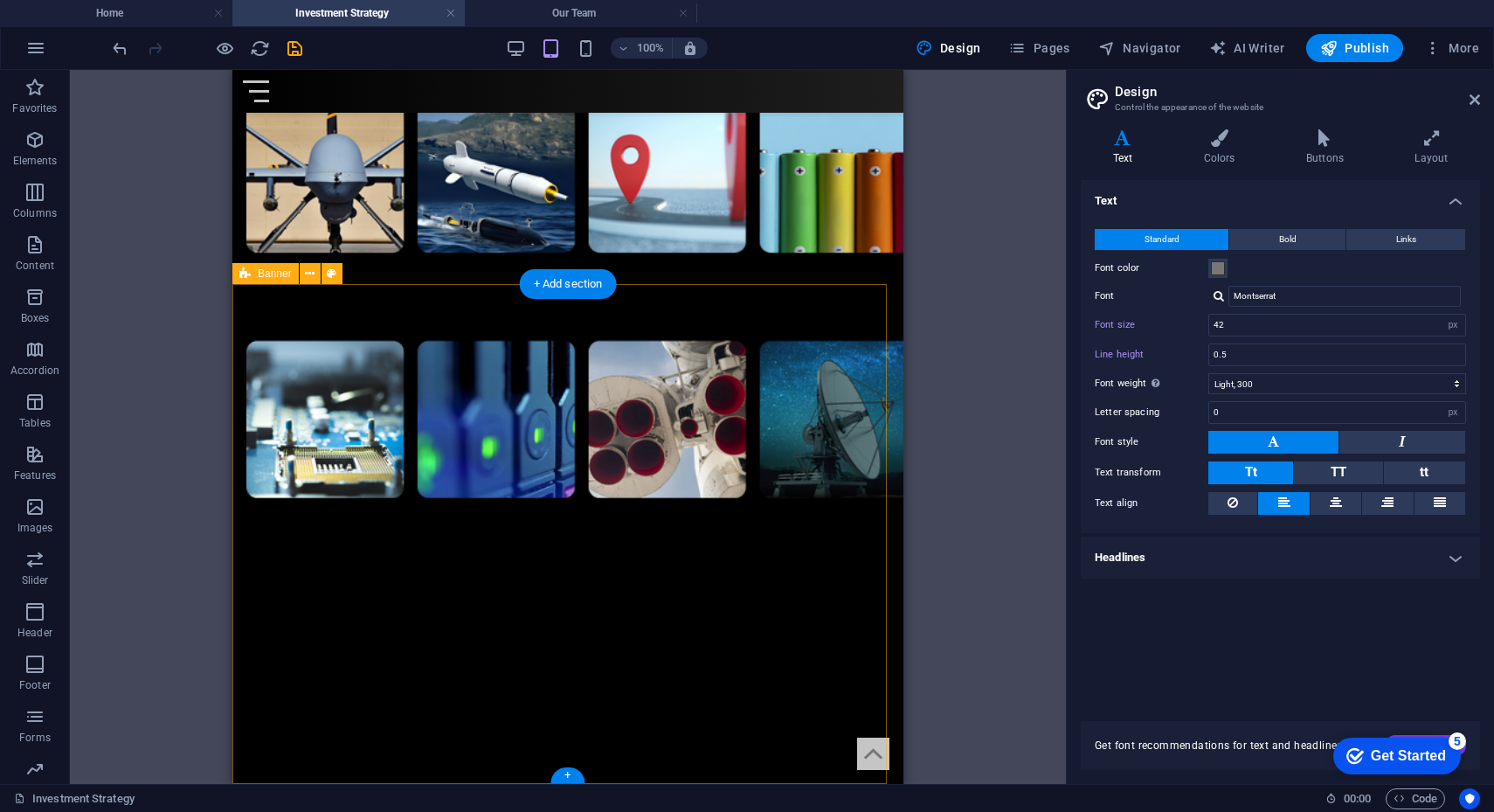
click at [310, 282] on icon at bounding box center [310, 274] width 9 height 18
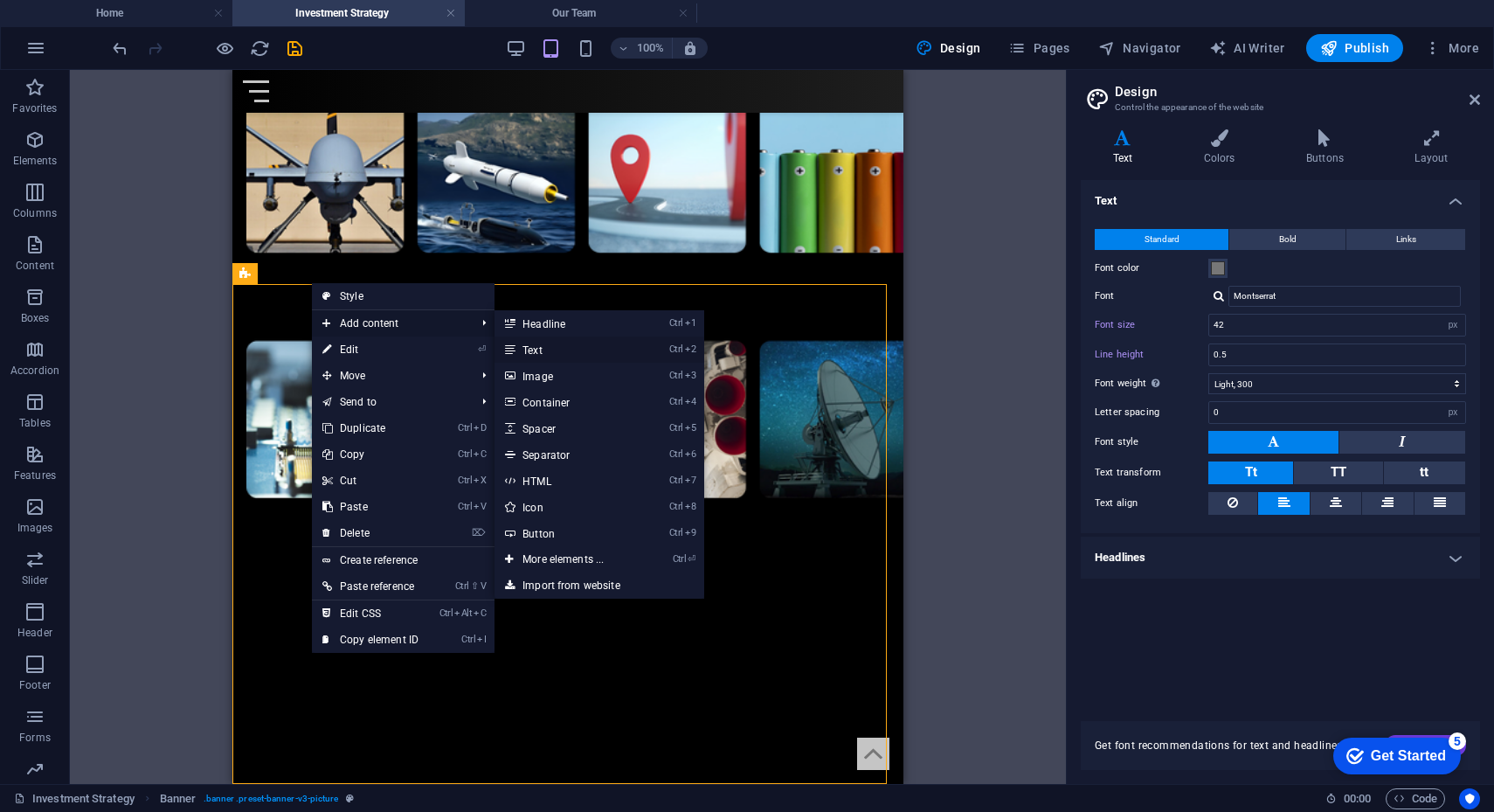
click at [526, 349] on link "Ctrl 2 Text" at bounding box center [566, 349] width 144 height 26
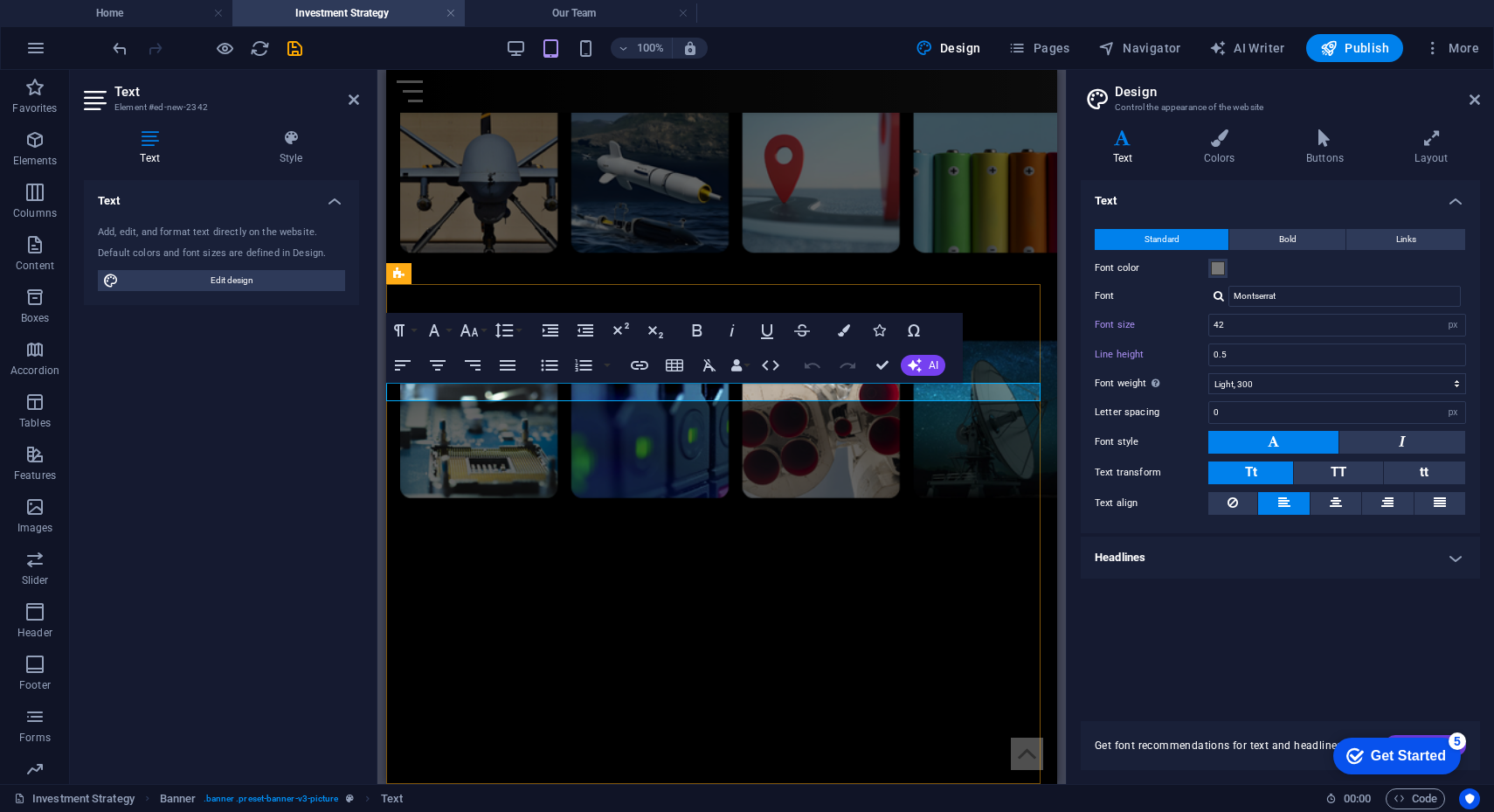
scroll to position [3804, 0]
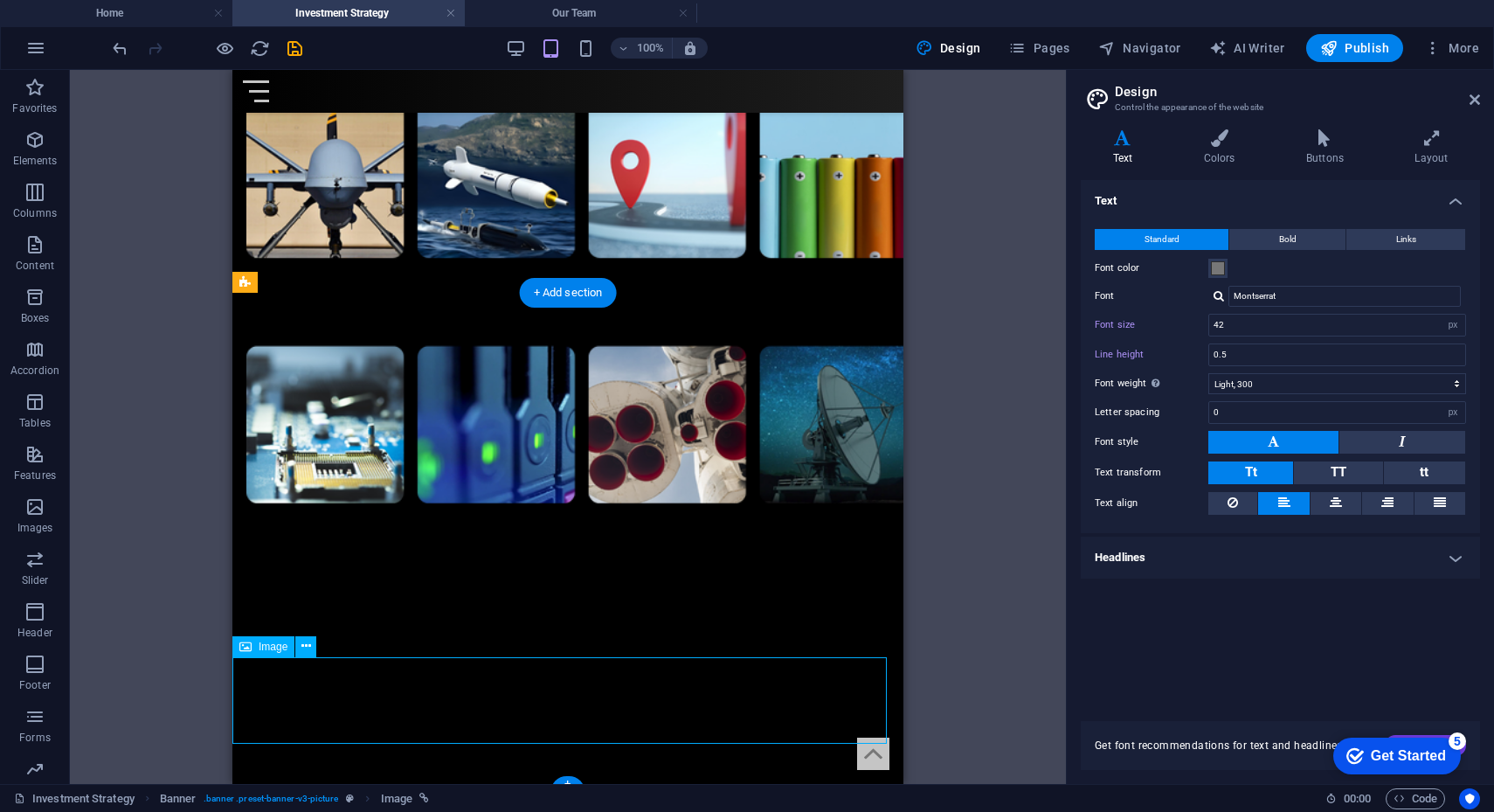
scroll to position [3853, 0]
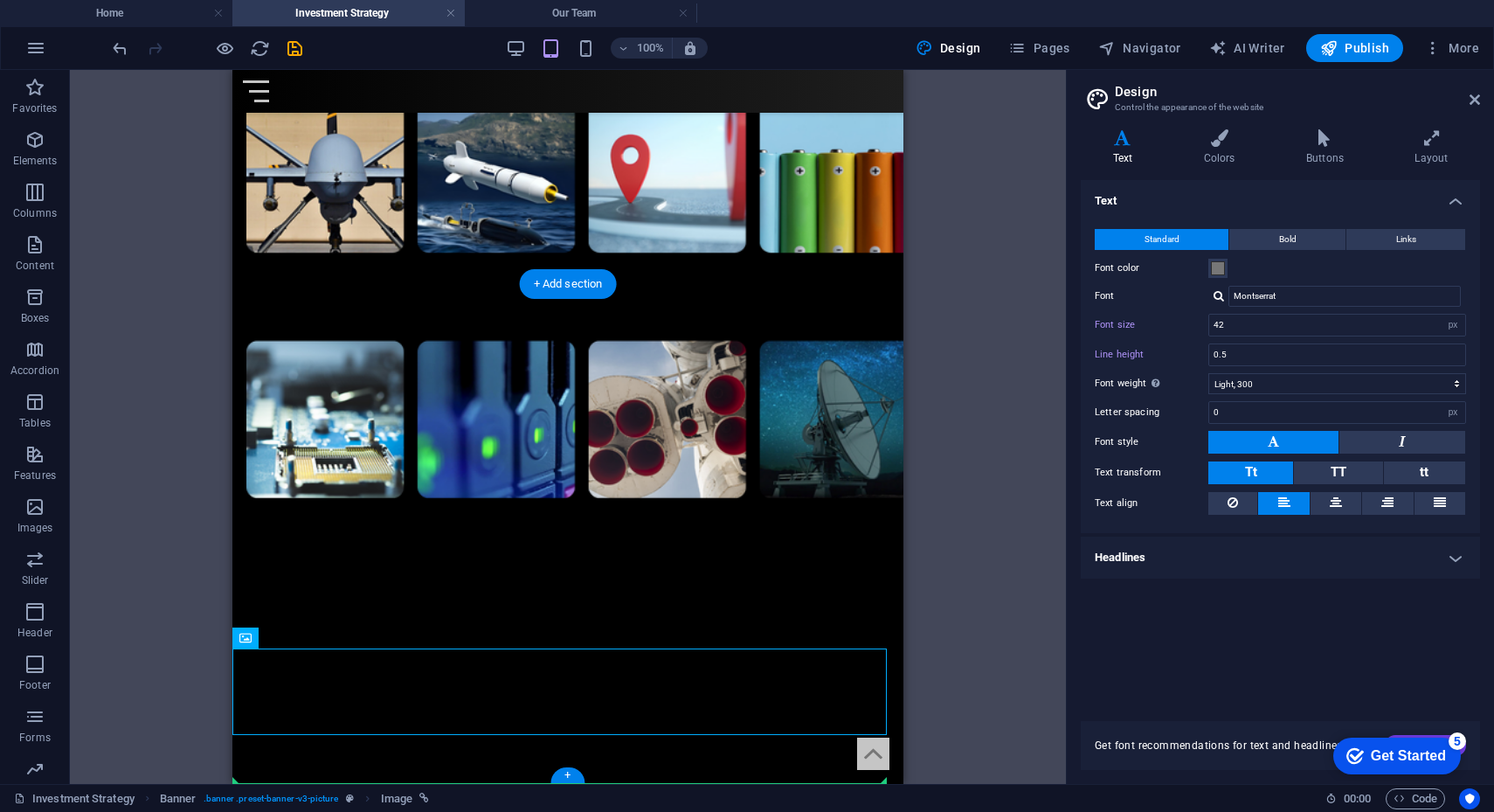
drag, startPoint x: 472, startPoint y: 706, endPoint x: 486, endPoint y: 586, distance: 120.8
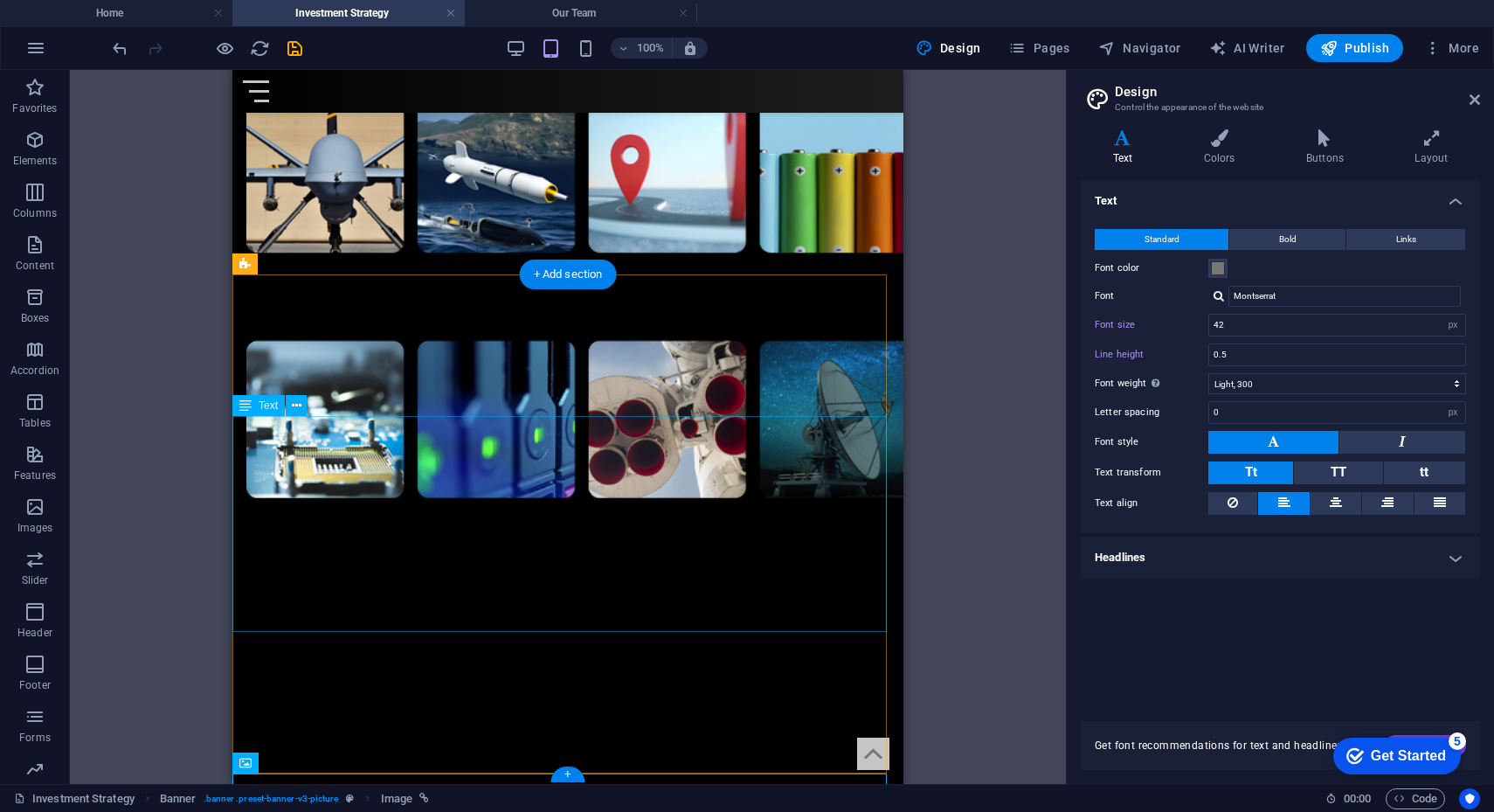
scroll to position [3940, 0]
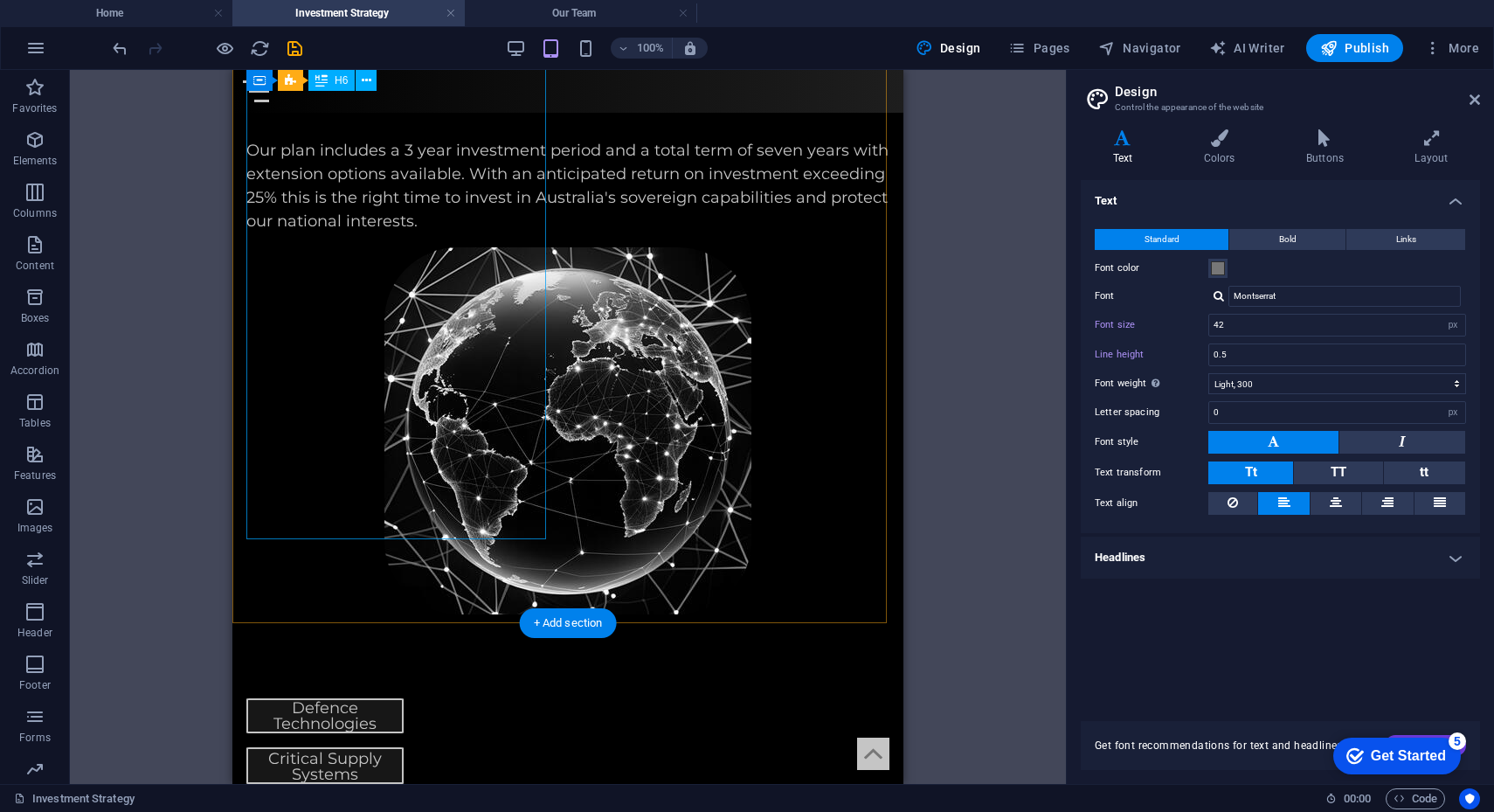
scroll to position [745, 0]
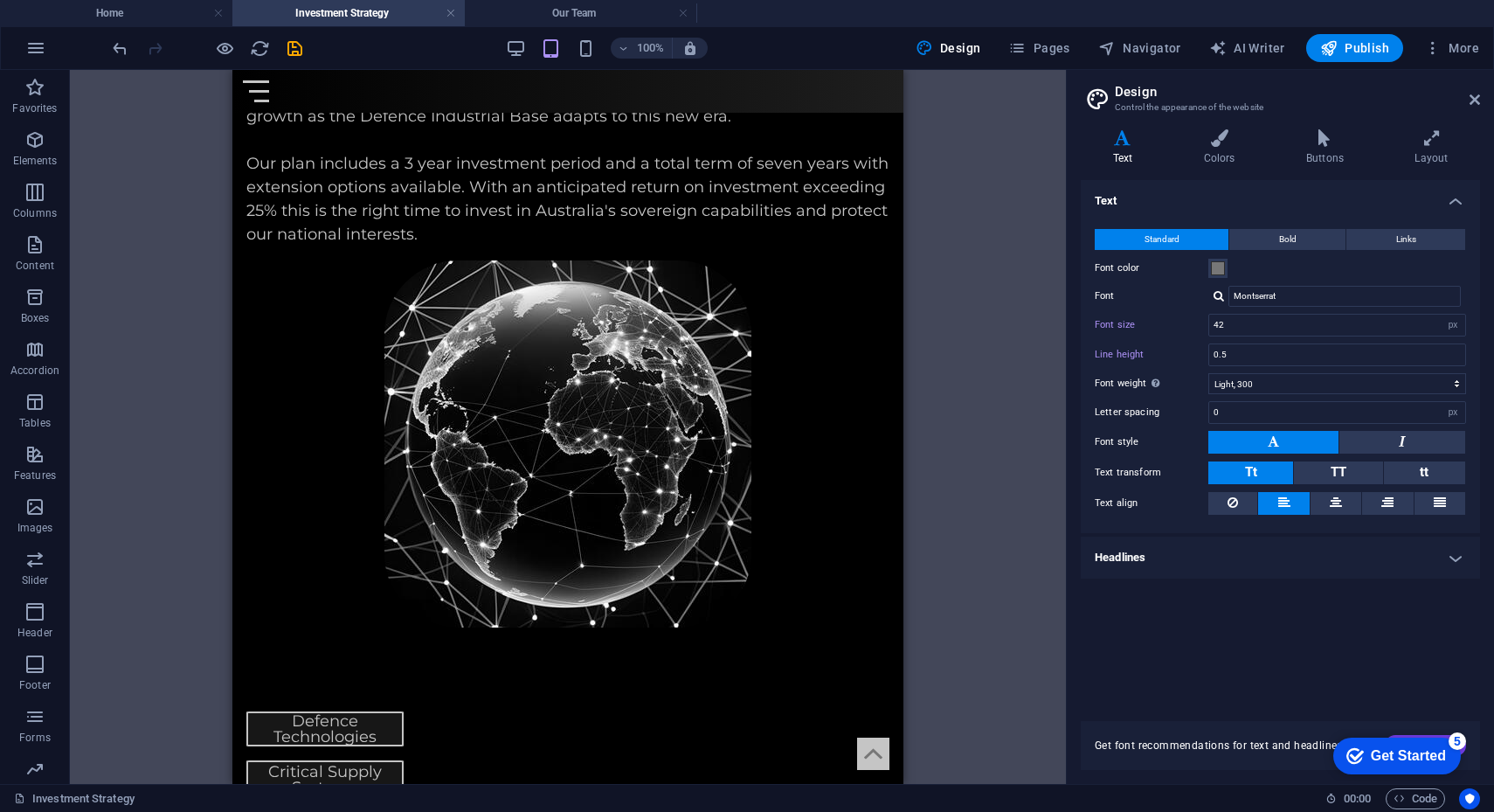
click at [1328, 94] on icon at bounding box center [1475, 99] width 10 height 14
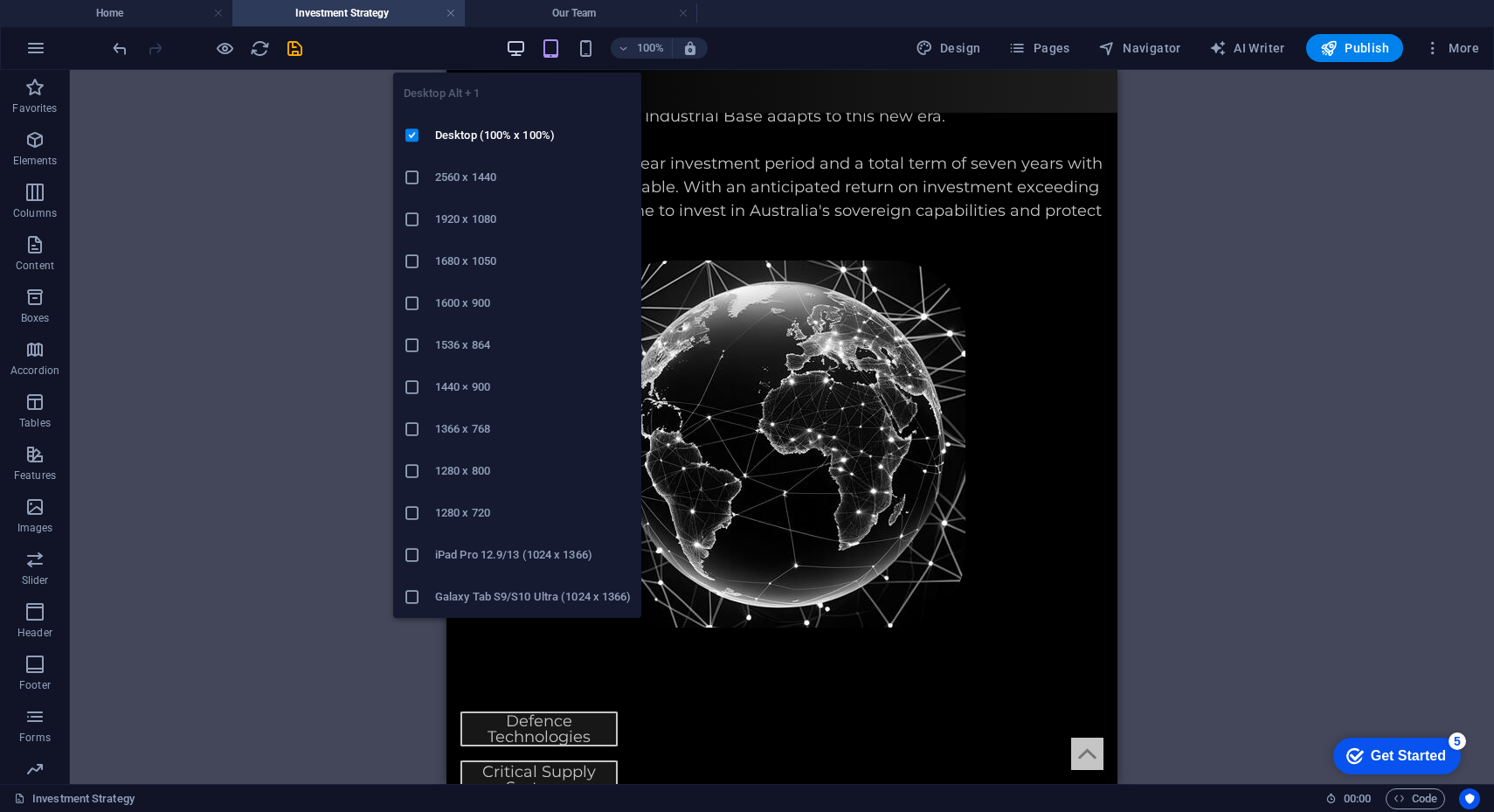
click at [516, 50] on icon "button" at bounding box center [516, 49] width 20 height 20
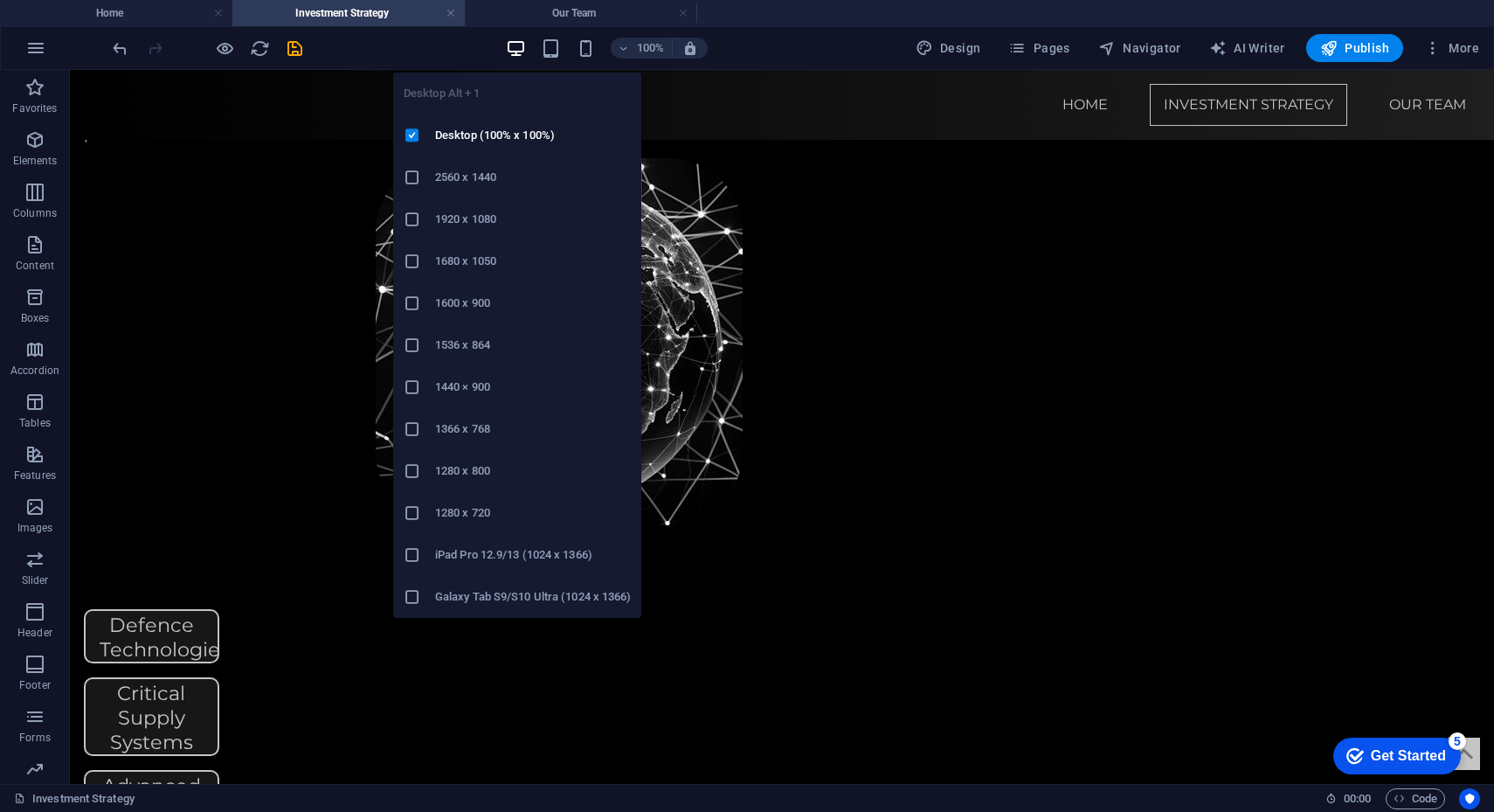
scroll to position [774, 0]
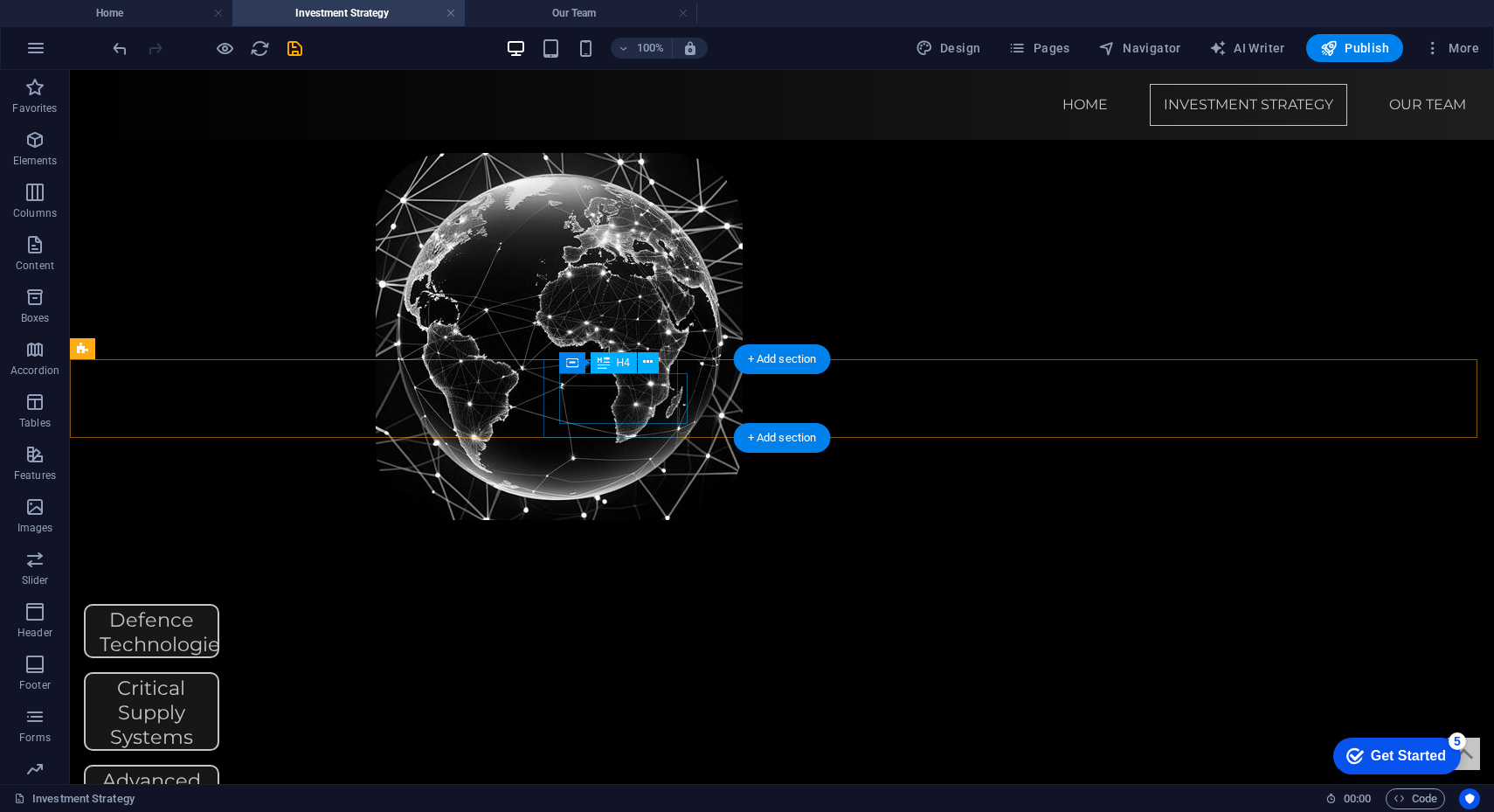
click at [203, 605] on div "Defence Technologies" at bounding box center [152, 630] width 104 height 51
click at [219, 604] on div "Defence Technologies" at bounding box center [152, 631] width 136 height 55
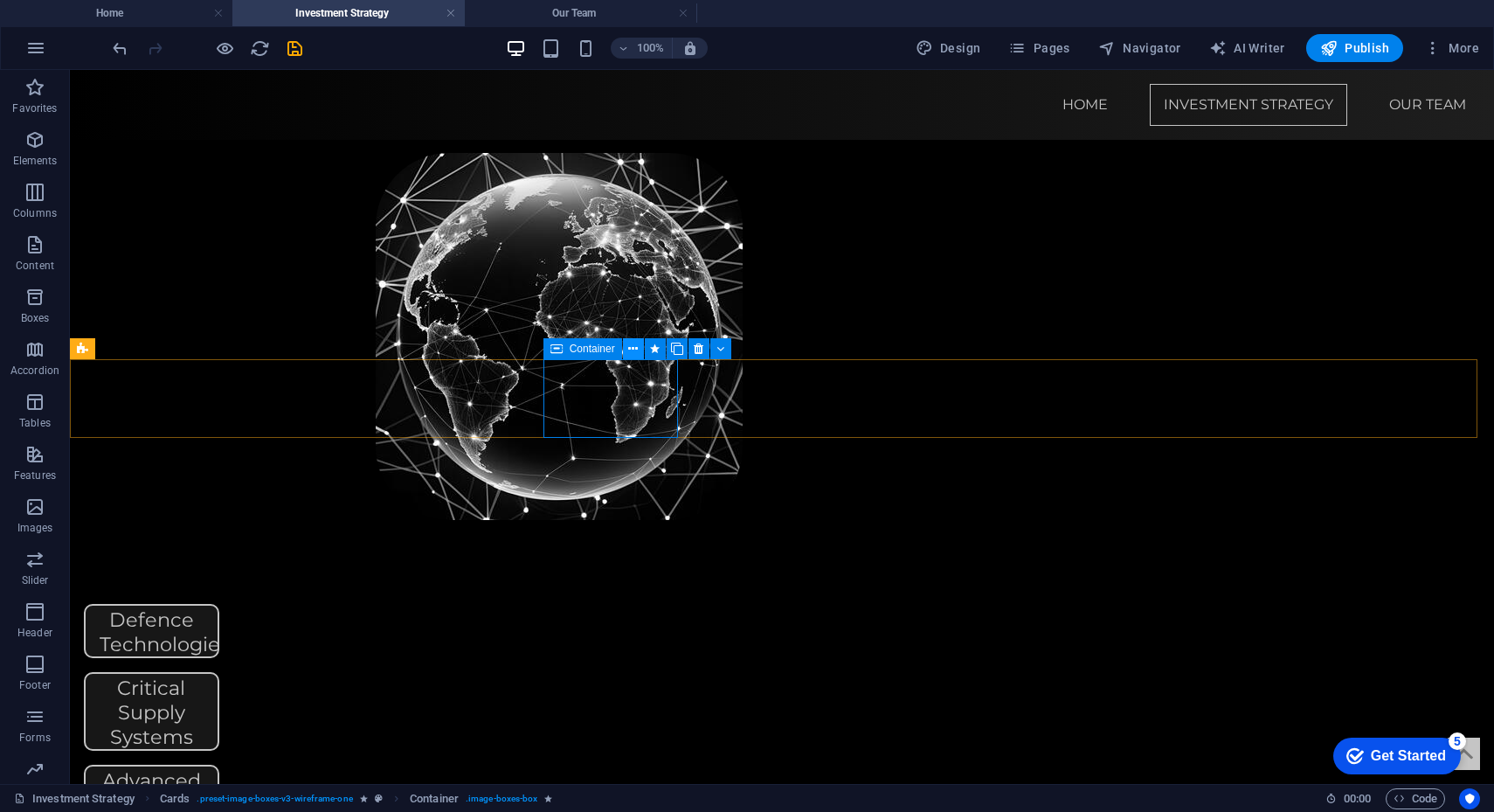
click at [632, 352] on icon at bounding box center [633, 349] width 9 height 18
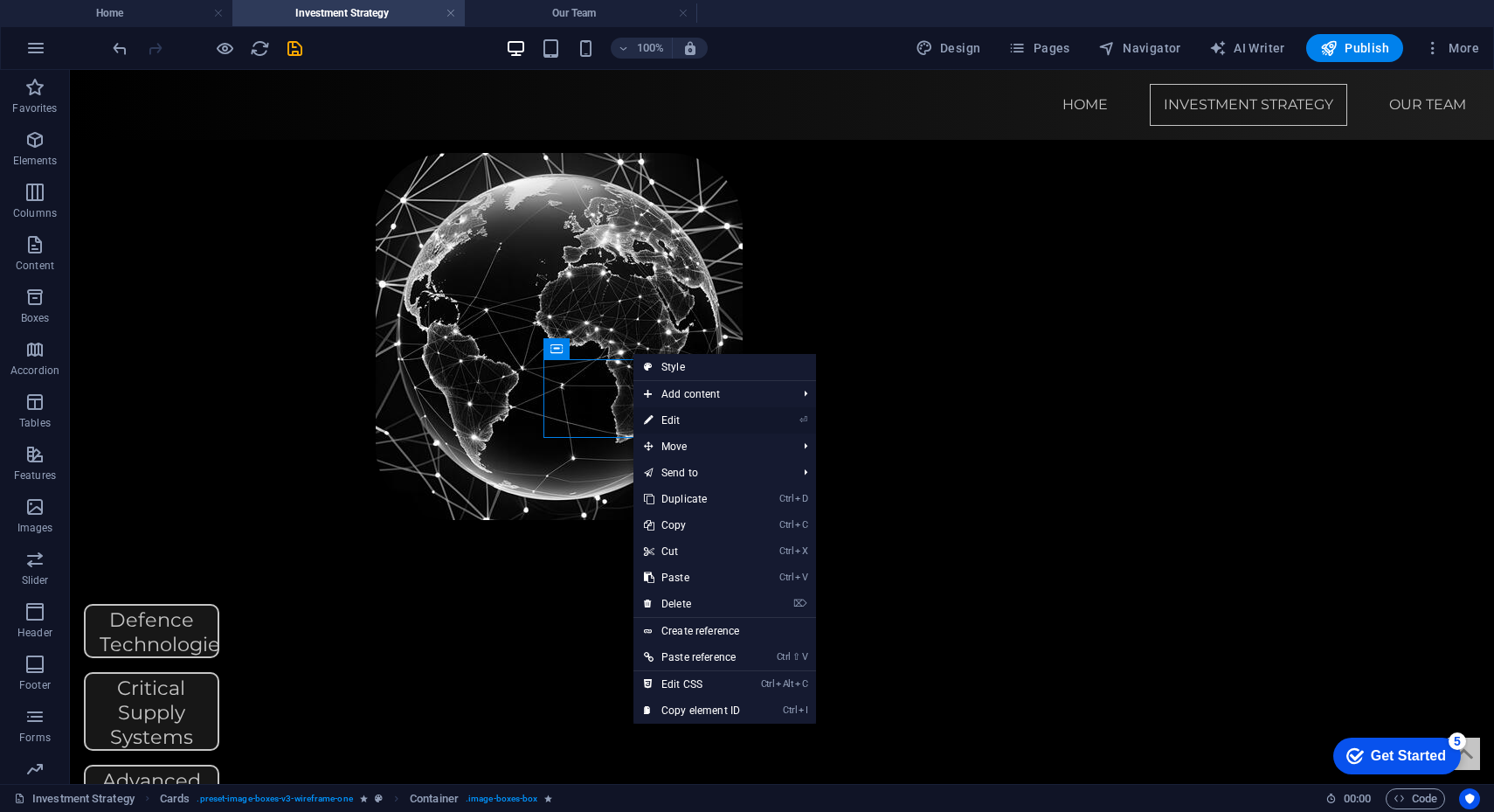
click at [677, 421] on link "⏎ Edit" at bounding box center [692, 420] width 117 height 26
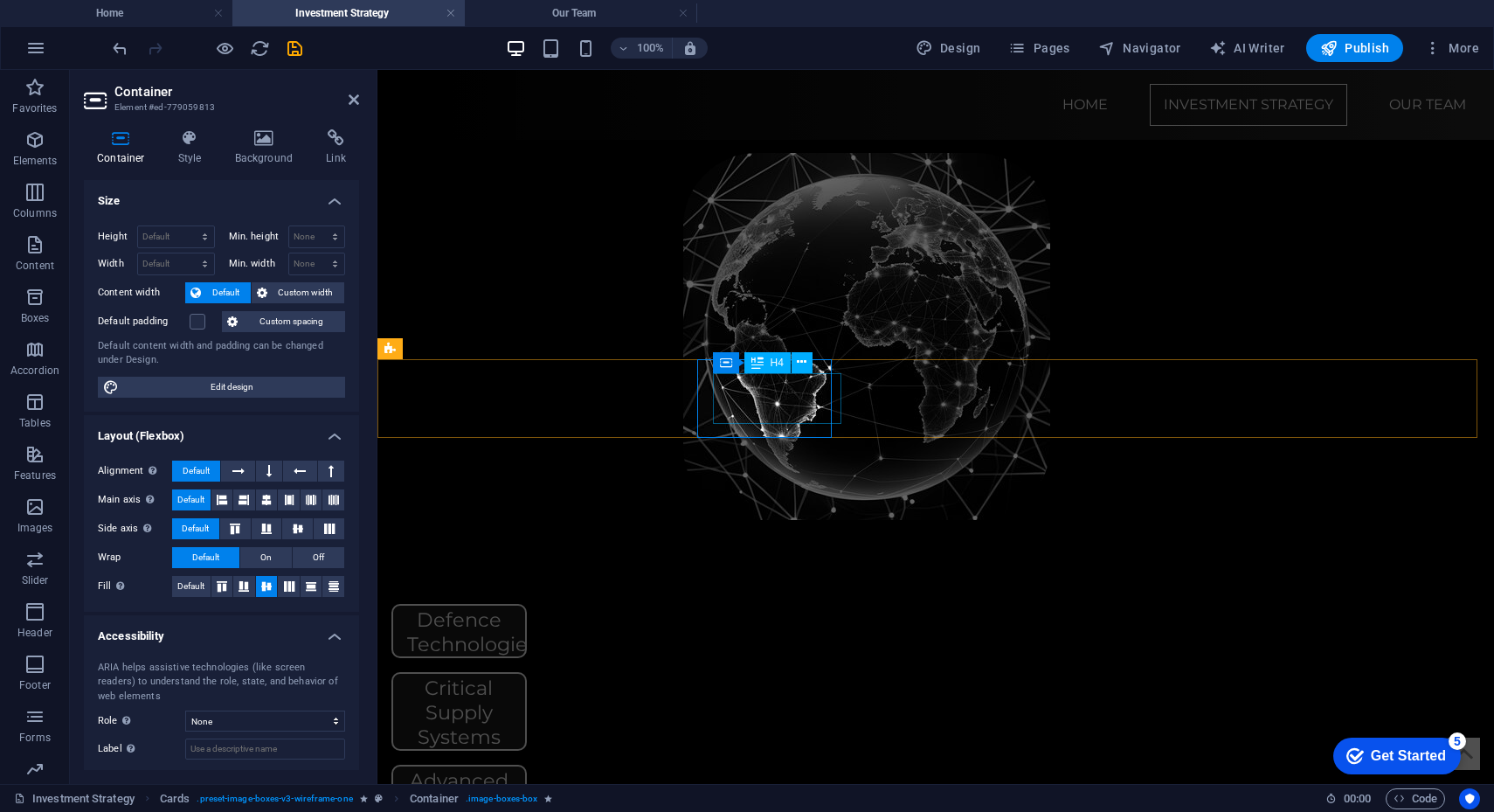
click at [511, 605] on div "Defence Technologies" at bounding box center [459, 630] width 104 height 51
click at [282, 291] on span "Custom width" at bounding box center [306, 292] width 67 height 21
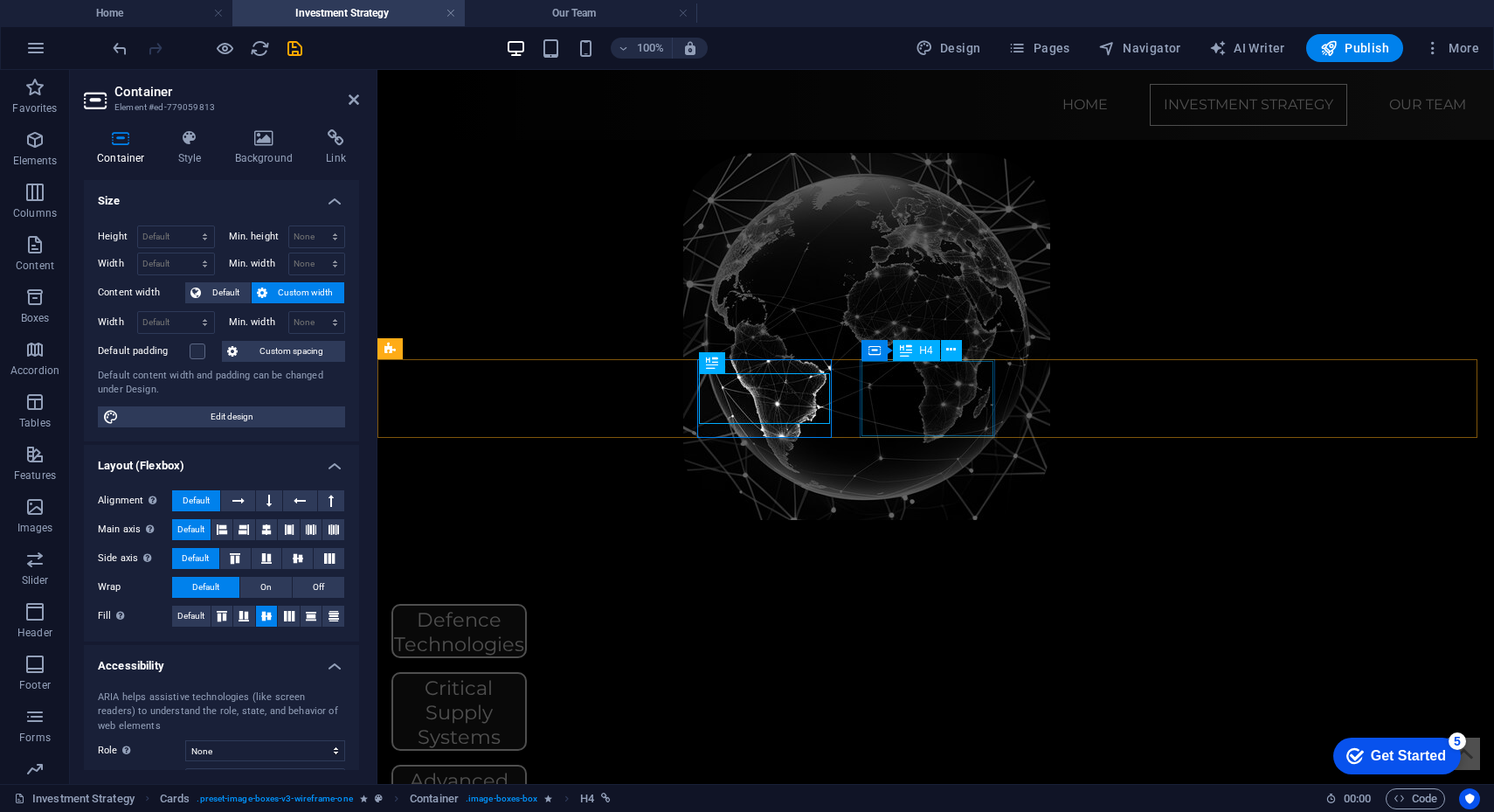
click at [525, 673] on div "Critical Supply Systems" at bounding box center [459, 710] width 132 height 75
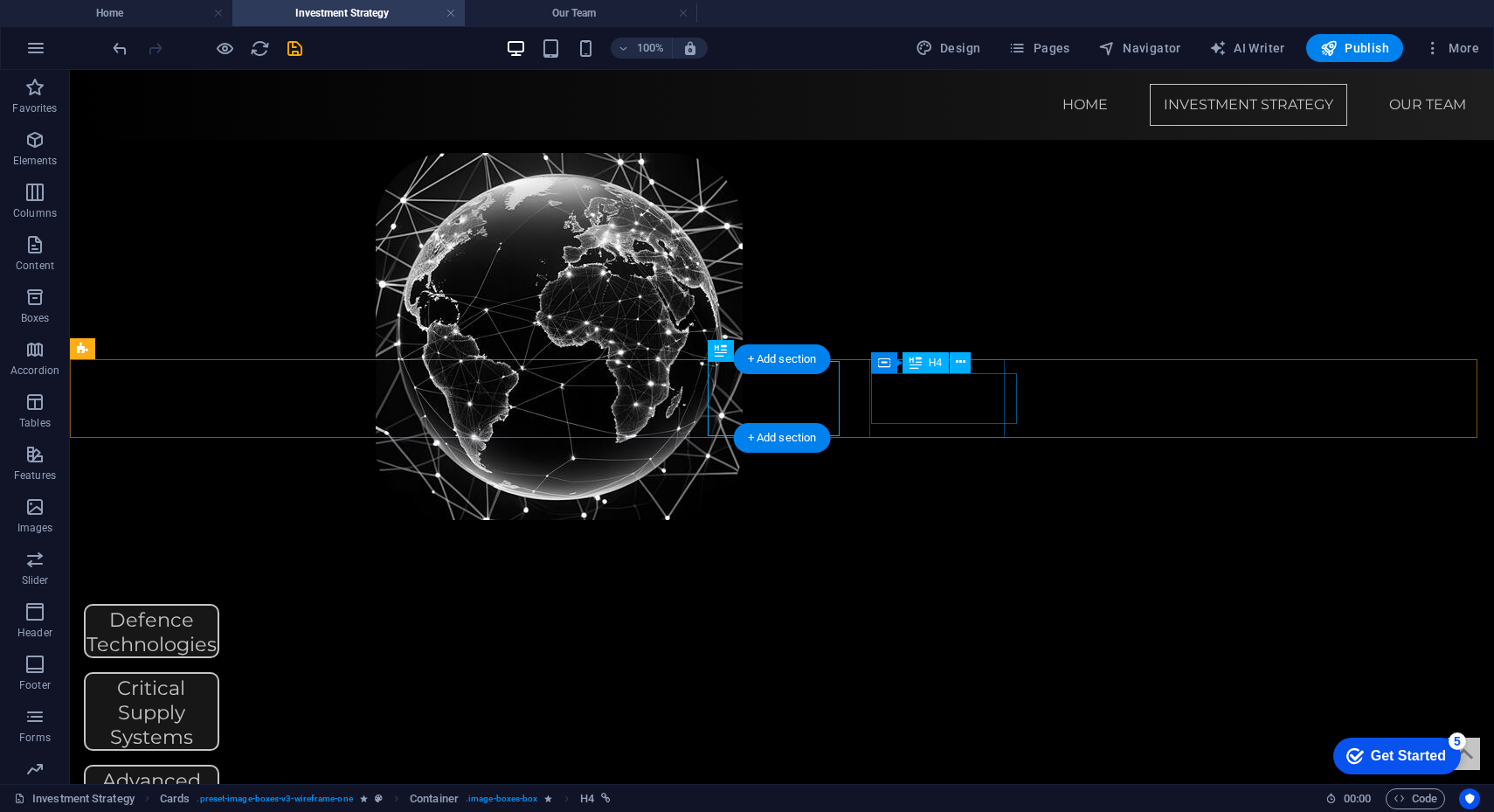
click at [217, 720] on div "Advanced Manufacturing" at bounding box center [152, 791] width 132 height 51
click at [959, 363] on icon at bounding box center [961, 362] width 9 height 18
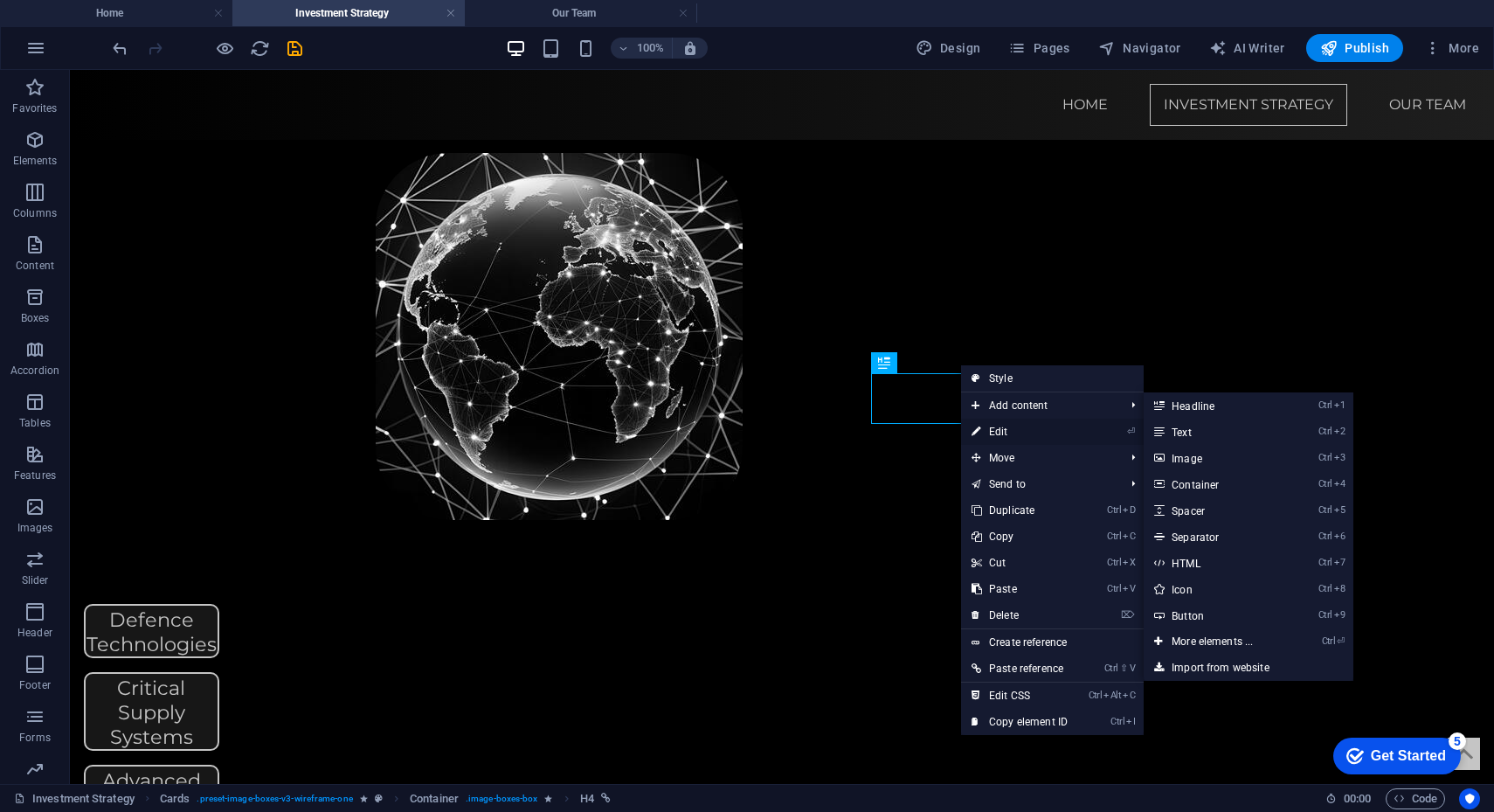
click at [1010, 429] on link "⏎ Edit" at bounding box center [1019, 431] width 117 height 26
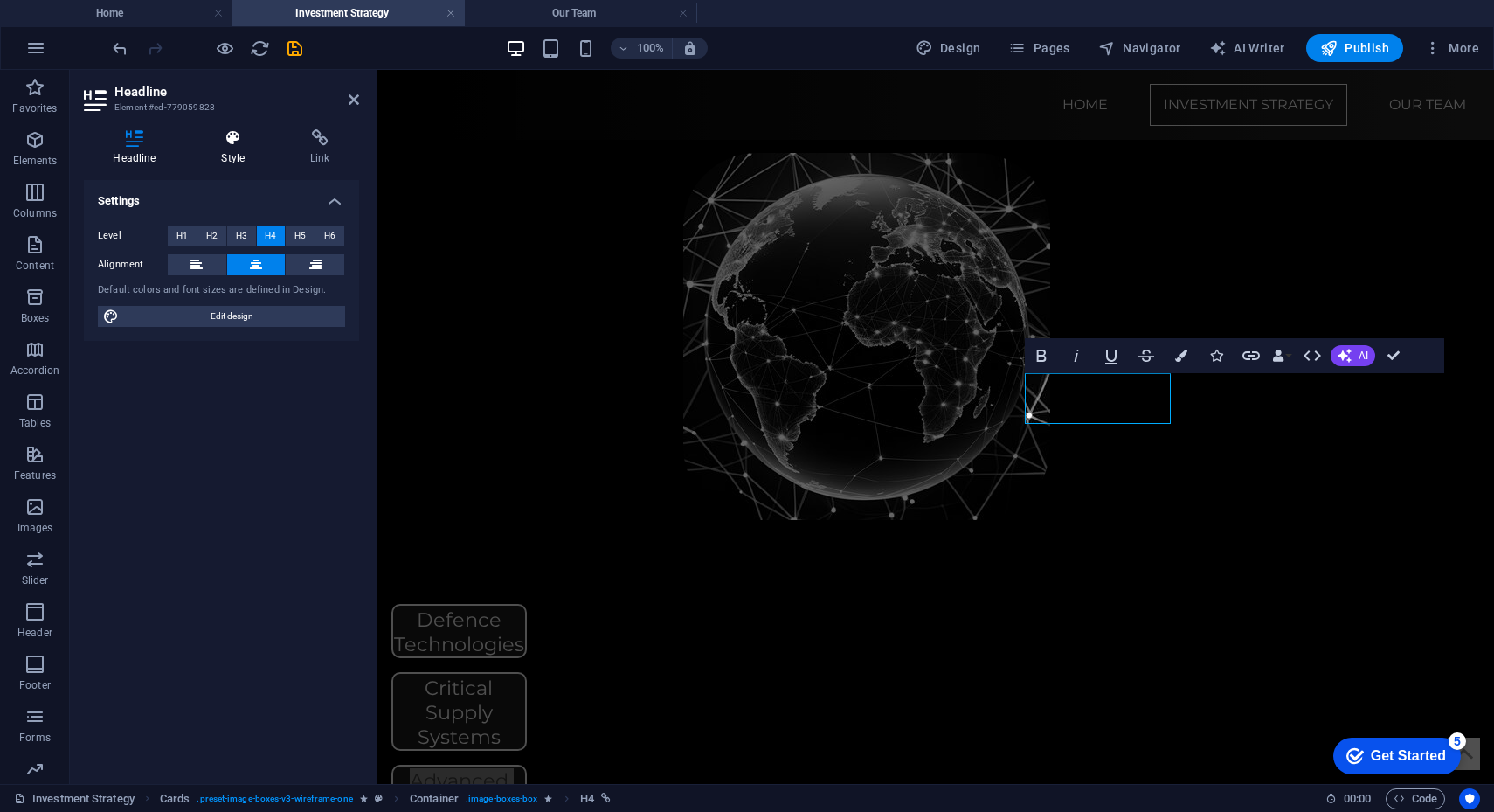
click at [227, 145] on icon at bounding box center [233, 138] width 82 height 18
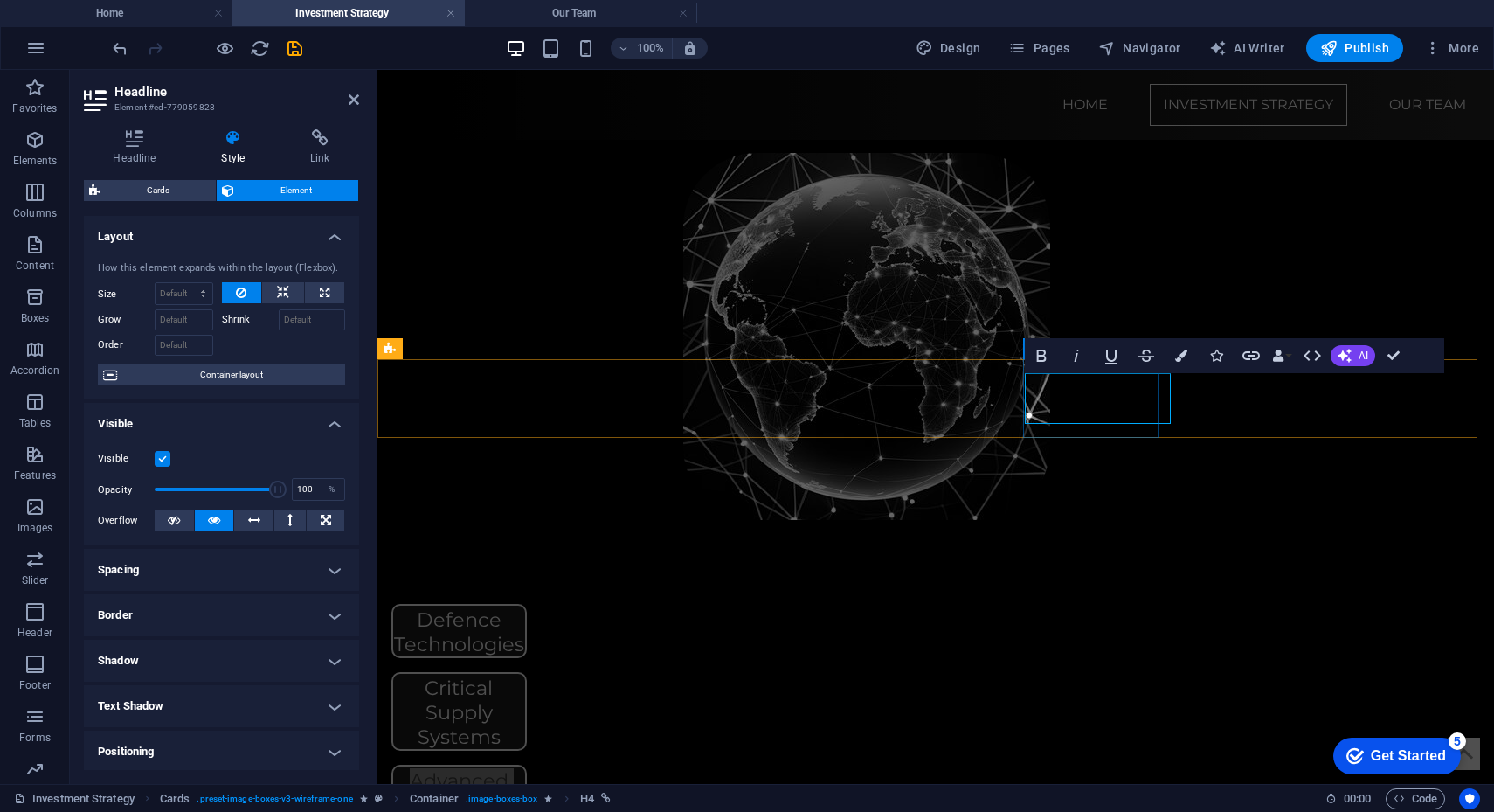
click at [527, 720] on div "Advanced Manufacturing" at bounding box center [459, 804] width 136 height 79
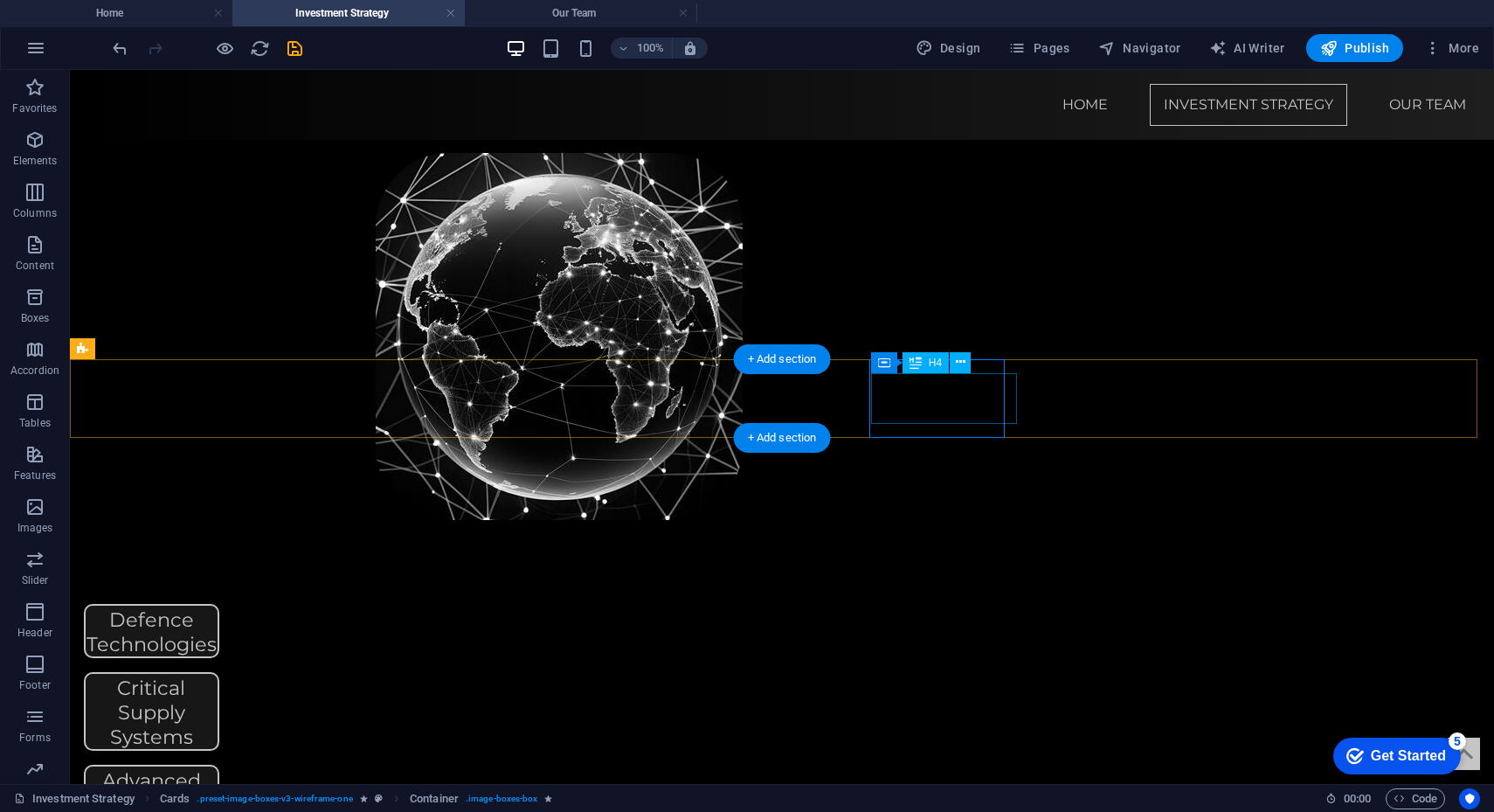
click at [217, 720] on div "Advanced Manufacturing" at bounding box center [152, 791] width 132 height 51
click at [958, 363] on icon at bounding box center [961, 362] width 9 height 18
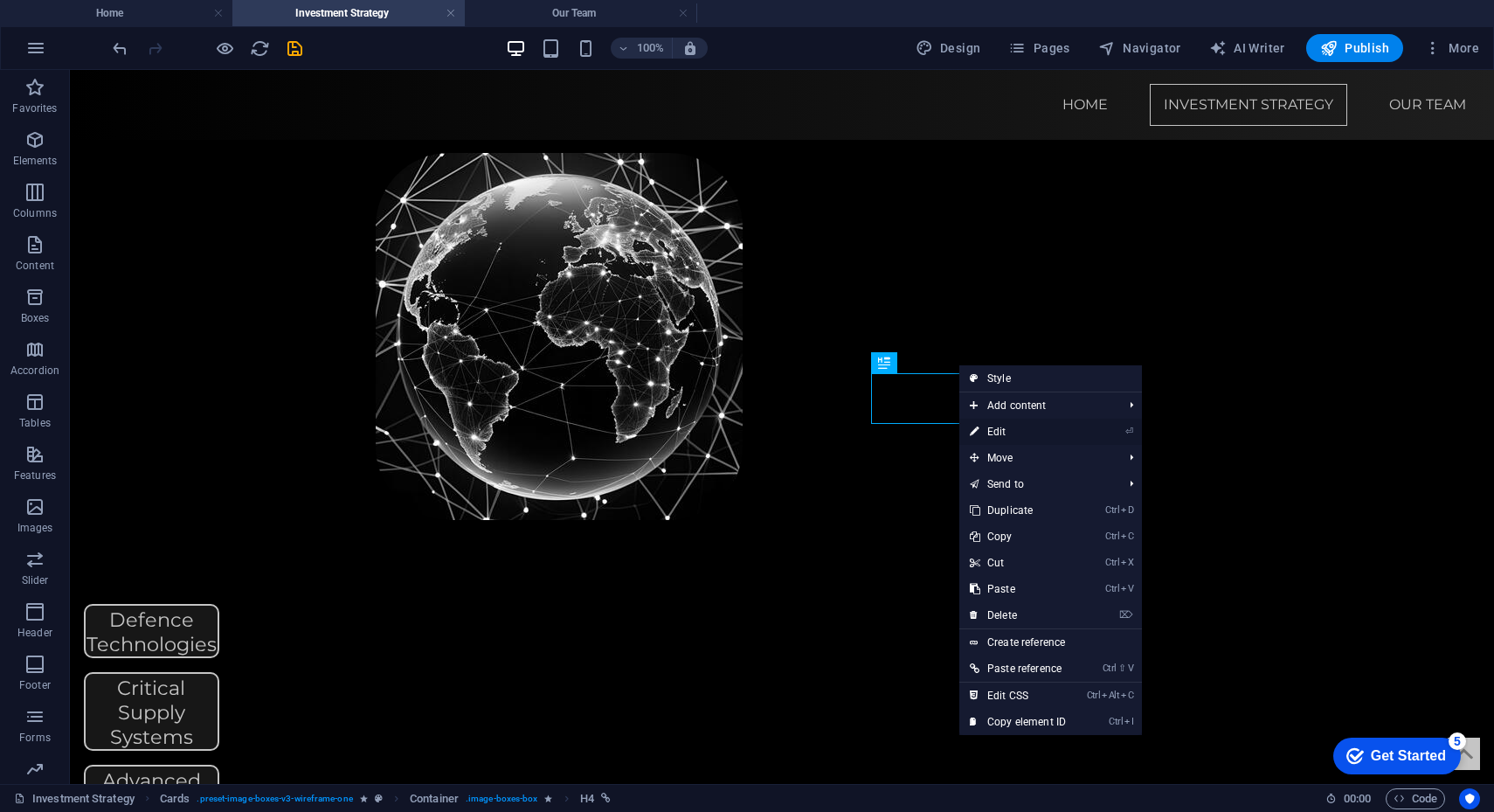
click at [995, 428] on link "⏎ Edit" at bounding box center [1017, 431] width 117 height 26
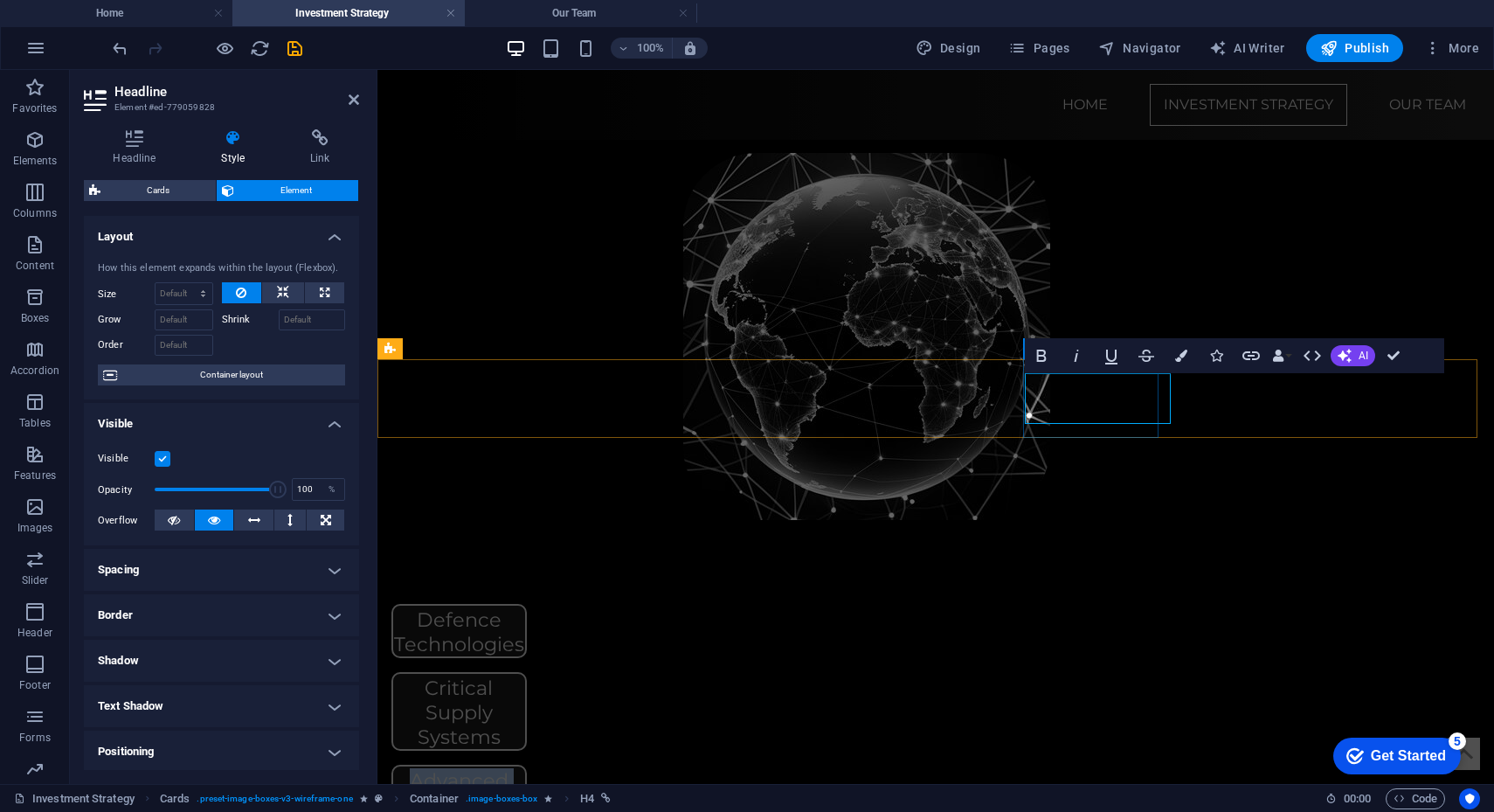
click at [527, 720] on div "Advanced Manufacturing" at bounding box center [459, 804] width 136 height 79
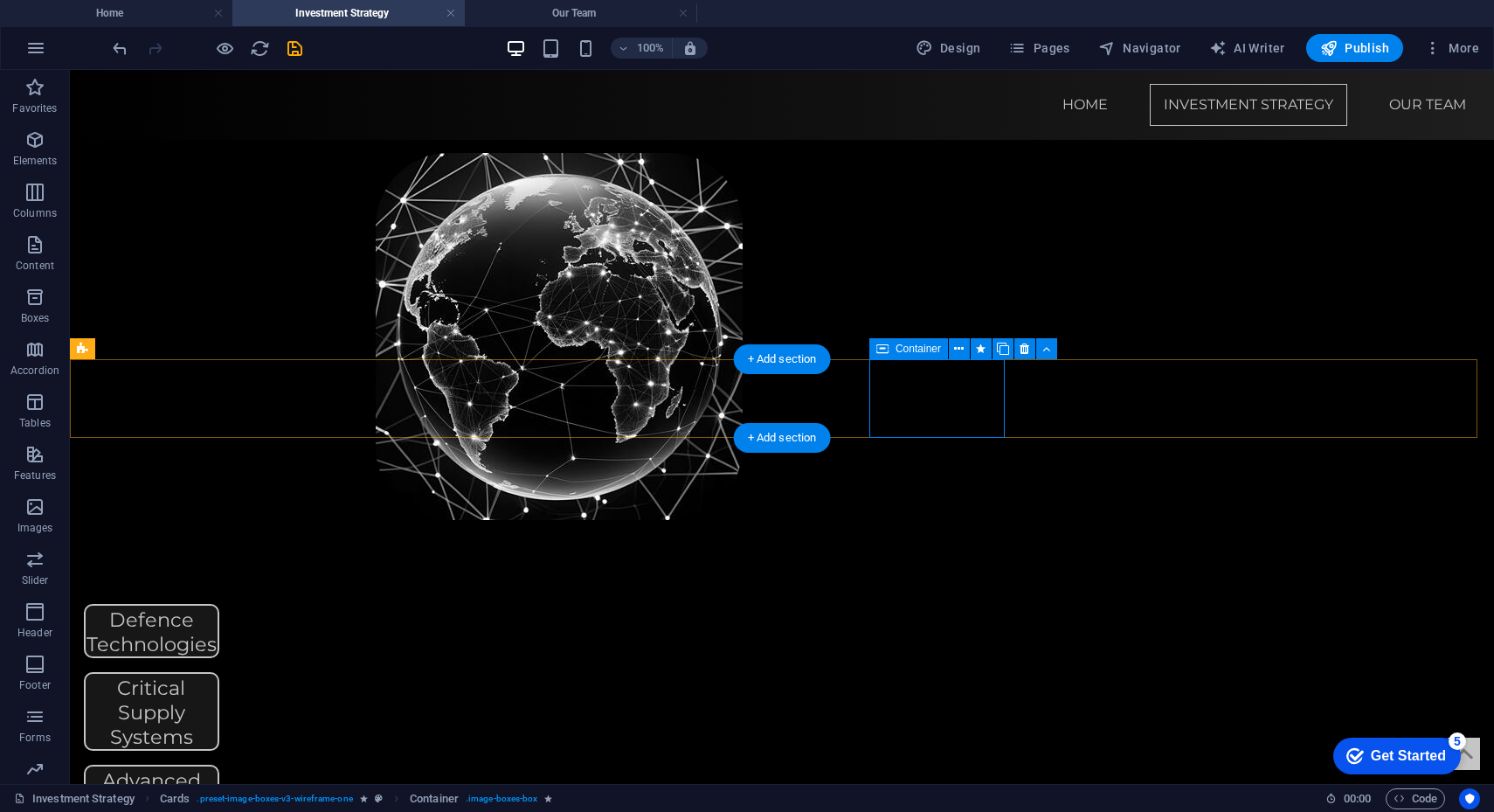
click at [219, 720] on div "Advanced Manufacturing" at bounding box center [152, 792] width 136 height 55
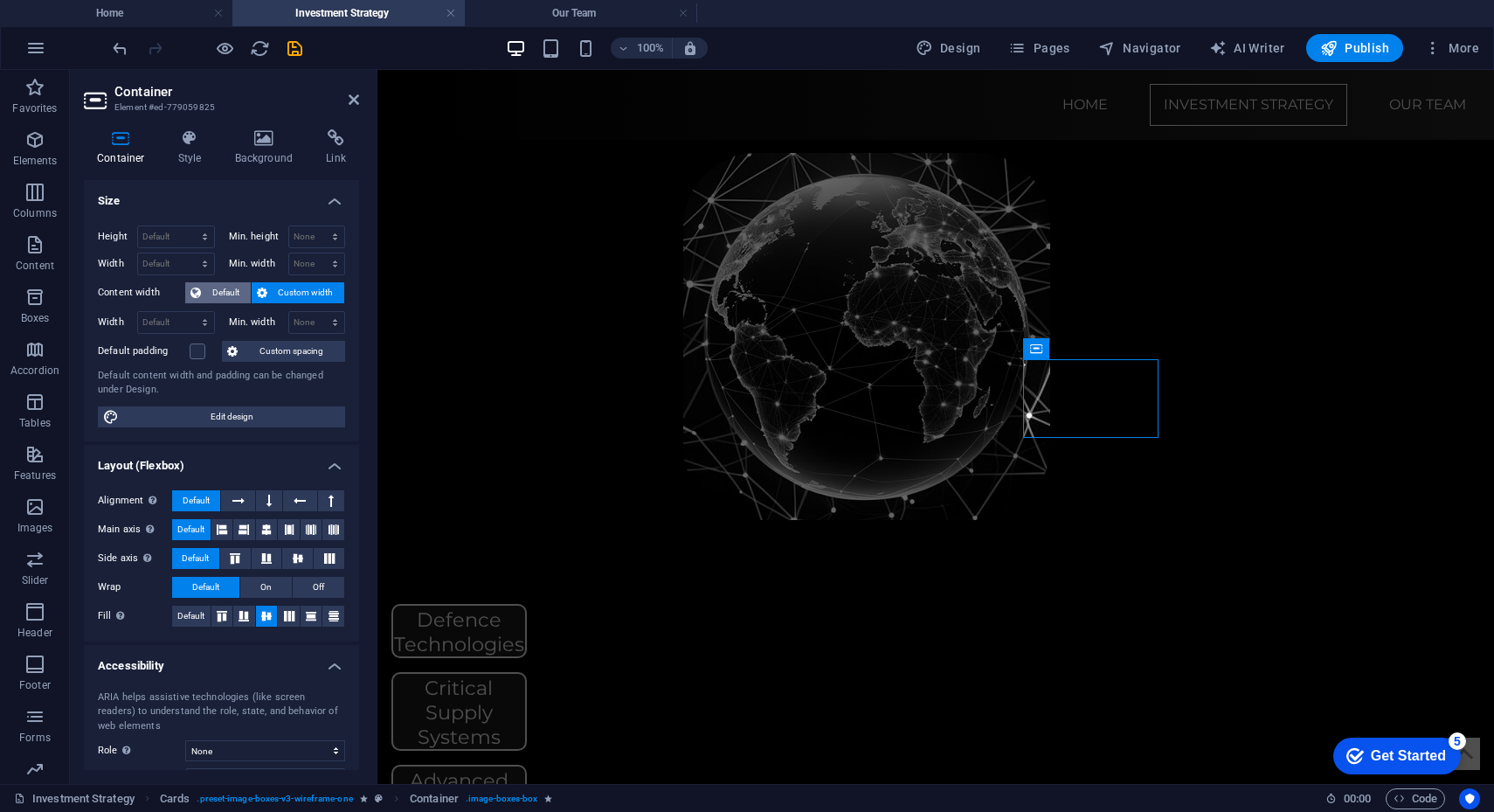
click at [225, 287] on span "Default" at bounding box center [225, 292] width 40 height 21
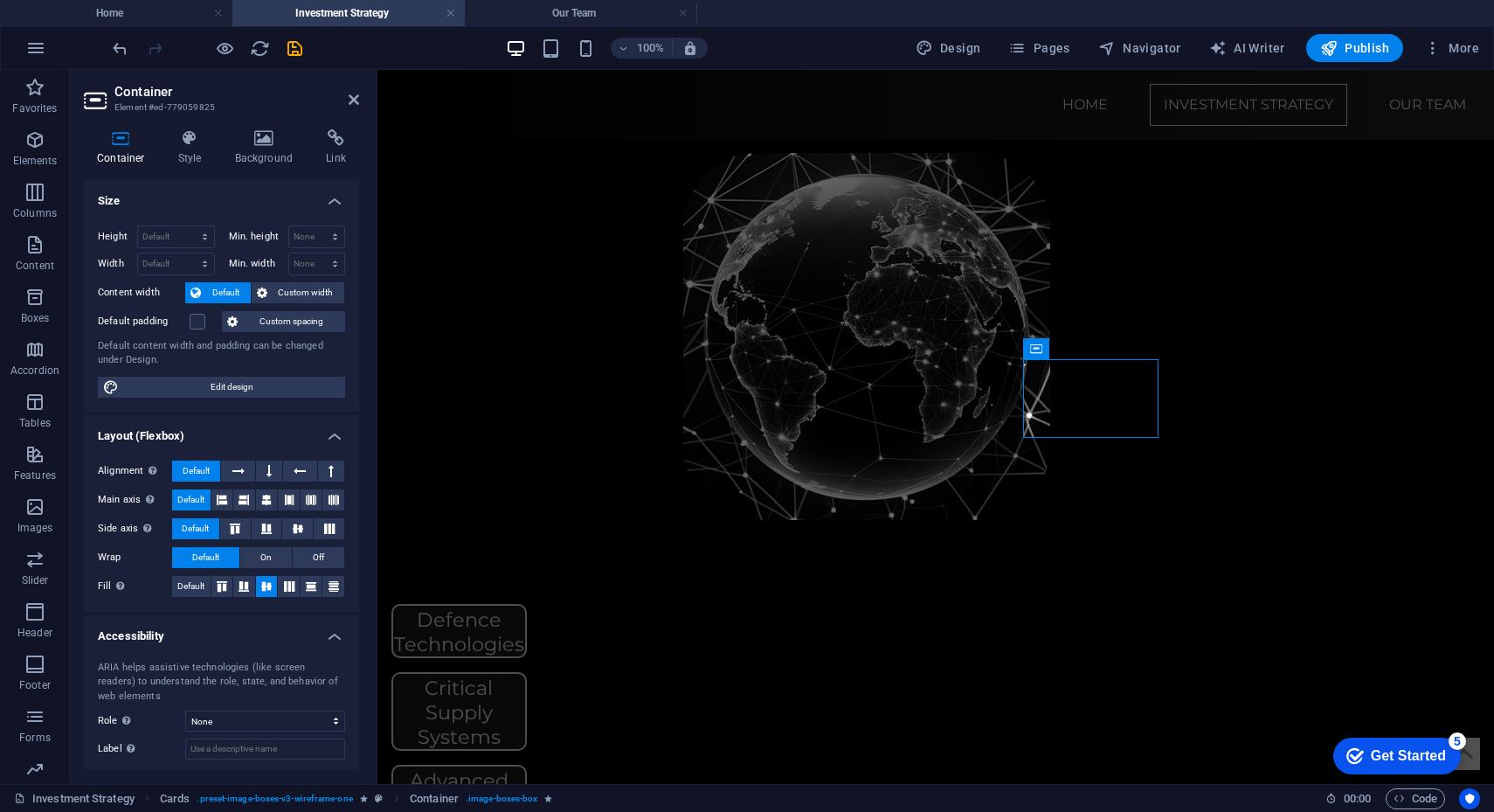
click at [225, 287] on span "Default" at bounding box center [225, 292] width 40 height 21
click at [525, 673] on div "Critical Supply Systems" at bounding box center [459, 710] width 132 height 75
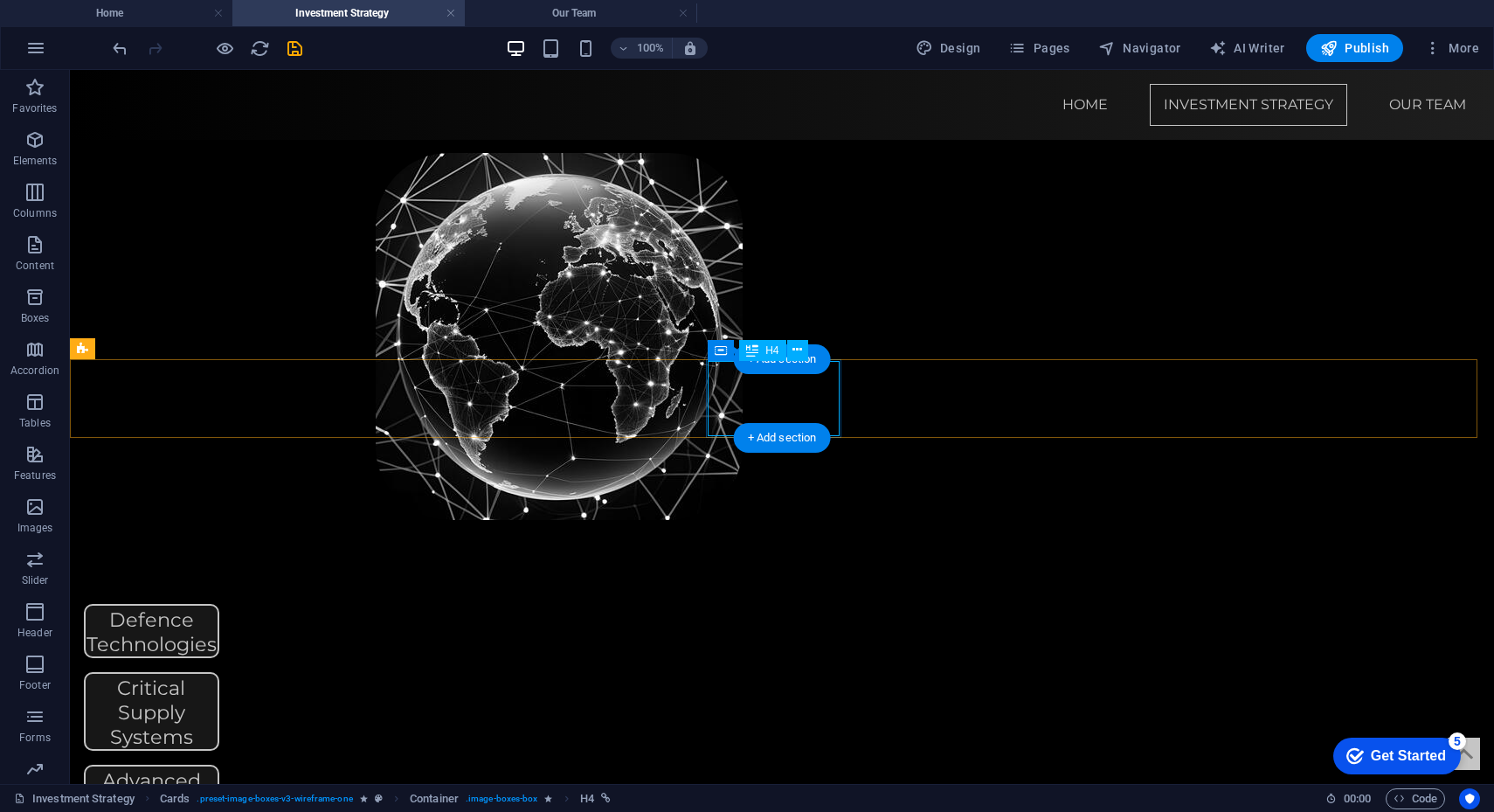
click at [217, 673] on div "Critical Supply Systems" at bounding box center [152, 710] width 132 height 75
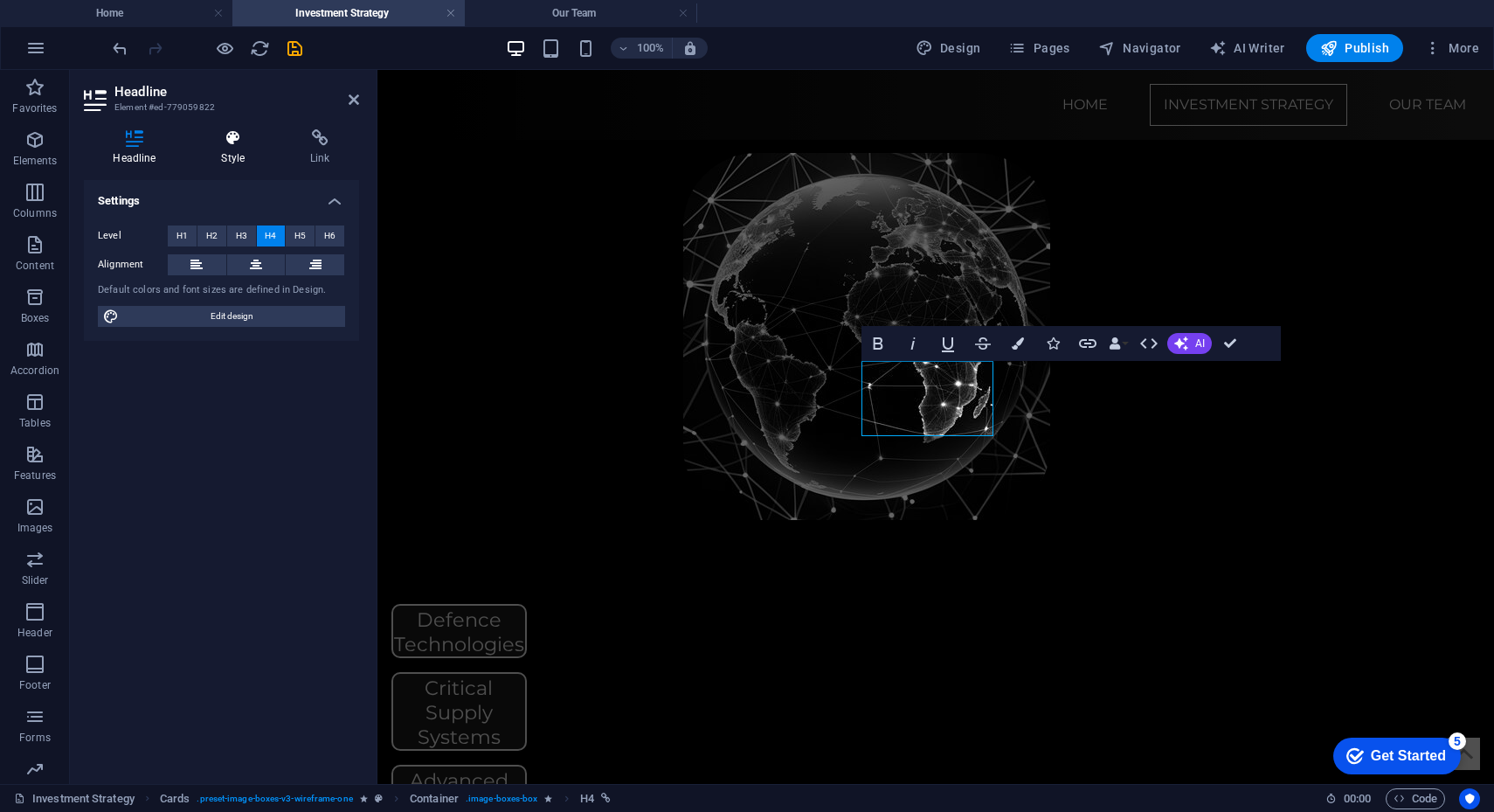
click at [234, 153] on h4 "Style" at bounding box center [237, 148] width 89 height 37
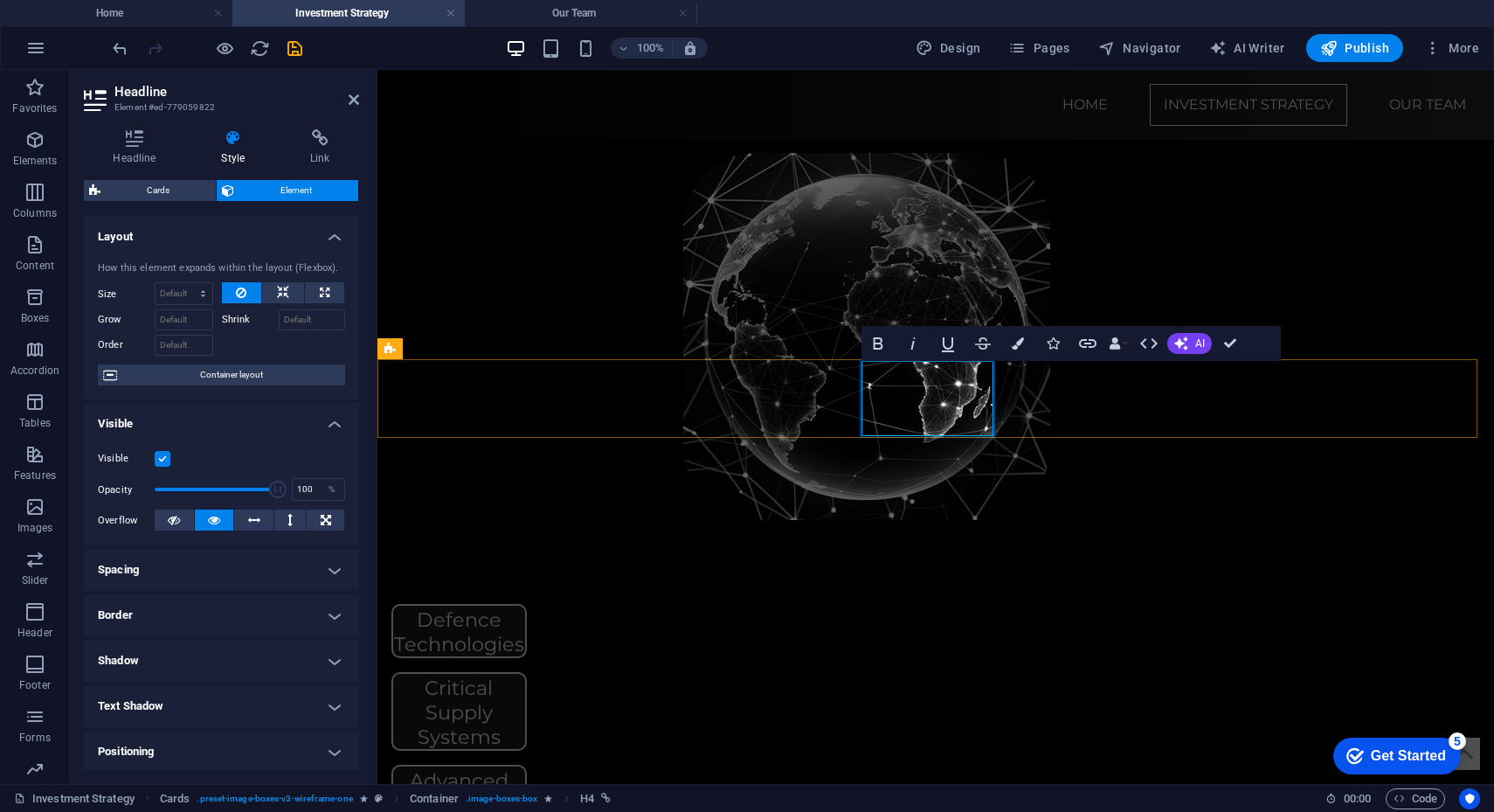
click at [525, 675] on h4 "Critical Supply Systems" at bounding box center [459, 711] width 132 height 73
click at [999, 604] on div "Defence Technologies Critical Supply Systems Advanced Manufacturing" at bounding box center [936, 711] width 1117 height 215
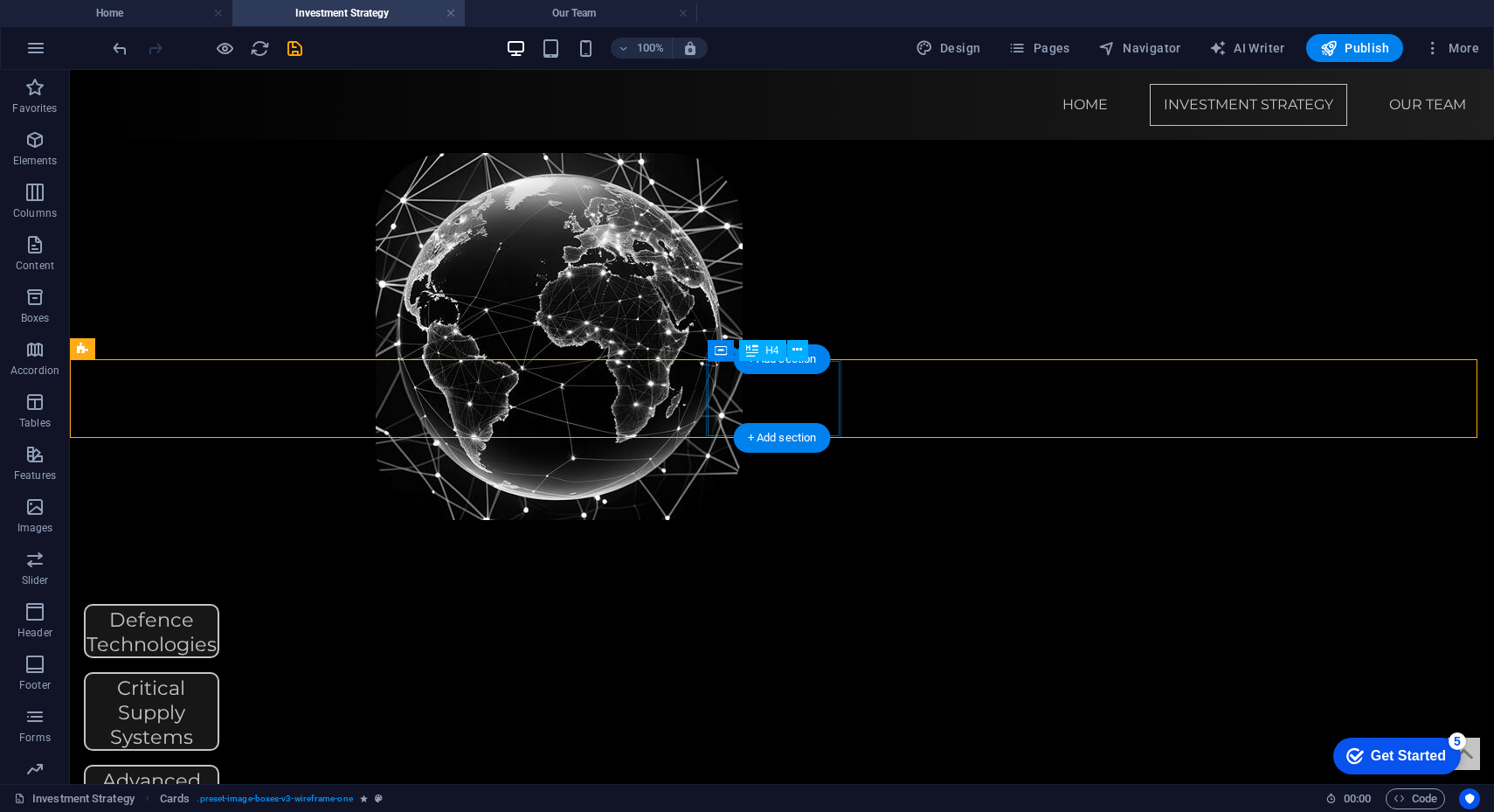
click at [217, 673] on div "Critical Supply Systems" at bounding box center [152, 710] width 132 height 75
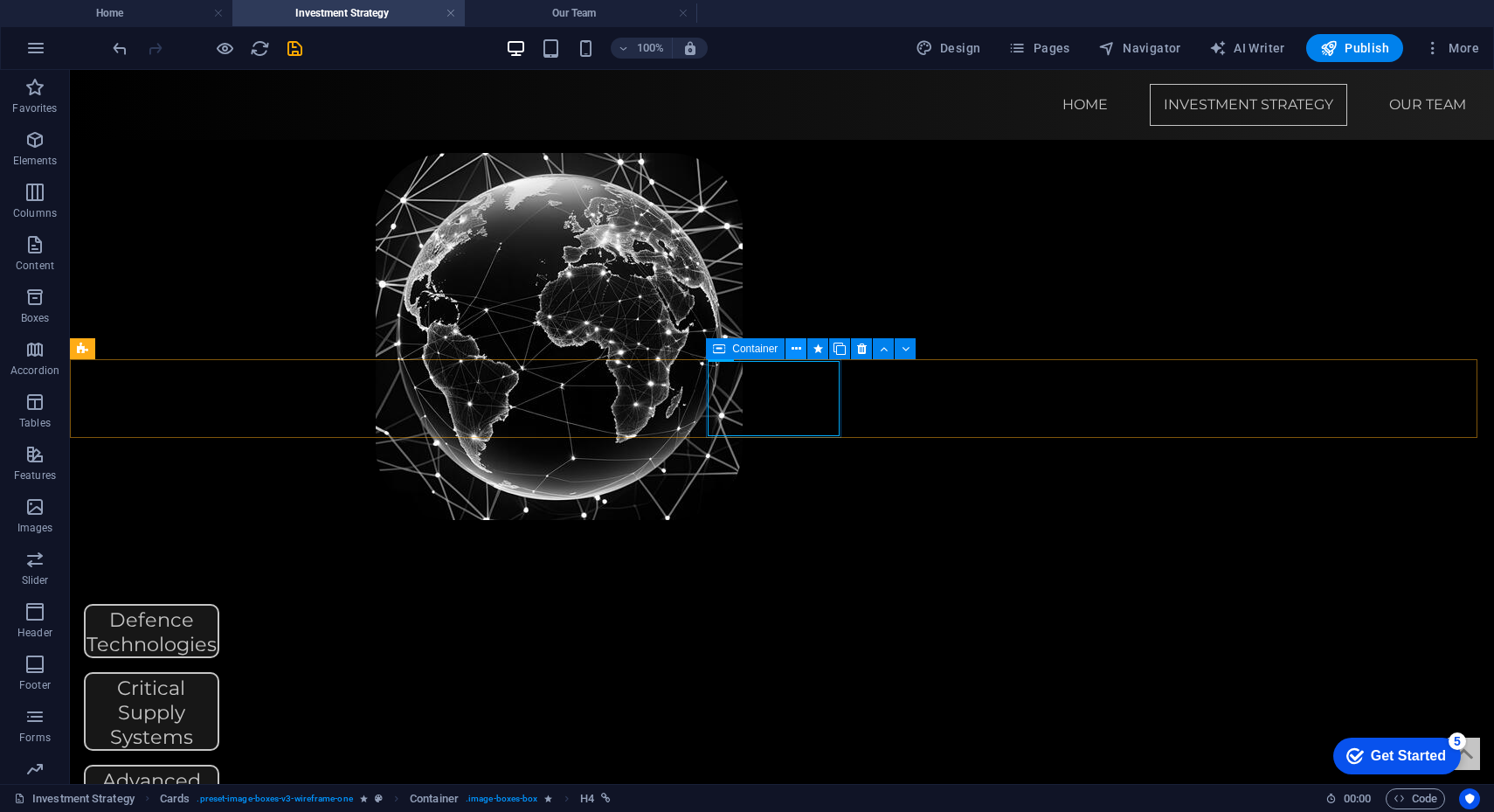
click at [794, 347] on icon at bounding box center [796, 349] width 9 height 18
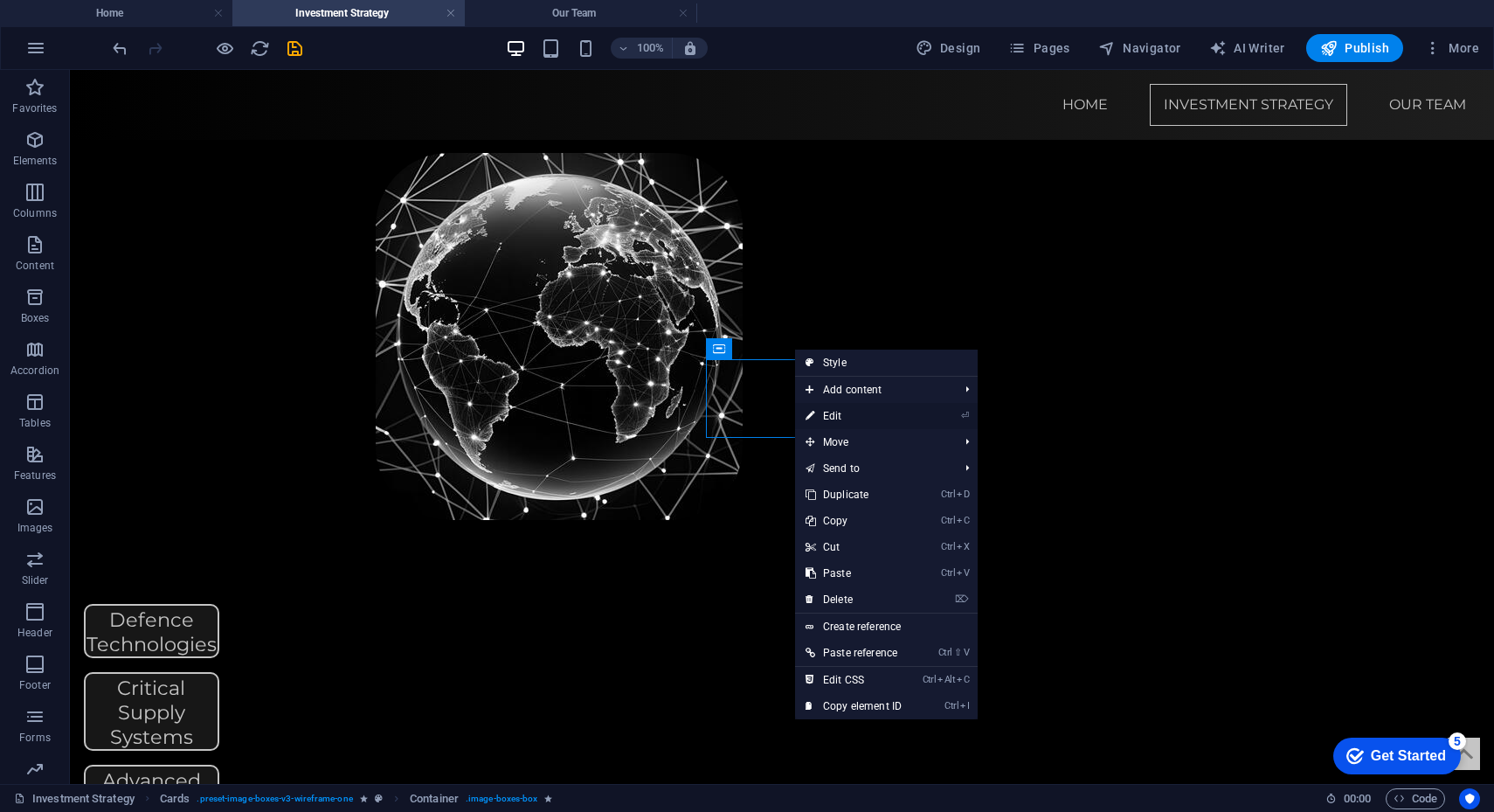
click at [832, 411] on link "⏎ Edit" at bounding box center [854, 416] width 117 height 26
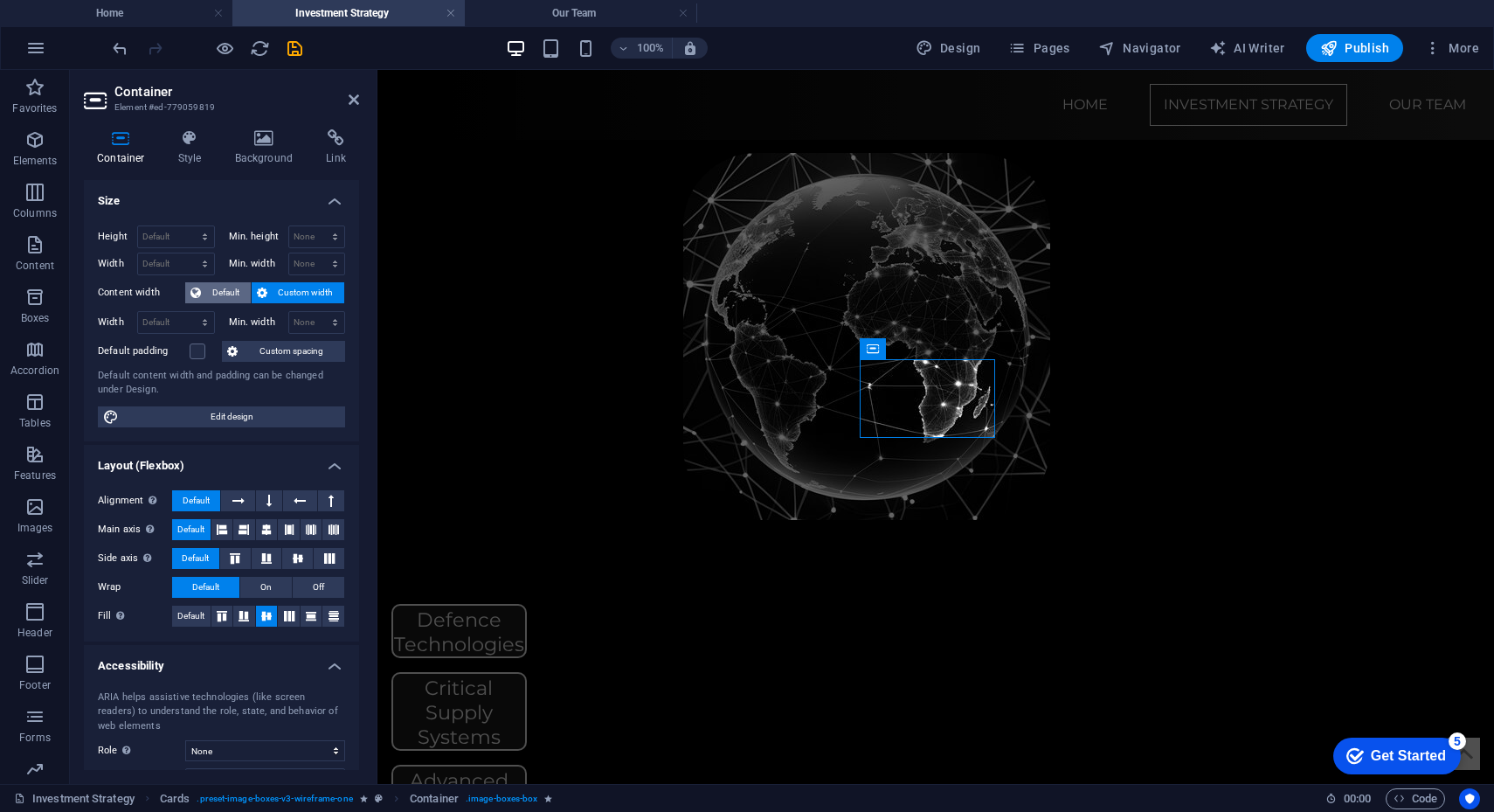
click at [224, 293] on span "Default" at bounding box center [225, 292] width 40 height 21
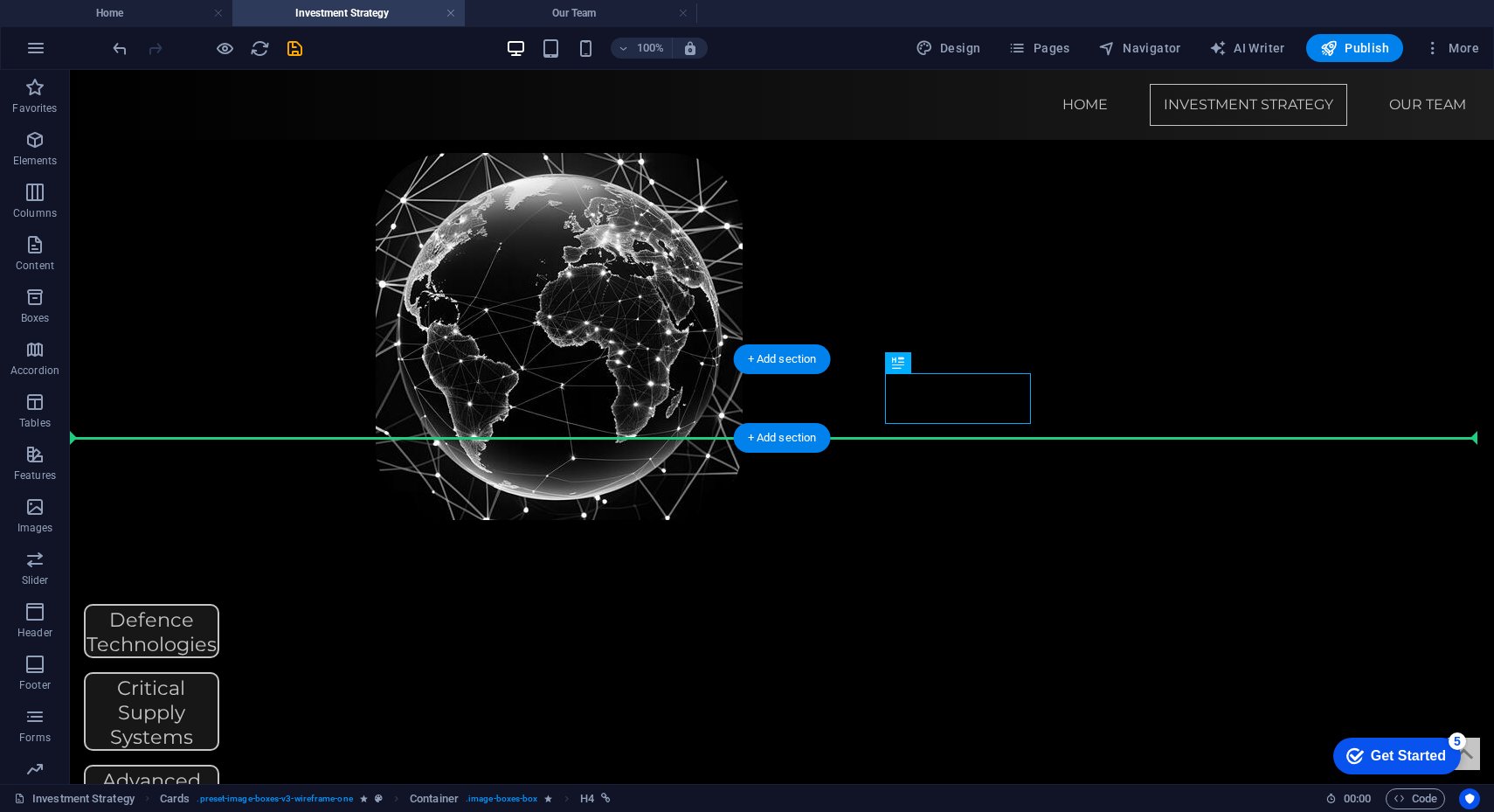
drag, startPoint x: 754, startPoint y: 406, endPoint x: 1006, endPoint y: 406, distance: 252.0
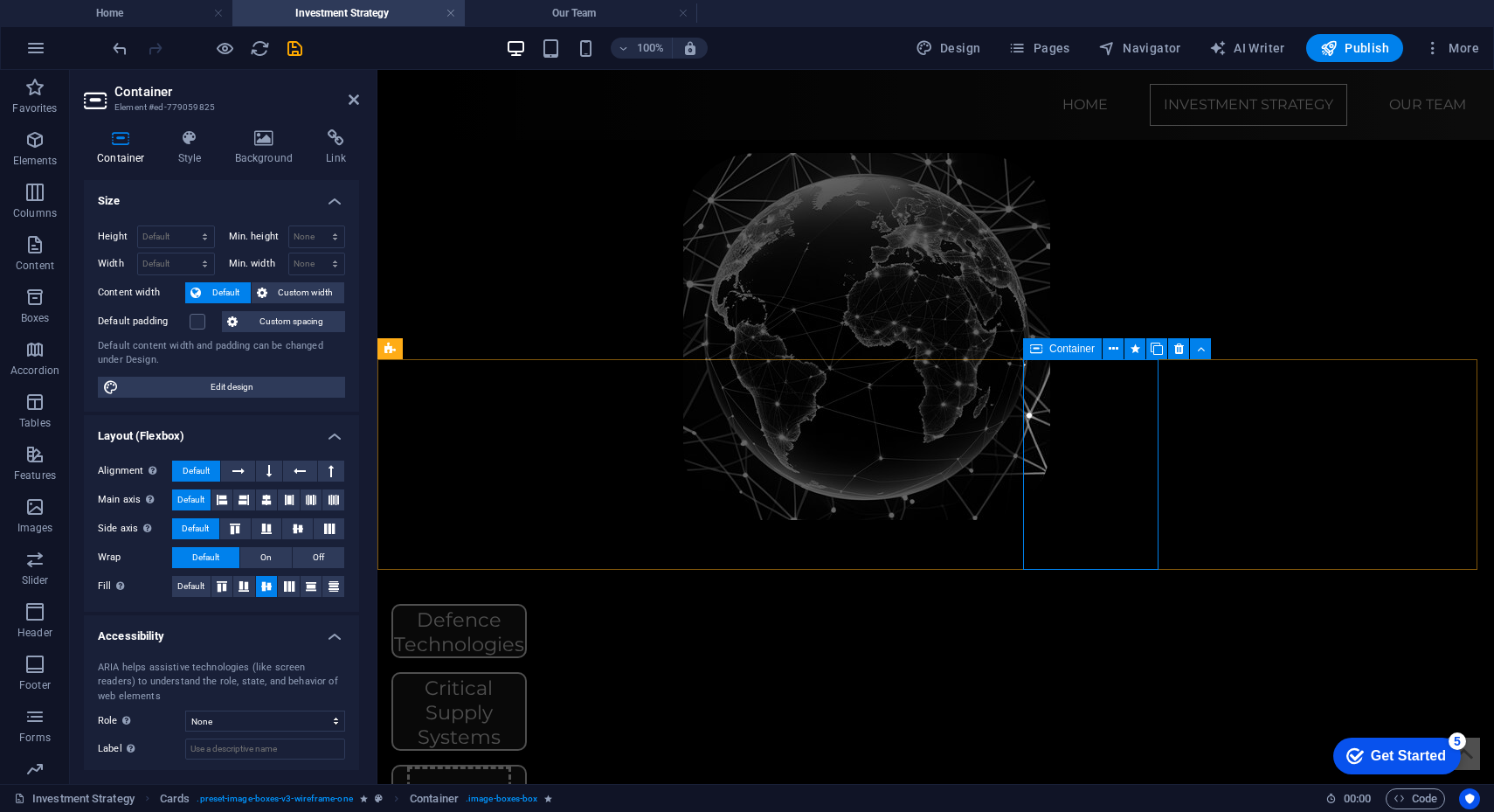
click at [1250, 604] on div "Defence Technologies Critical Supply Systems Drop content here or Add elements …" at bounding box center [936, 790] width 1117 height 372
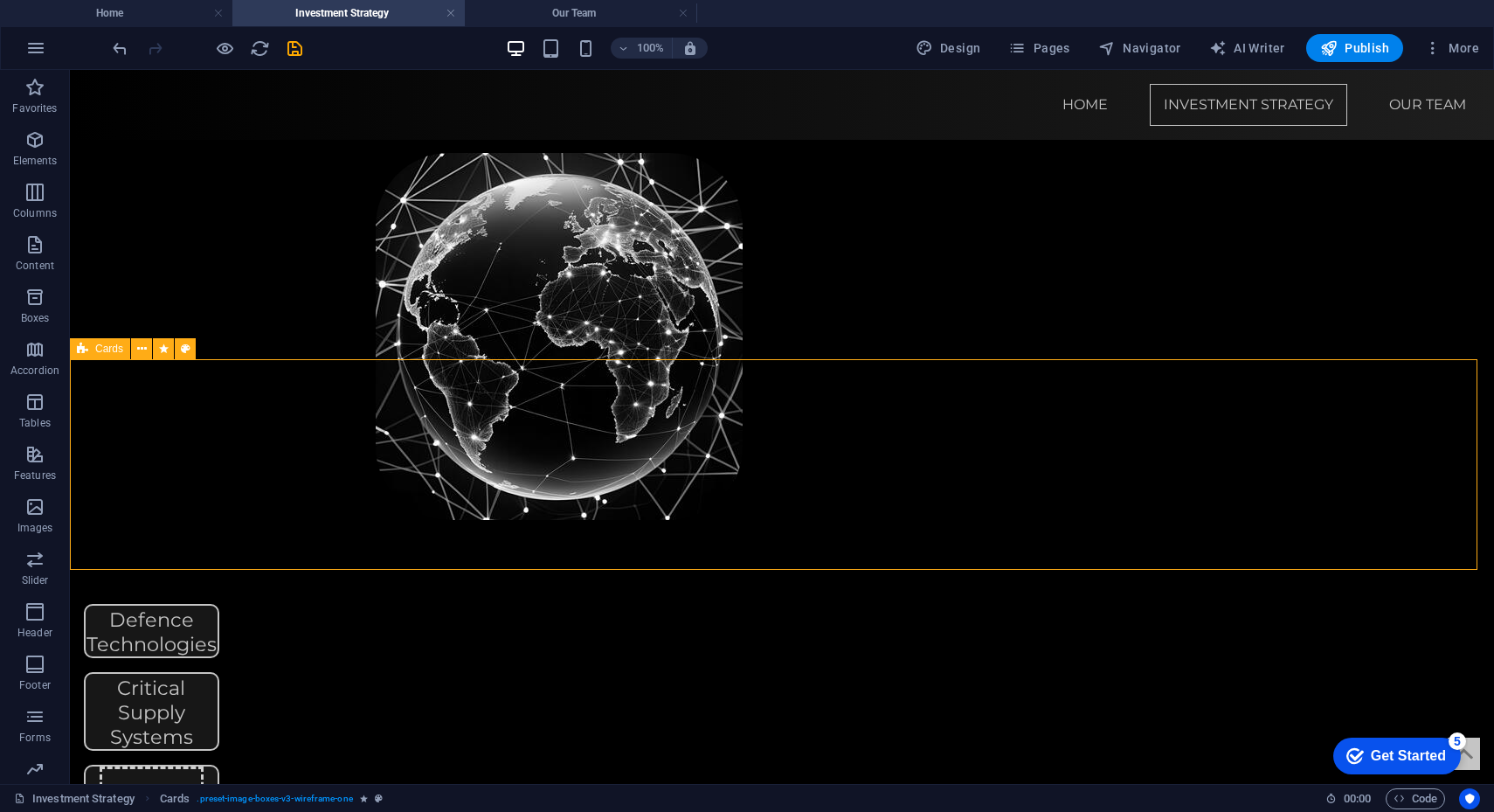
click at [1034, 604] on div "Defence Technologies Critical Supply Systems Drop content here or Add elements …" at bounding box center [783, 790] width 1425 height 372
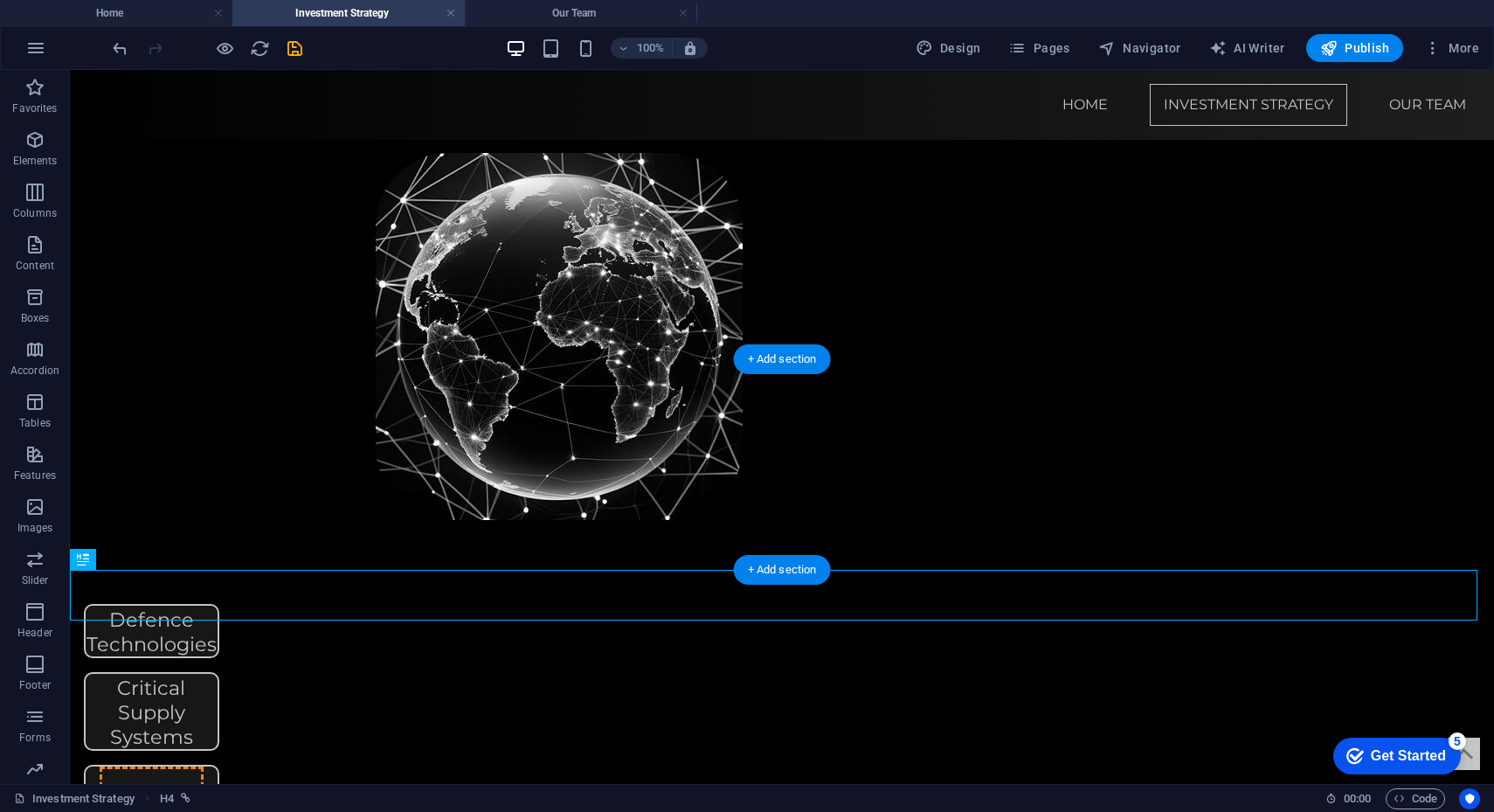
drag, startPoint x: 787, startPoint y: 587, endPoint x: 927, endPoint y: 467, distance: 184.4
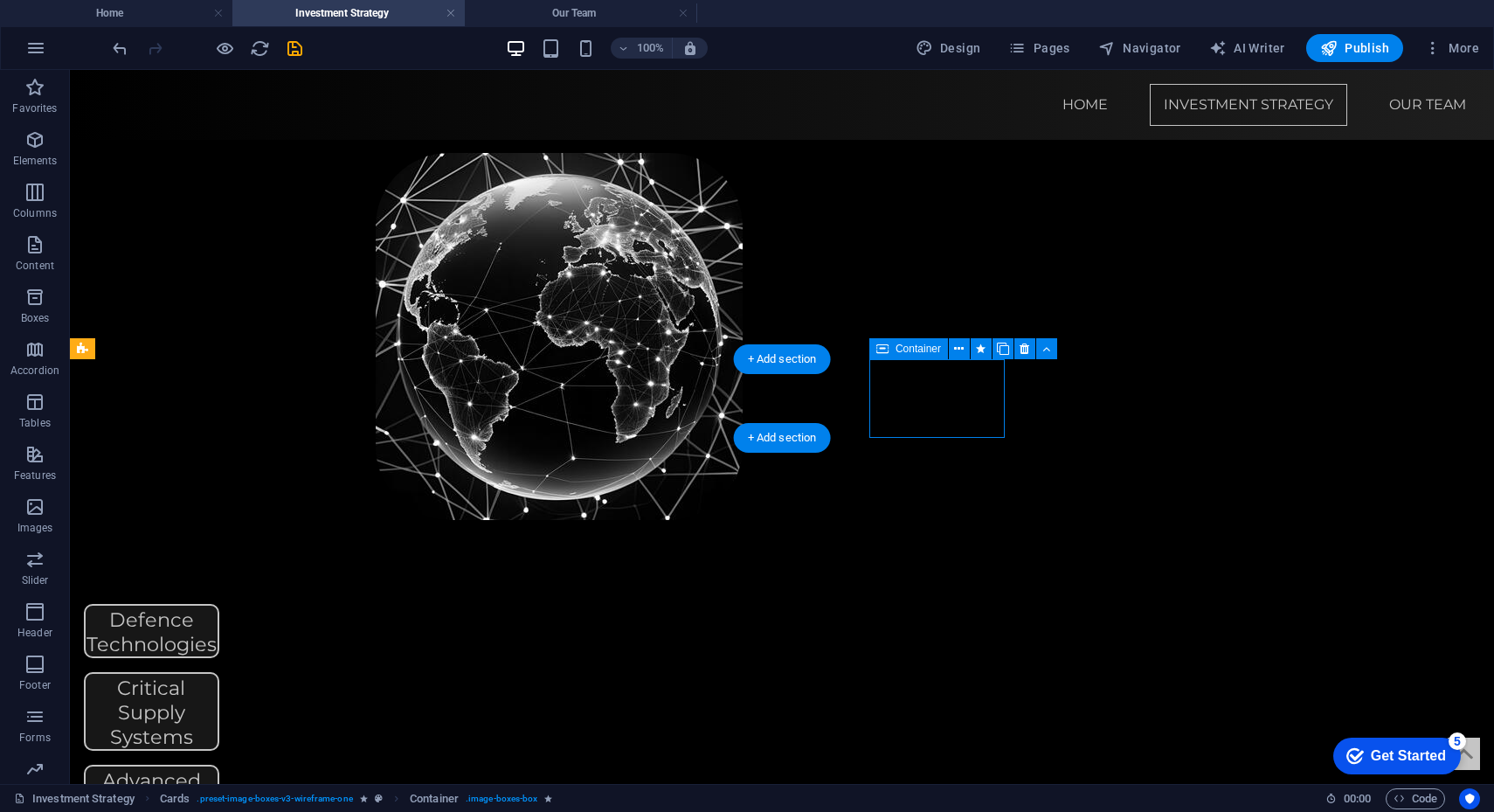
drag, startPoint x: 883, startPoint y: 394, endPoint x: 871, endPoint y: 394, distance: 12.0
click at [219, 720] on div "Advanced Manufacturing" at bounding box center [152, 792] width 136 height 55
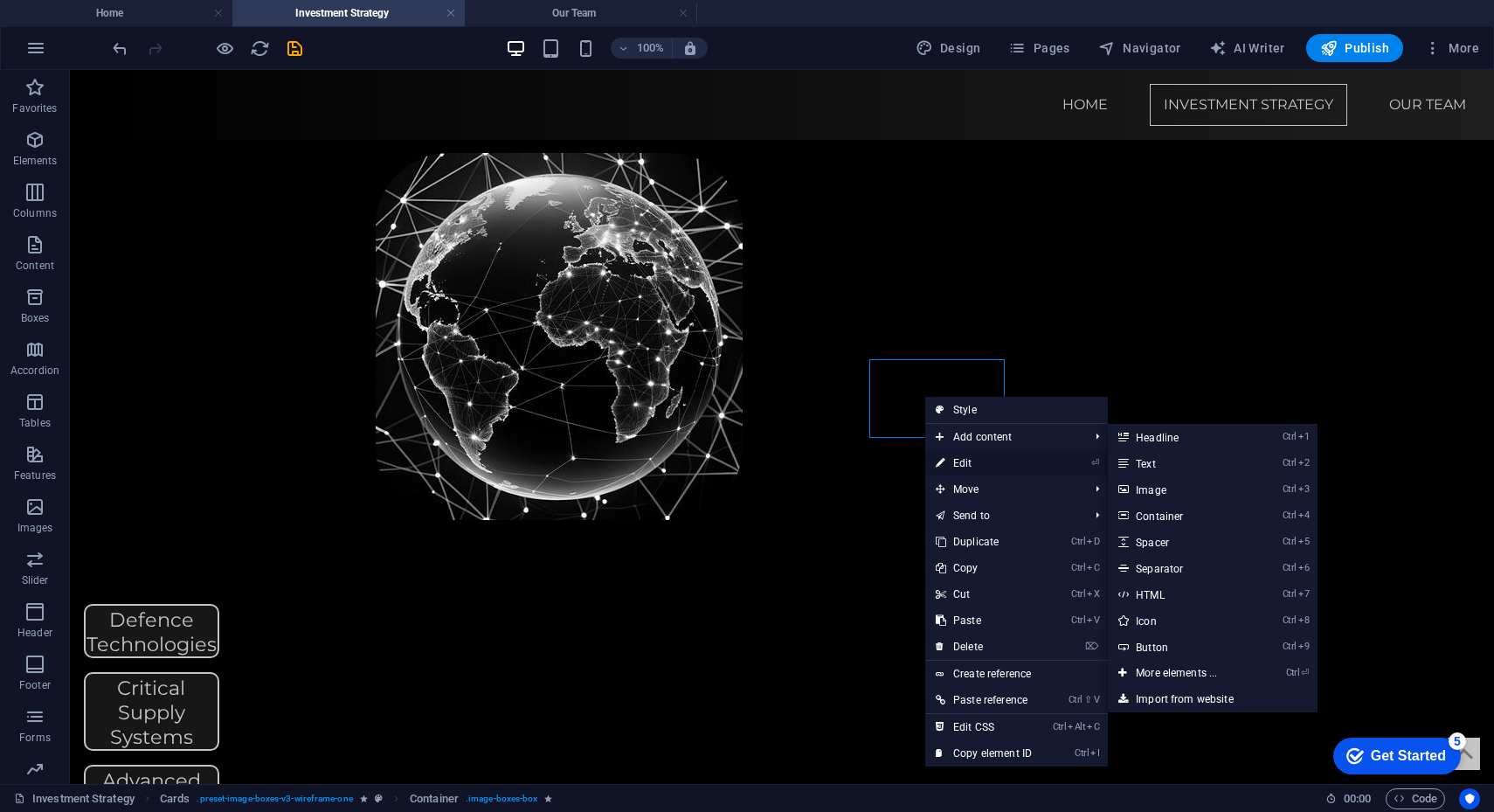
click at [958, 459] on link "⏎ Edit" at bounding box center [984, 463] width 117 height 26
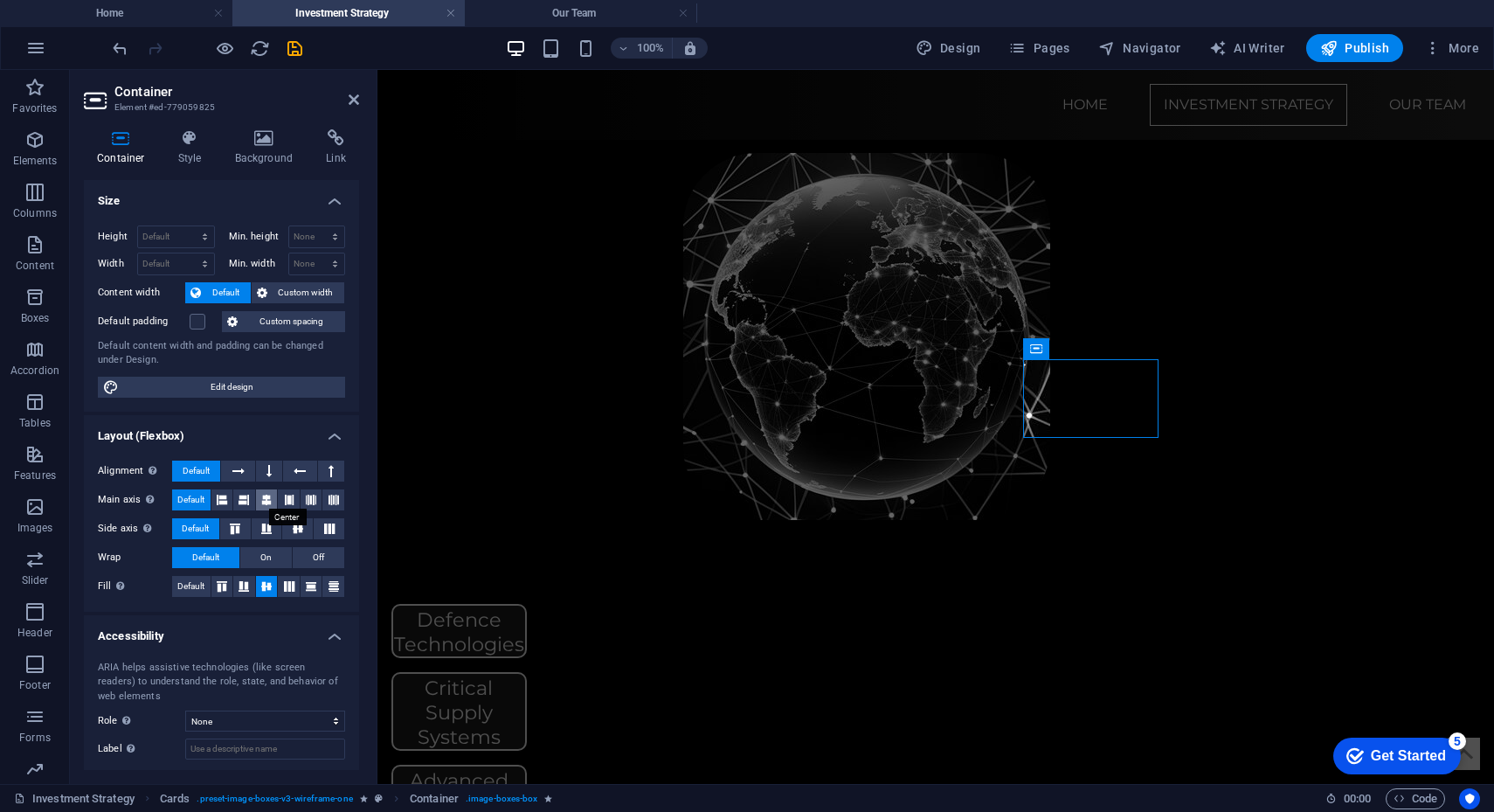
click at [265, 504] on icon at bounding box center [266, 500] width 10 height 21
click at [280, 294] on span "Custom width" at bounding box center [306, 292] width 67 height 21
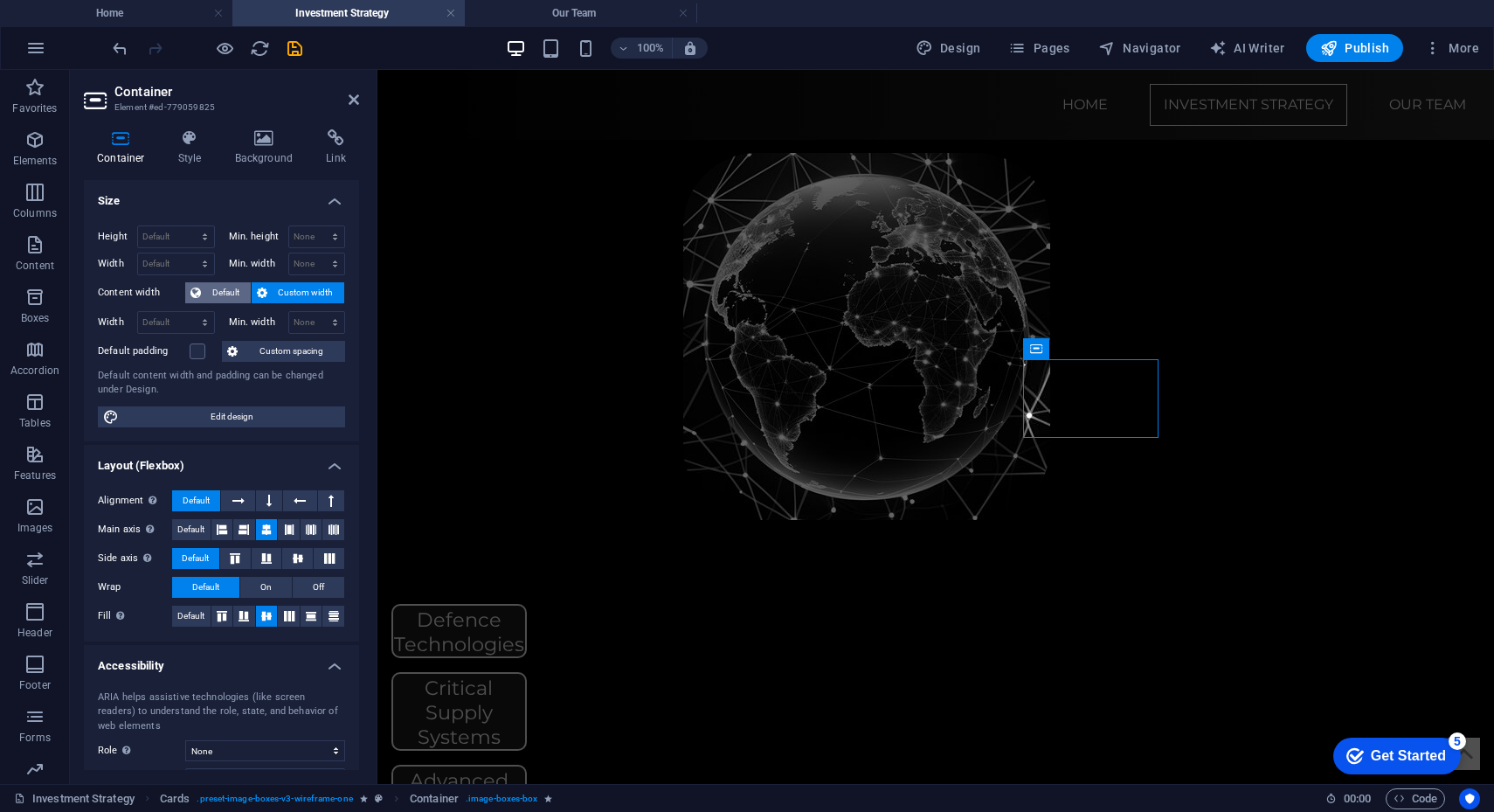
click at [224, 297] on span "Default" at bounding box center [225, 292] width 40 height 21
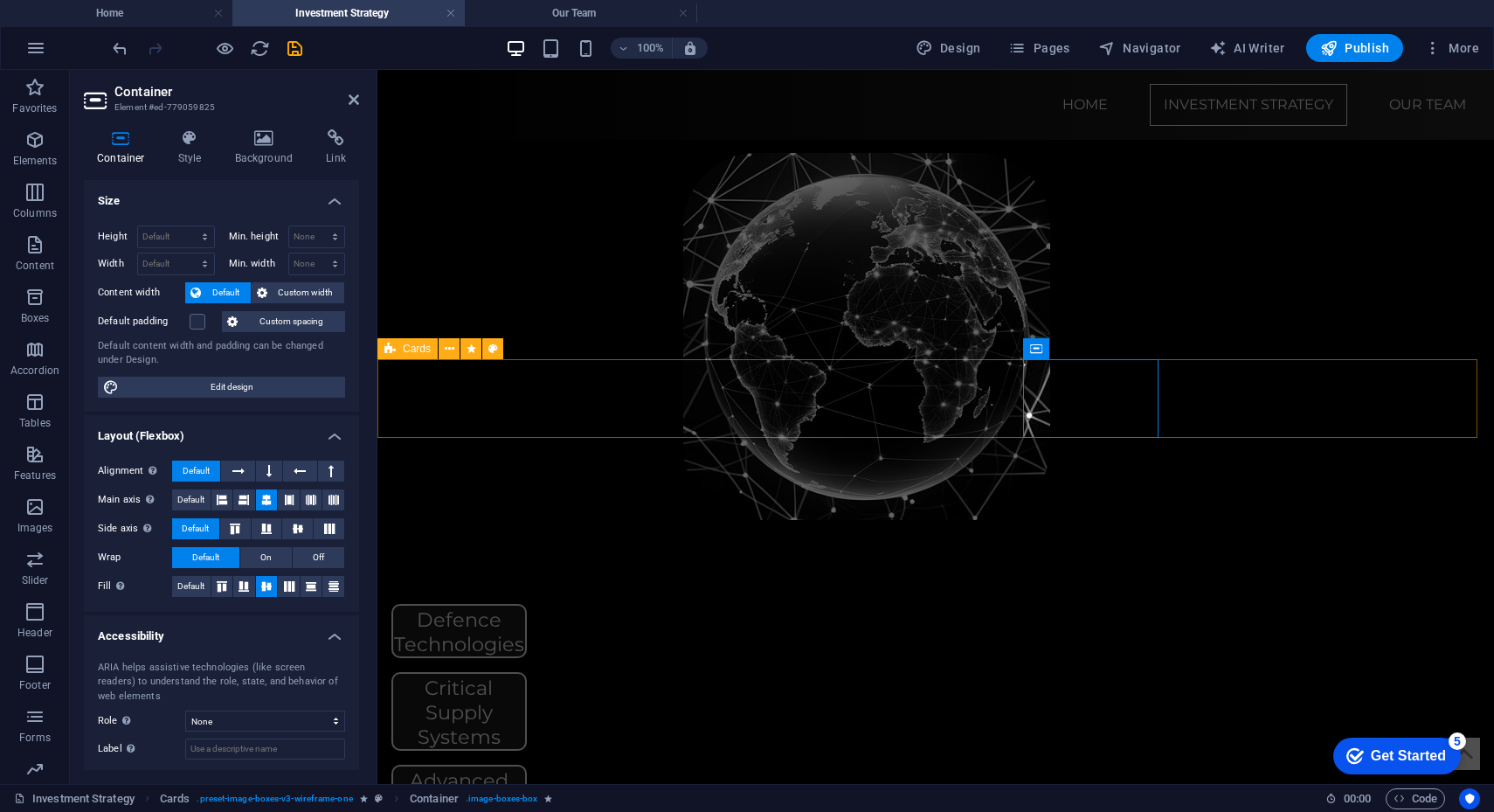
click at [541, 604] on div "Defence Technologies Critical Supply Systems Advanced Manufacturing" at bounding box center [936, 711] width 1117 height 215
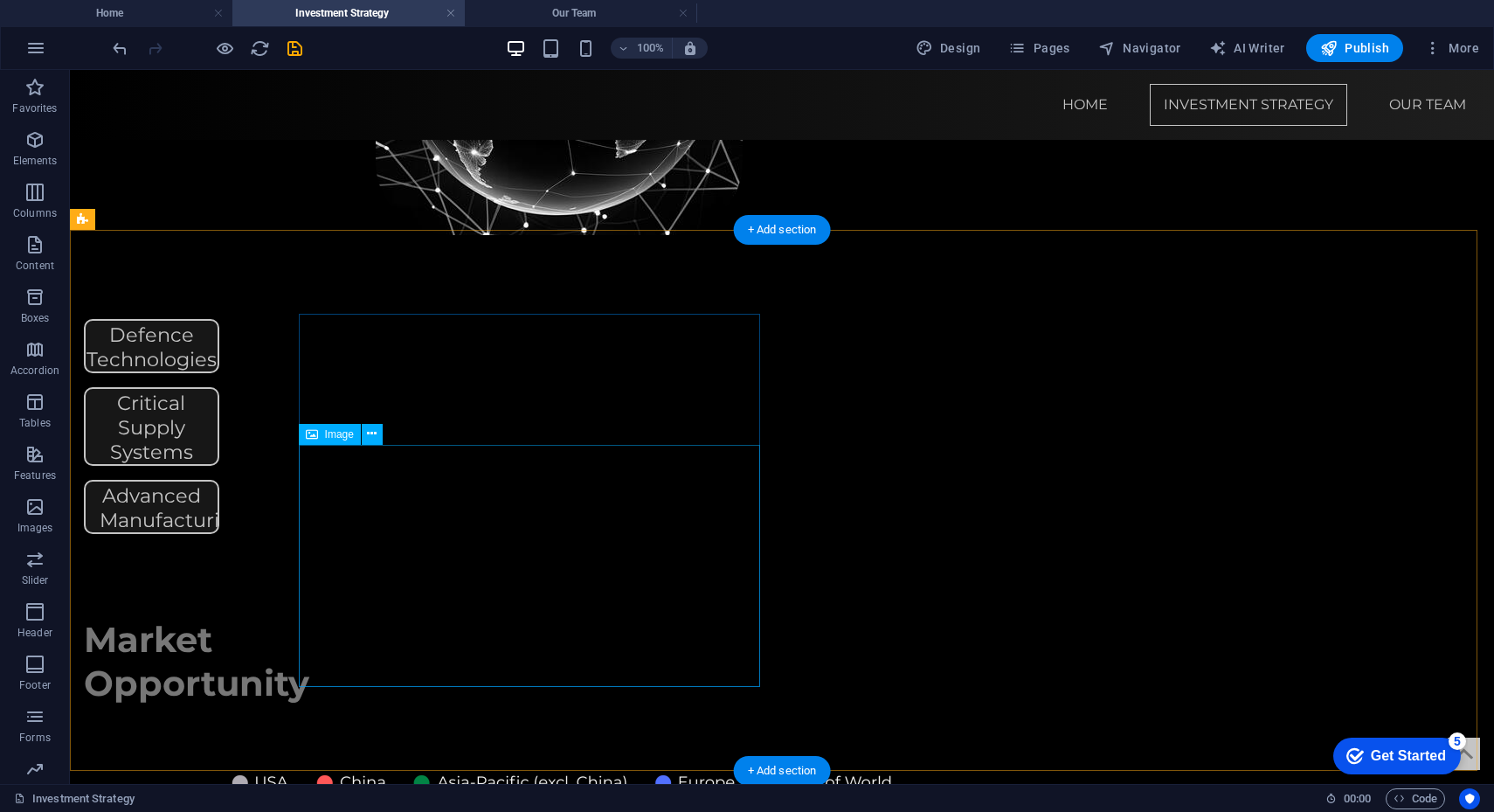
scroll to position [1060, 0]
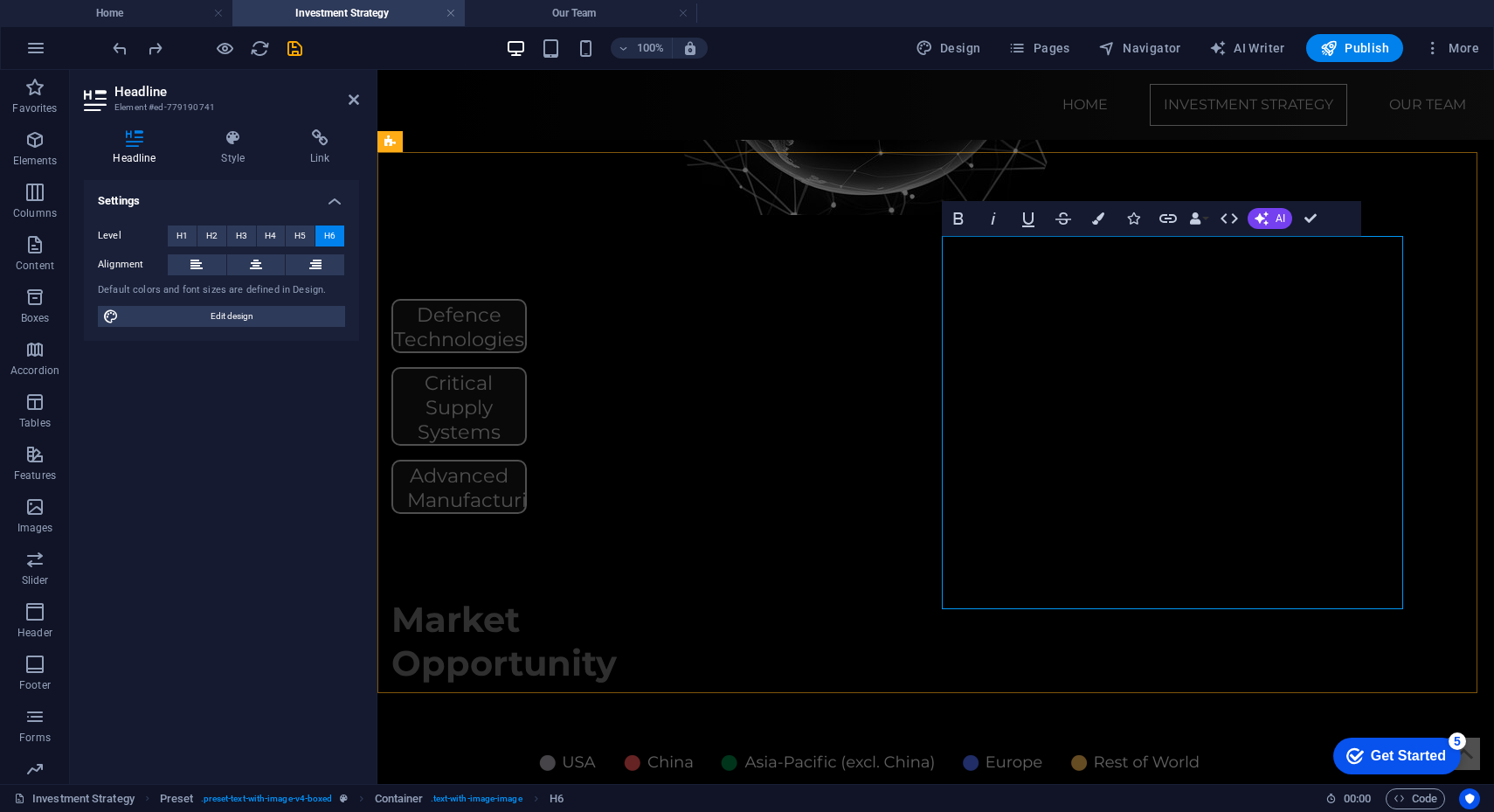
scroll to position [17291, 6]
